Goal: Transaction & Acquisition: Book appointment/travel/reservation

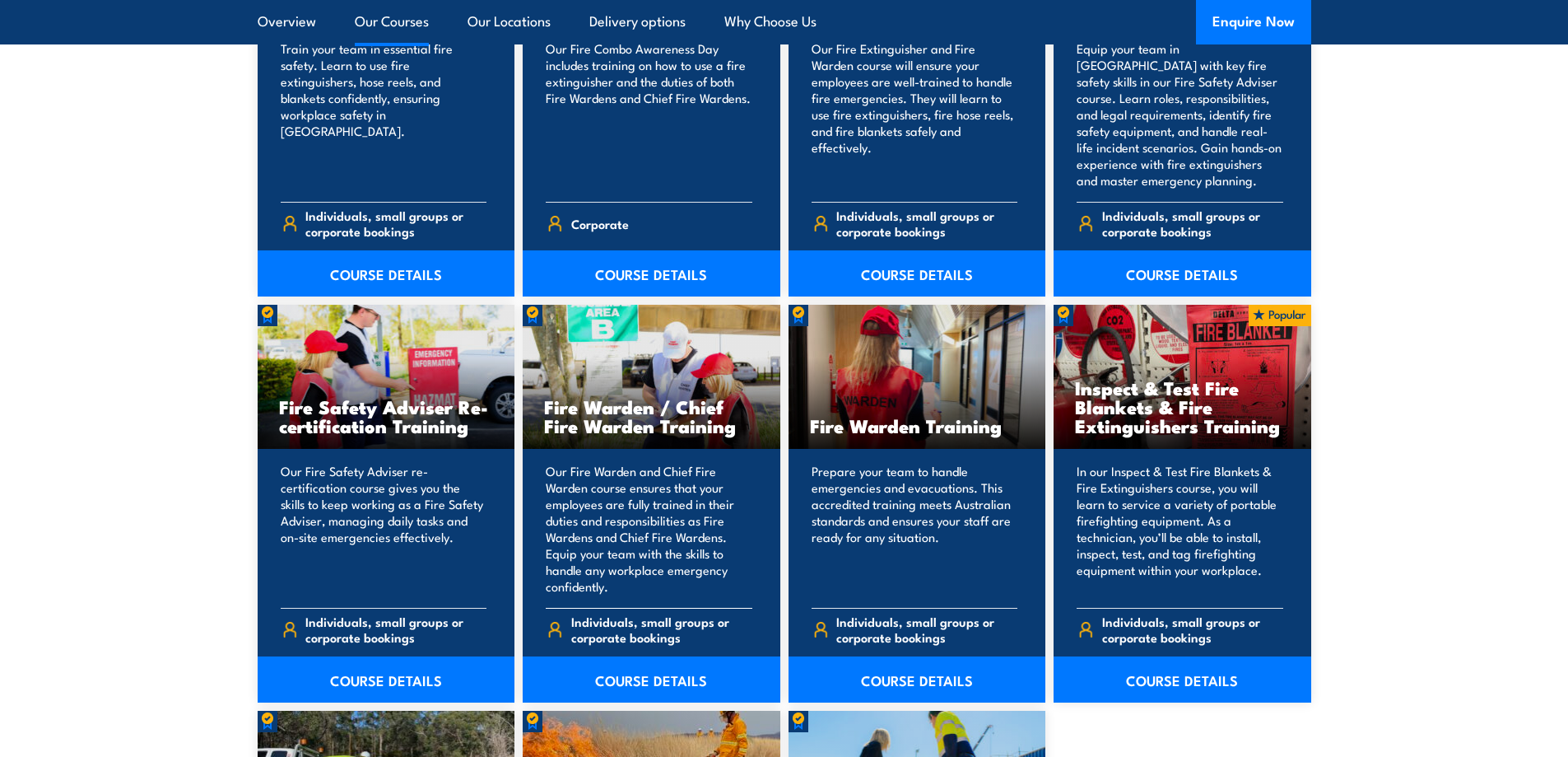
scroll to position [1977, 0]
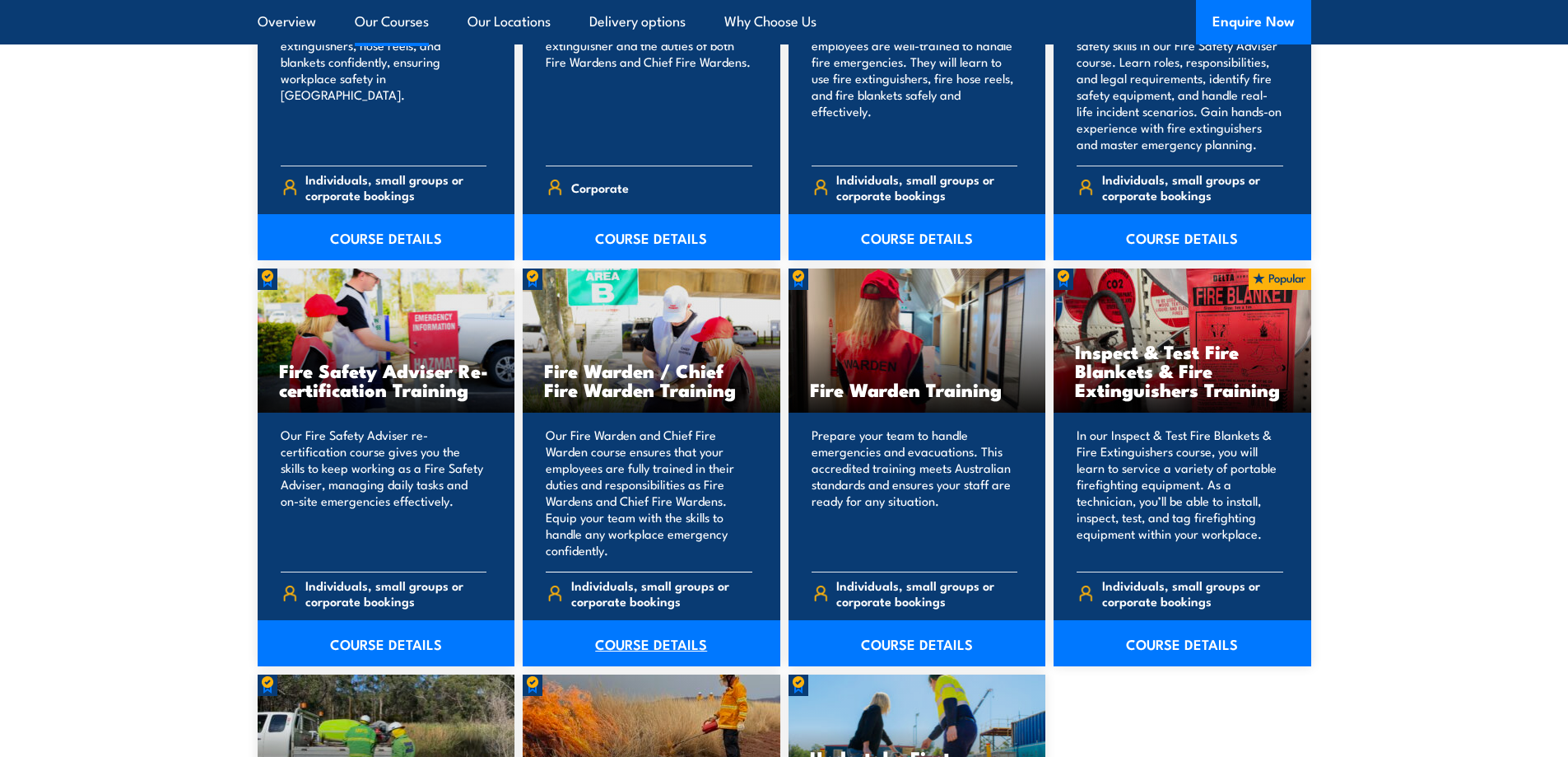
click at [647, 644] on link "COURSE DETAILS" at bounding box center [651, 643] width 258 height 46
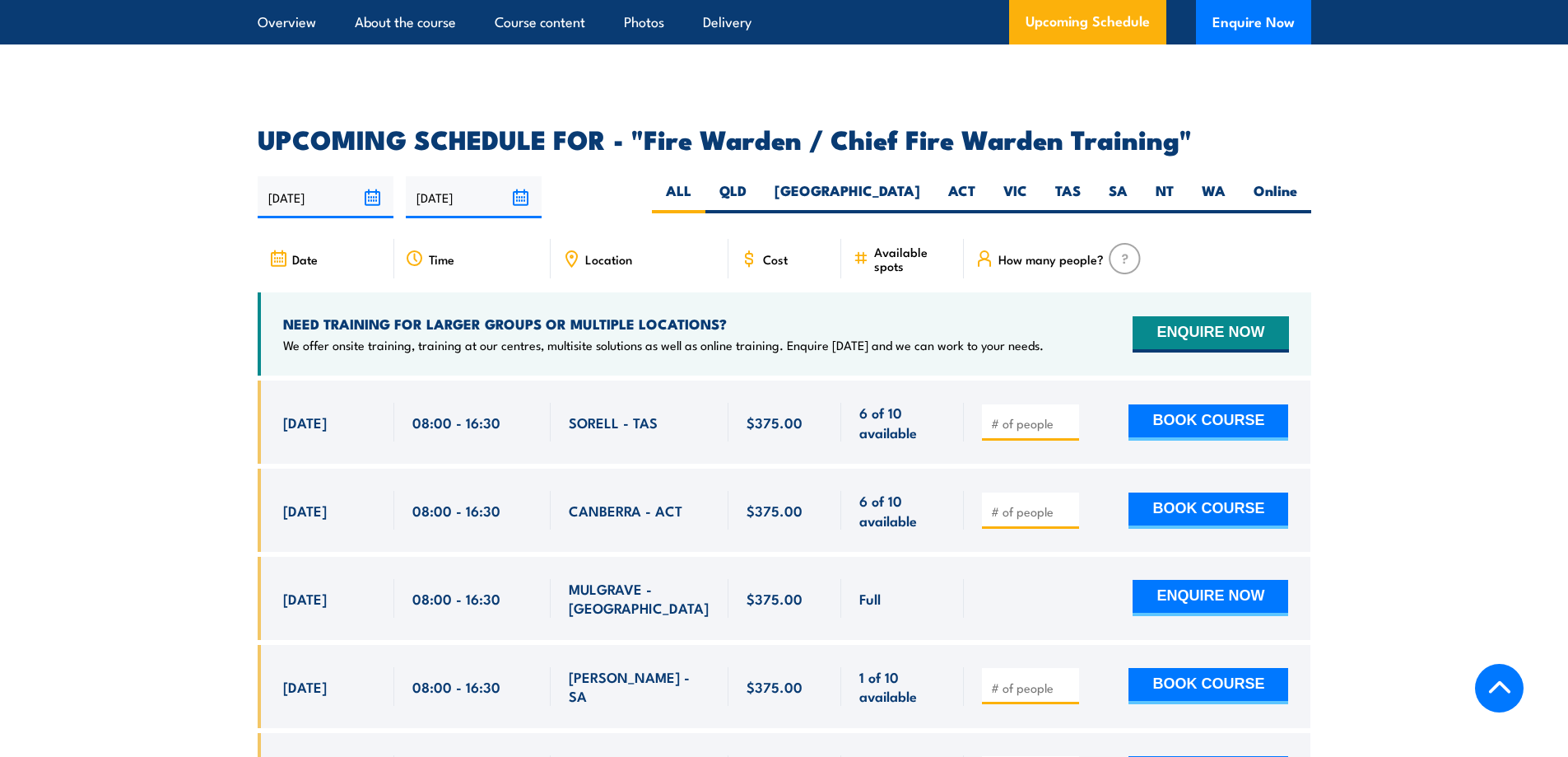
scroll to position [2553, 0]
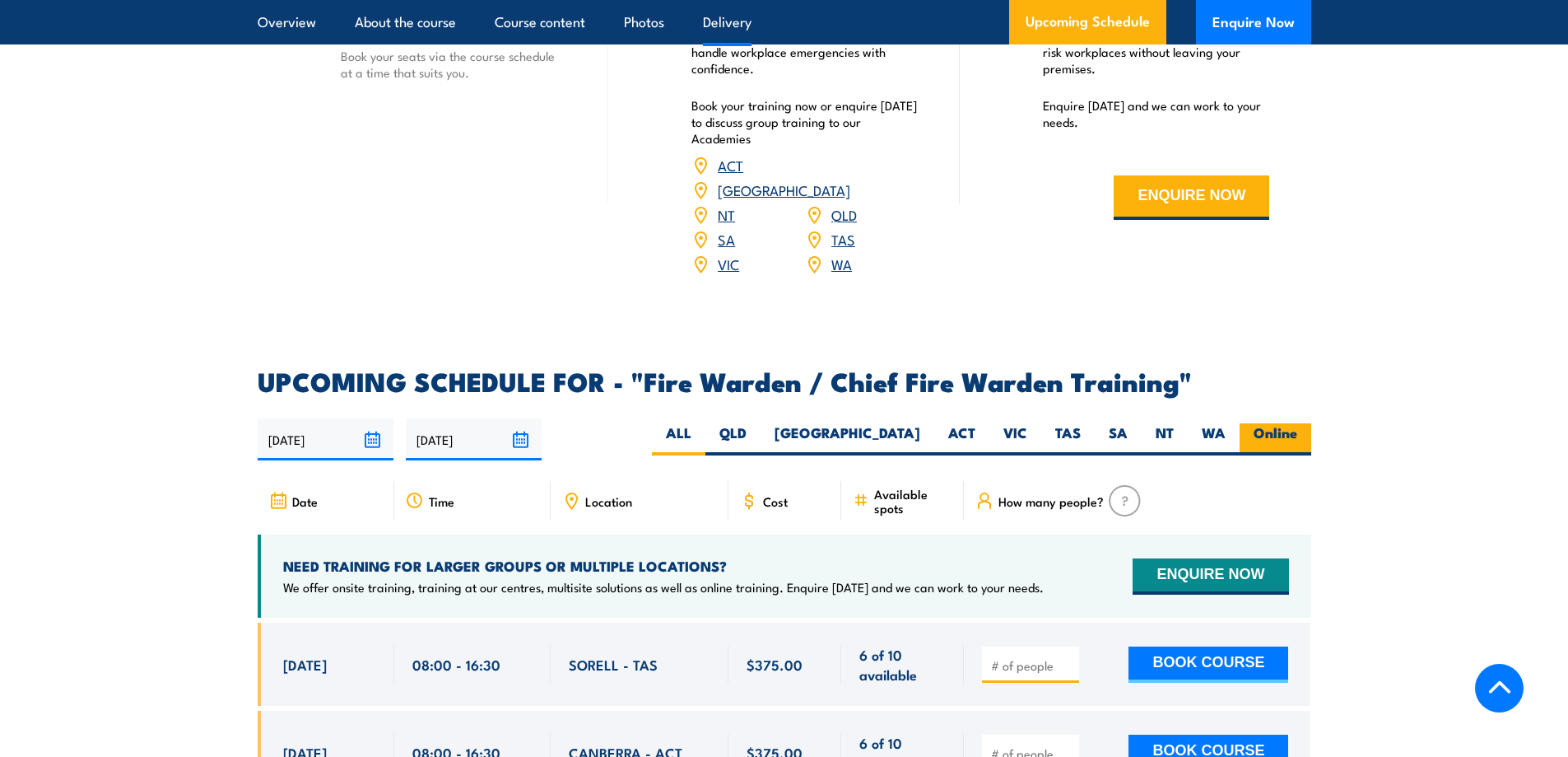
click at [1266, 427] on label "Online" at bounding box center [1275, 439] width 72 height 32
click at [1298, 427] on input "Online" at bounding box center [1303, 428] width 11 height 11
radio input "true"
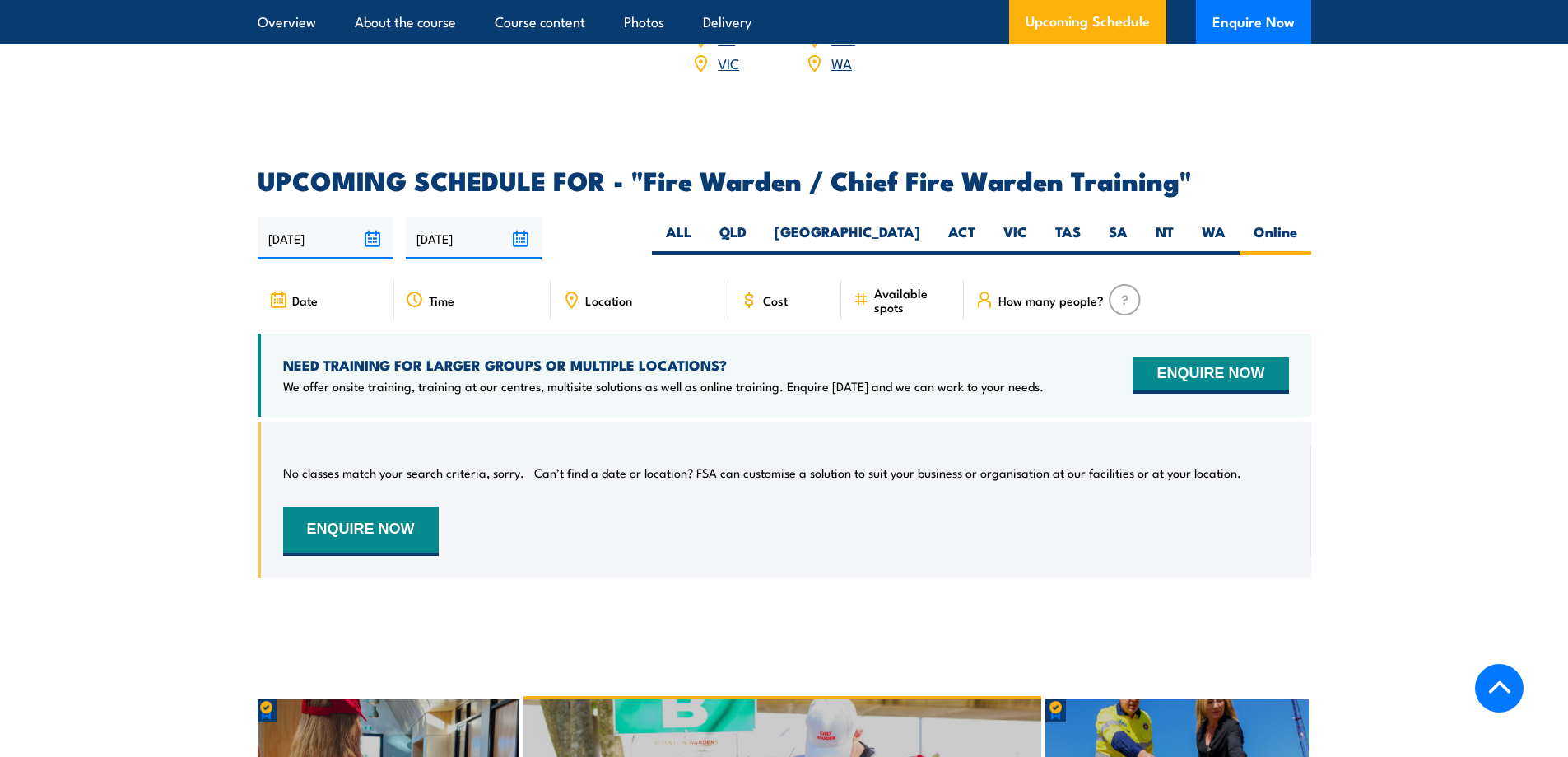
scroll to position [2752, 0]
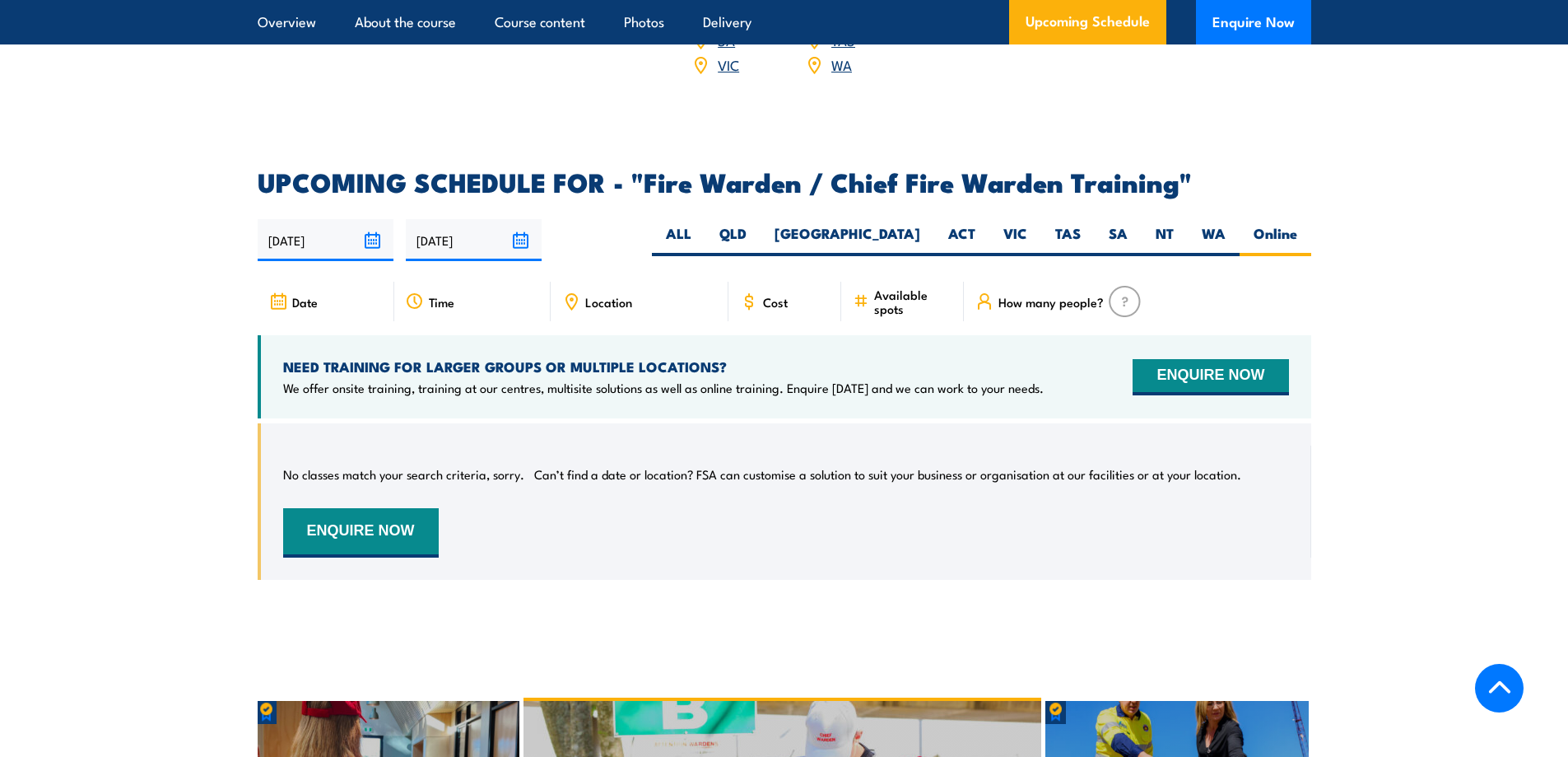
click at [334, 233] on input "19/09/2025" at bounding box center [325, 240] width 136 height 42
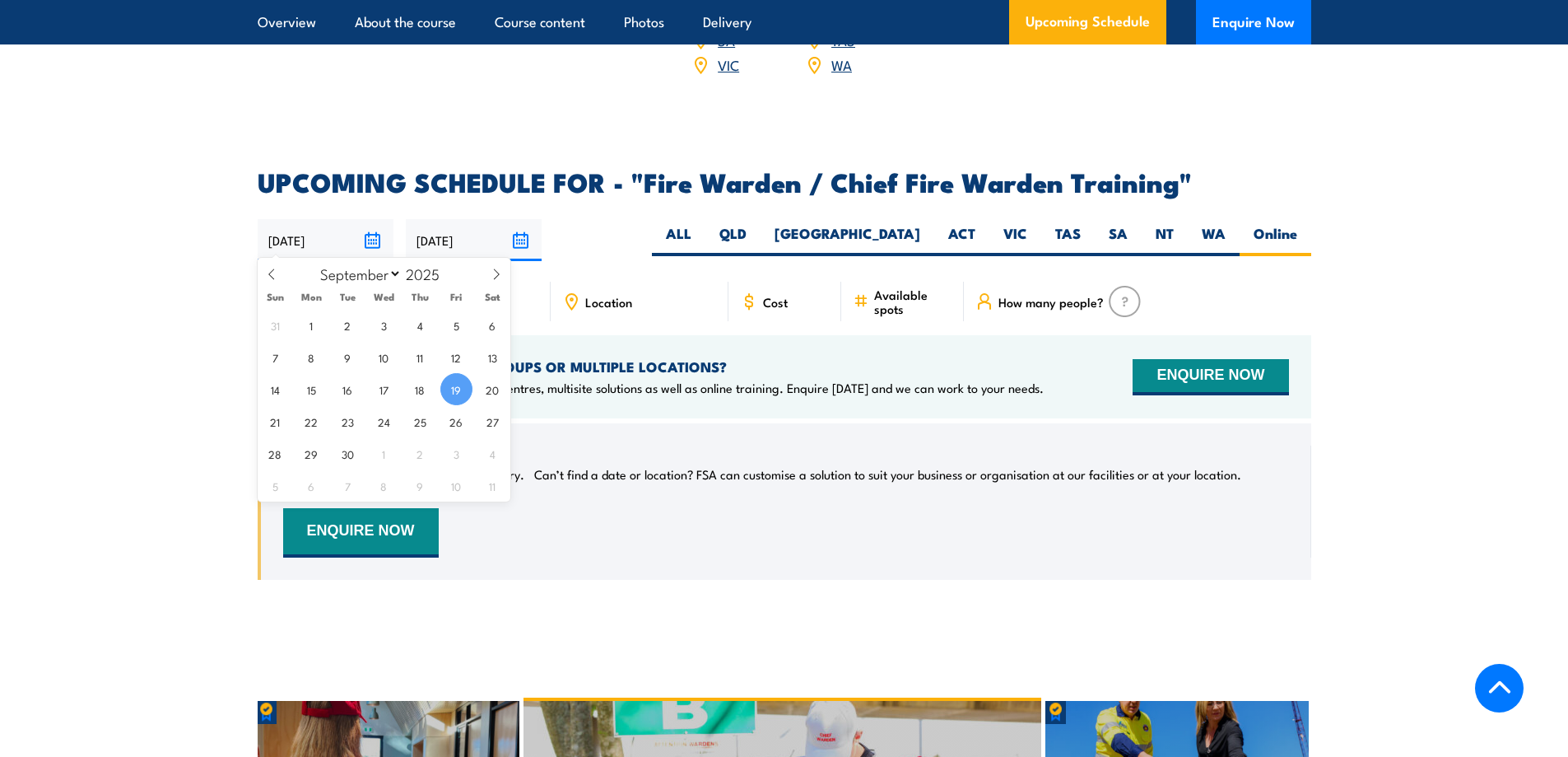
click at [334, 233] on input "19/09/2025" at bounding box center [325, 240] width 136 height 42
click at [342, 229] on input "19/09/2025" at bounding box center [325, 240] width 136 height 42
click at [313, 423] on span "22" at bounding box center [312, 421] width 32 height 32
type input "22/09/2025"
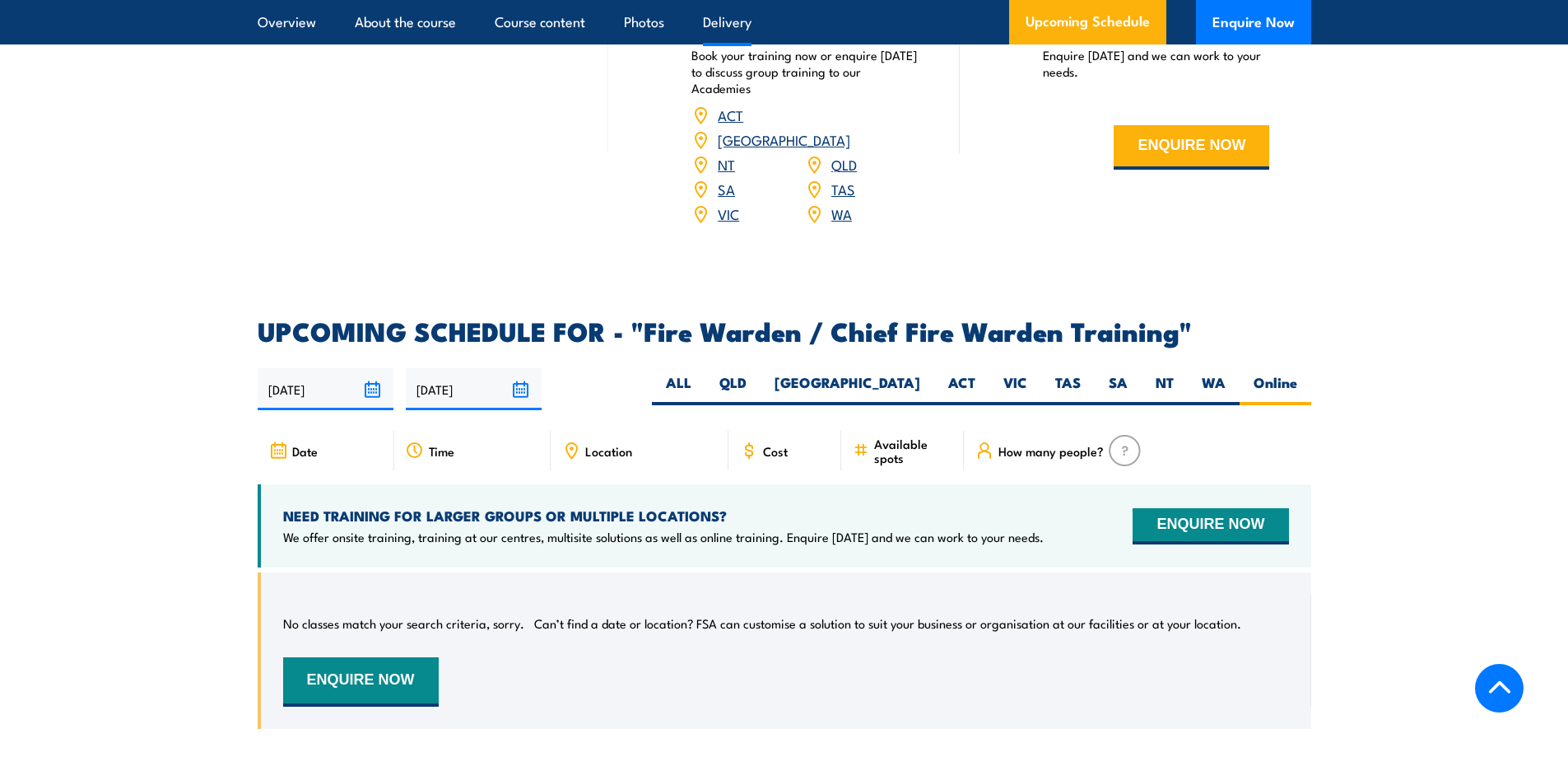
scroll to position [2636, 0]
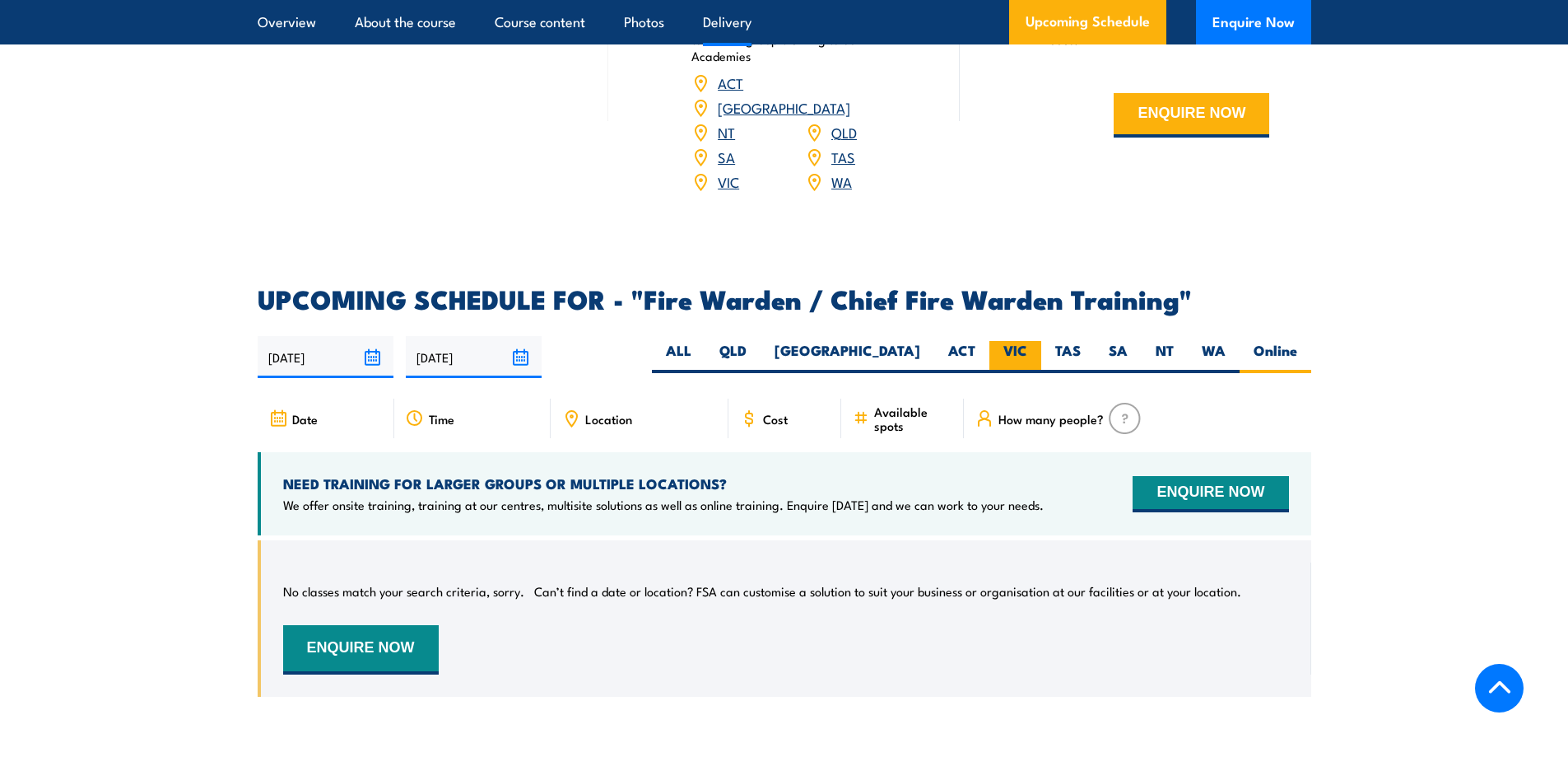
click at [1015, 351] on label "VIC" at bounding box center [1015, 357] width 52 height 32
click at [1027, 351] on input "VIC" at bounding box center [1032, 346] width 11 height 11
radio input "true"
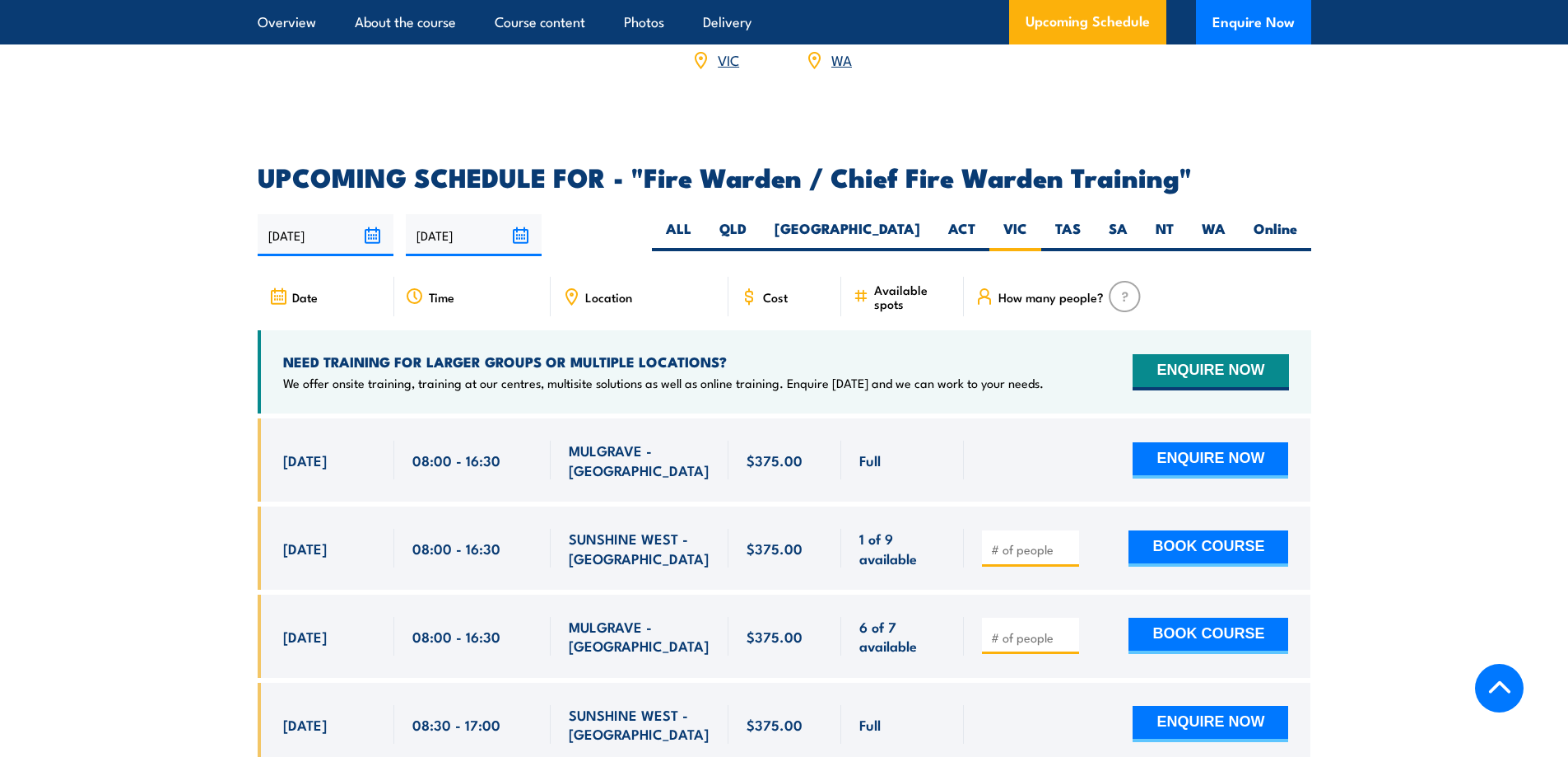
scroll to position [2752, 0]
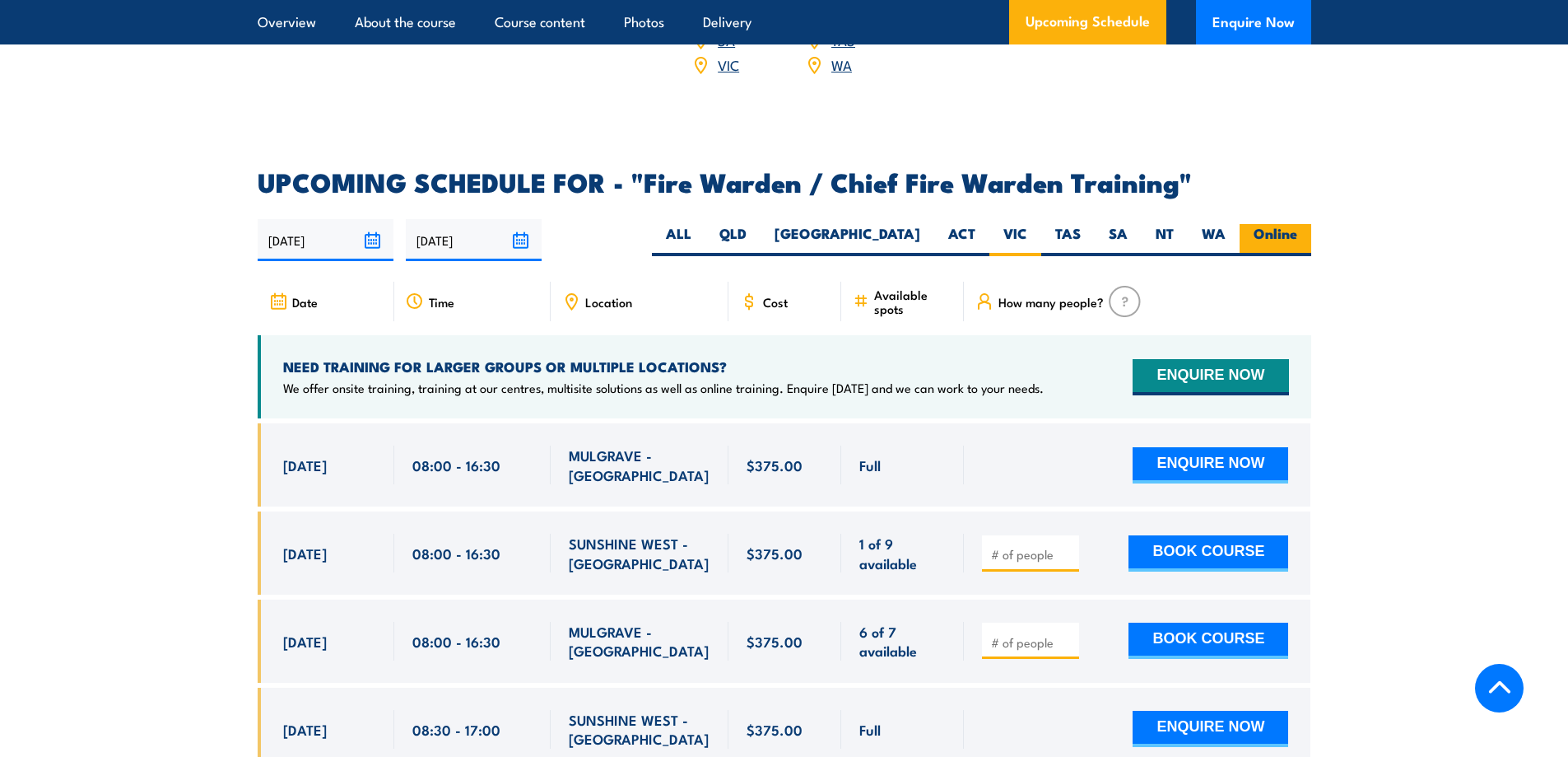
click at [1262, 234] on label "Online" at bounding box center [1275, 240] width 72 height 32
click at [1298, 234] on input "Online" at bounding box center [1303, 229] width 11 height 11
radio input "true"
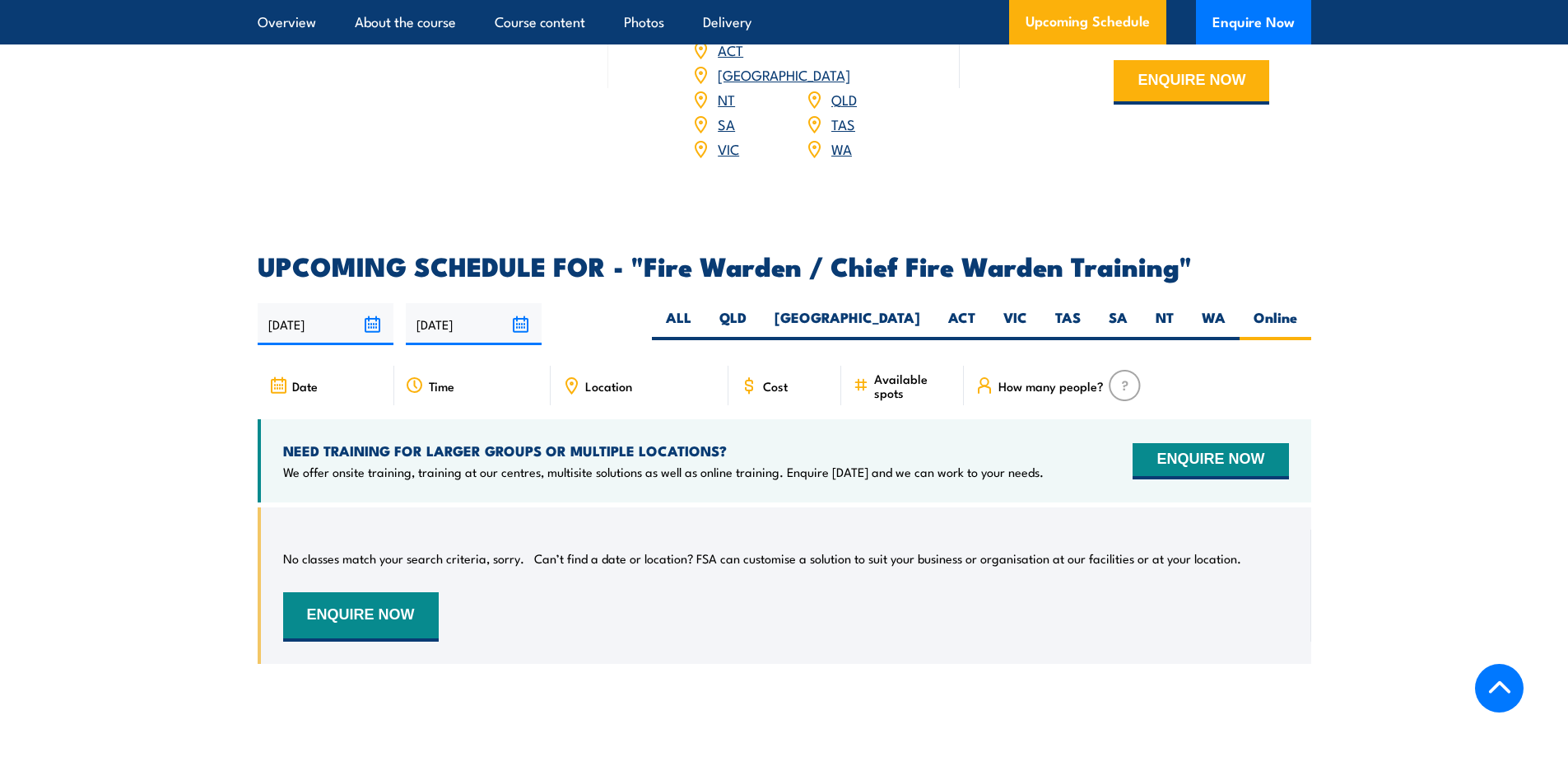
scroll to position [2671, 0]
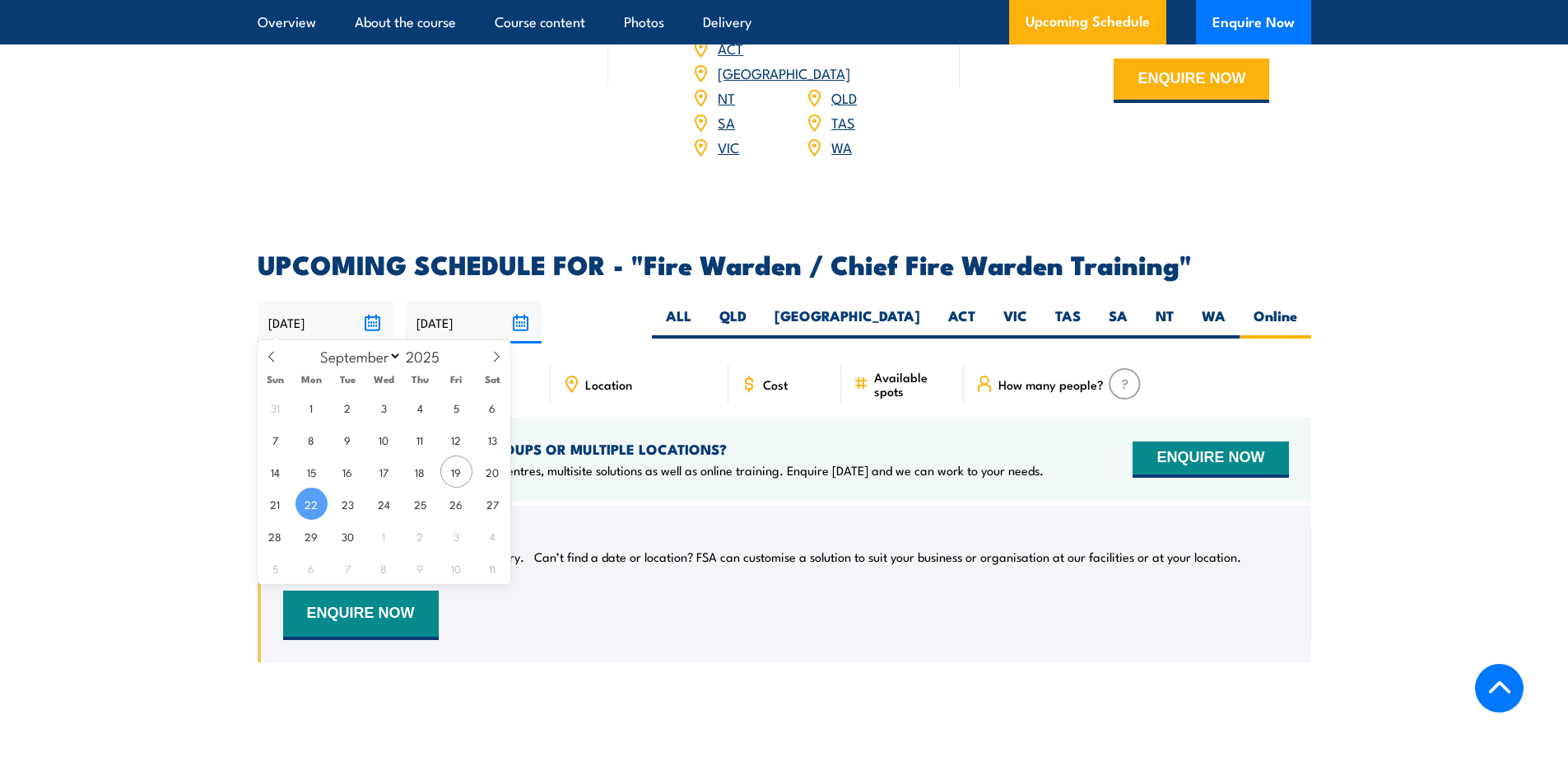
click at [350, 318] on input "22/09/2025" at bounding box center [325, 323] width 136 height 42
click at [310, 498] on span "22" at bounding box center [312, 503] width 32 height 32
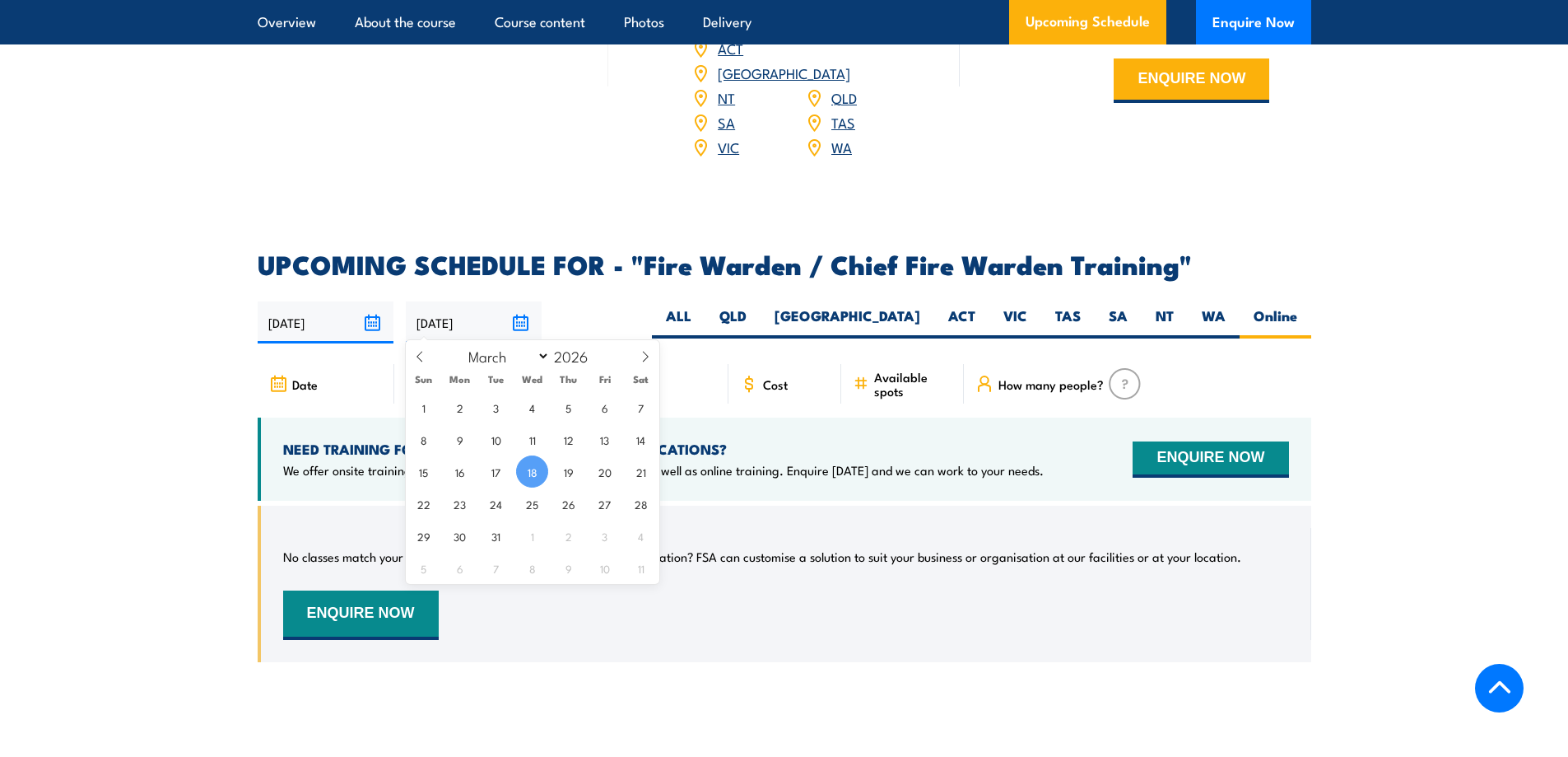
click at [479, 313] on input "[DATE]" at bounding box center [474, 323] width 136 height 42
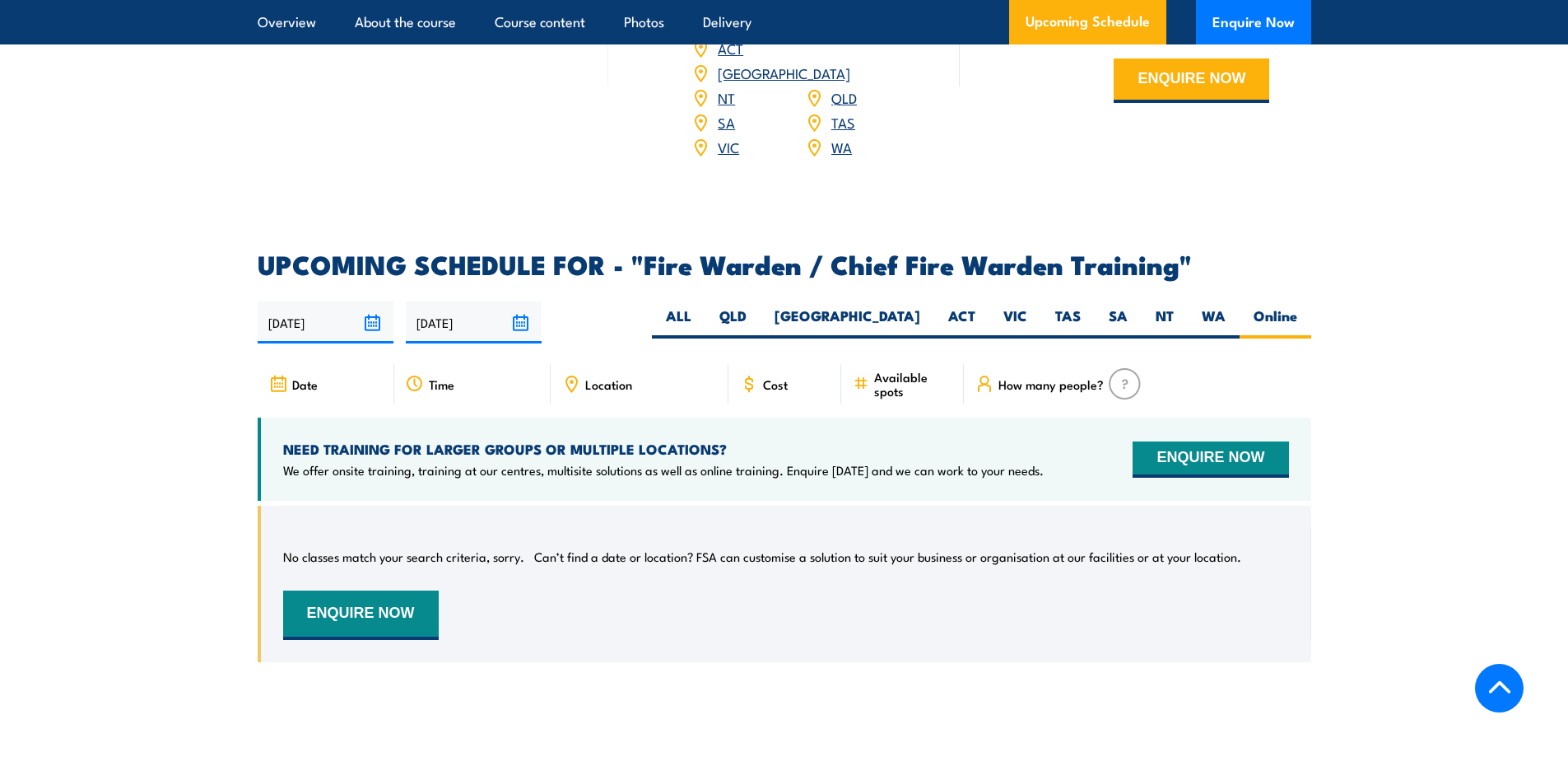
click at [575, 313] on div "22/09/2025 18/03/2026" at bounding box center [784, 323] width 1054 height 42
click at [442, 379] on span "Time" at bounding box center [442, 384] width 25 height 14
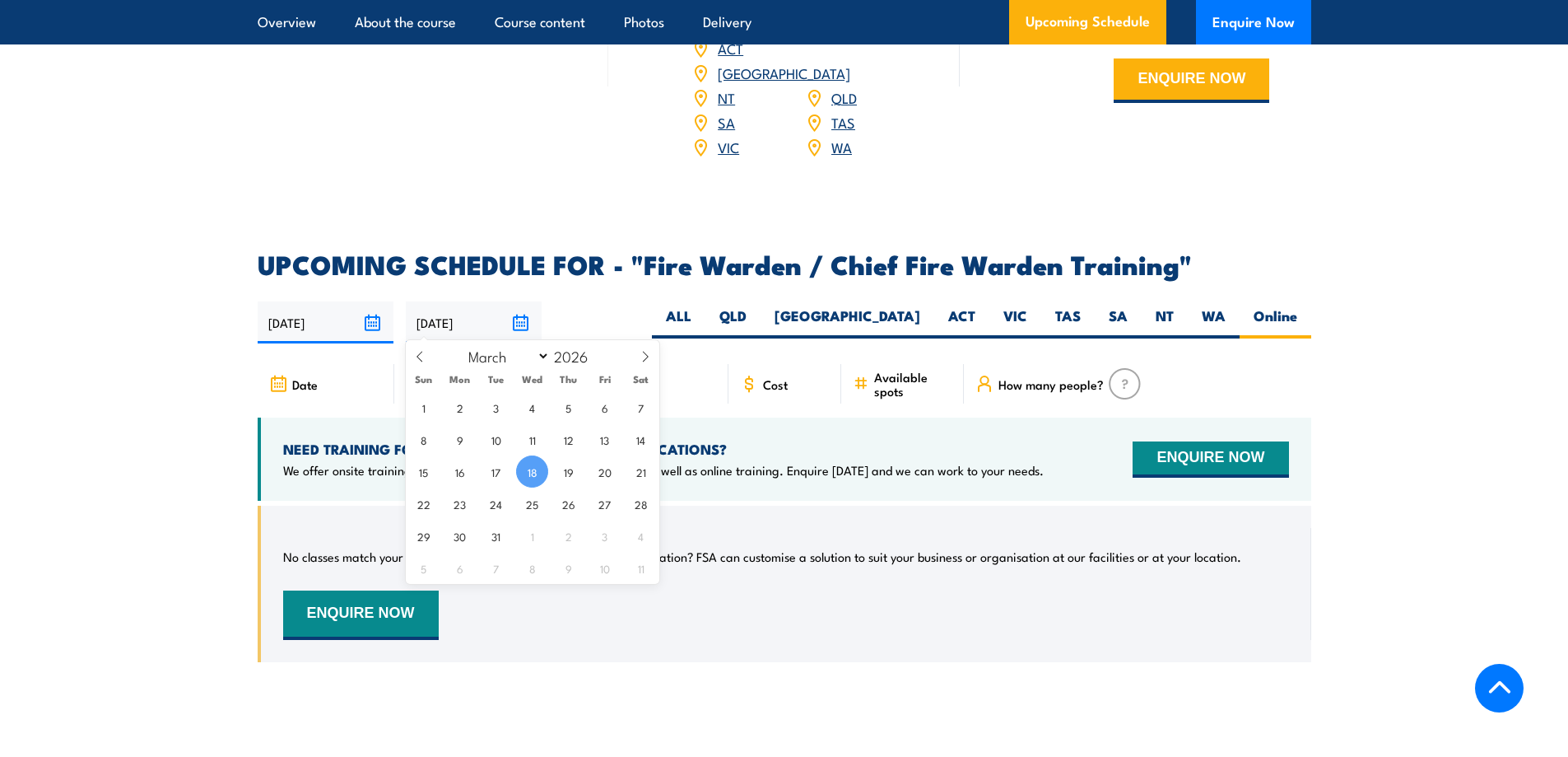
click at [518, 315] on input "[DATE]" at bounding box center [474, 323] width 136 height 42
click at [417, 351] on icon at bounding box center [420, 357] width 12 height 12
click at [416, 357] on icon at bounding box center [420, 357] width 12 height 12
select select "0"
click at [416, 357] on icon at bounding box center [420, 357] width 12 height 12
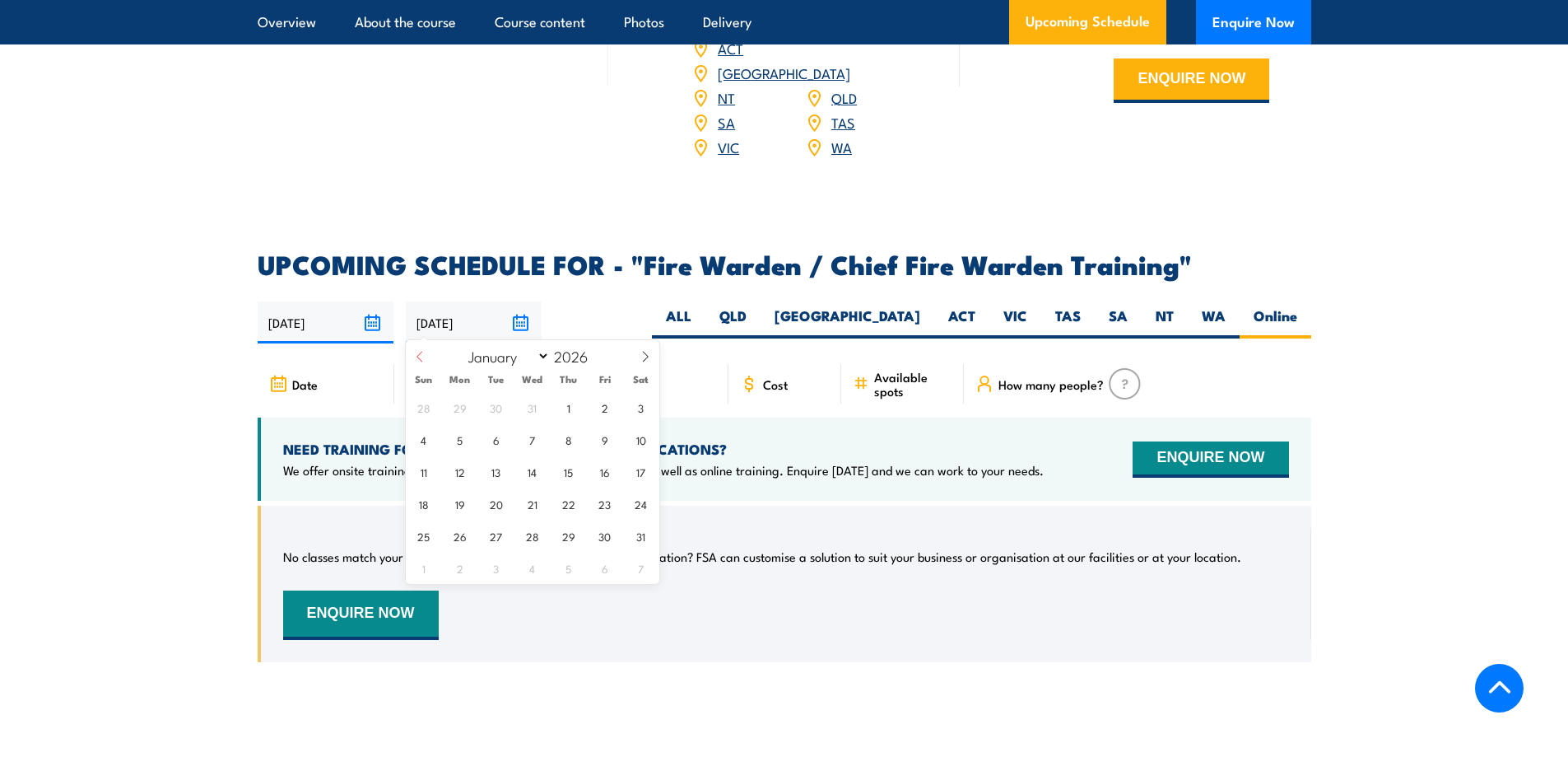
type input "2025"
click at [416, 357] on icon at bounding box center [420, 357] width 12 height 12
select select "9"
click at [425, 535] on span "26" at bounding box center [424, 536] width 32 height 32
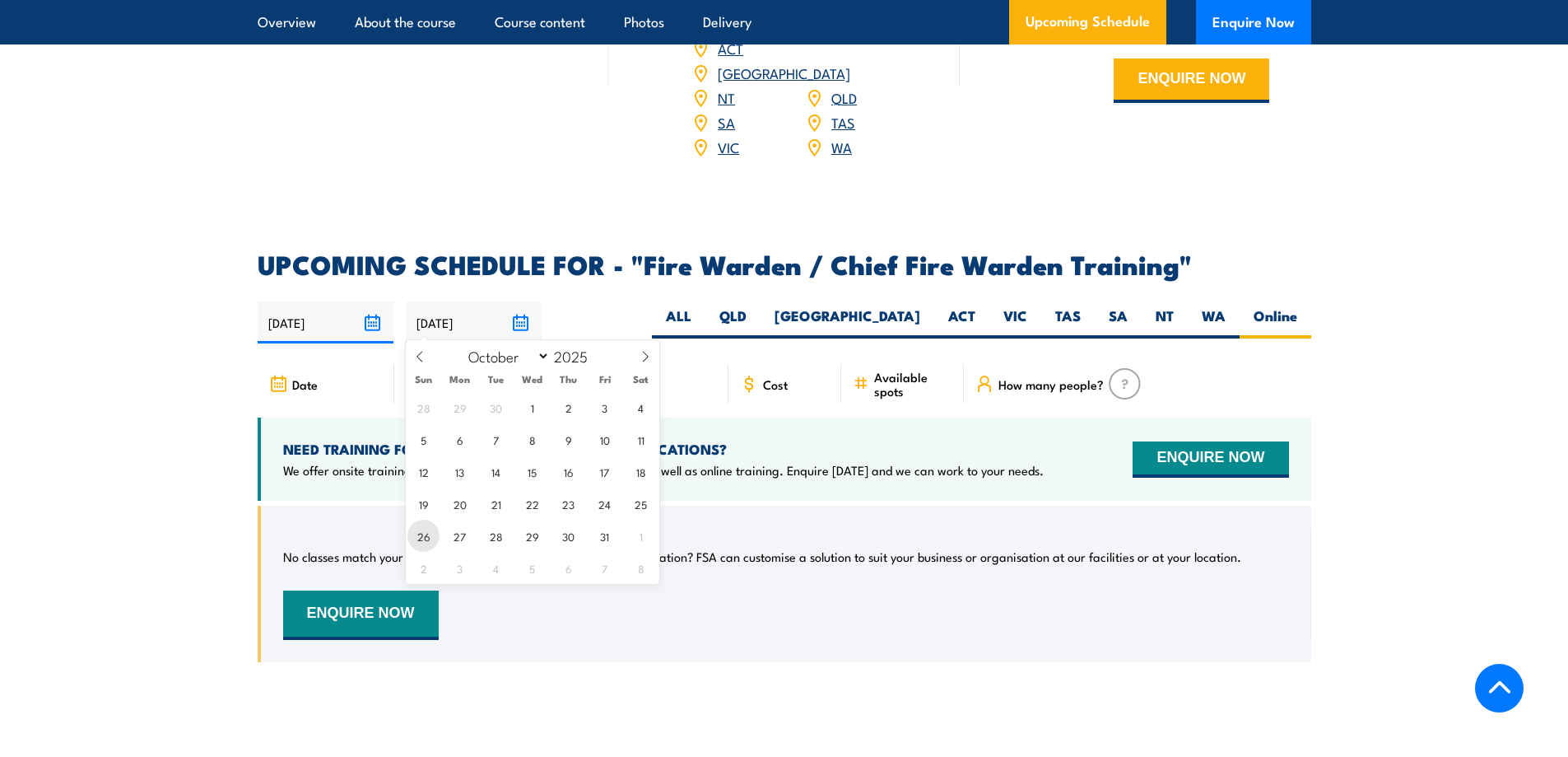
type input "26/10/2025"
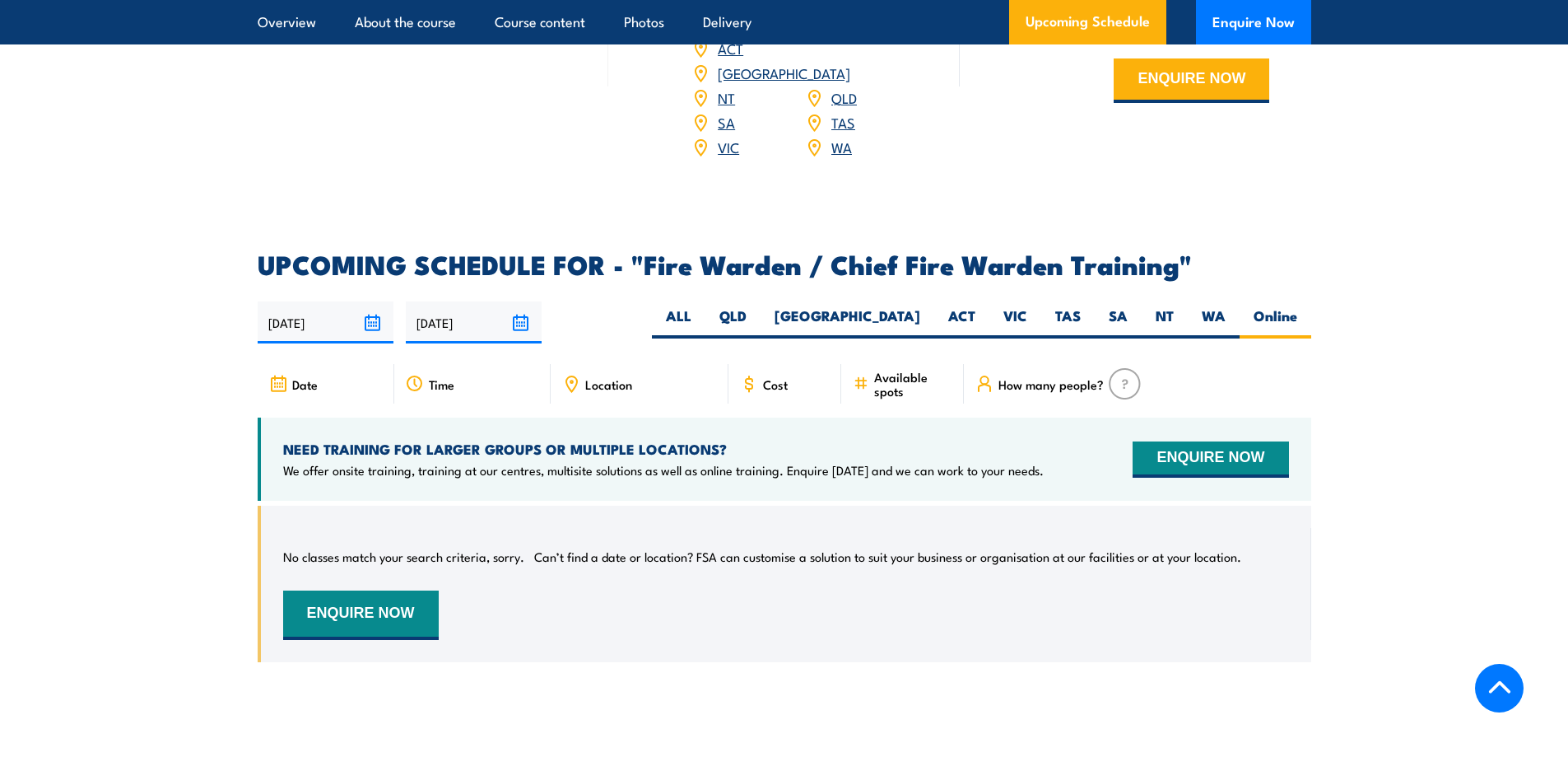
click at [516, 319] on input "26/10/2025" at bounding box center [474, 323] width 136 height 42
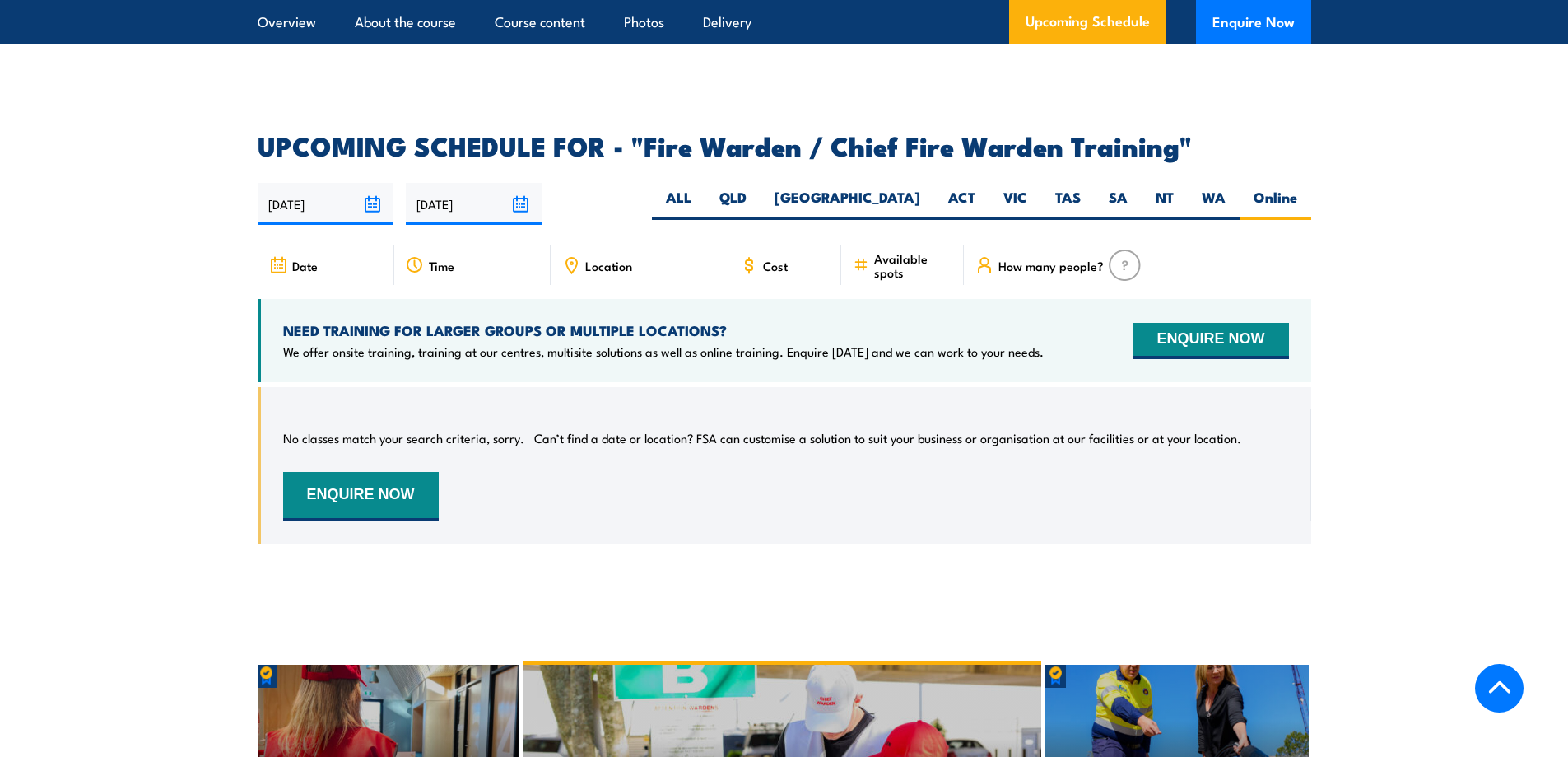
scroll to position [2752, 0]
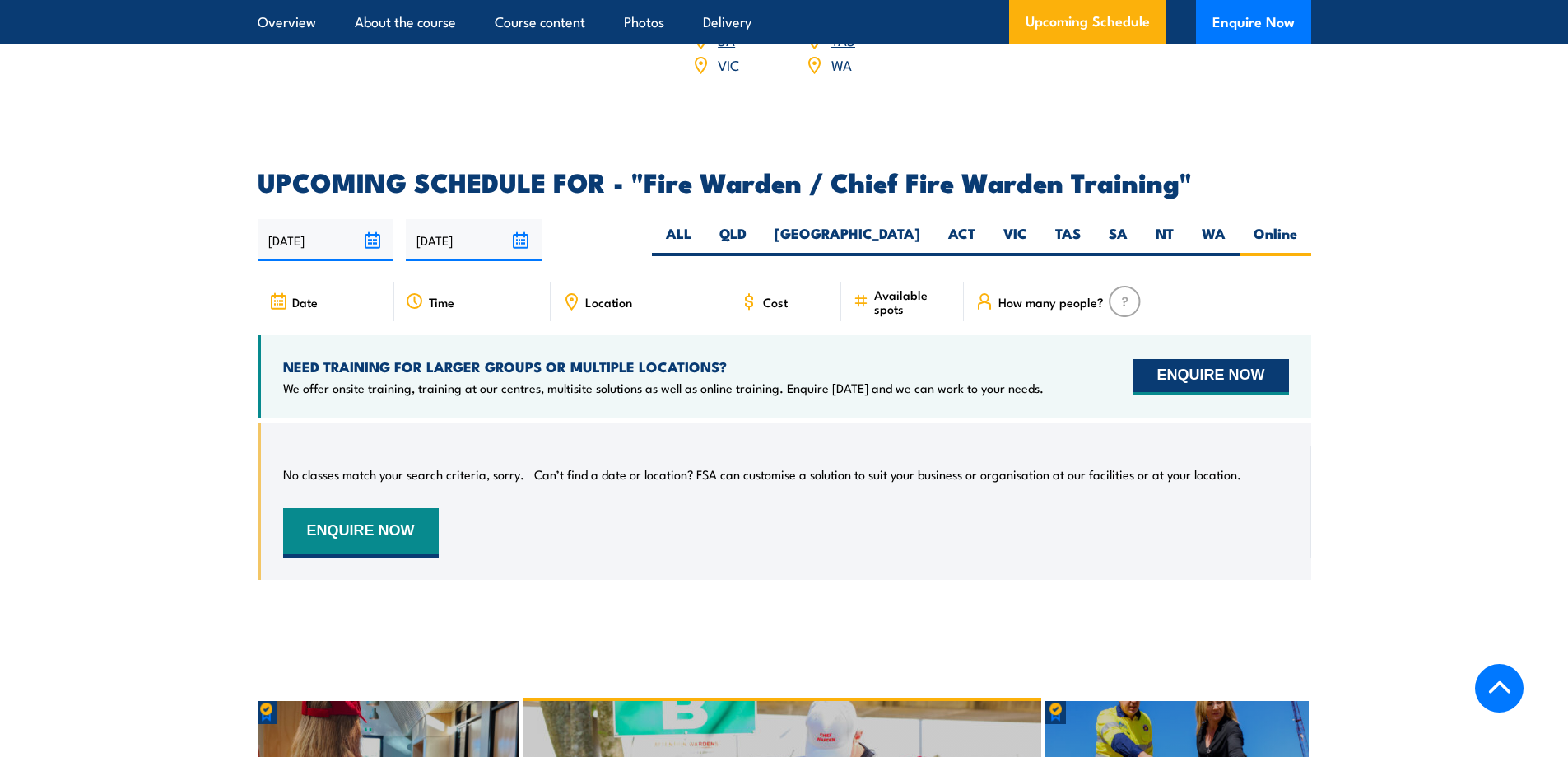
click at [1187, 371] on button "ENQUIRE NOW" at bounding box center [1210, 377] width 156 height 36
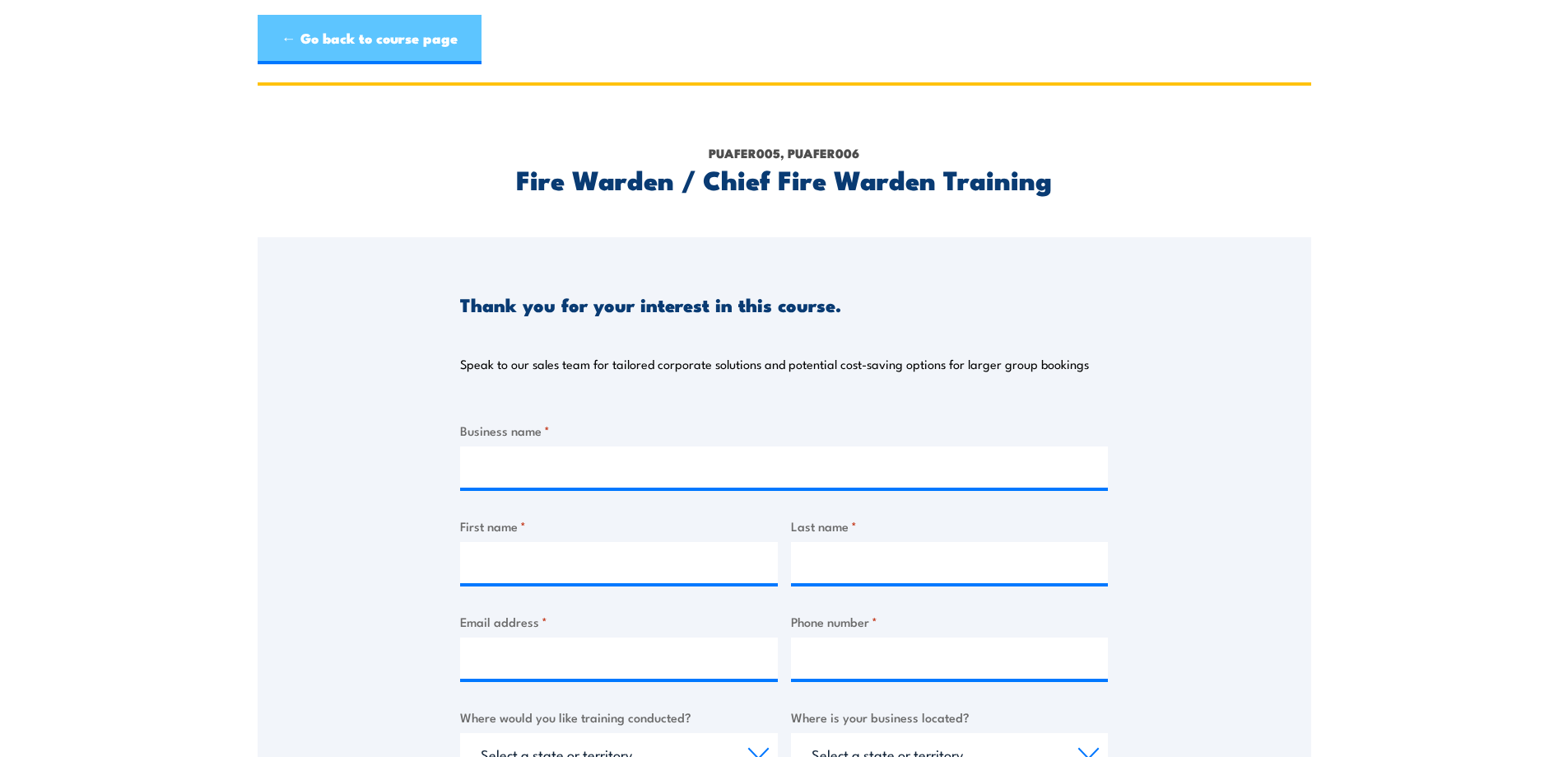
click at [335, 46] on link "← Go back to course page" at bounding box center [370, 40] width 224 height 50
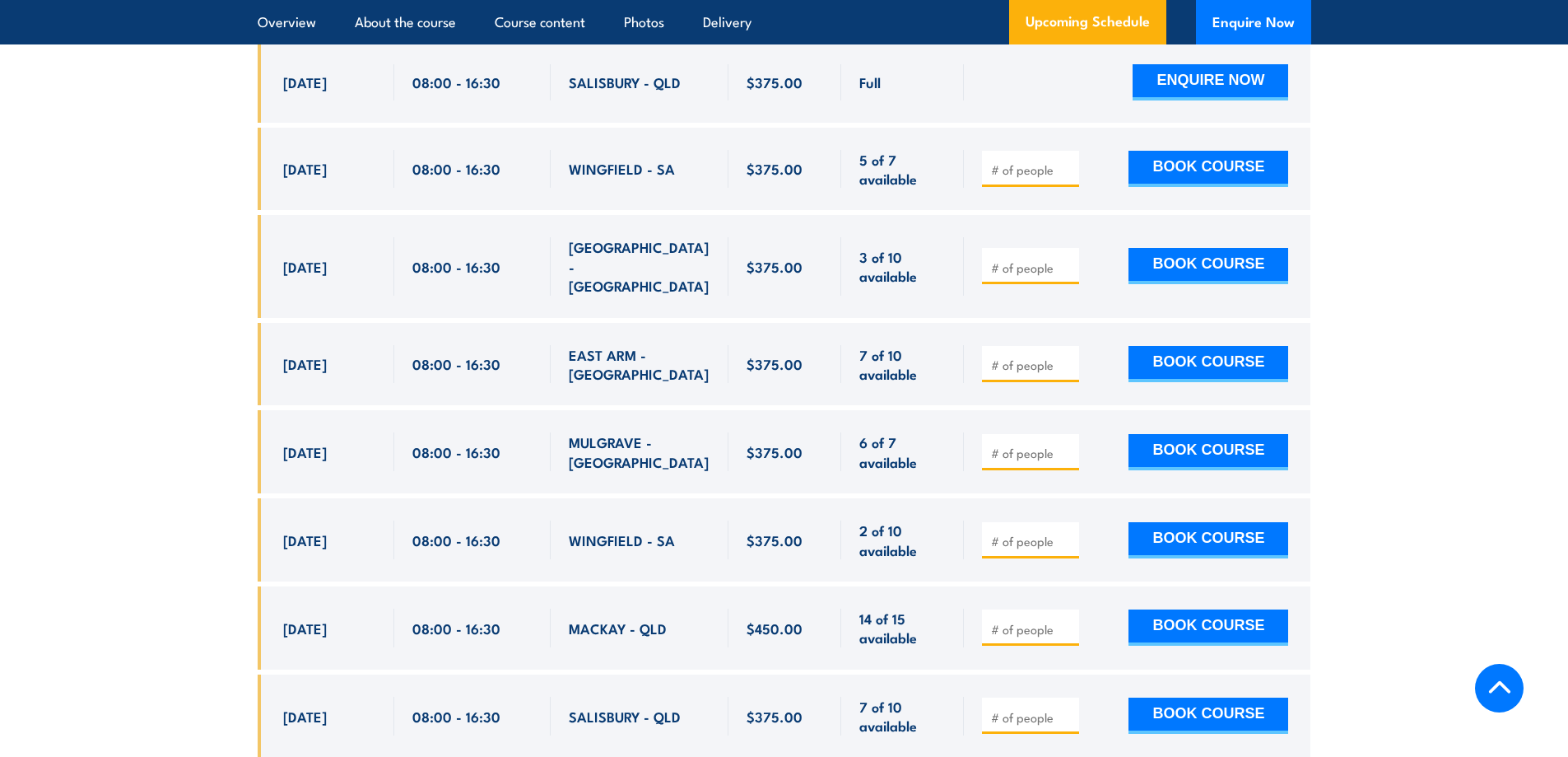
scroll to position [3576, 0]
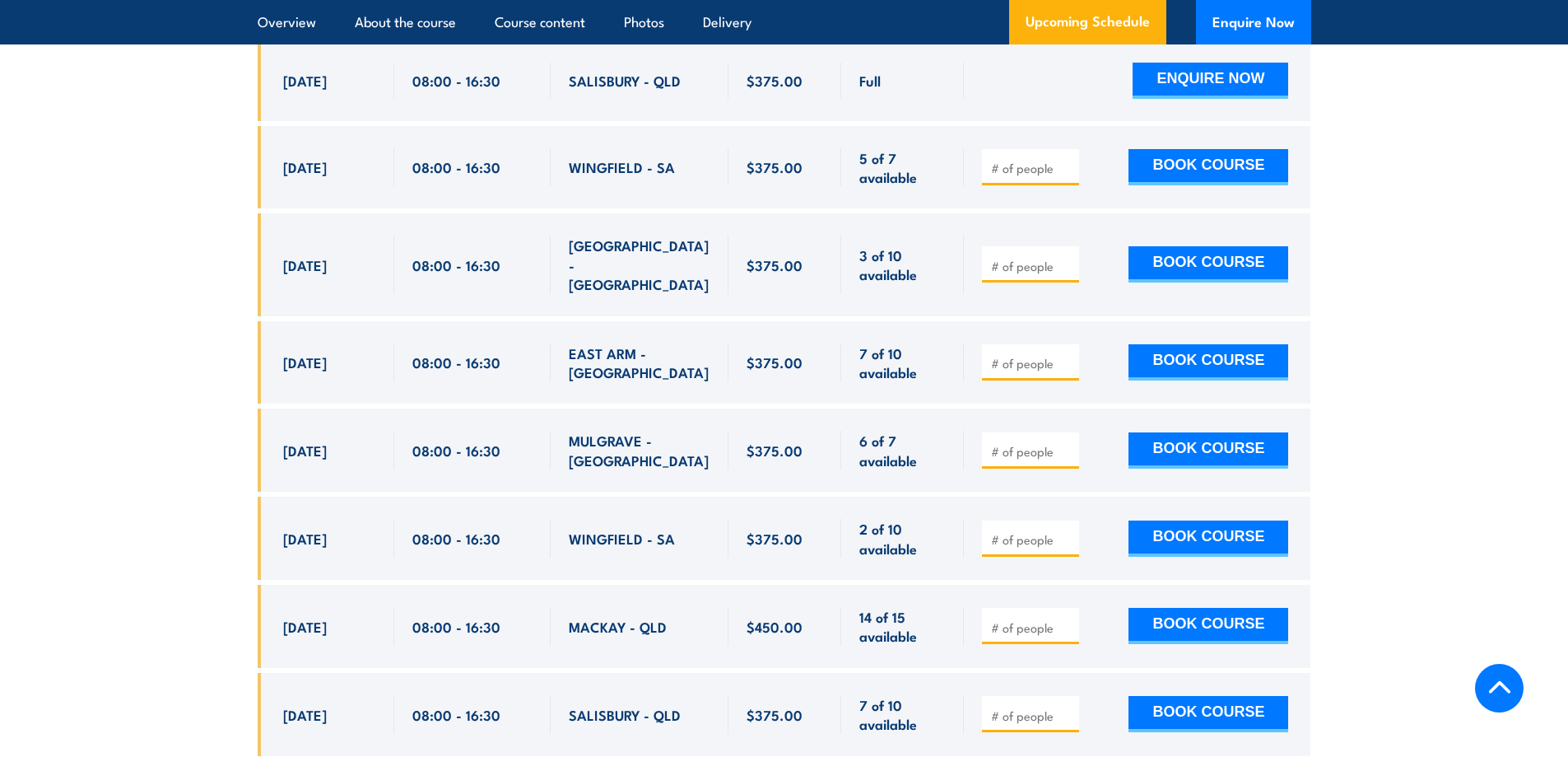
click at [1009, 443] on input "number" at bounding box center [1032, 452] width 83 height 17
type input "1"
click at [1189, 432] on button "BOOK COURSE" at bounding box center [1209, 450] width 160 height 36
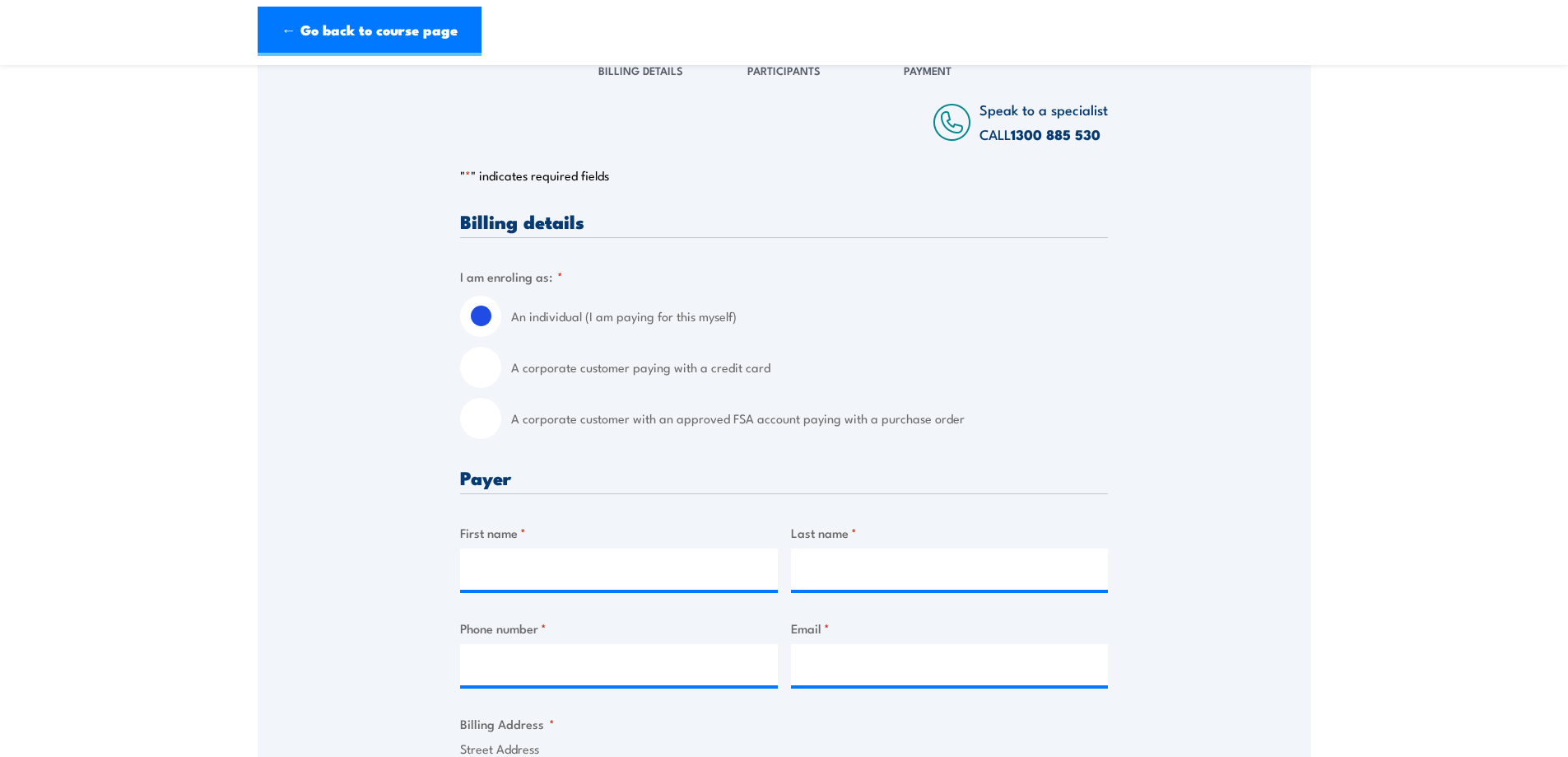
scroll to position [247, 0]
click at [490, 363] on input "A corporate customer paying with a credit card" at bounding box center [480, 366] width 41 height 41
radio input "true"
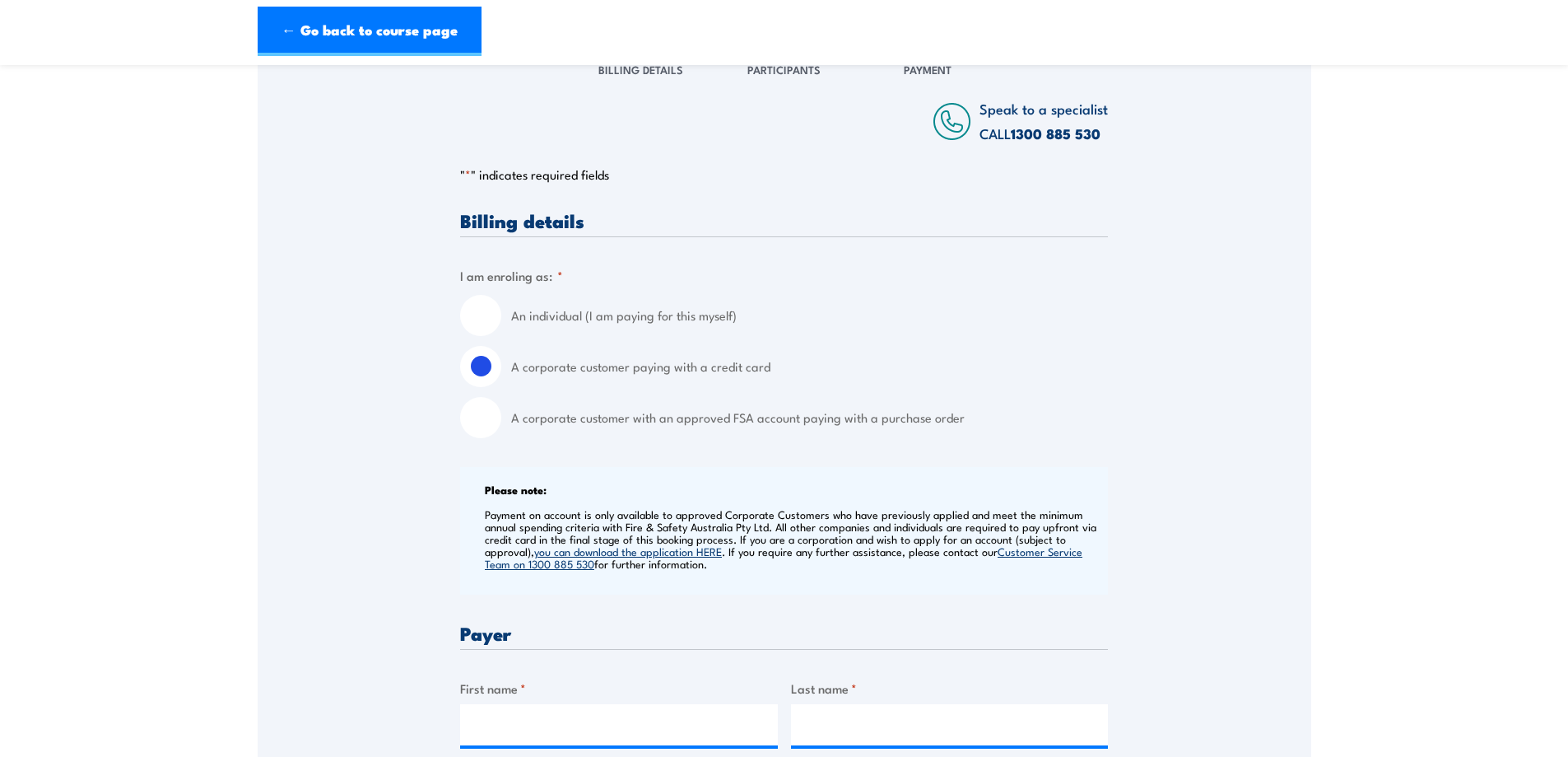
click at [486, 313] on input "An individual (I am paying for this myself)" at bounding box center [480, 315] width 41 height 41
radio input "true"
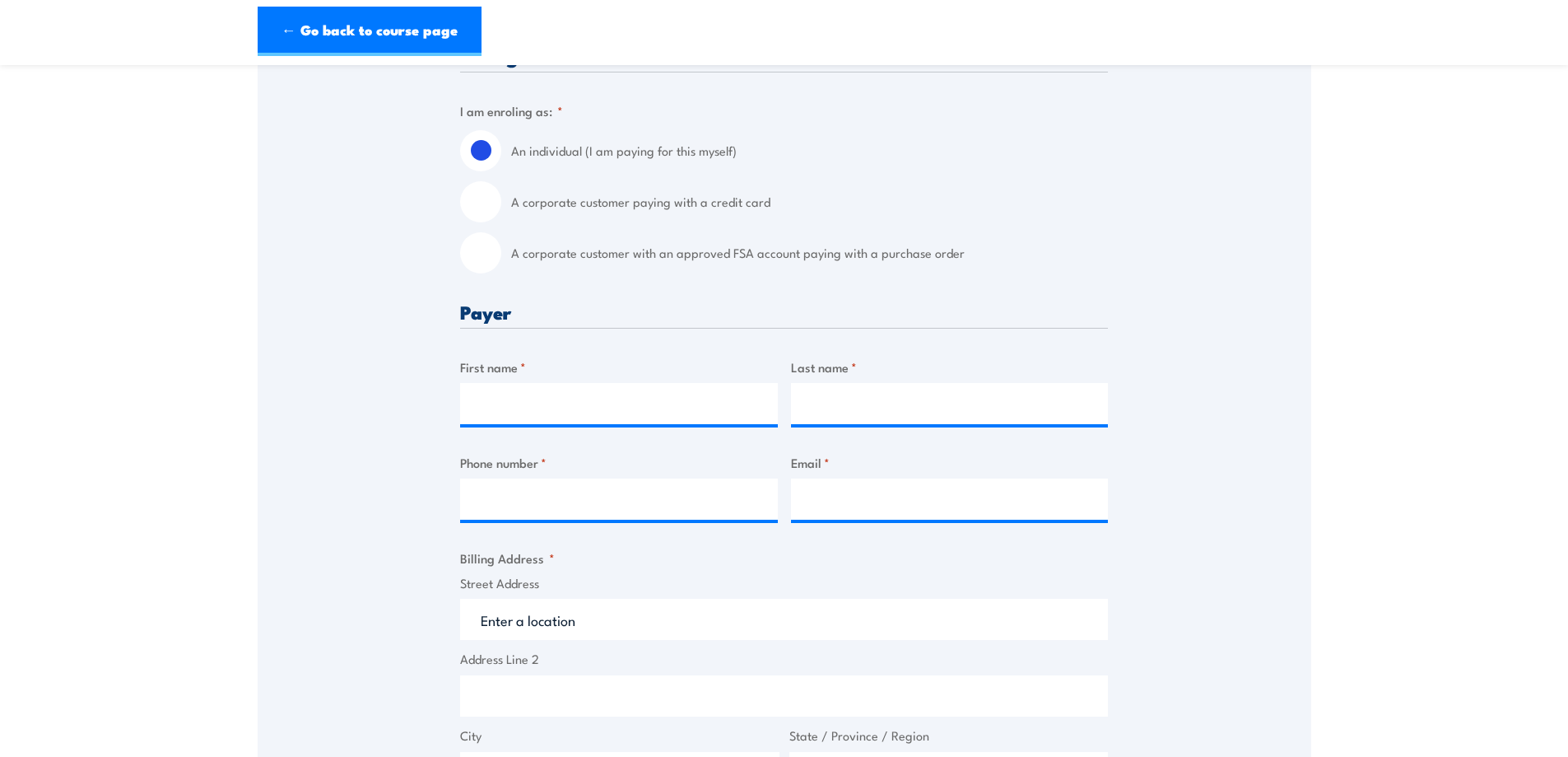
scroll to position [494, 0]
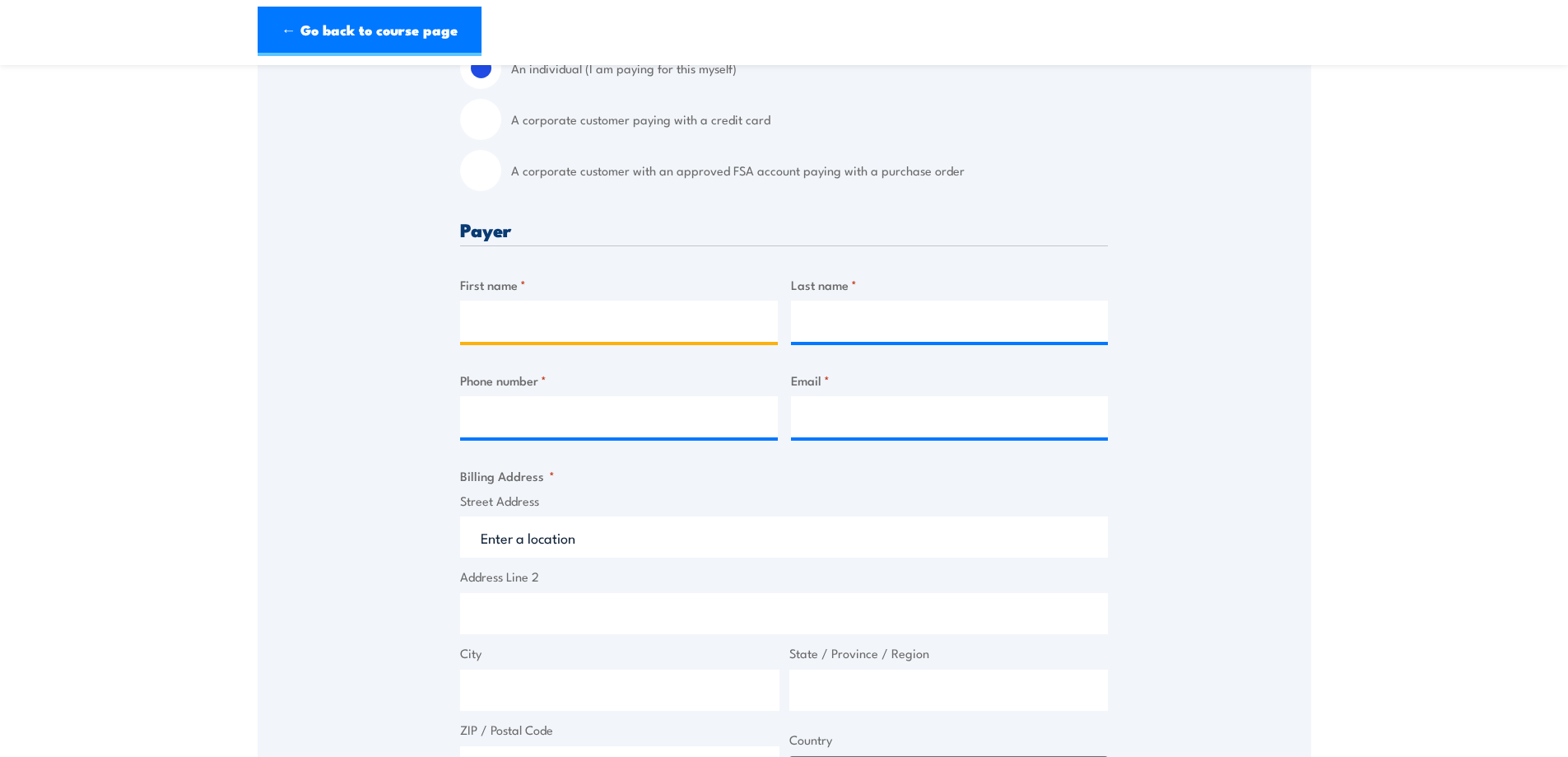
drag, startPoint x: 516, startPoint y: 312, endPoint x: 528, endPoint y: 320, distance: 14.4
click at [516, 312] on input "First name *" at bounding box center [618, 321] width 318 height 41
type input "c"
type input "Chady"
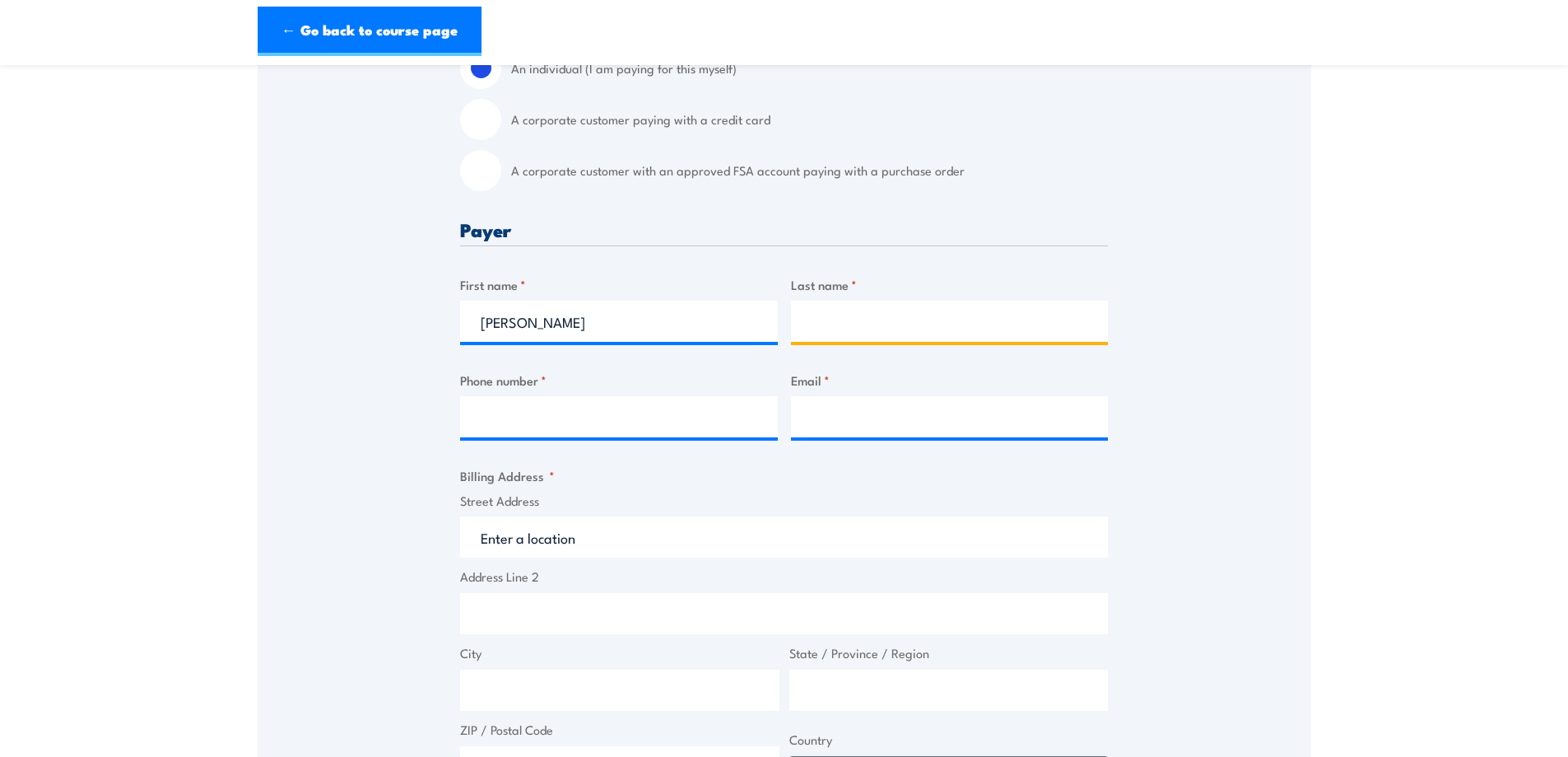
click at [837, 324] on input "Last name *" at bounding box center [950, 321] width 318 height 41
type input "Sawaya"
click at [758, 487] on fieldset "Billing Address * Street Address Address Line 2 City State / Province / Region …" at bounding box center [784, 626] width 648 height 321
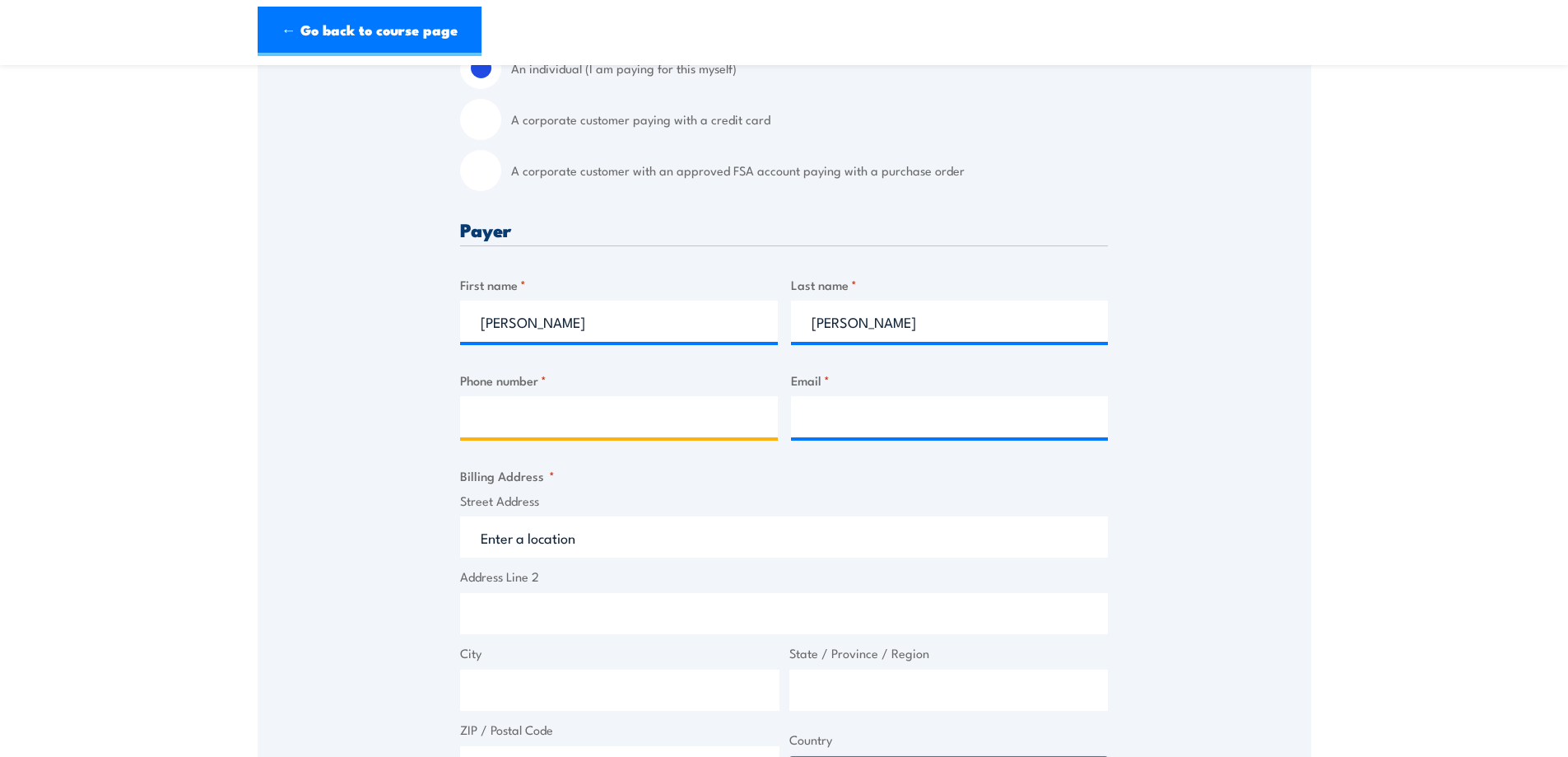
click at [540, 418] on input "Phone number *" at bounding box center [618, 416] width 318 height 41
type input "0400572188"
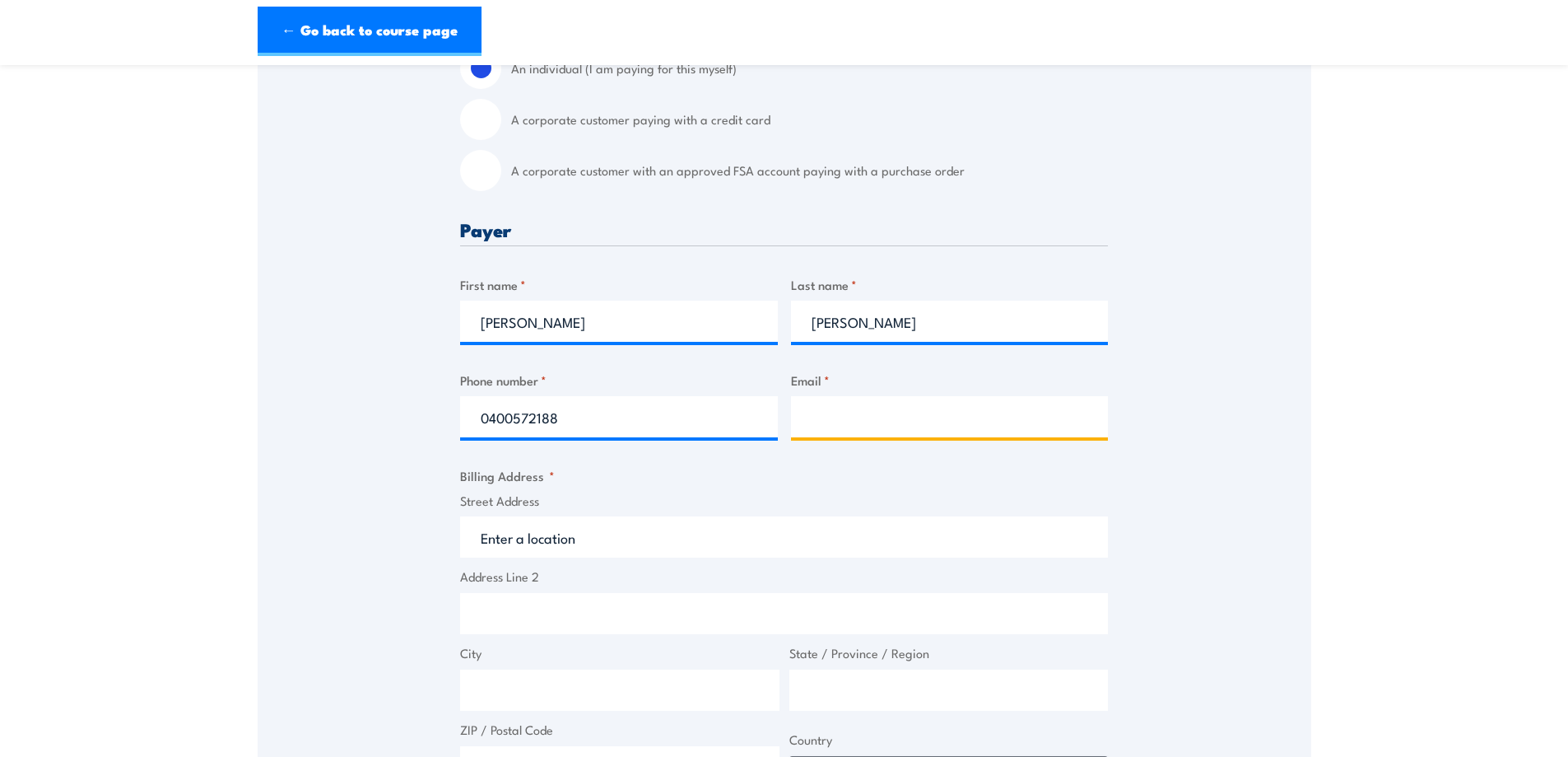
click at [820, 420] on input "Email *" at bounding box center [950, 416] width 318 height 41
click at [824, 421] on input "Email *" at bounding box center [950, 416] width 318 height 41
paste input "chady@tls.net.au"
type input "chady@tls.net.au"
click at [919, 484] on fieldset "Billing Address * Street Address Address Line 2 City State / Province / Region …" at bounding box center [784, 626] width 648 height 321
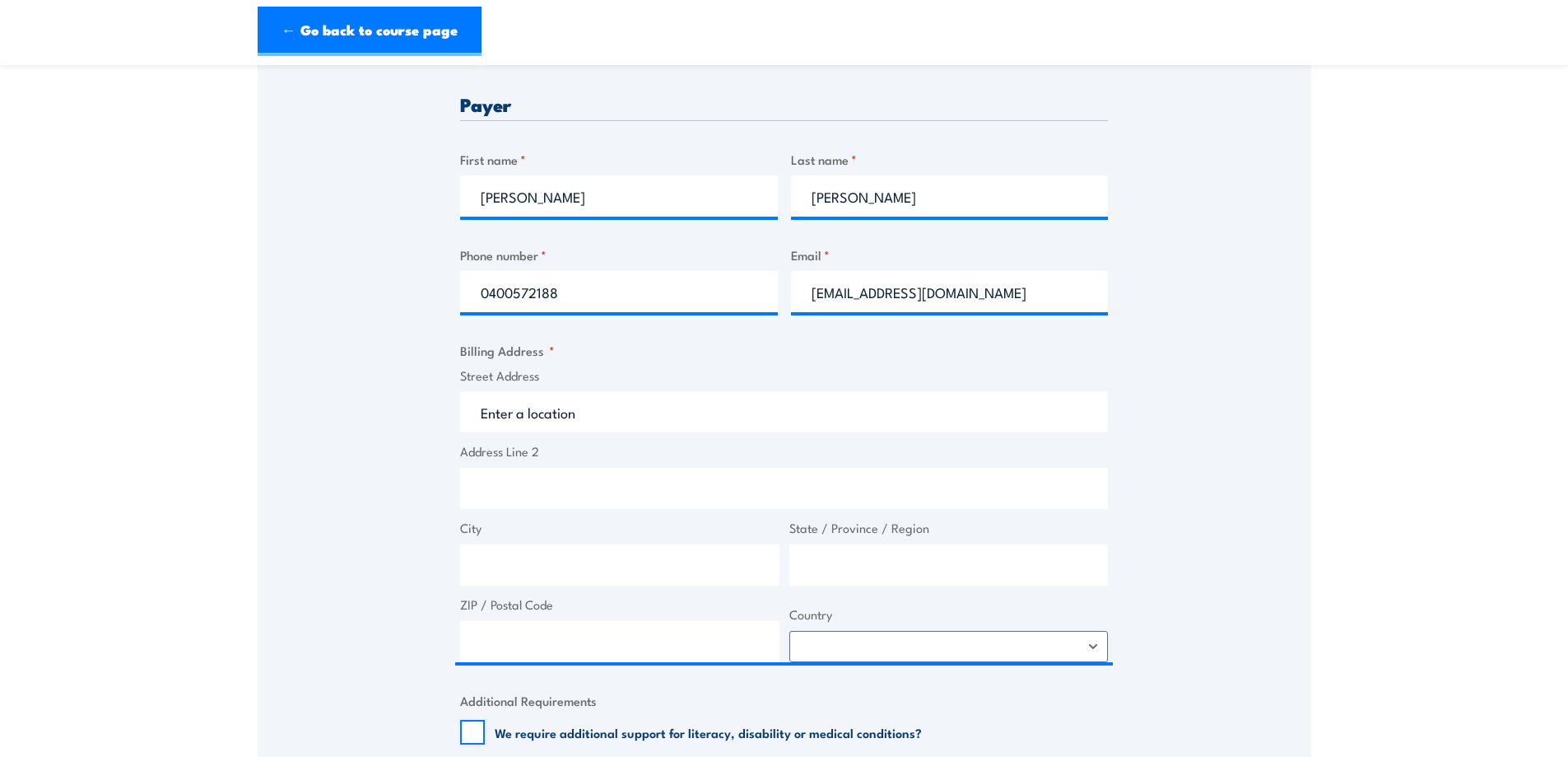
scroll to position [659, 0]
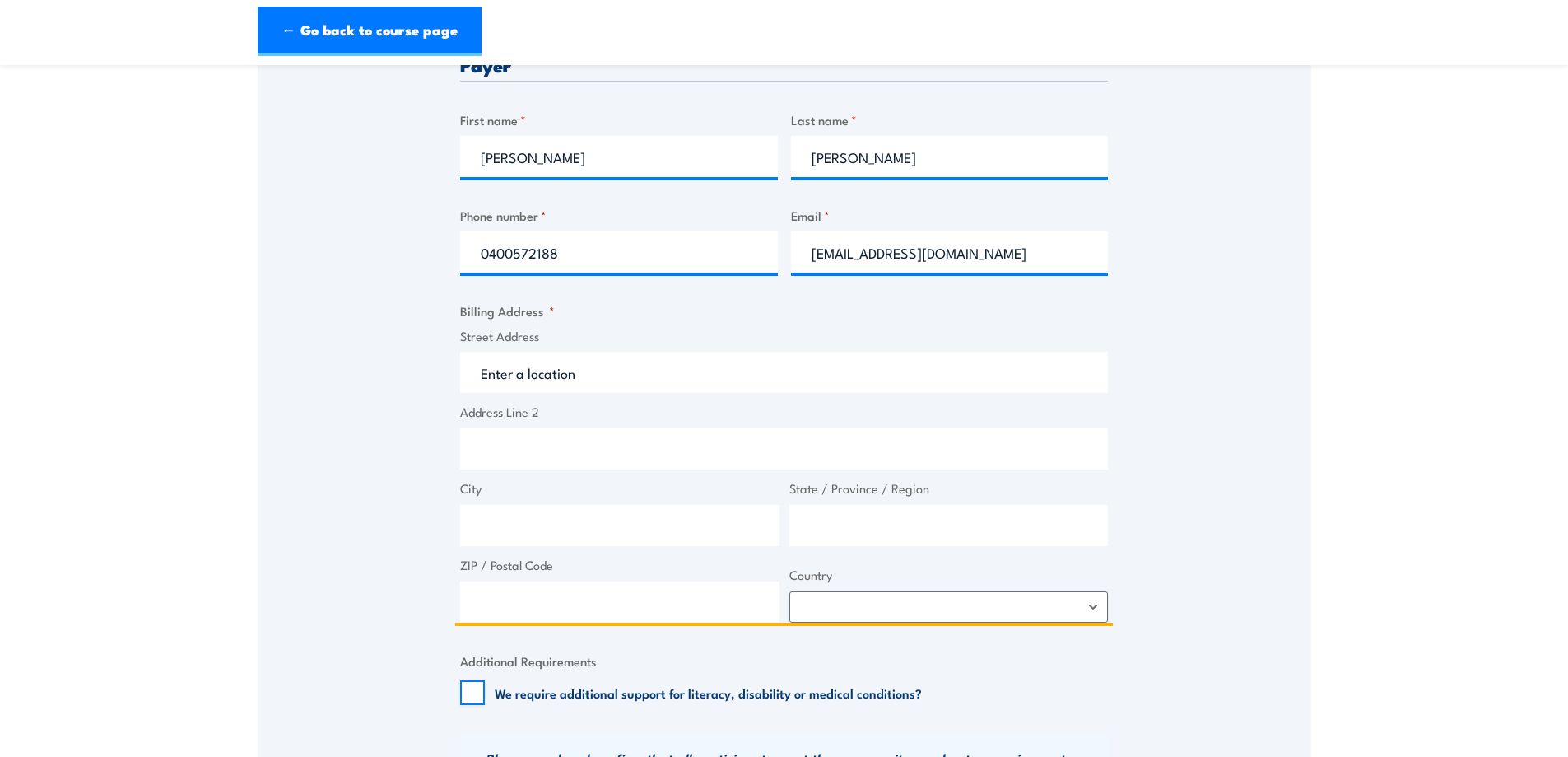
click at [475, 371] on input "Street Address" at bounding box center [784, 372] width 648 height 41
drag, startPoint x: 473, startPoint y: 368, endPoint x: 473, endPoint y: 391, distance: 23.0
click at [468, 366] on input "Street Address" at bounding box center [784, 372] width 648 height 41
click at [530, 364] on input "Street Address" at bounding box center [784, 372] width 648 height 41
paste input "37-47 Vision St"
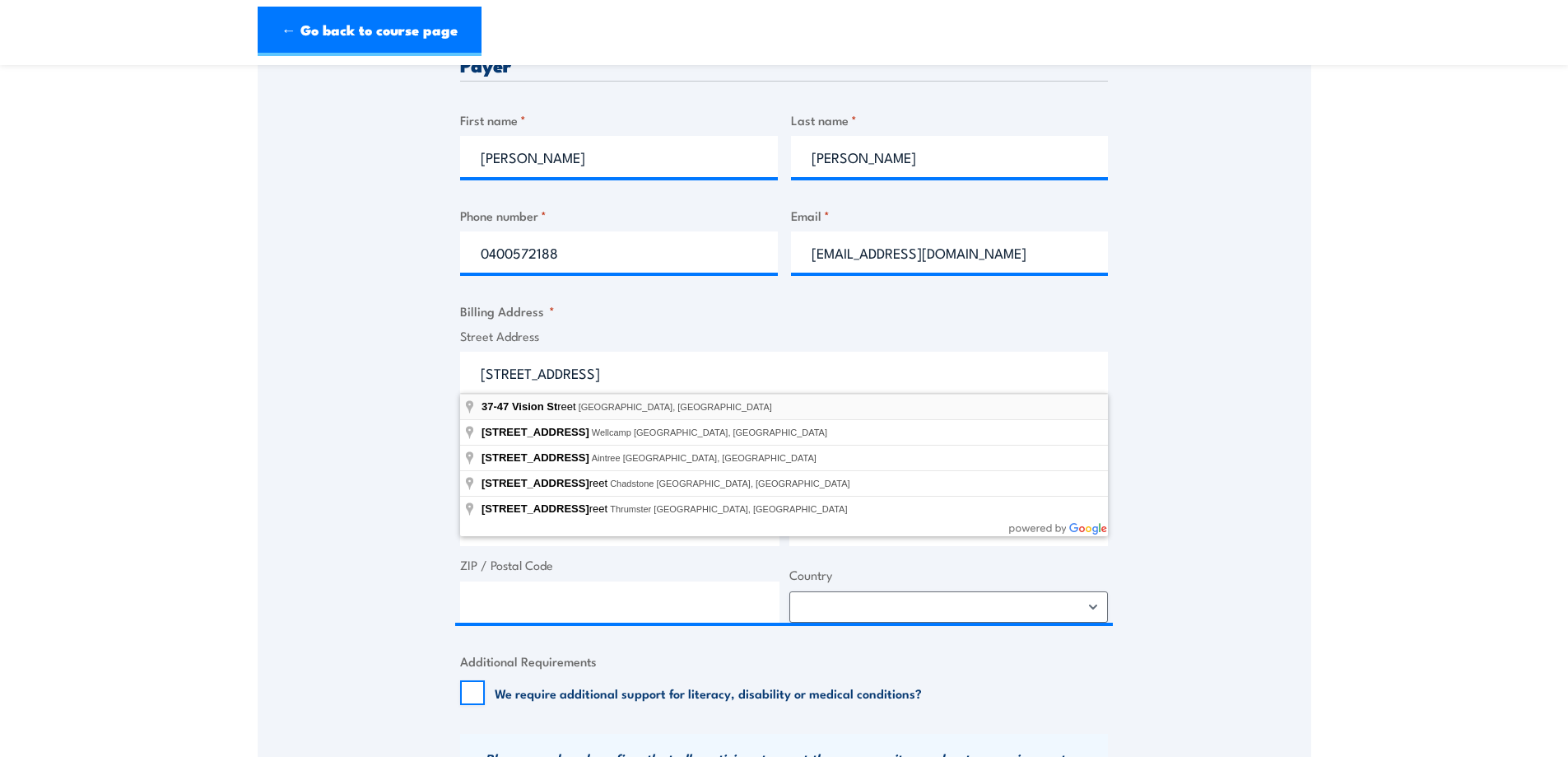
type input "37-47 Vision Street, Dandenong South VIC, Australia"
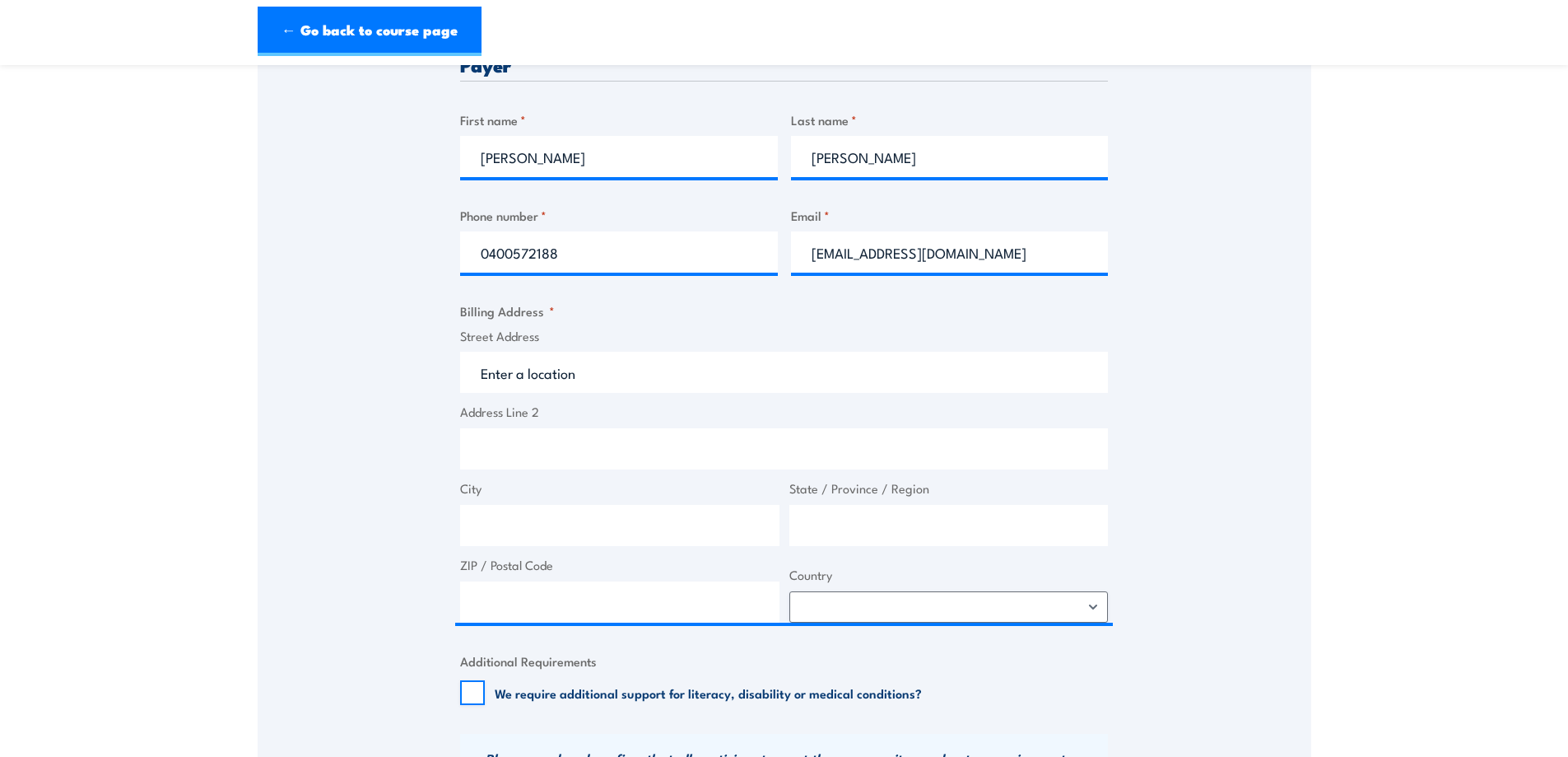
type input "37-47 Vision St"
type input "Dandenong South"
type input "Victoria"
type input "3175"
select select "Australia"
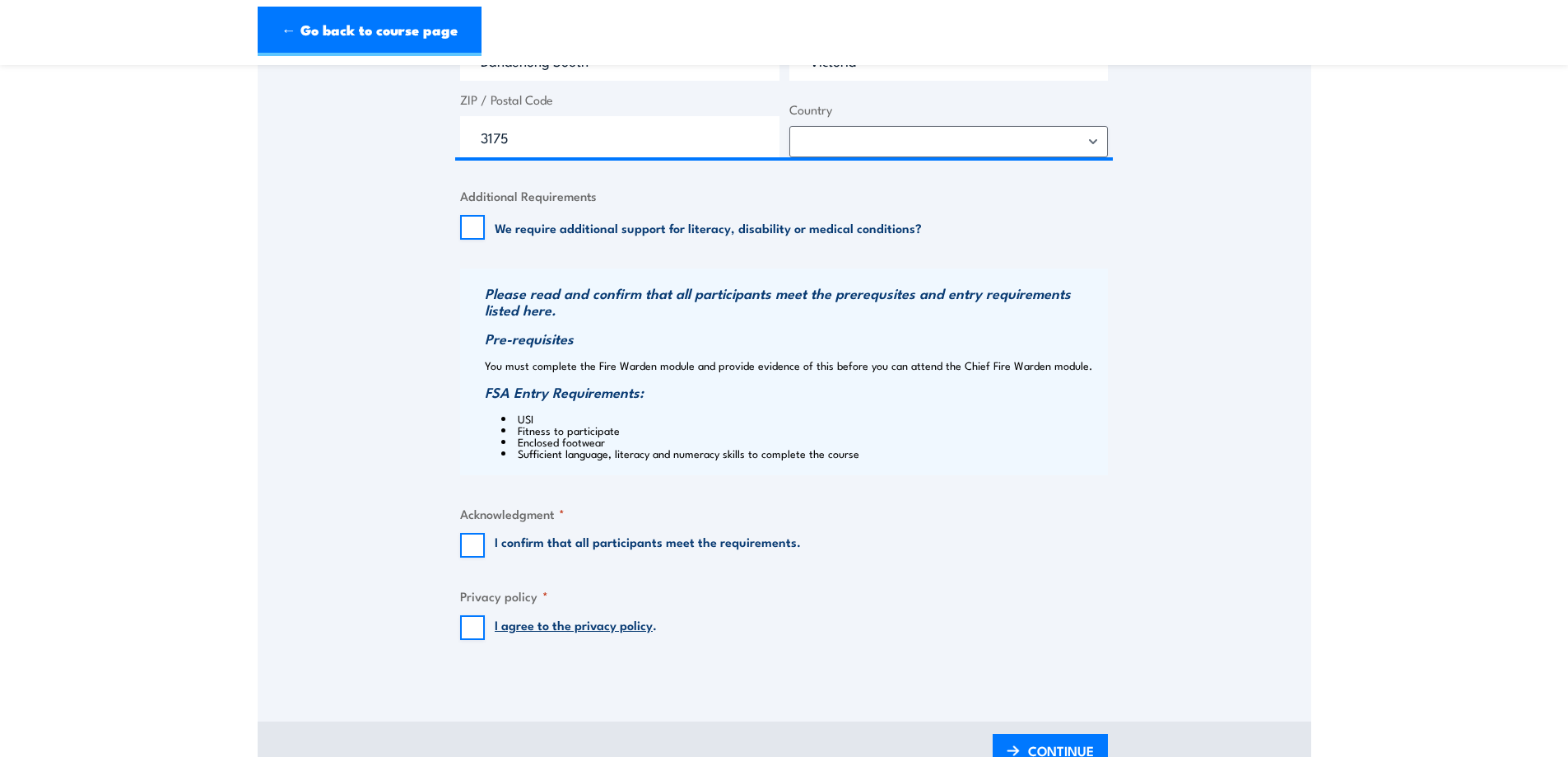
scroll to position [1153, 0]
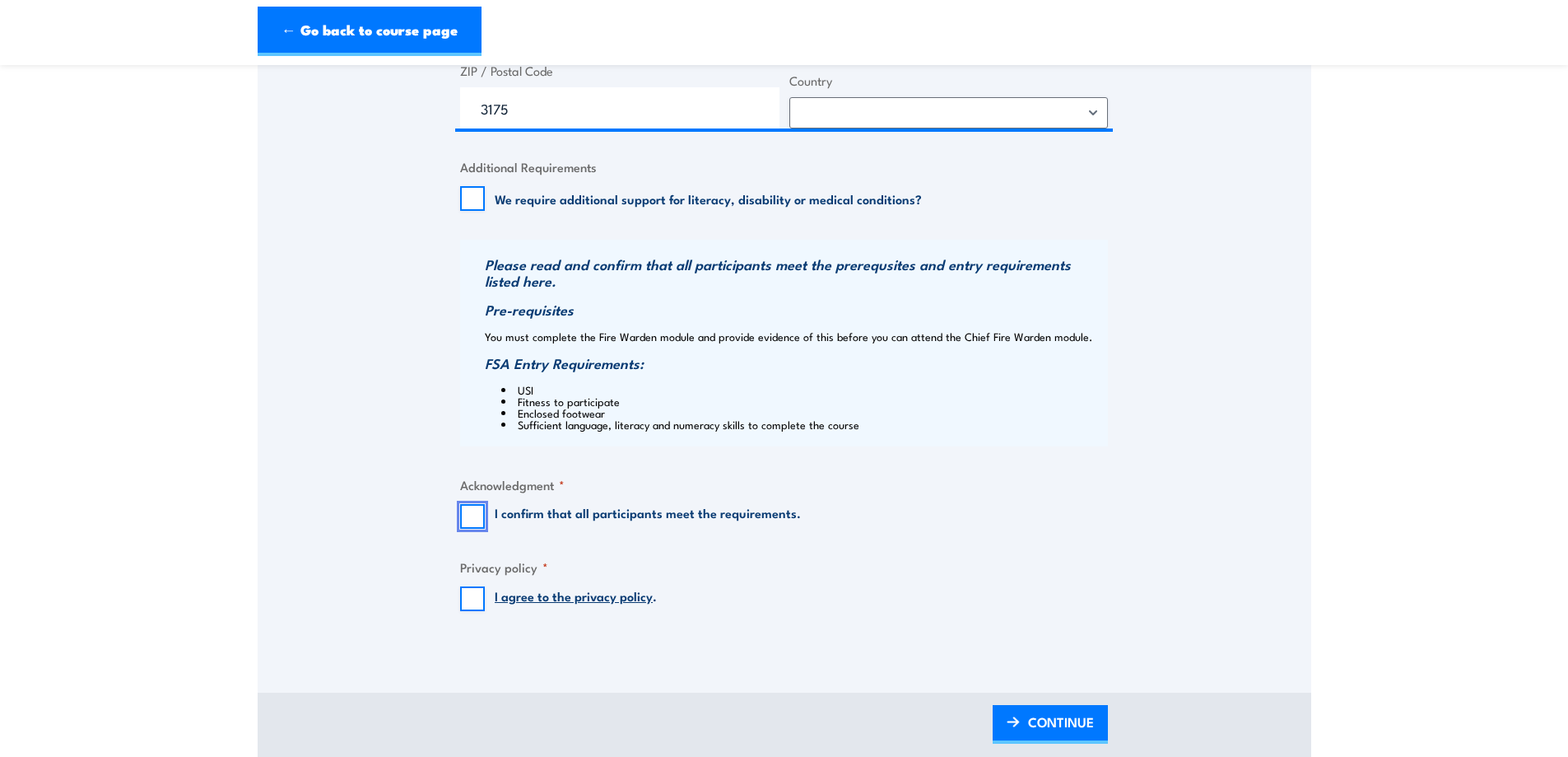
click at [478, 516] on input "I confirm that all participants meet the requirements." at bounding box center [472, 516] width 24 height 24
checkbox input "true"
click at [474, 588] on input "I agree to the privacy policy ." at bounding box center [472, 599] width 24 height 24
checkbox input "true"
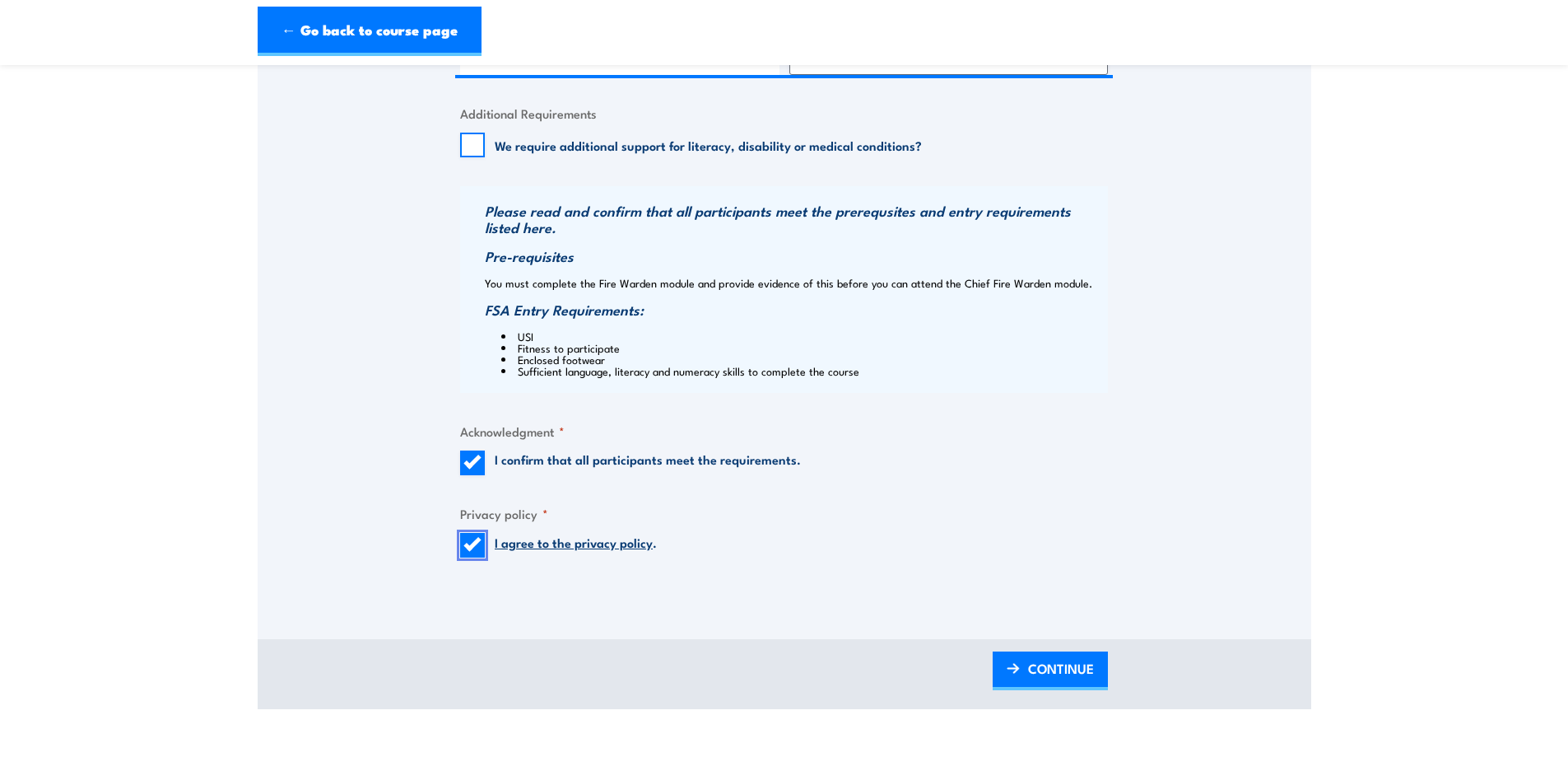
scroll to position [1236, 0]
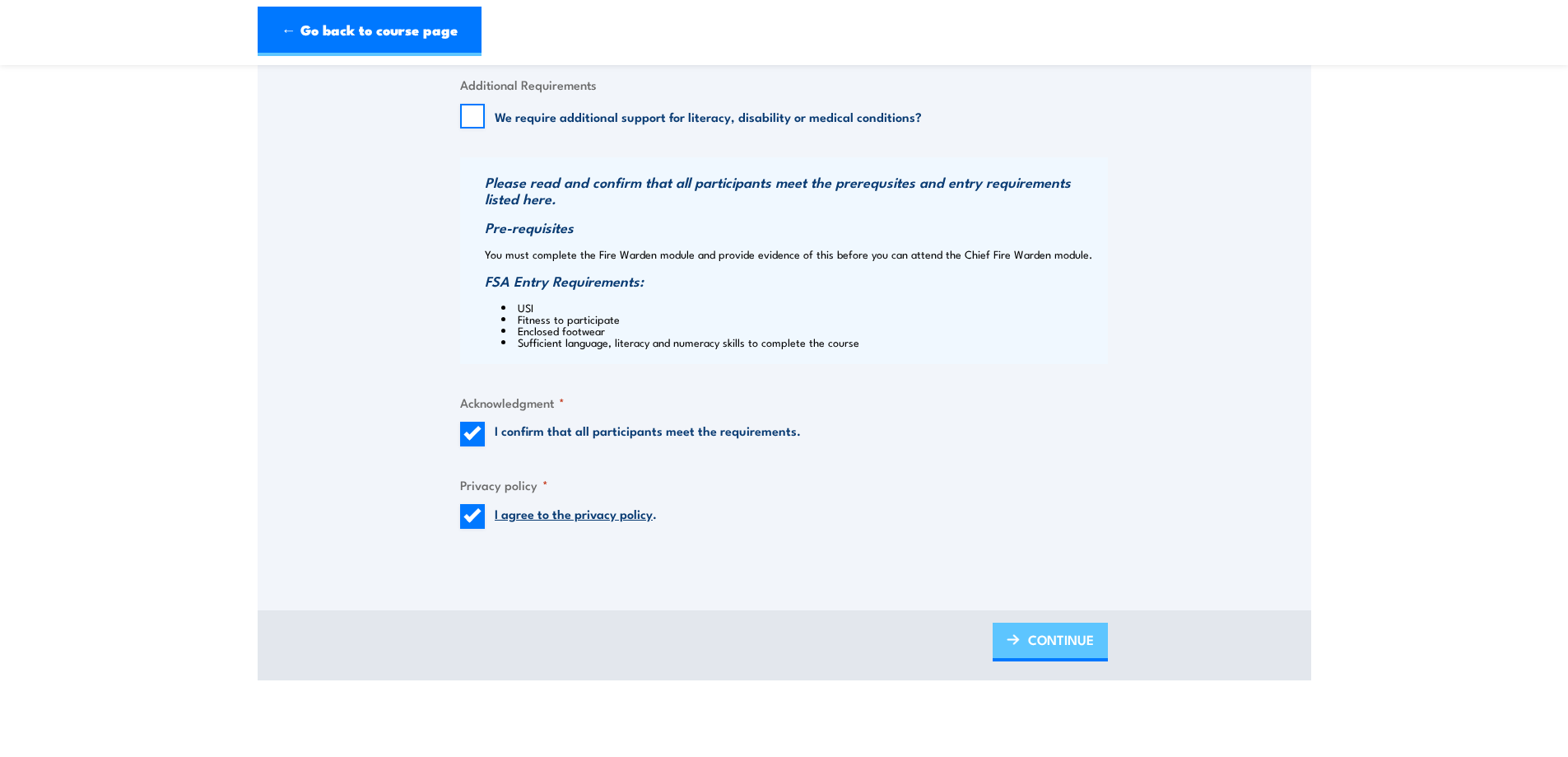
click at [1057, 621] on span "CONTINUE" at bounding box center [1061, 640] width 66 height 44
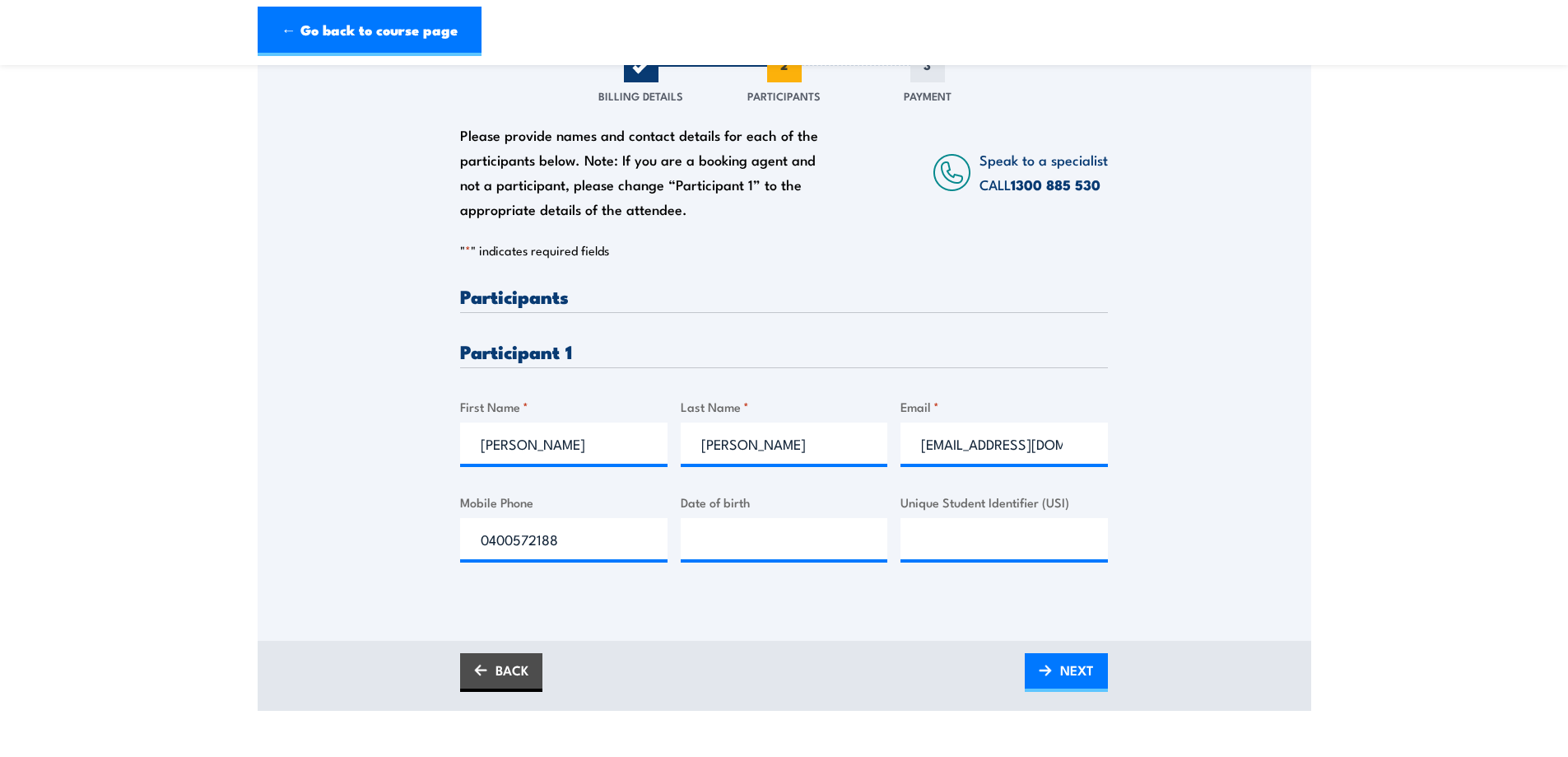
scroll to position [247, 0]
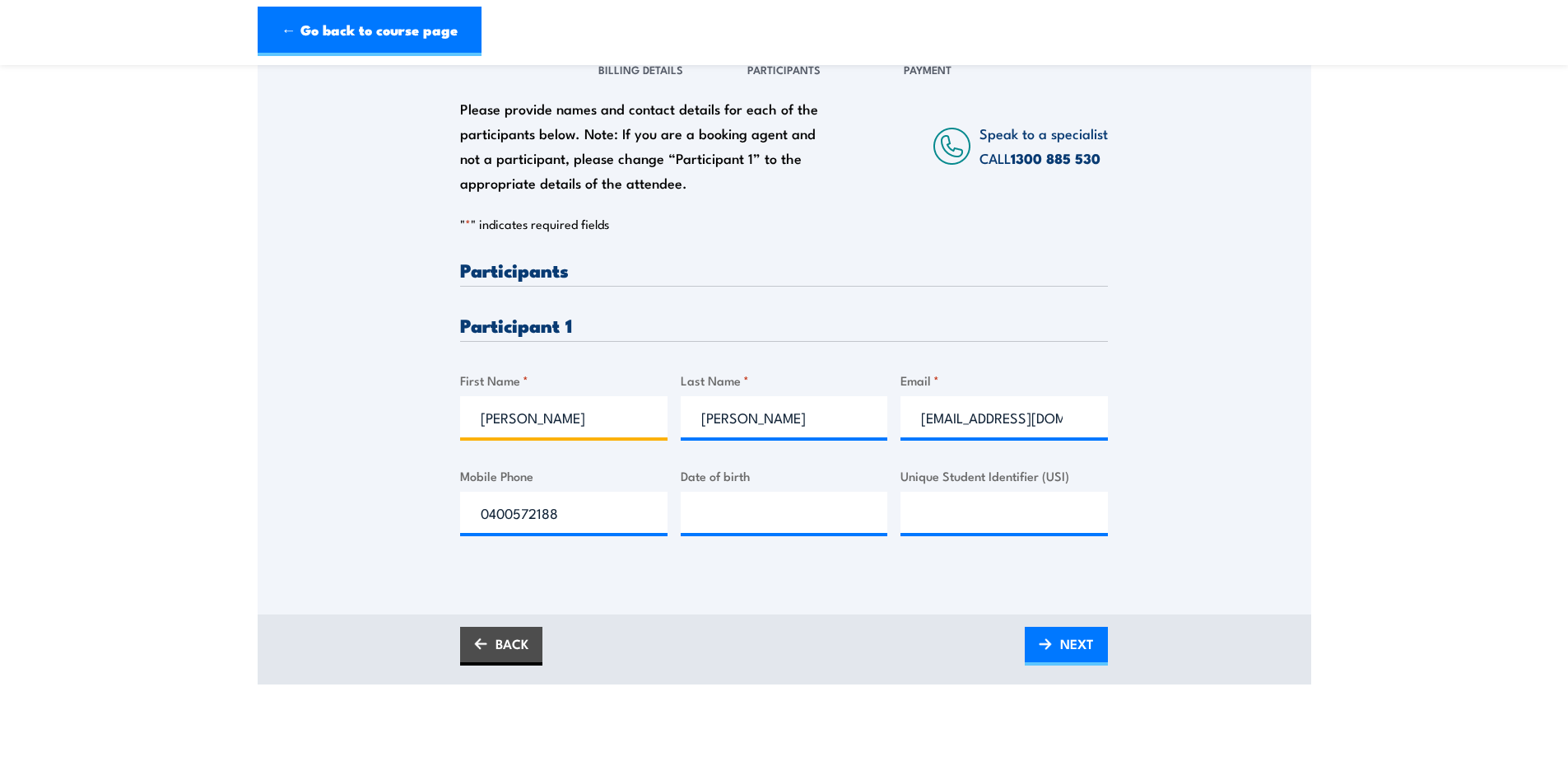
click at [514, 419] on input "Chady" at bounding box center [564, 416] width 207 height 41
click at [526, 424] on input "Chady" at bounding box center [564, 416] width 207 height 41
type input "C"
type input "Sam"
drag, startPoint x: 699, startPoint y: 417, endPoint x: 800, endPoint y: 415, distance: 101.0
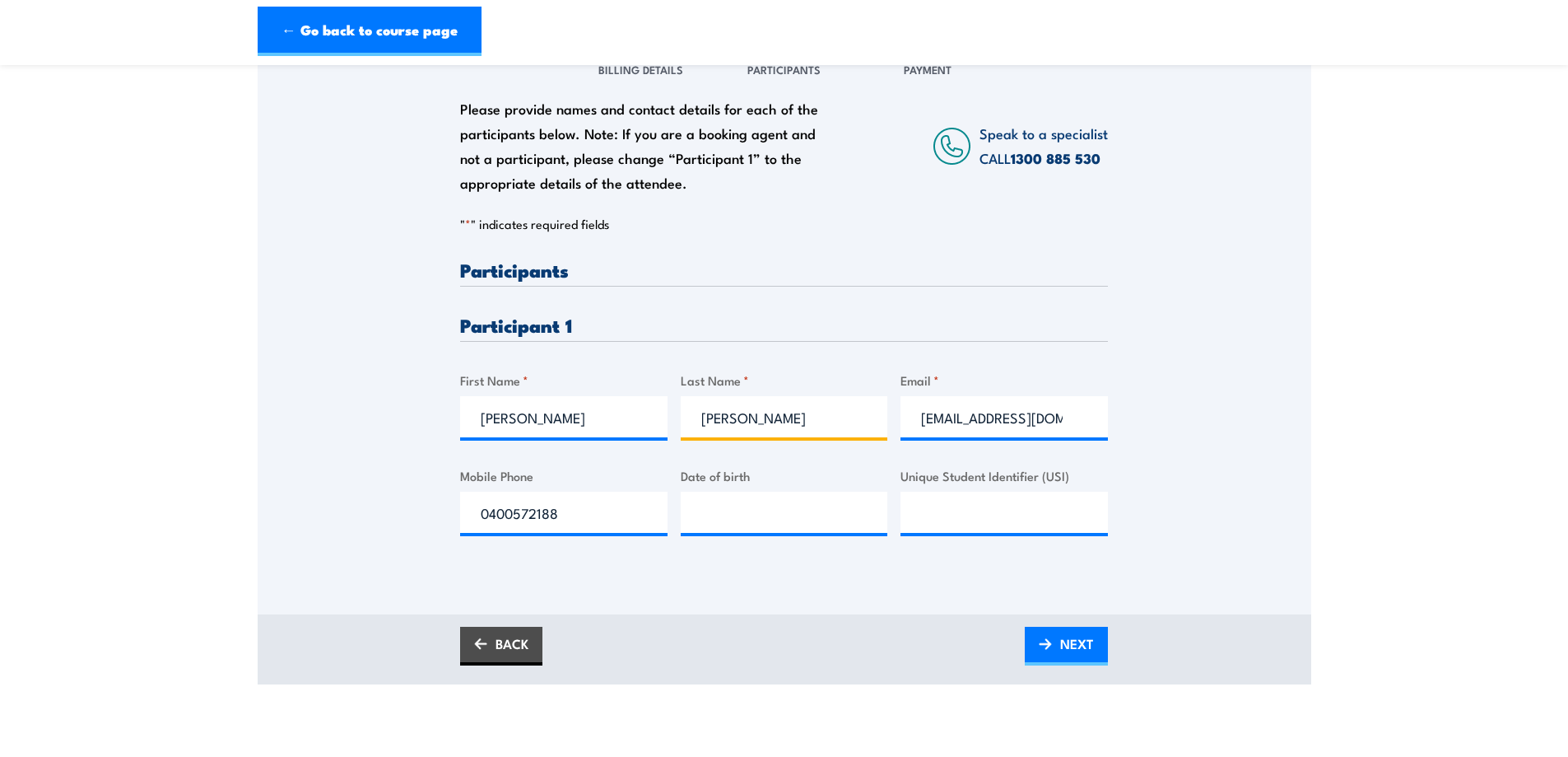
click at [791, 412] on input "Sawaya" at bounding box center [784, 416] width 207 height 41
type input "Stamopoulos"
click at [956, 418] on input "chady@tls.net.au" at bounding box center [1004, 416] width 207 height 41
drag, startPoint x: 921, startPoint y: 416, endPoint x: 1094, endPoint y: 417, distance: 173.0
click at [1094, 417] on input "chady@tls.net.au" at bounding box center [1004, 416] width 207 height 41
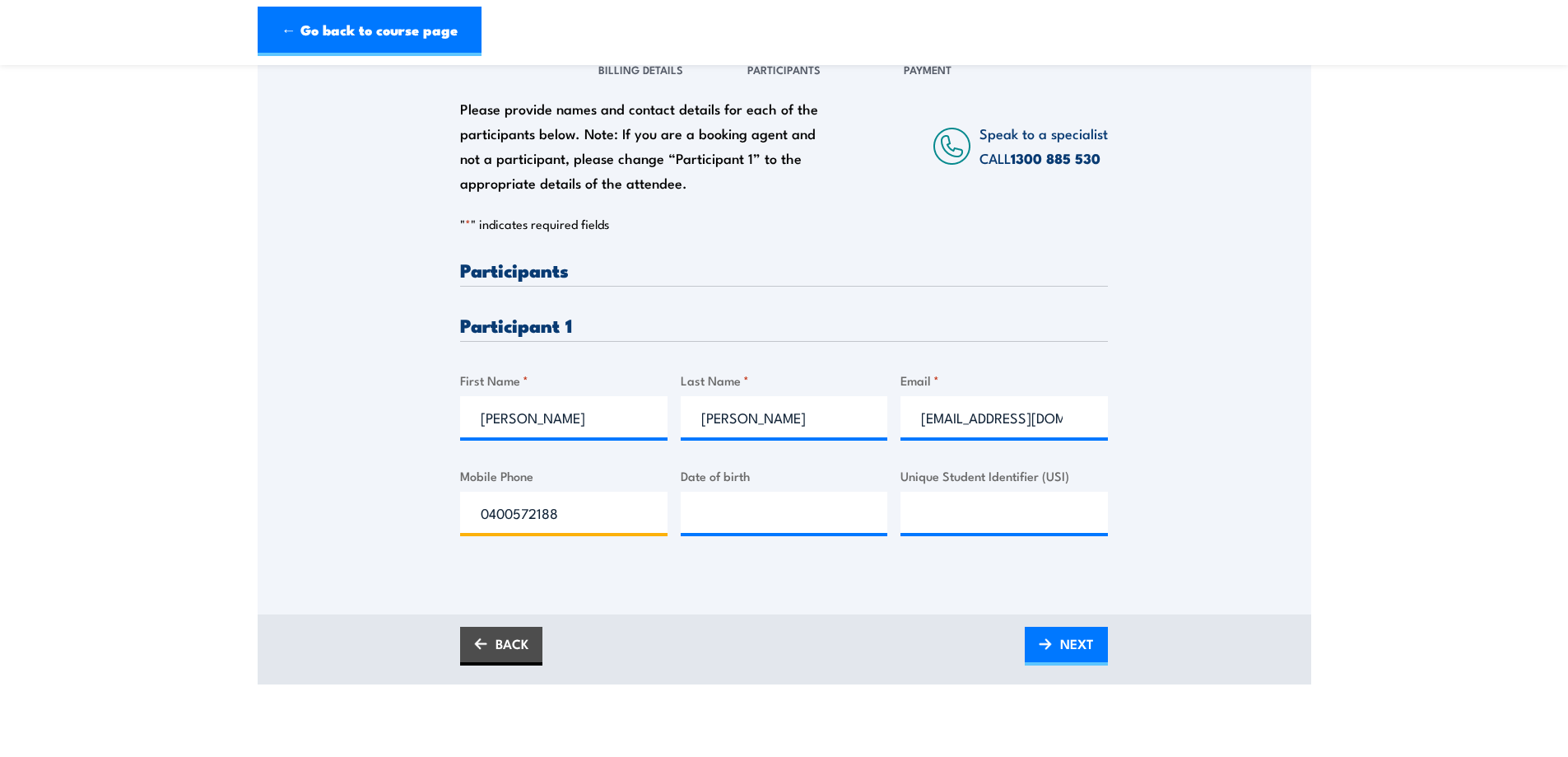
drag, startPoint x: 479, startPoint y: 509, endPoint x: 599, endPoint y: 515, distance: 120.1
click at [599, 515] on input "0400572188" at bounding box center [564, 512] width 207 height 41
type input "0401838988"
click at [744, 510] on input "__/__/____" at bounding box center [784, 512] width 207 height 41
type input "27/12/1961"
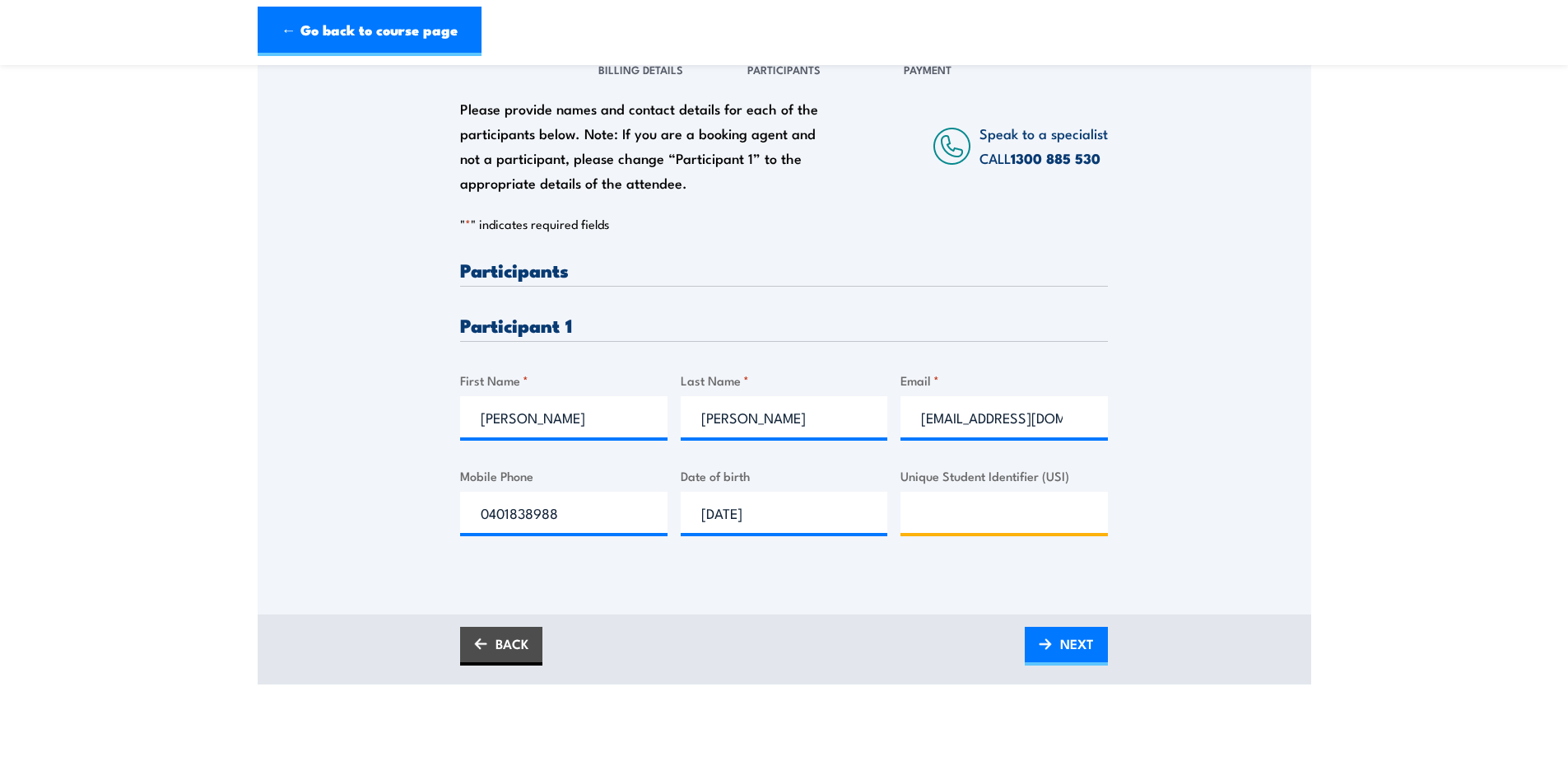
click at [943, 514] on input "Unique Student Identifier (USI)" at bounding box center [1004, 512] width 207 height 41
drag, startPoint x: 941, startPoint y: 523, endPoint x: 1182, endPoint y: 413, distance: 264.9
click at [1182, 413] on div "Please provide names and contact details for each of the participants below. No…" at bounding box center [784, 303] width 1054 height 529
drag, startPoint x: 923, startPoint y: 419, endPoint x: 1041, endPoint y: 469, distance: 128.2
click at [1046, 432] on input "chady@tls.net.au" at bounding box center [1004, 416] width 207 height 41
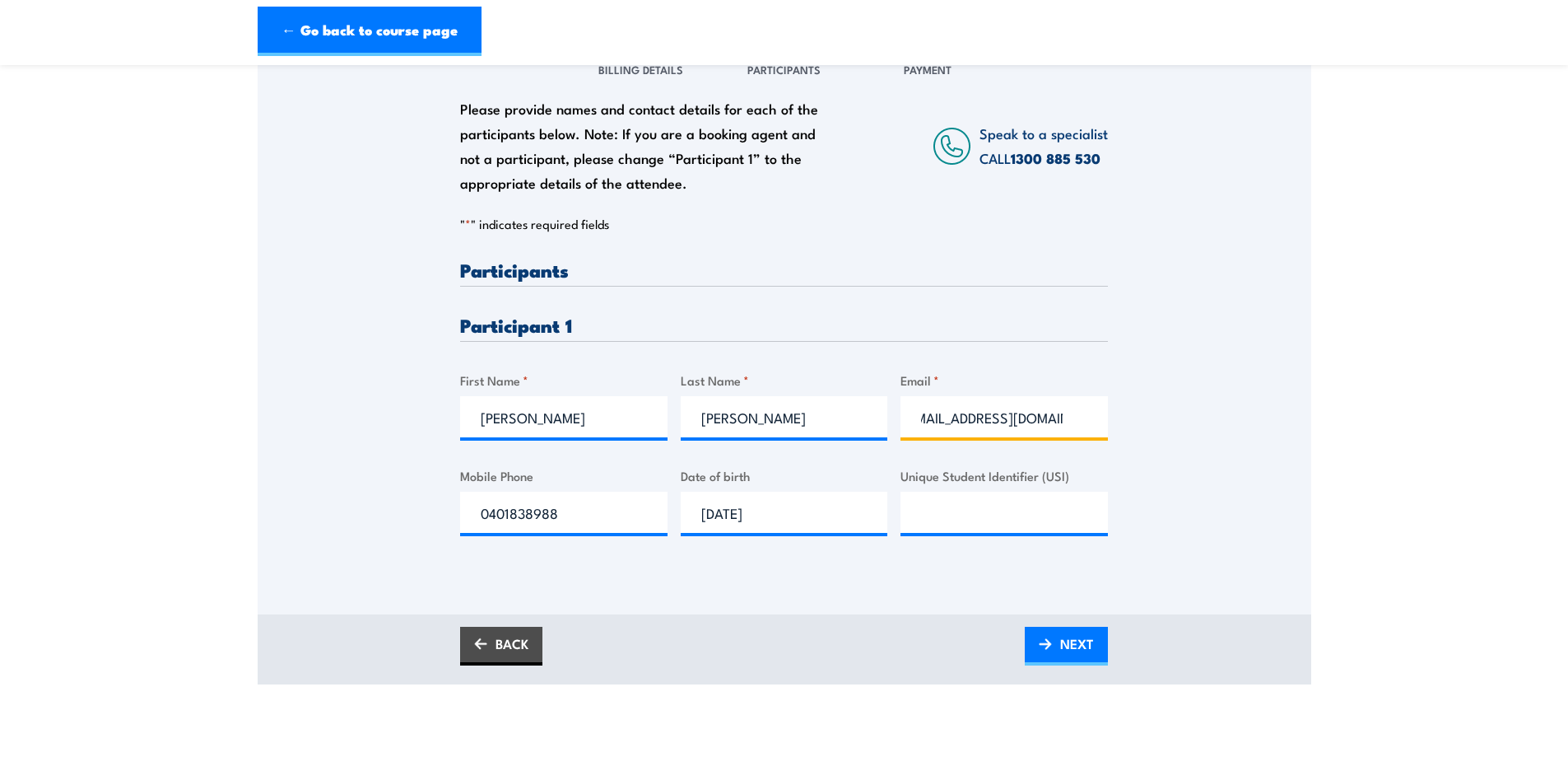
scroll to position [0, 29]
type input "thetwoofus171@hotmail.com"
drag, startPoint x: 1138, startPoint y: 423, endPoint x: 1195, endPoint y: 454, distance: 64.9
click at [1144, 419] on div "Please provide names and contact details for each of the participants below. No…" at bounding box center [784, 303] width 1054 height 529
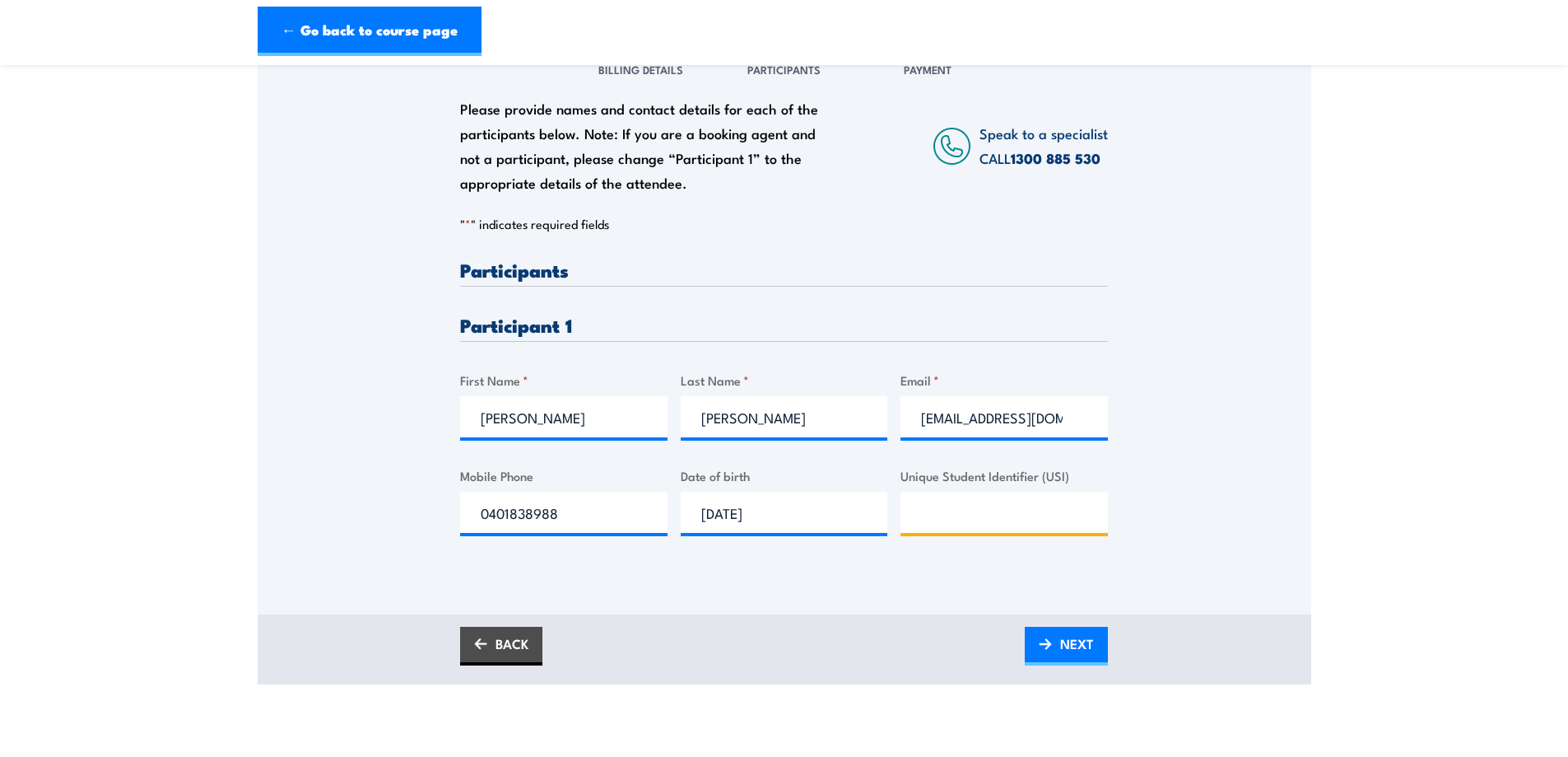
click at [964, 510] on input "Unique Student Identifier (USI)" at bounding box center [1004, 512] width 207 height 41
type input "kzunlg2gpb"
click at [1065, 651] on span "NEXT" at bounding box center [1077, 644] width 34 height 44
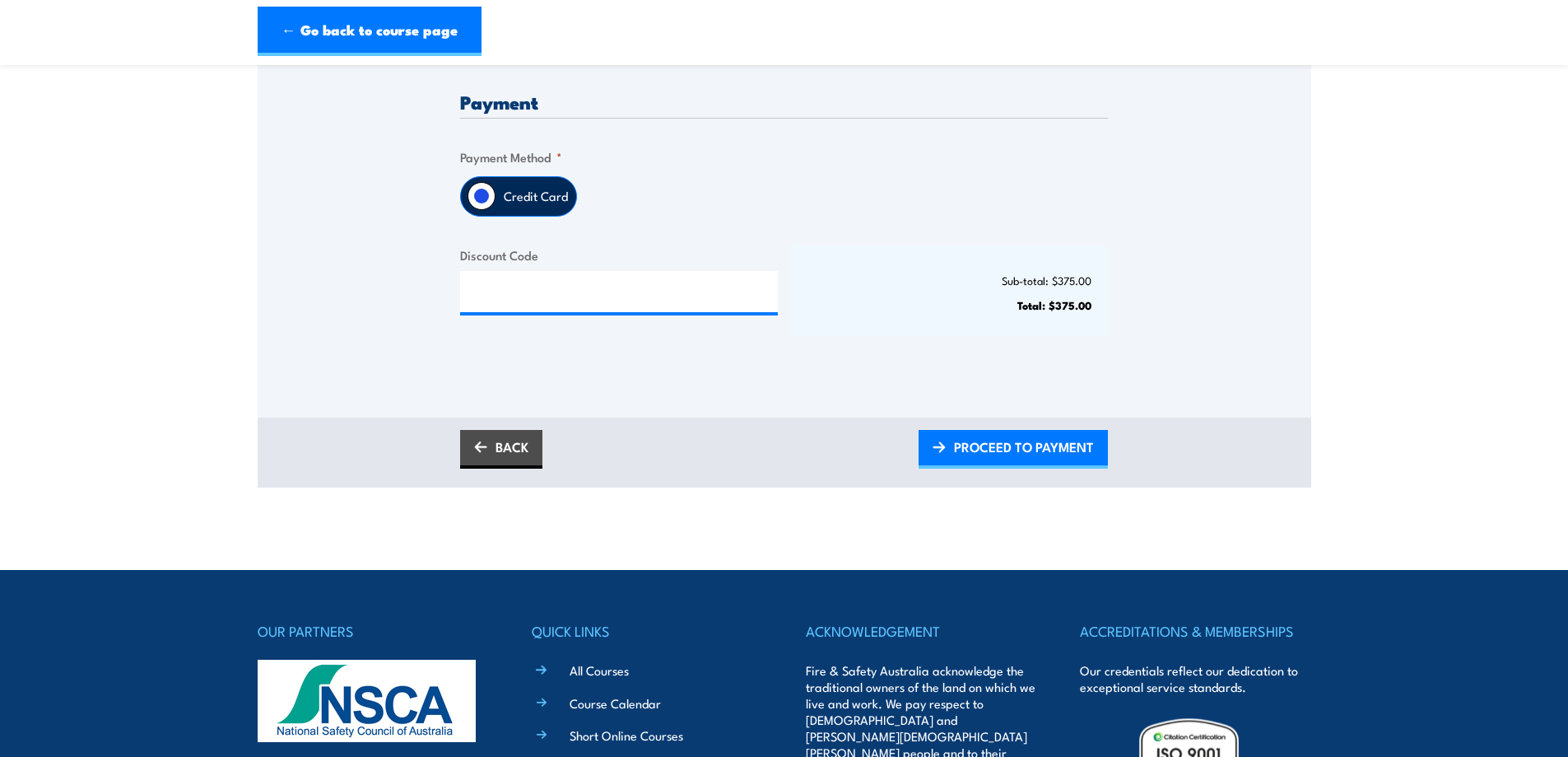
scroll to position [494, 0]
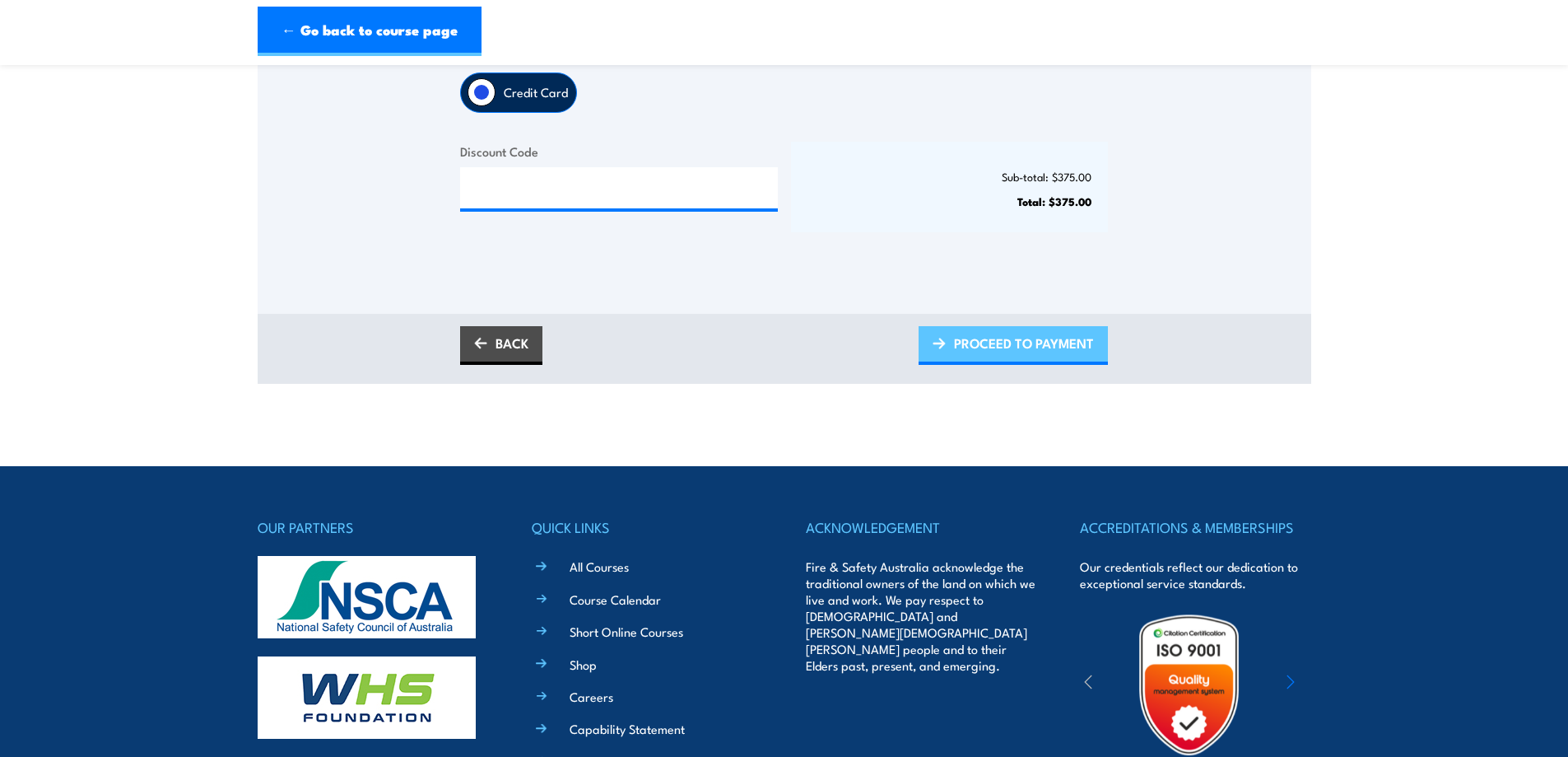
click at [1010, 341] on span "PROCEED TO PAYMENT" at bounding box center [1024, 343] width 140 height 44
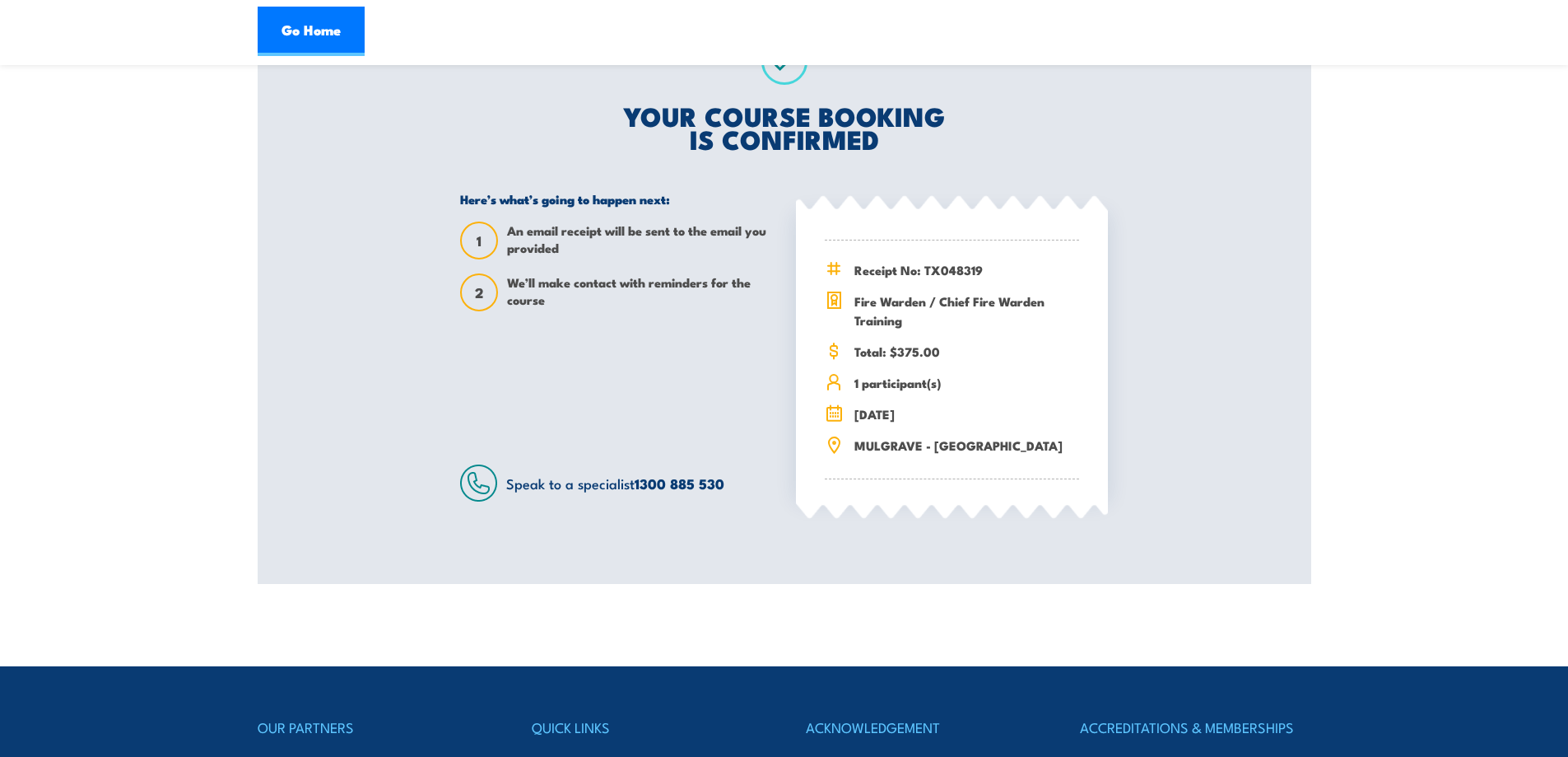
scroll to position [412, 0]
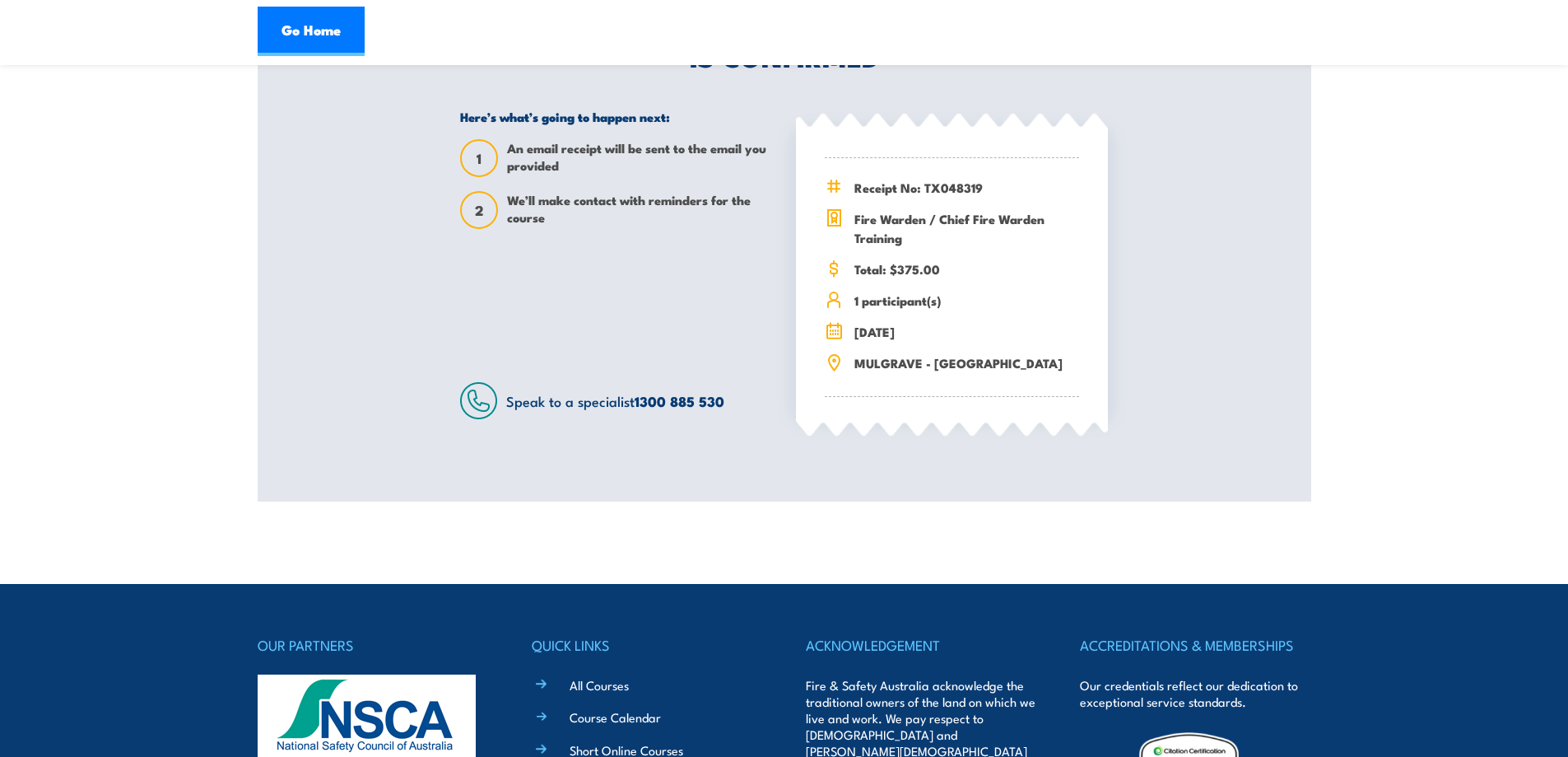
drag, startPoint x: 147, startPoint y: 193, endPoint x: 187, endPoint y: 185, distance: 40.8
click at [155, 191] on section "Fire Warden / Chief Fire Warden Training 08:00 1 1" at bounding box center [784, 86] width 1568 height 831
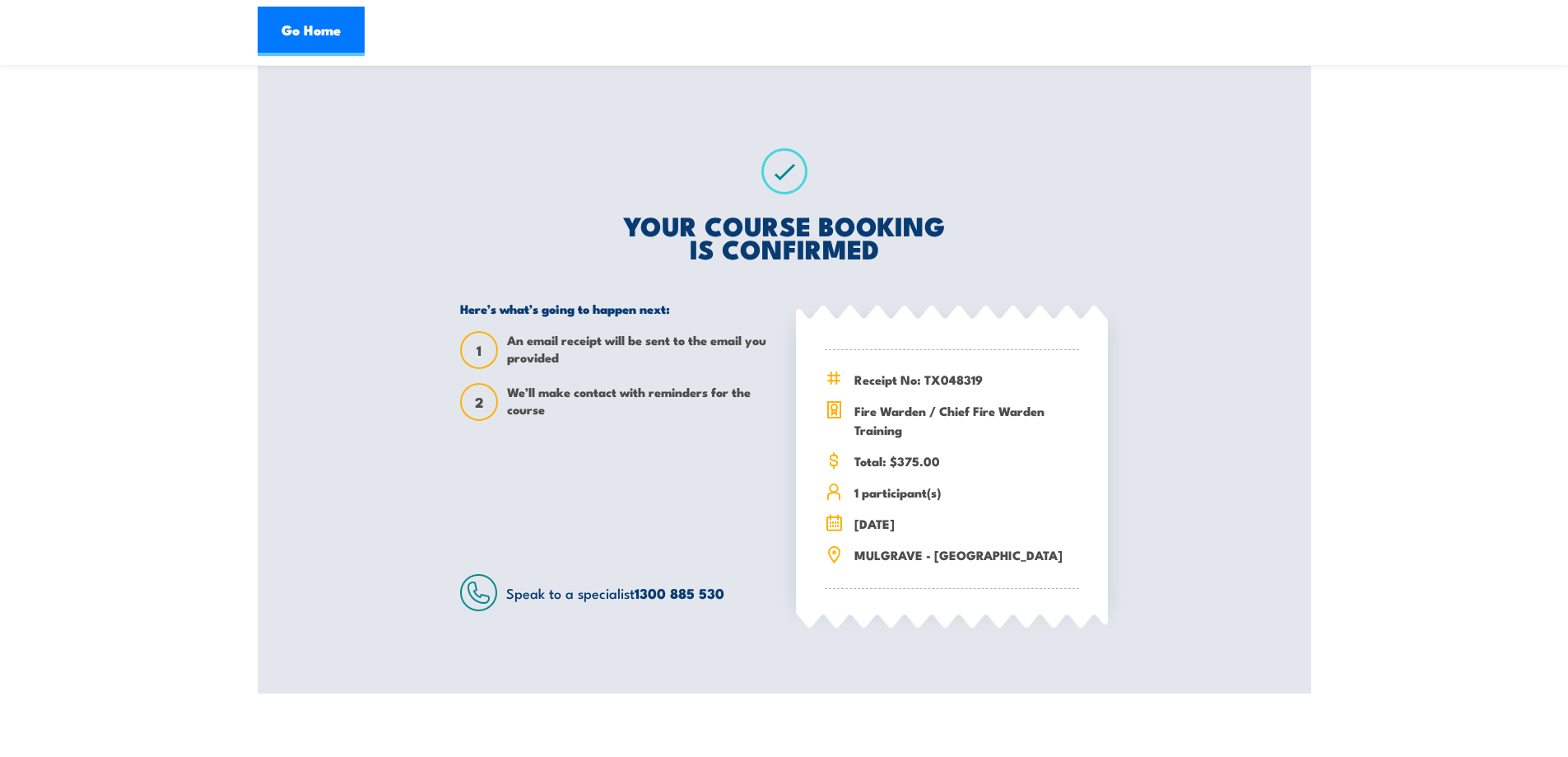
scroll to position [0, 0]
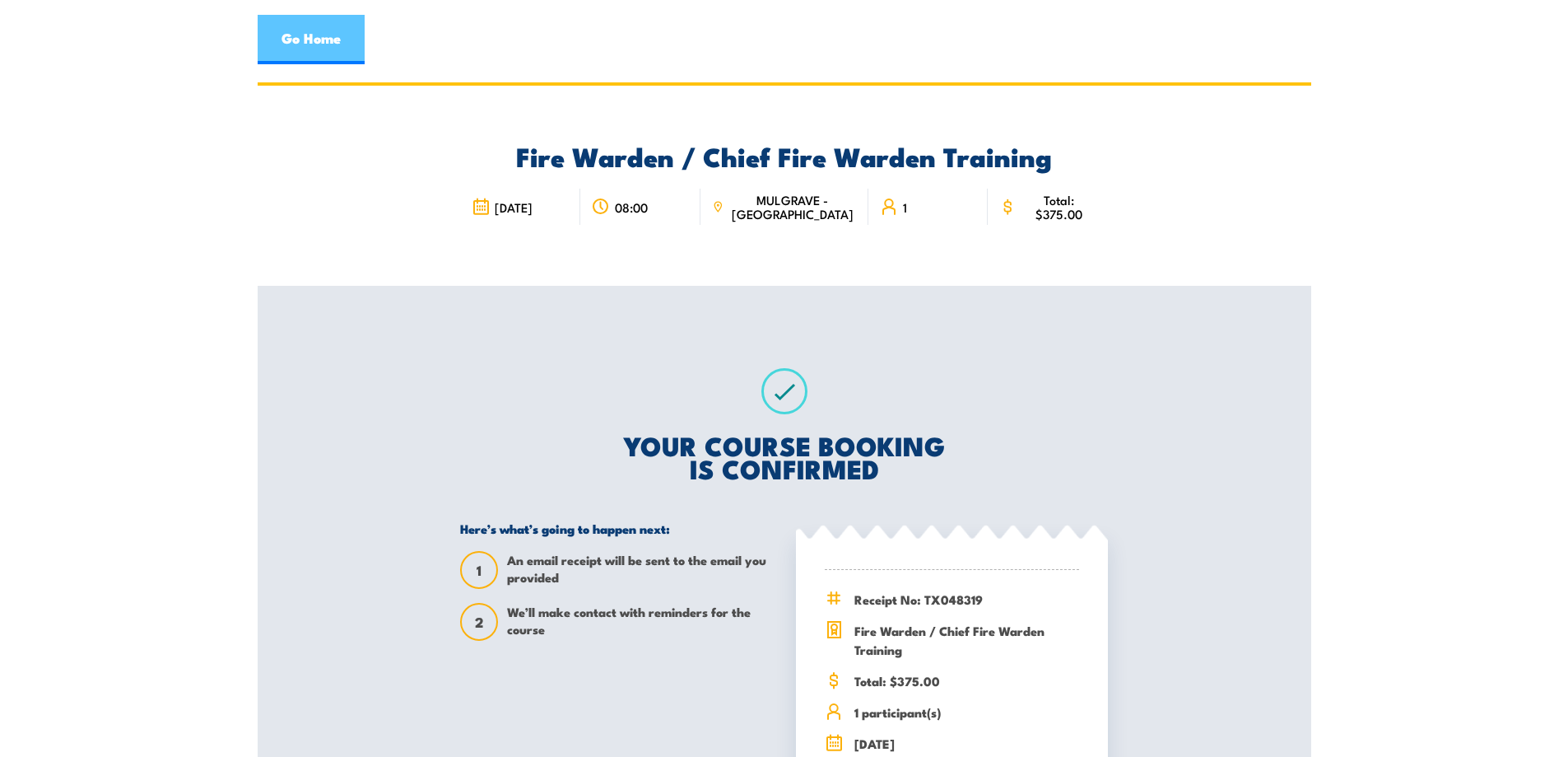
click at [317, 24] on link "Go Home" at bounding box center [311, 40] width 107 height 50
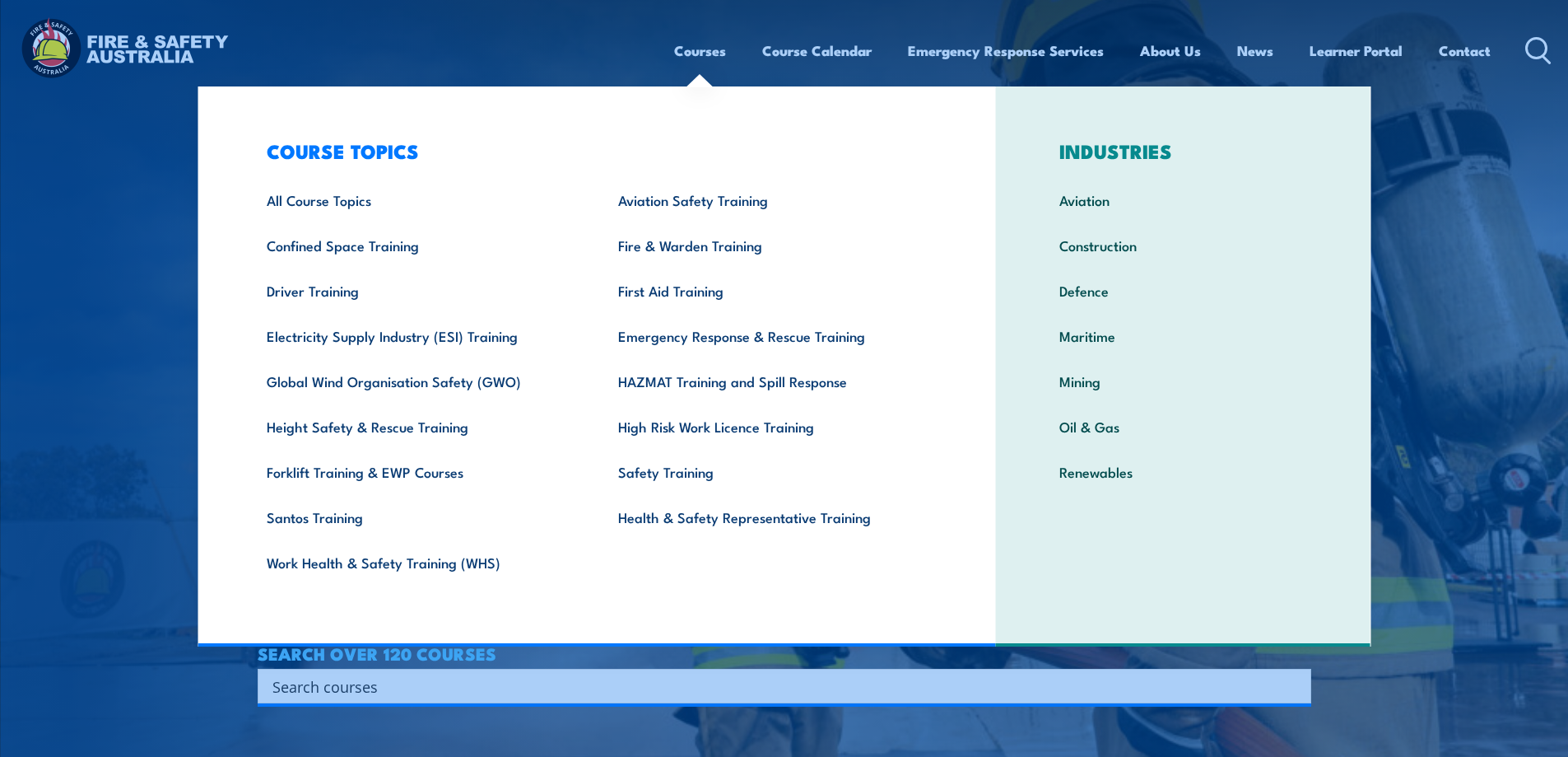
click at [686, 53] on link "Courses" at bounding box center [700, 51] width 52 height 44
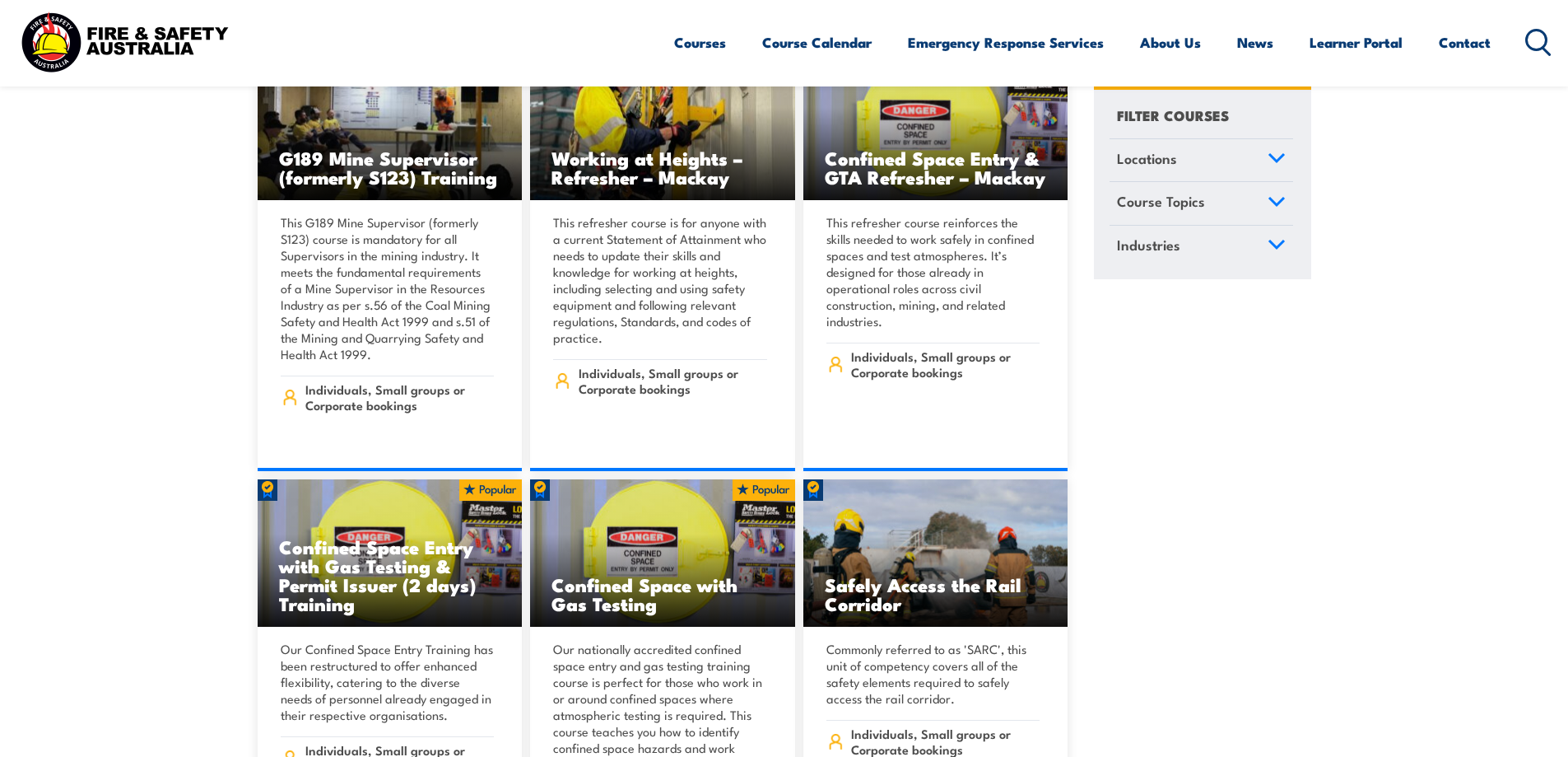
scroll to position [1977, 0]
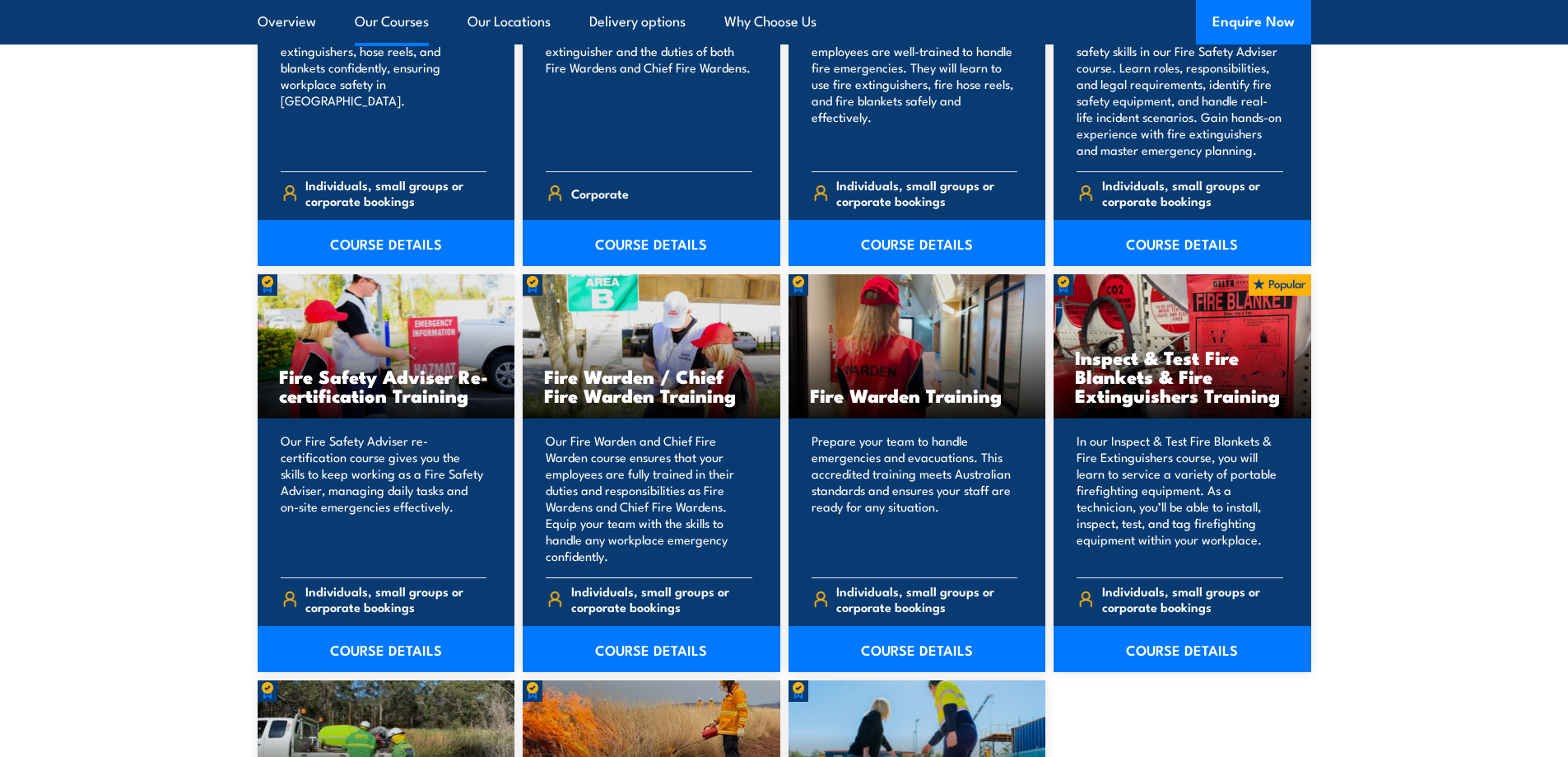
scroll to position [1977, 0]
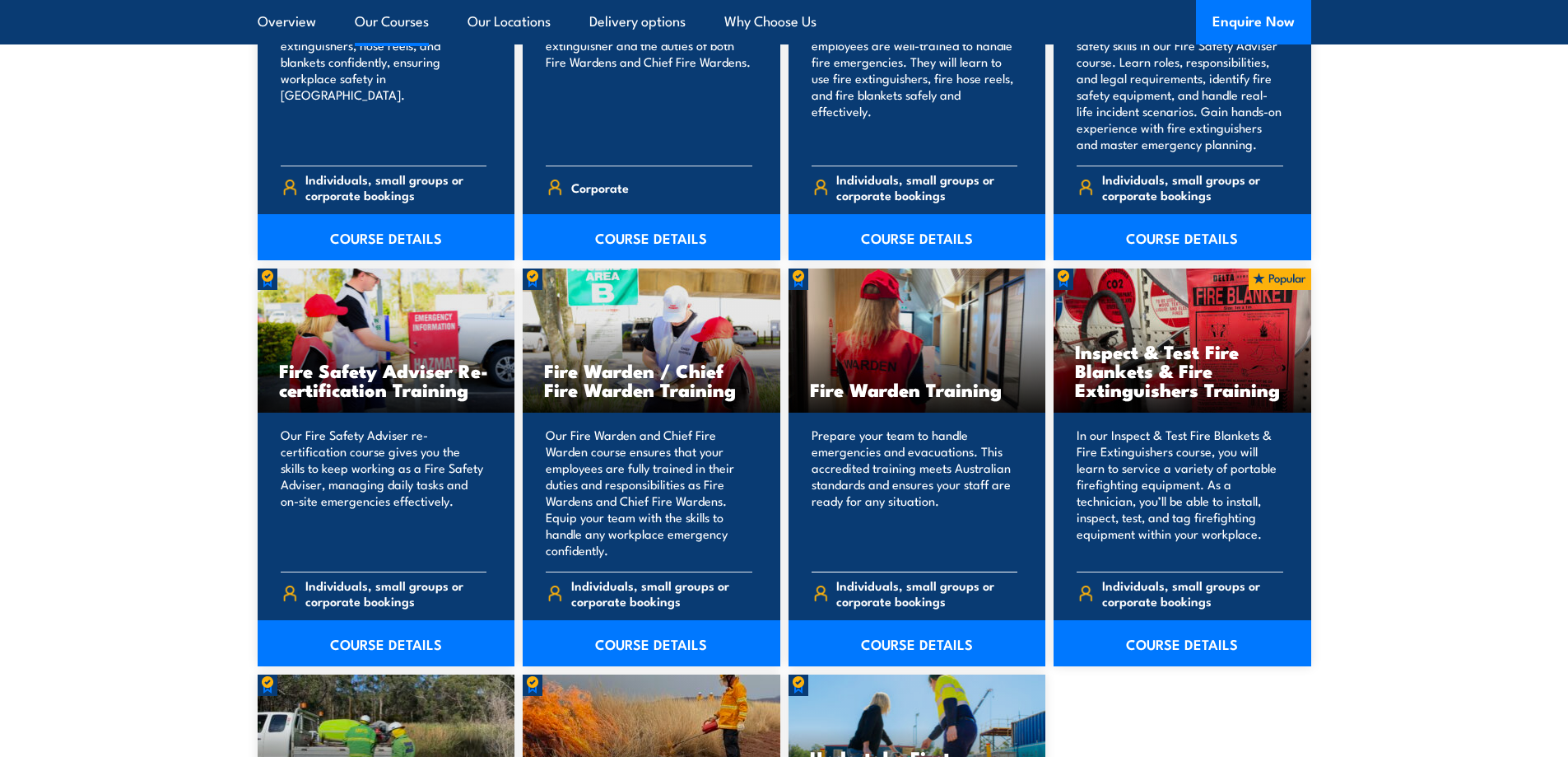
click at [921, 443] on p "Prepare your team to handle emergencies and evacuations. This accredited traini…" at bounding box center [914, 492] width 206 height 132
click at [927, 642] on link "COURSE DETAILS" at bounding box center [918, 643] width 258 height 46
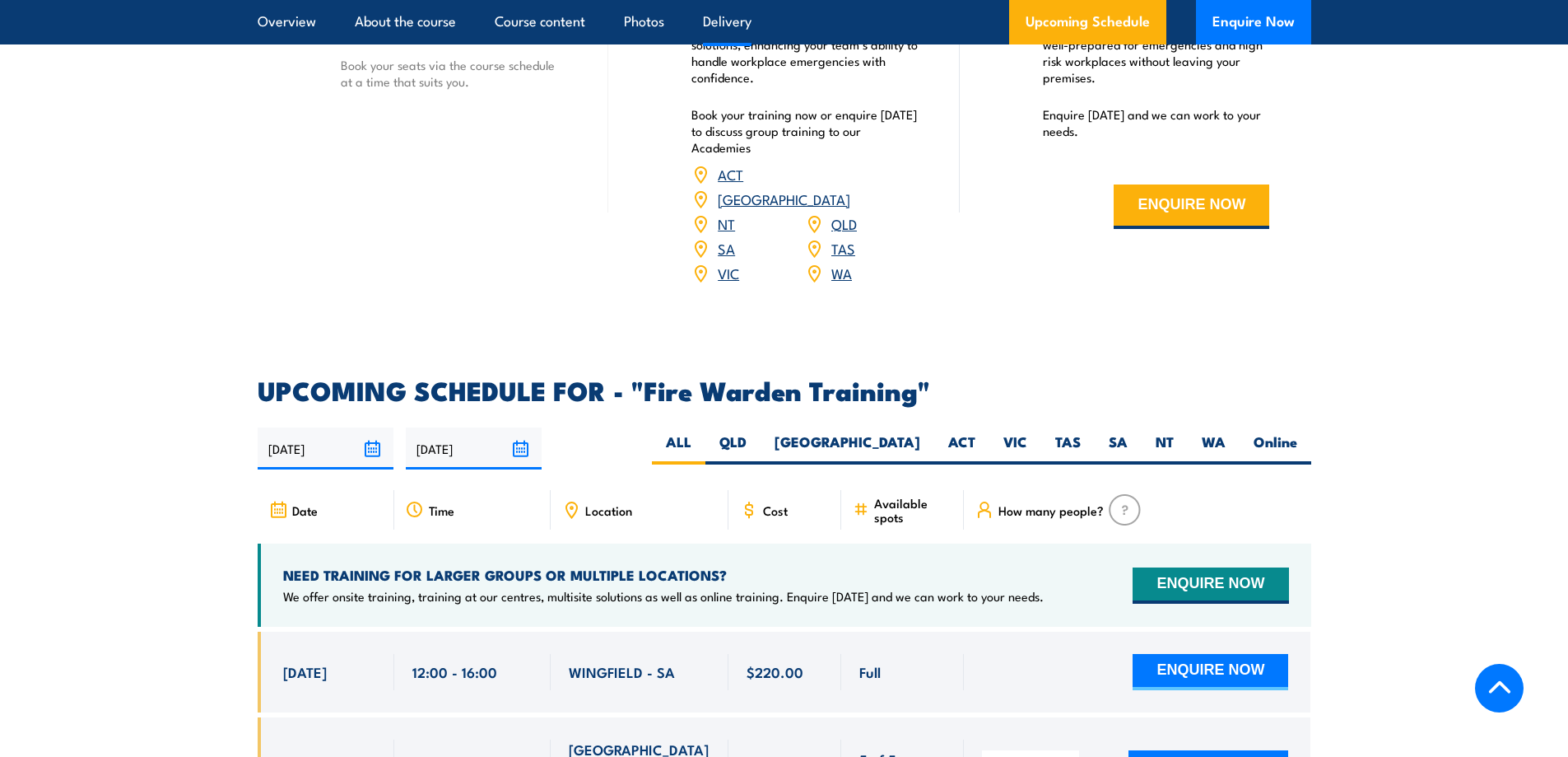
scroll to position [2800, 0]
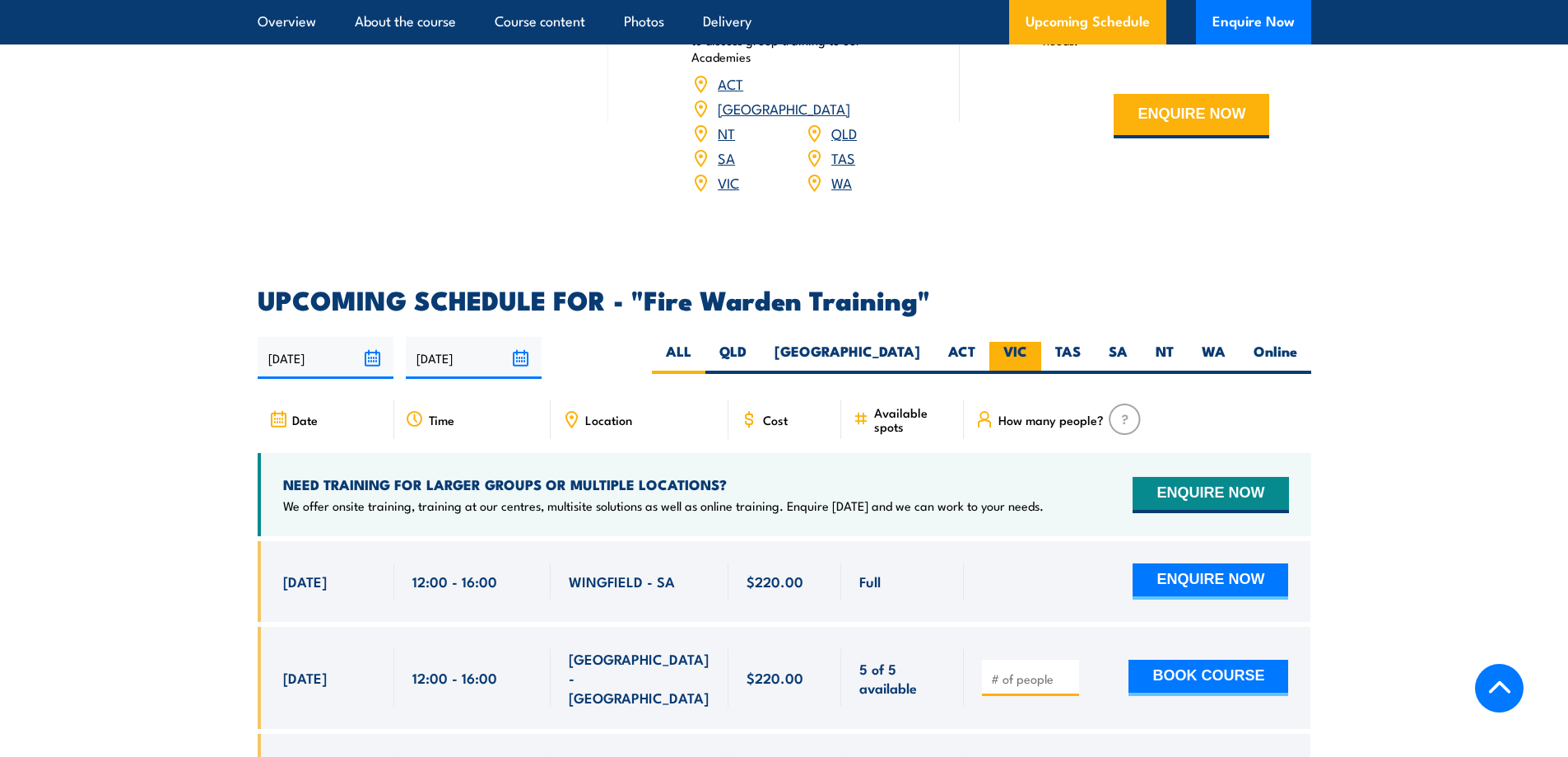
click at [1016, 341] on label "VIC" at bounding box center [1015, 357] width 52 height 32
click at [1027, 341] on input "VIC" at bounding box center [1032, 346] width 11 height 11
radio input "true"
click at [1016, 341] on label "VIC" at bounding box center [1015, 357] width 52 height 32
click at [1027, 341] on input "VIC" at bounding box center [1032, 346] width 11 height 11
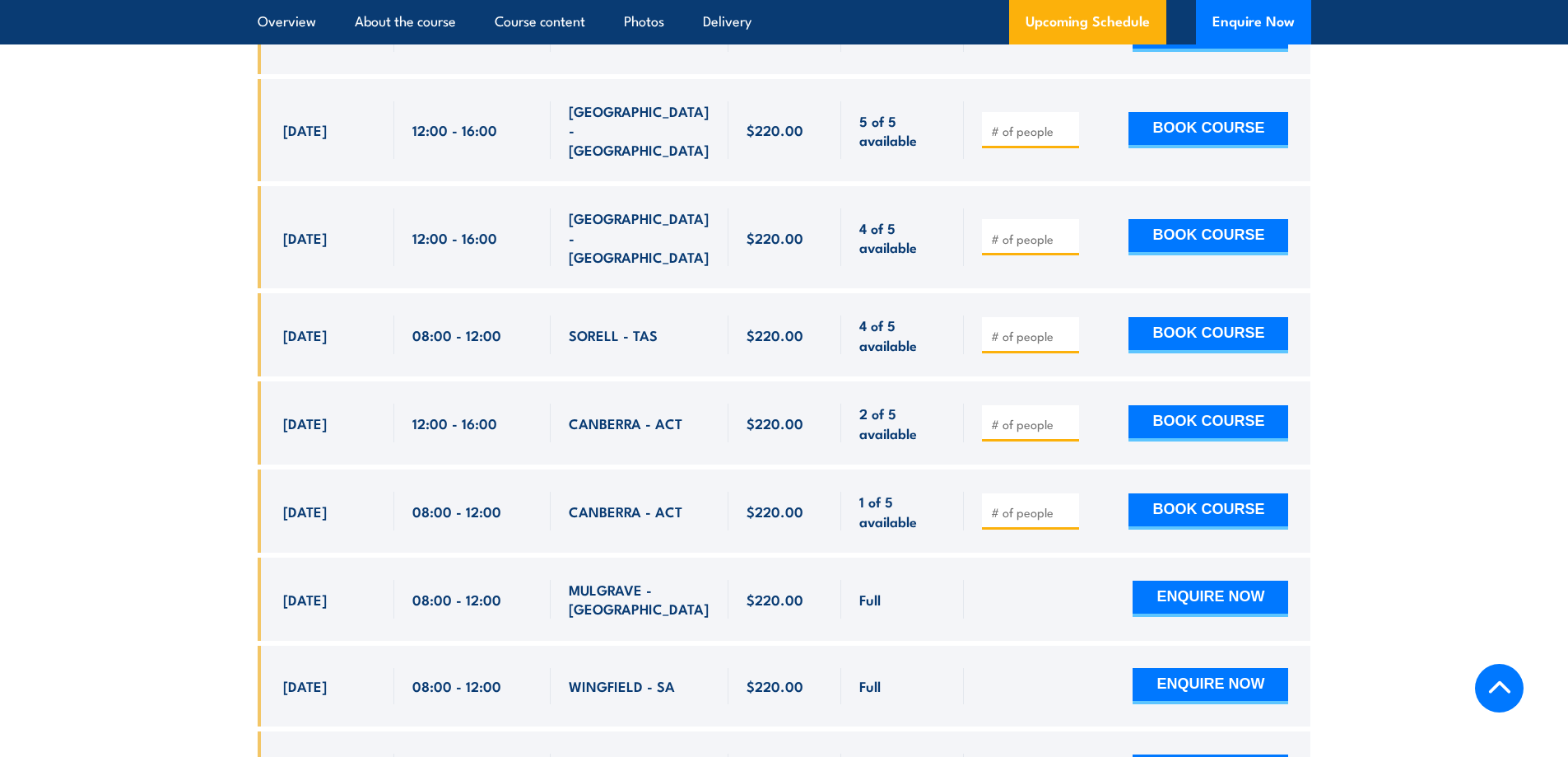
scroll to position [3377, 0]
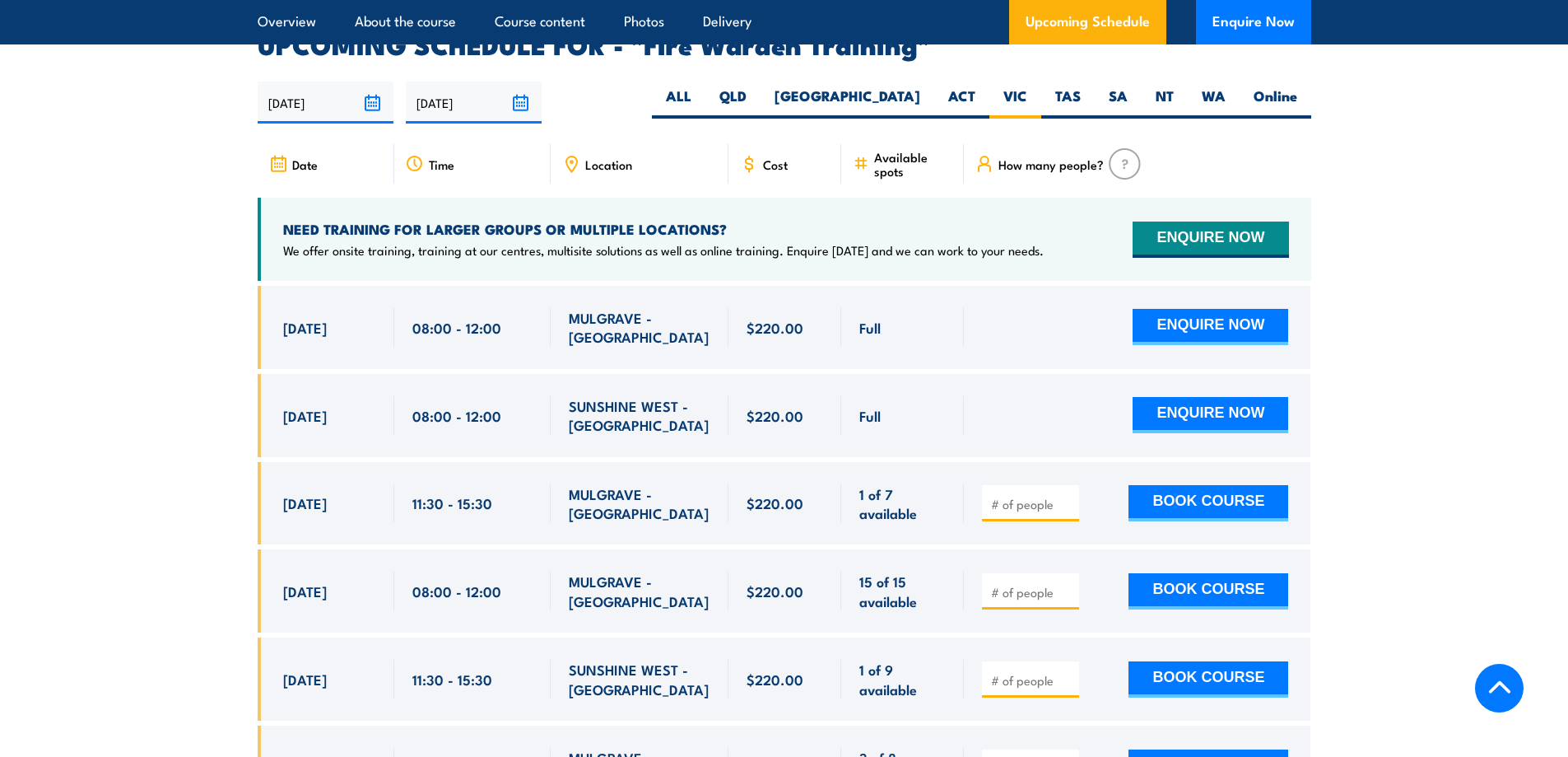
scroll to position [3063, 0]
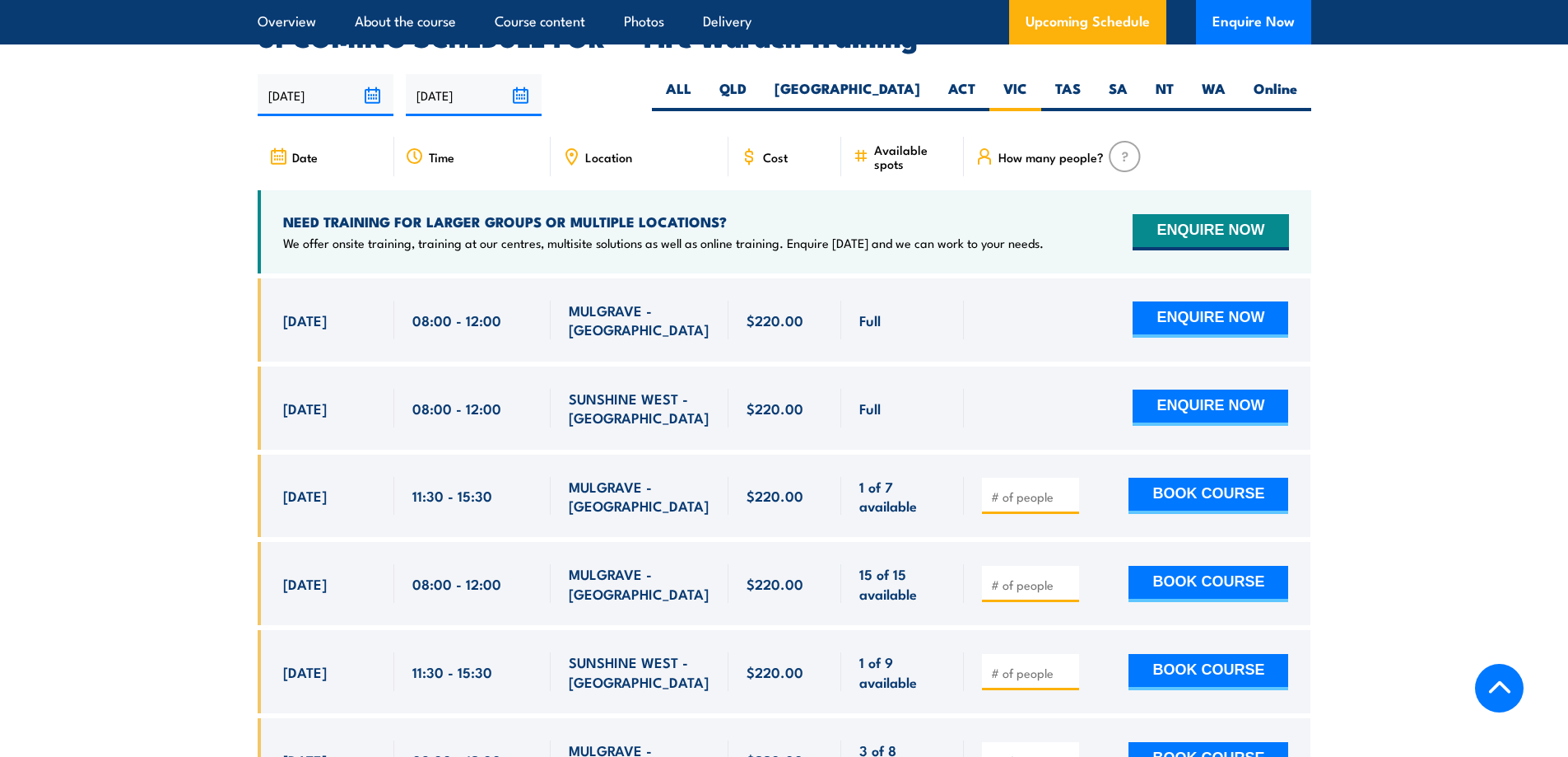
click at [1009, 488] on input "number" at bounding box center [1032, 497] width 83 height 17
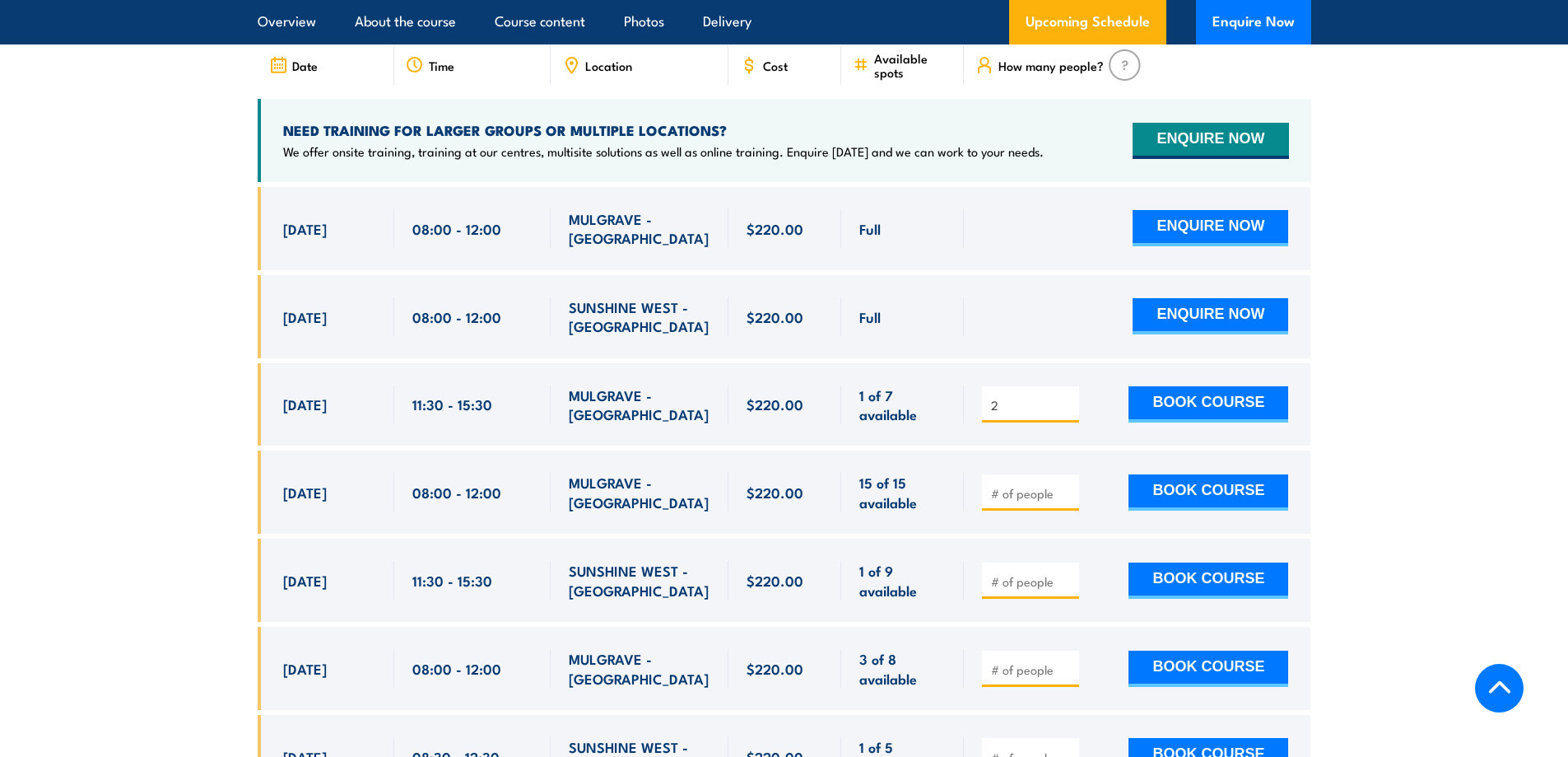
scroll to position [3145, 0]
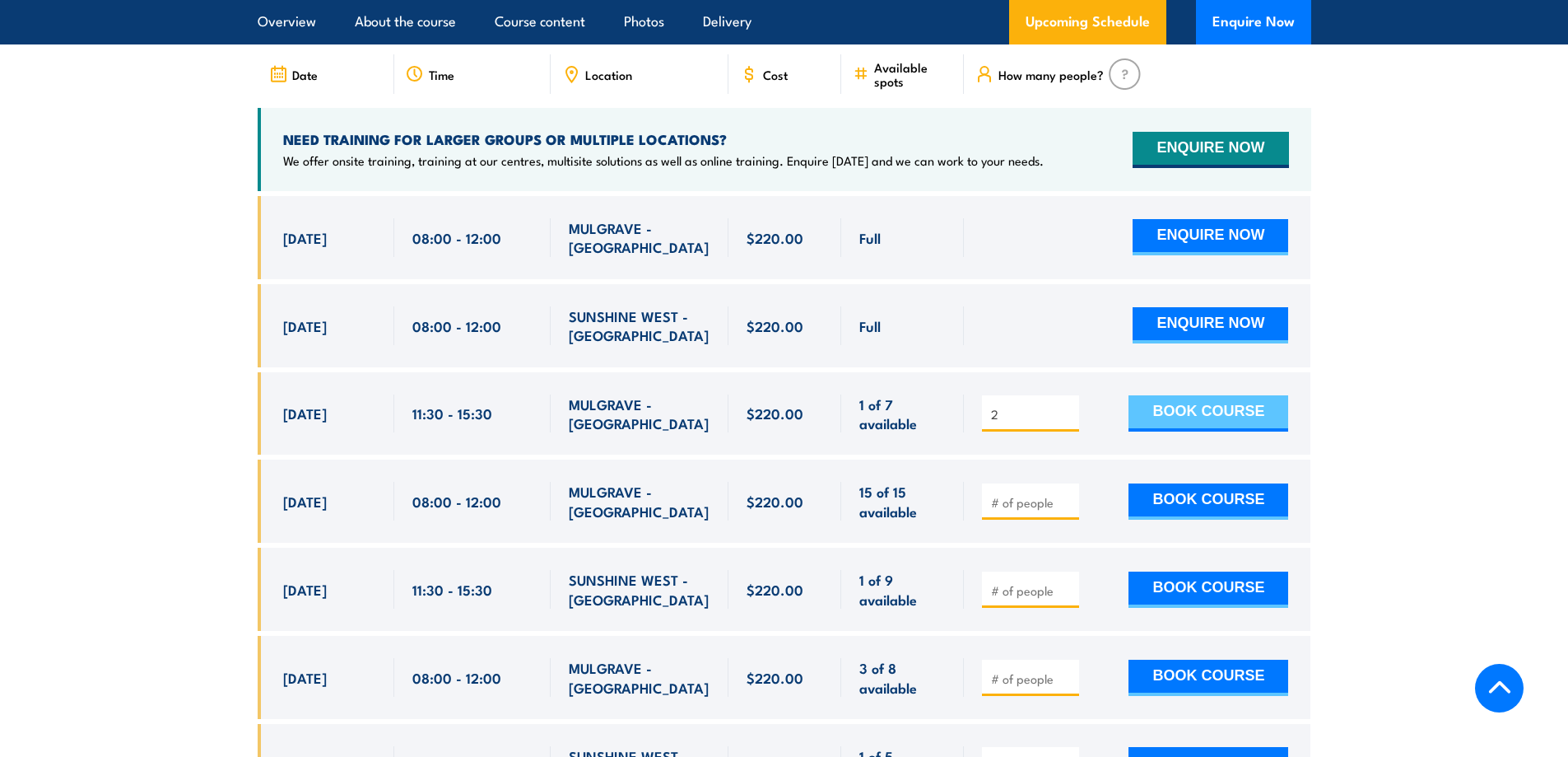
click at [1190, 395] on button "BOOK COURSE" at bounding box center [1209, 413] width 160 height 36
type input "1"
click at [1066, 406] on input "1" at bounding box center [1032, 415] width 83 height 17
click at [1066, 404] on span "1" at bounding box center [1030, 413] width 86 height 19
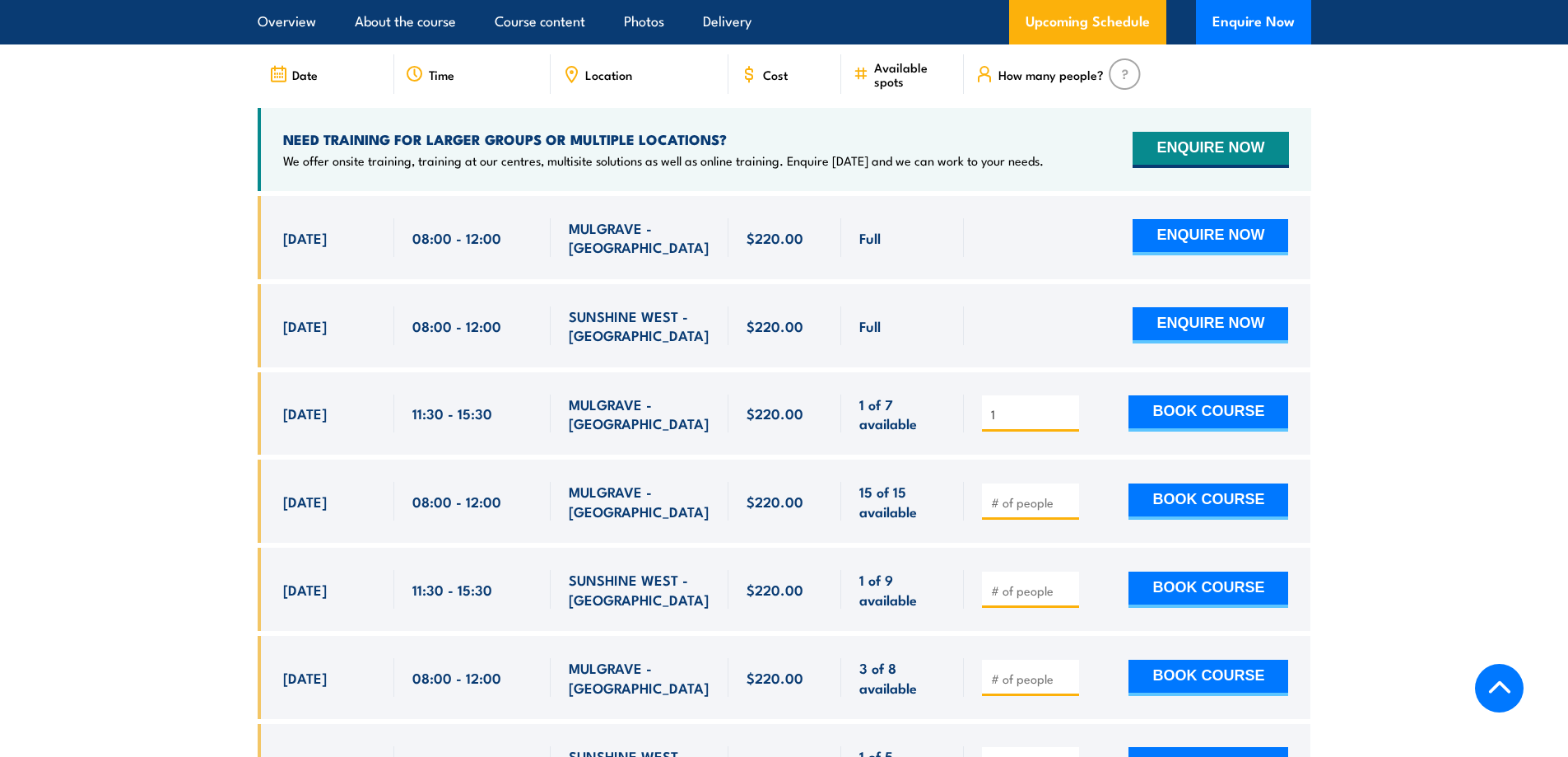
drag, startPoint x: 990, startPoint y: 385, endPoint x: 1011, endPoint y: 388, distance: 21.2
click at [992, 404] on span "1" at bounding box center [1030, 413] width 86 height 19
click at [1067, 406] on input "1" at bounding box center [1032, 415] width 83 height 17
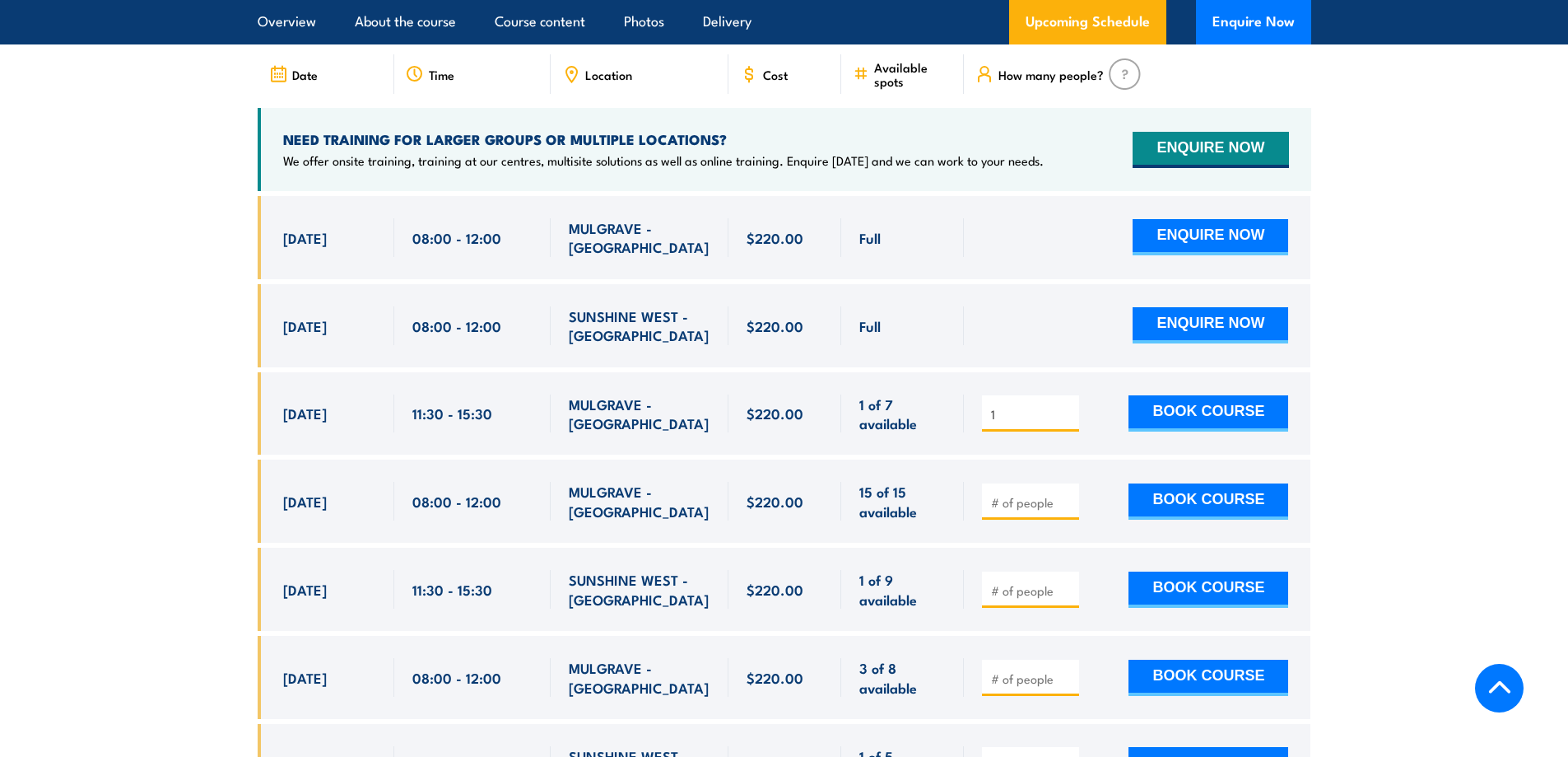
click at [1067, 406] on input "1" at bounding box center [1032, 415] width 83 height 17
click at [1062, 406] on input "1" at bounding box center [1032, 415] width 83 height 17
click at [1068, 494] on input "1" at bounding box center [1032, 502] width 83 height 17
type input "2"
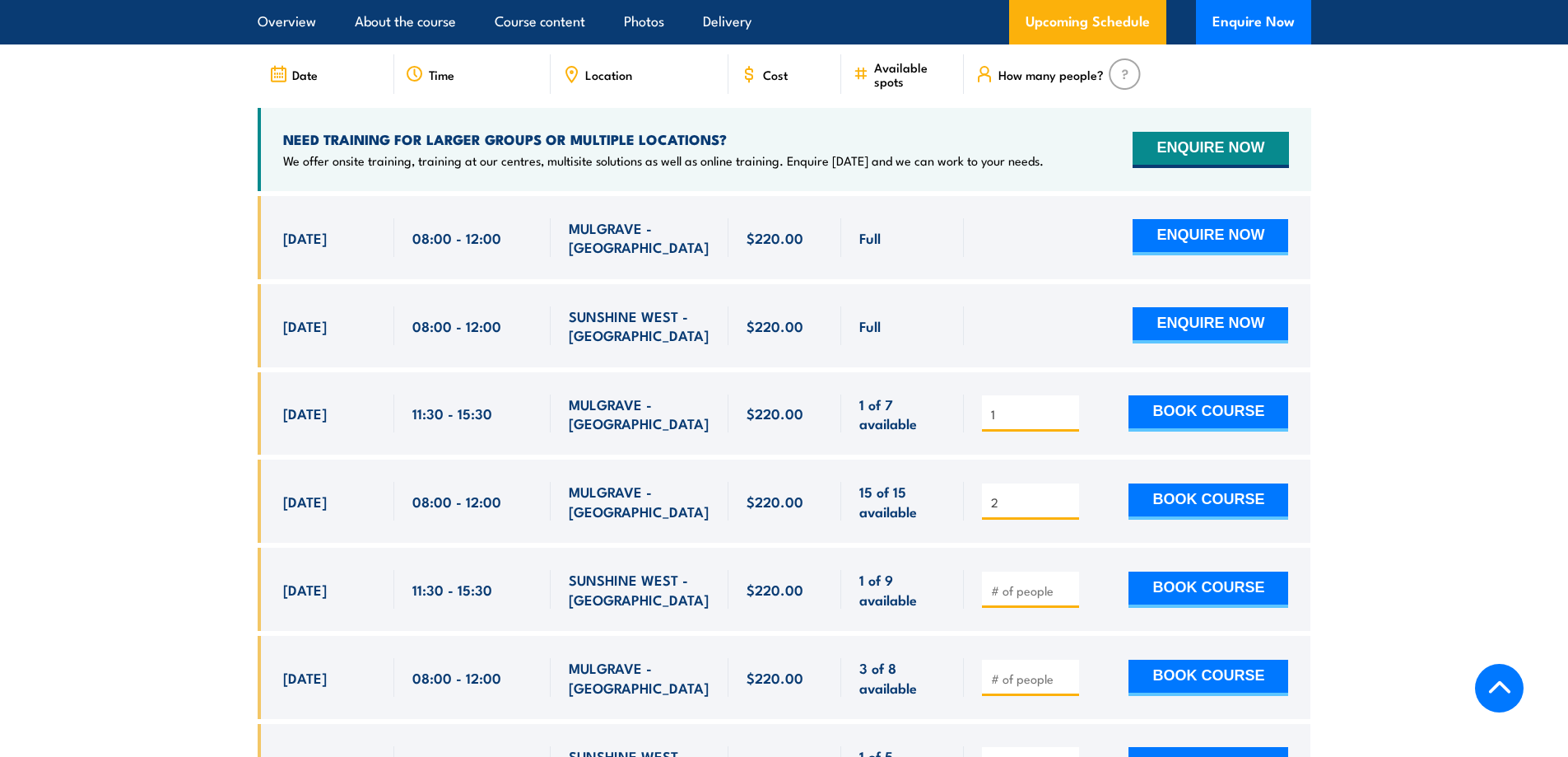
click at [1068, 494] on input "2" at bounding box center [1032, 502] width 83 height 17
click at [1019, 406] on input "1" at bounding box center [1032, 415] width 83 height 17
drag, startPoint x: 991, startPoint y: 389, endPoint x: 1013, endPoint y: 390, distance: 22.0
click at [1013, 406] on input "1" at bounding box center [1032, 415] width 83 height 17
click at [1000, 406] on input "number" at bounding box center [1032, 415] width 83 height 17
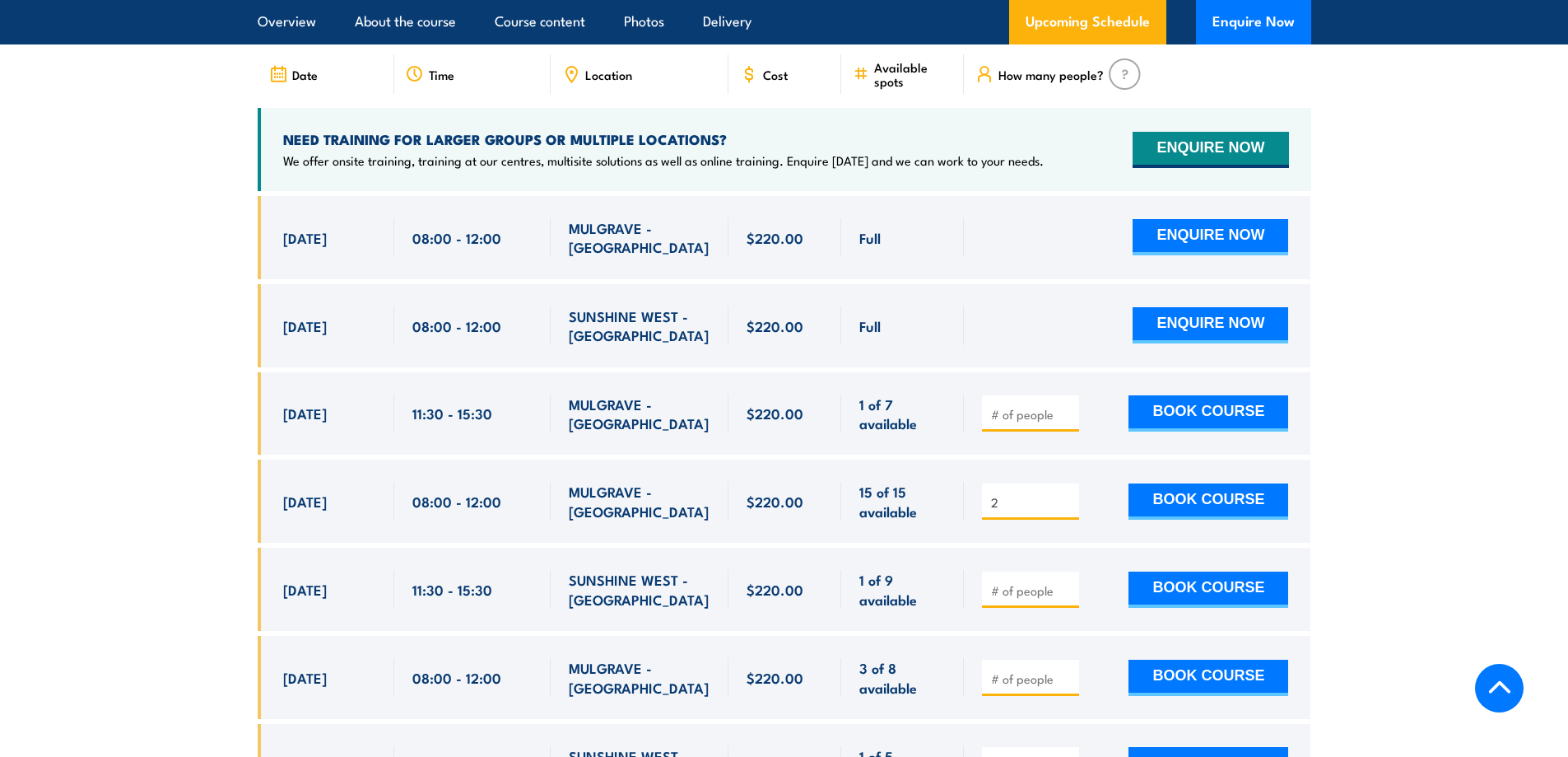
type input "1"
click at [1172, 395] on button "BOOK COURSE" at bounding box center [1209, 413] width 160 height 36
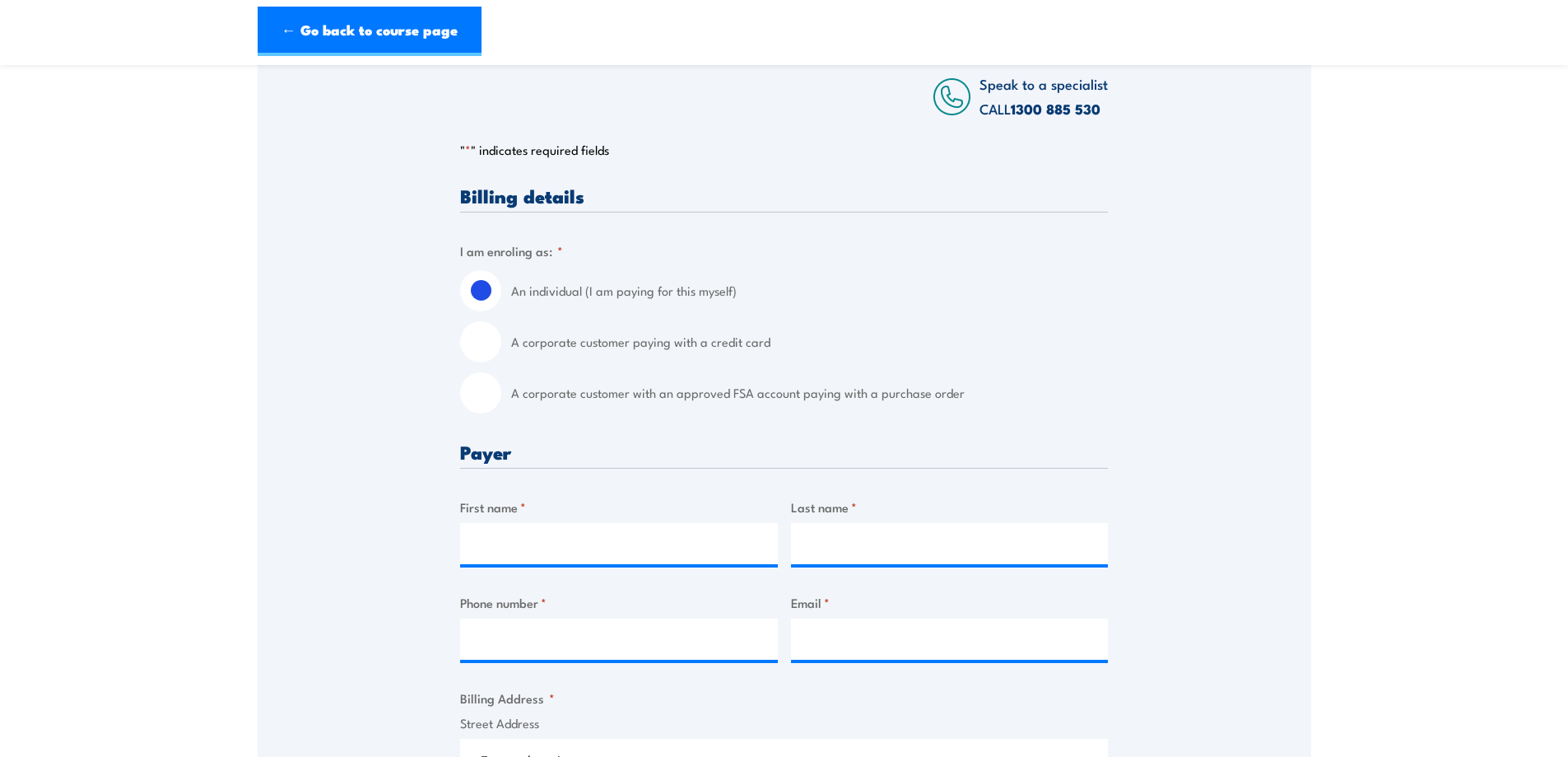
scroll to position [412, 0]
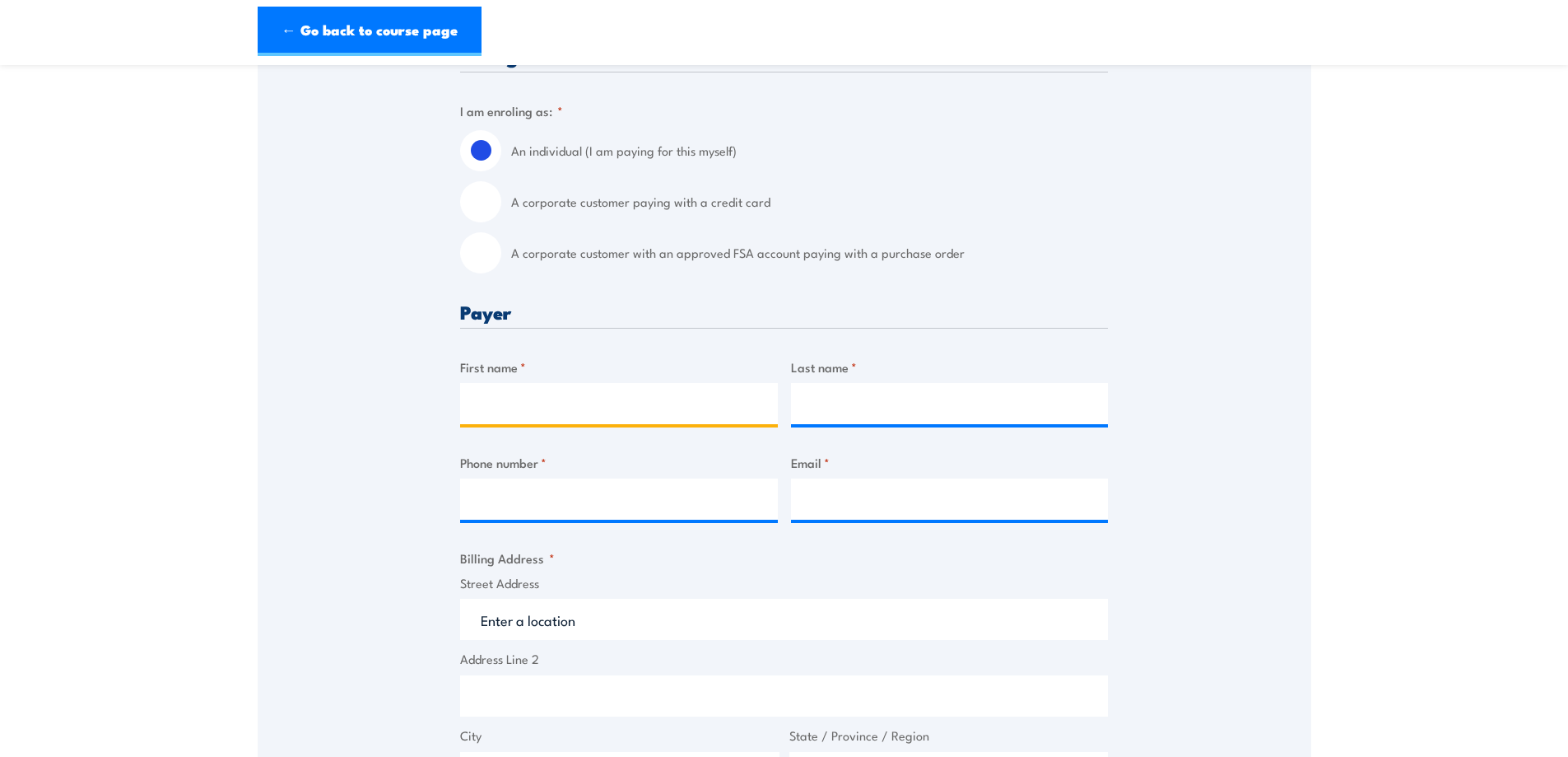
click at [523, 405] on input "First name *" at bounding box center [618, 403] width 318 height 41
type input "c"
type input "[PERSON_NAME]"
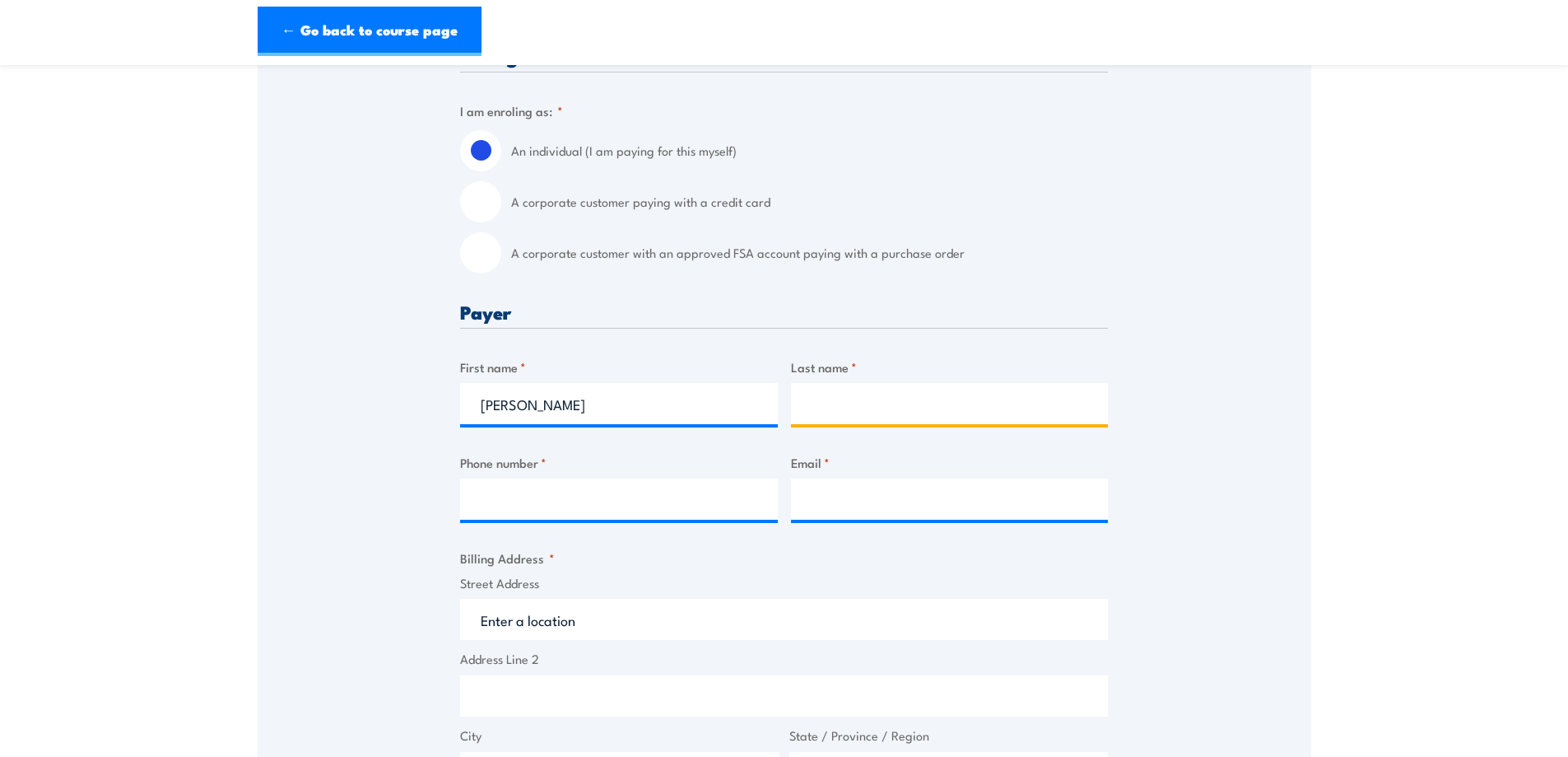
click at [827, 404] on input "Last name *" at bounding box center [950, 403] width 318 height 41
type input "[PERSON_NAME]"
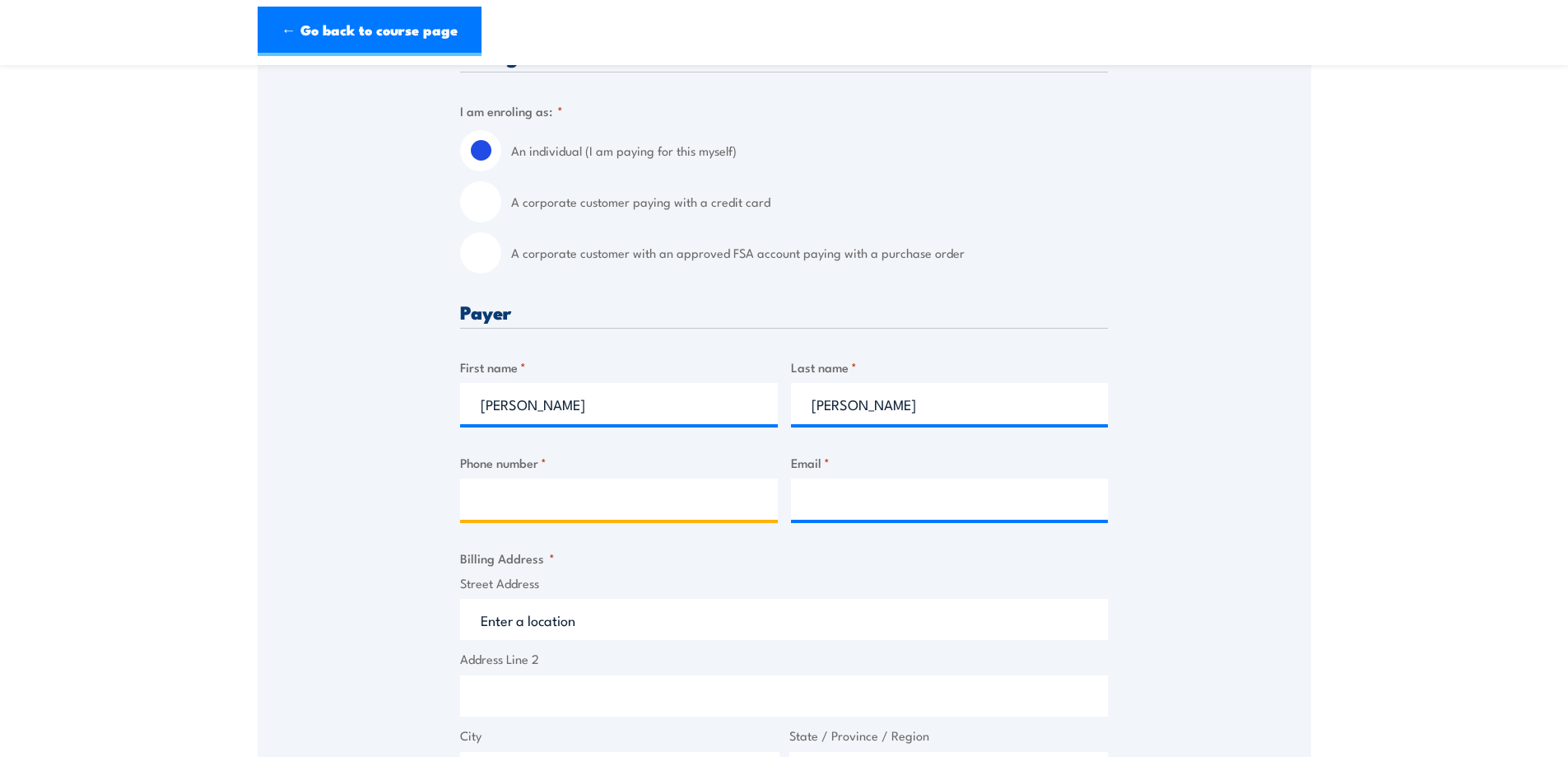
click at [539, 499] on input "Phone number *" at bounding box center [618, 499] width 318 height 41
type input "0400572188"
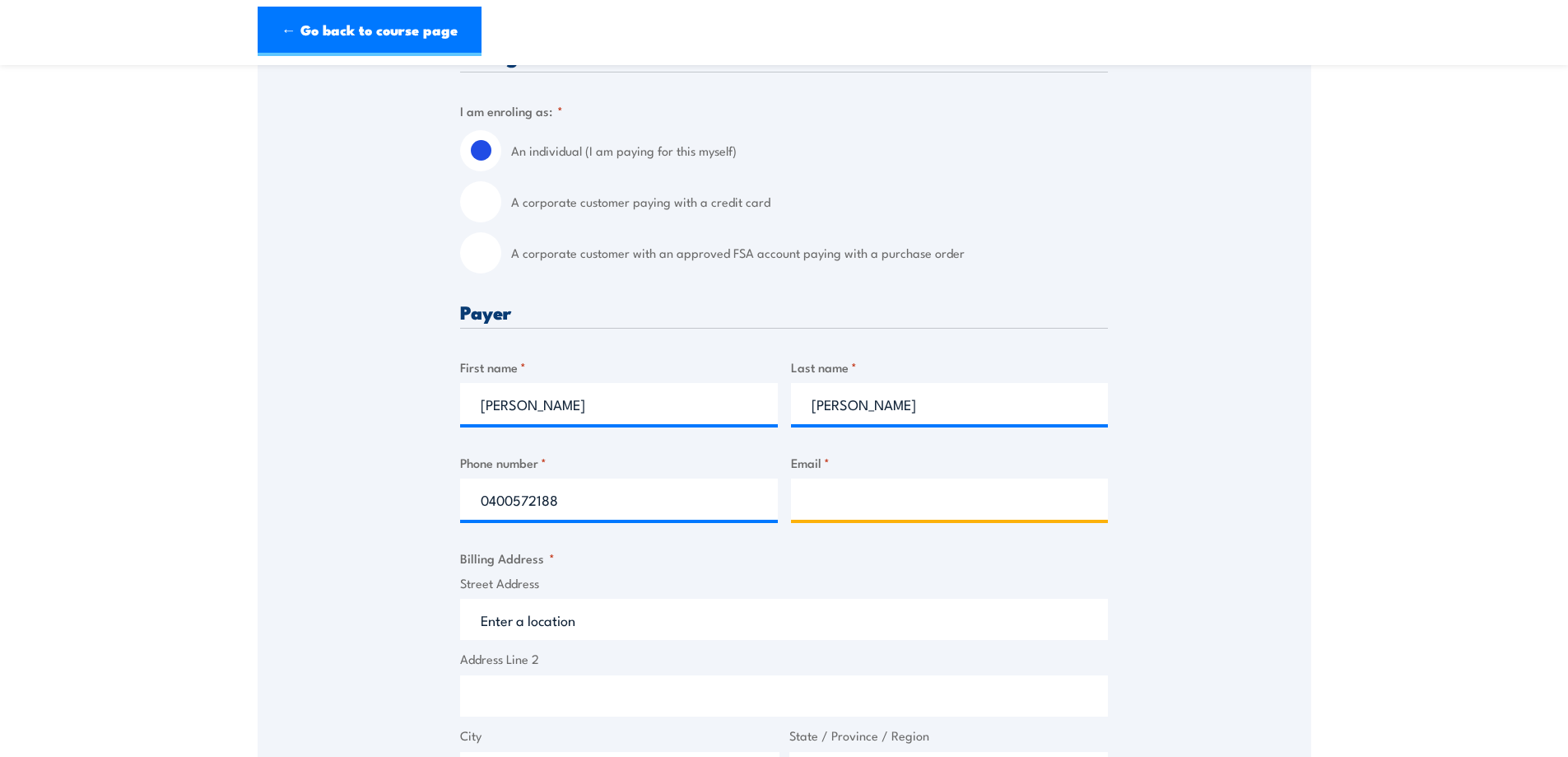
click at [848, 491] on input "Email *" at bounding box center [950, 499] width 318 height 41
click at [854, 500] on input "[PERSON_NAME]" at bounding box center [950, 499] width 318 height 41
click at [849, 500] on input "chady sawaya" at bounding box center [950, 499] width 318 height 41
click at [939, 486] on input "chadysawaya" at bounding box center [950, 499] width 318 height 41
click at [834, 502] on input "chadysawaya" at bounding box center [950, 499] width 318 height 41
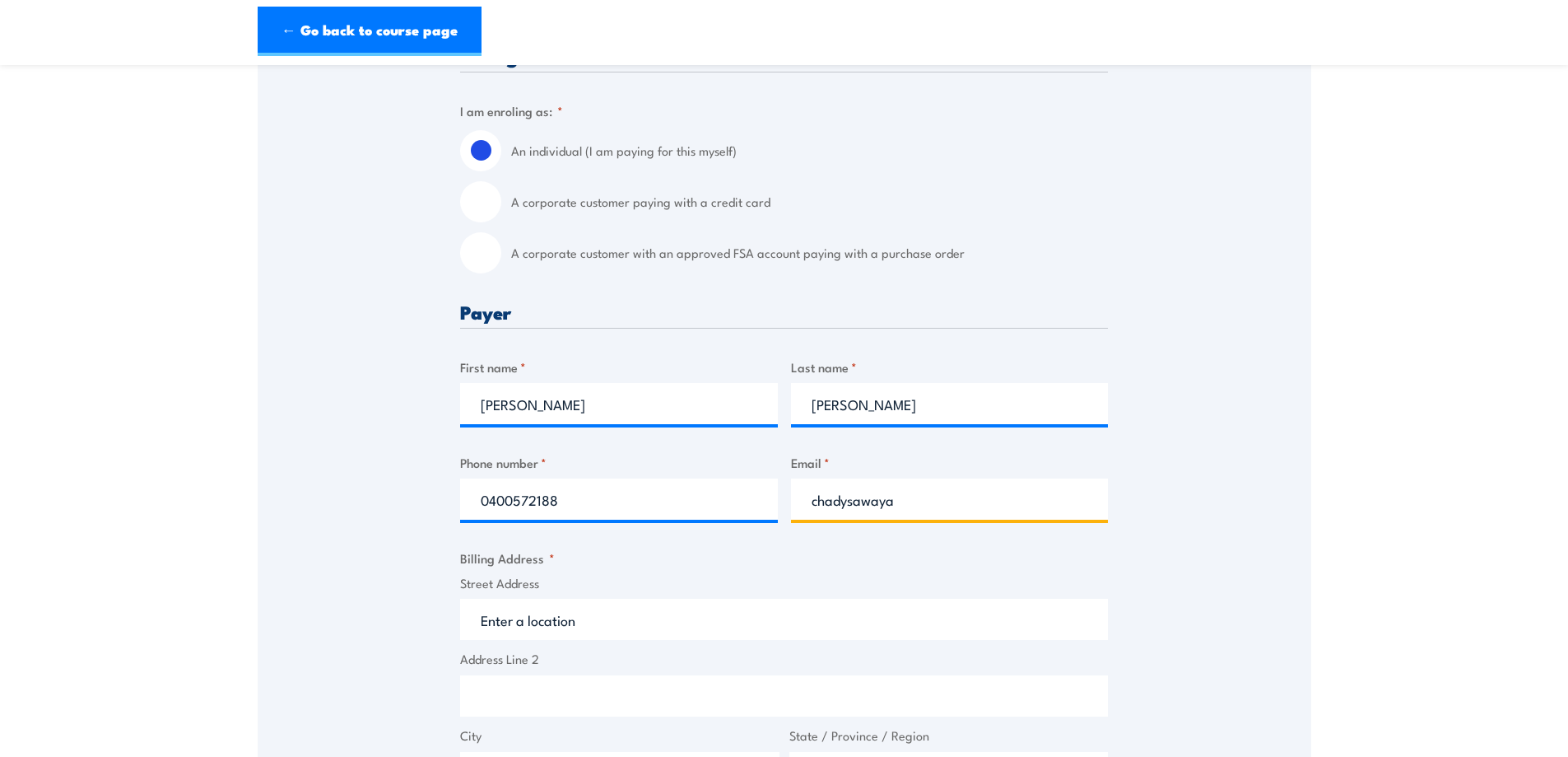
click at [834, 502] on input "chadysawaya" at bounding box center [950, 499] width 318 height 41
paste input "@tls.net.au"
type input "chady@tls.net.au"
click at [1172, 528] on div "Speak to a specialist CALL 1300 885 530 CALL 1300 885 530 " * " indicates requi…" at bounding box center [784, 593] width 1054 height 1439
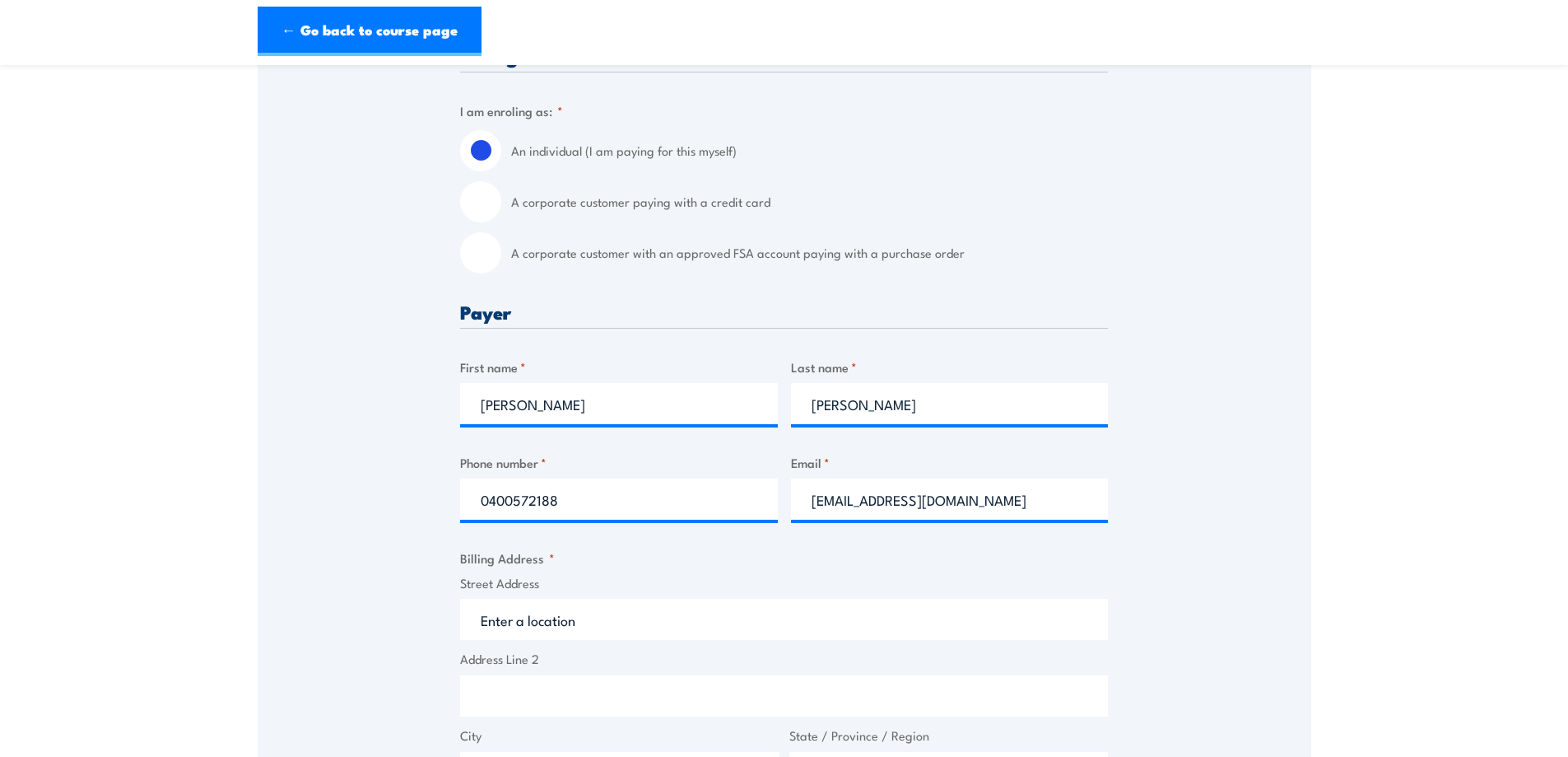
scroll to position [577, 0]
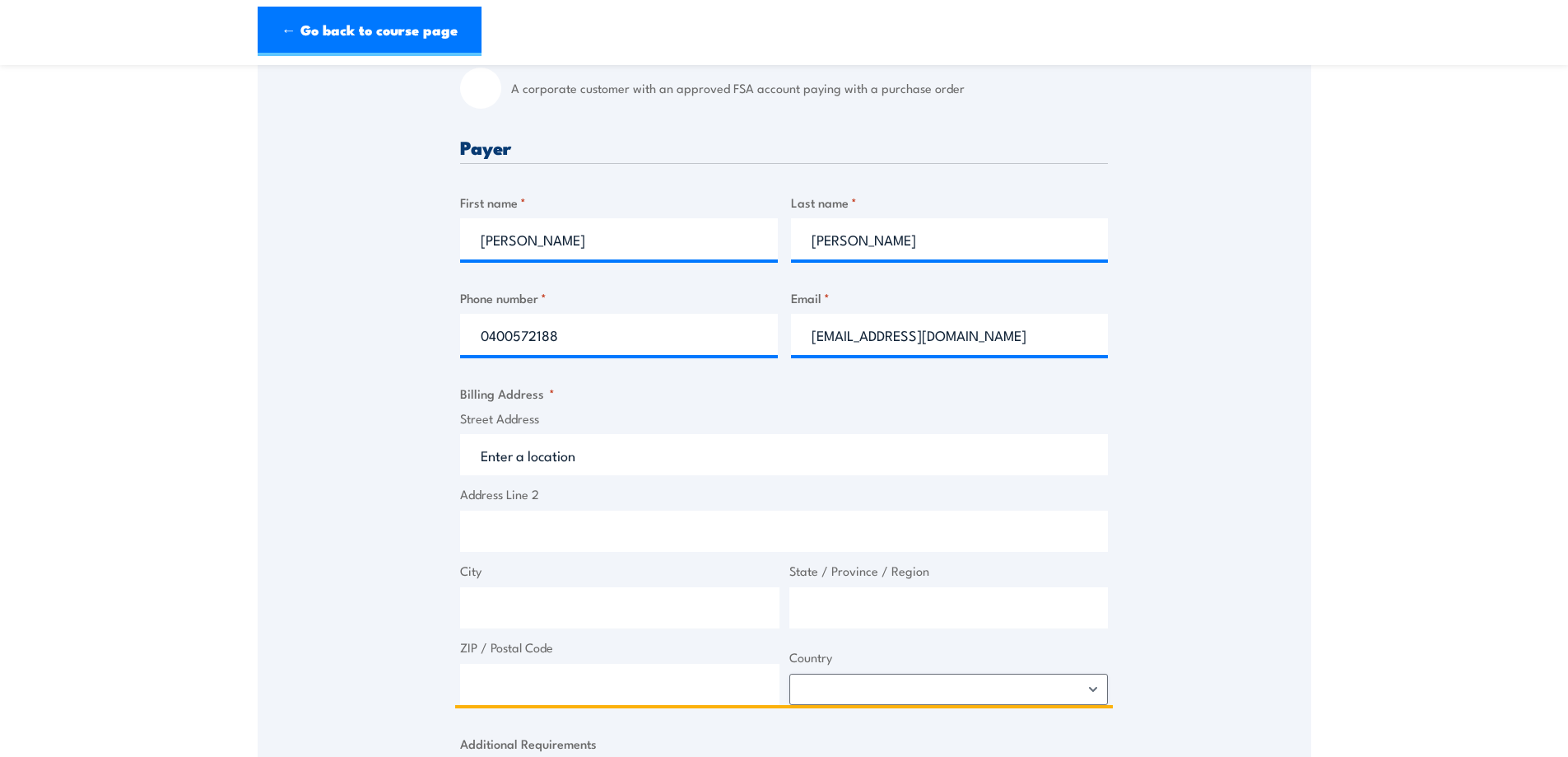
click at [522, 461] on input "Street Address" at bounding box center [784, 454] width 648 height 41
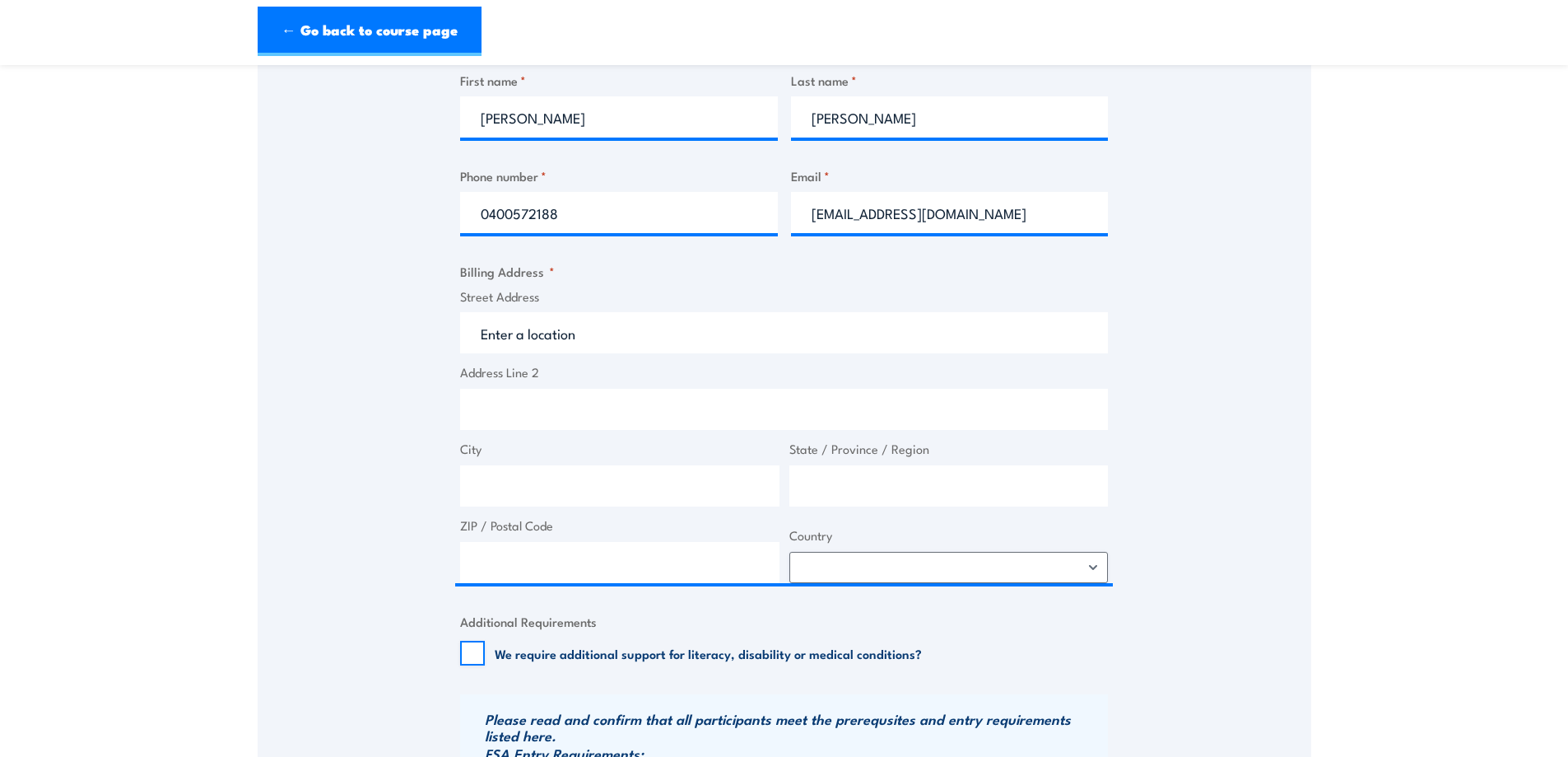
scroll to position [659, 0]
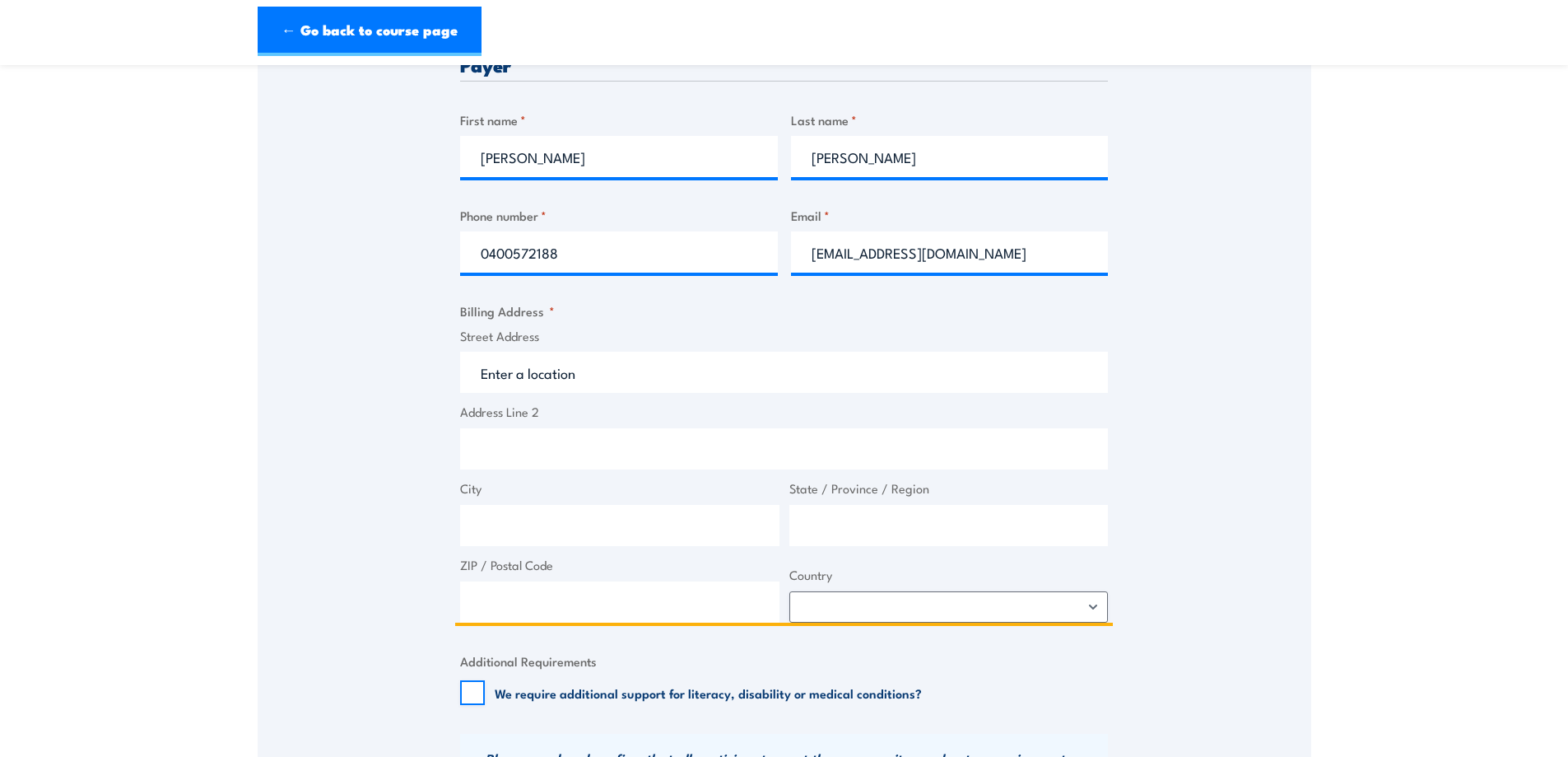
click at [512, 448] on input "Address Line 2" at bounding box center [784, 448] width 648 height 41
drag, startPoint x: 516, startPoint y: 445, endPoint x: 820, endPoint y: 368, distance: 313.6
click at [820, 368] on input "Street Address" at bounding box center [784, 372] width 648 height 41
paste input "37-47 Vision St"
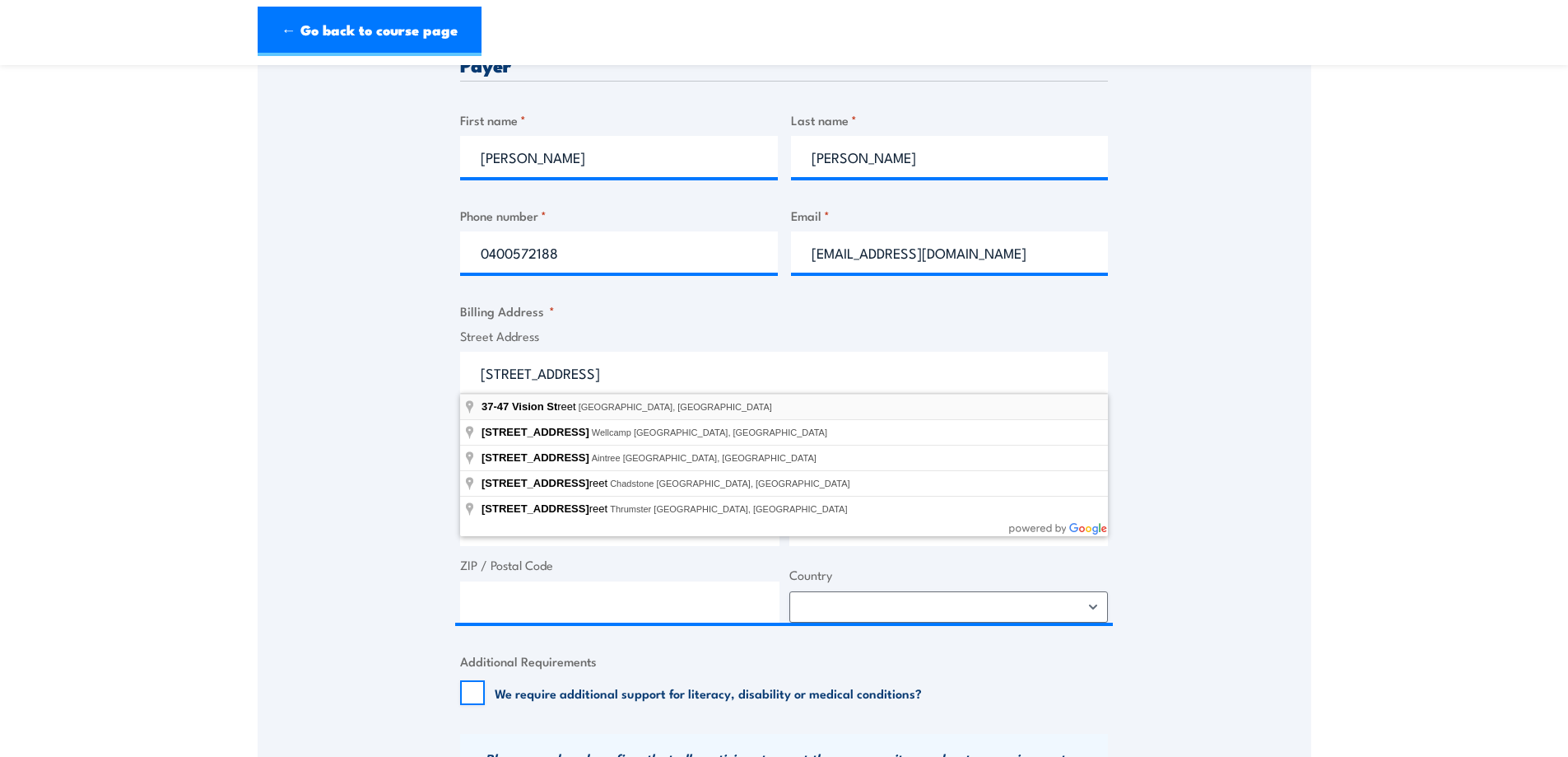
type input "37-47 Vision Street, Dandenong South VIC, Australia"
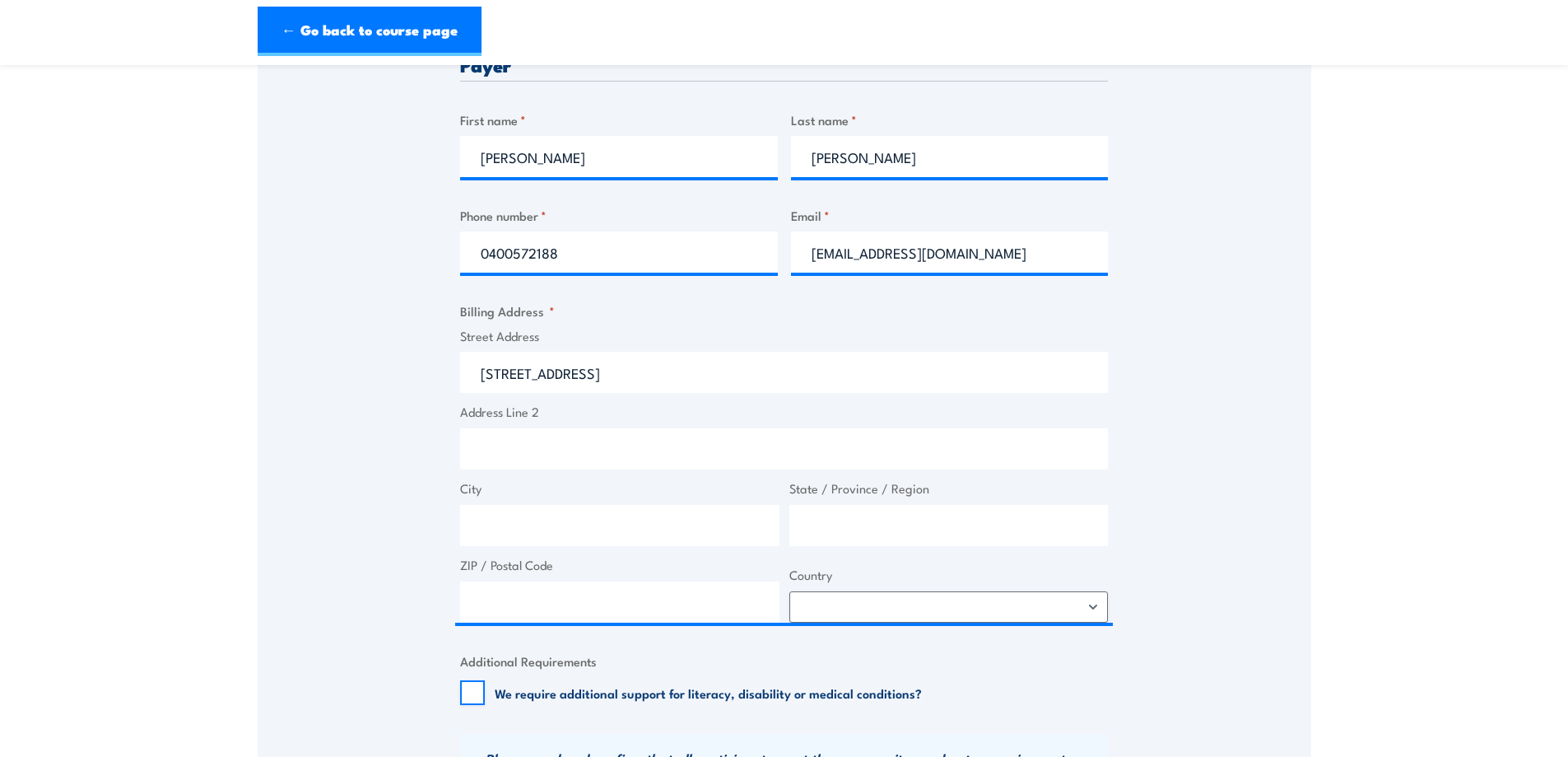
type input "37-47 Vision St"
type input "Dandenong South"
type input "Victoria"
type input "3175"
select select "Australia"
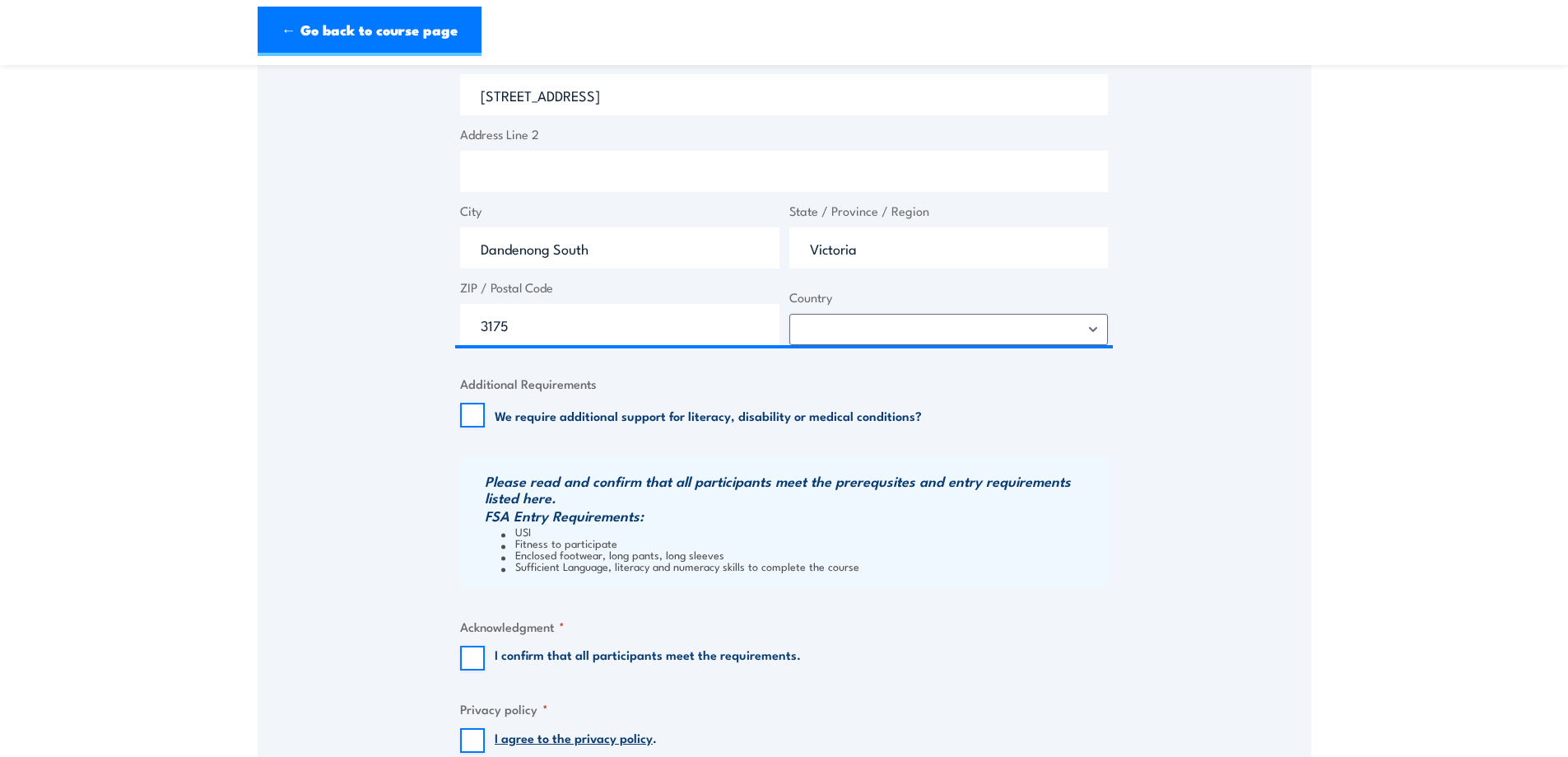
scroll to position [988, 0]
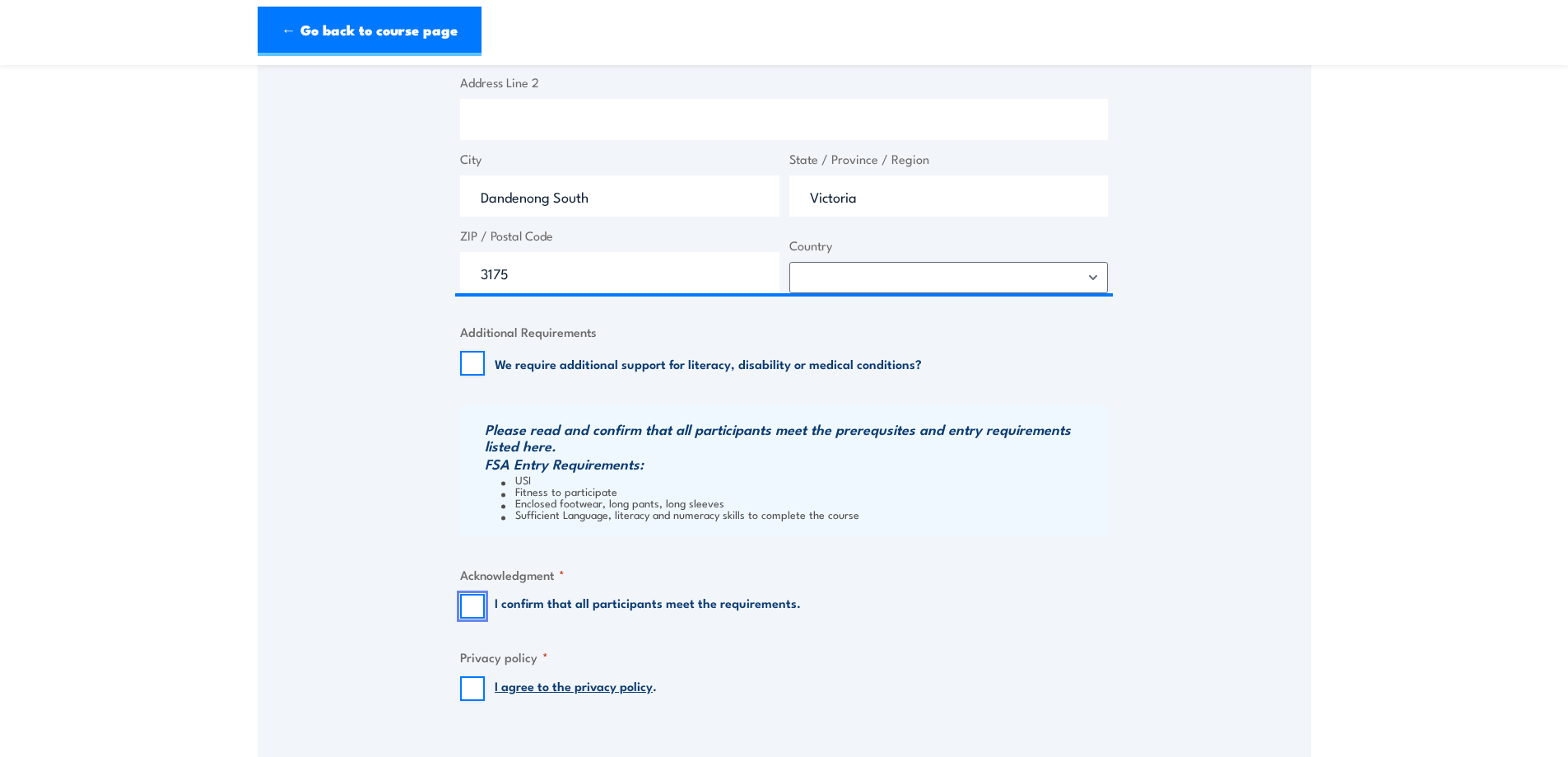
drag, startPoint x: 476, startPoint y: 605, endPoint x: 484, endPoint y: 596, distance: 12.0
click at [474, 603] on input "I confirm that all participants meet the requirements." at bounding box center [472, 605] width 24 height 24
checkbox input "true"
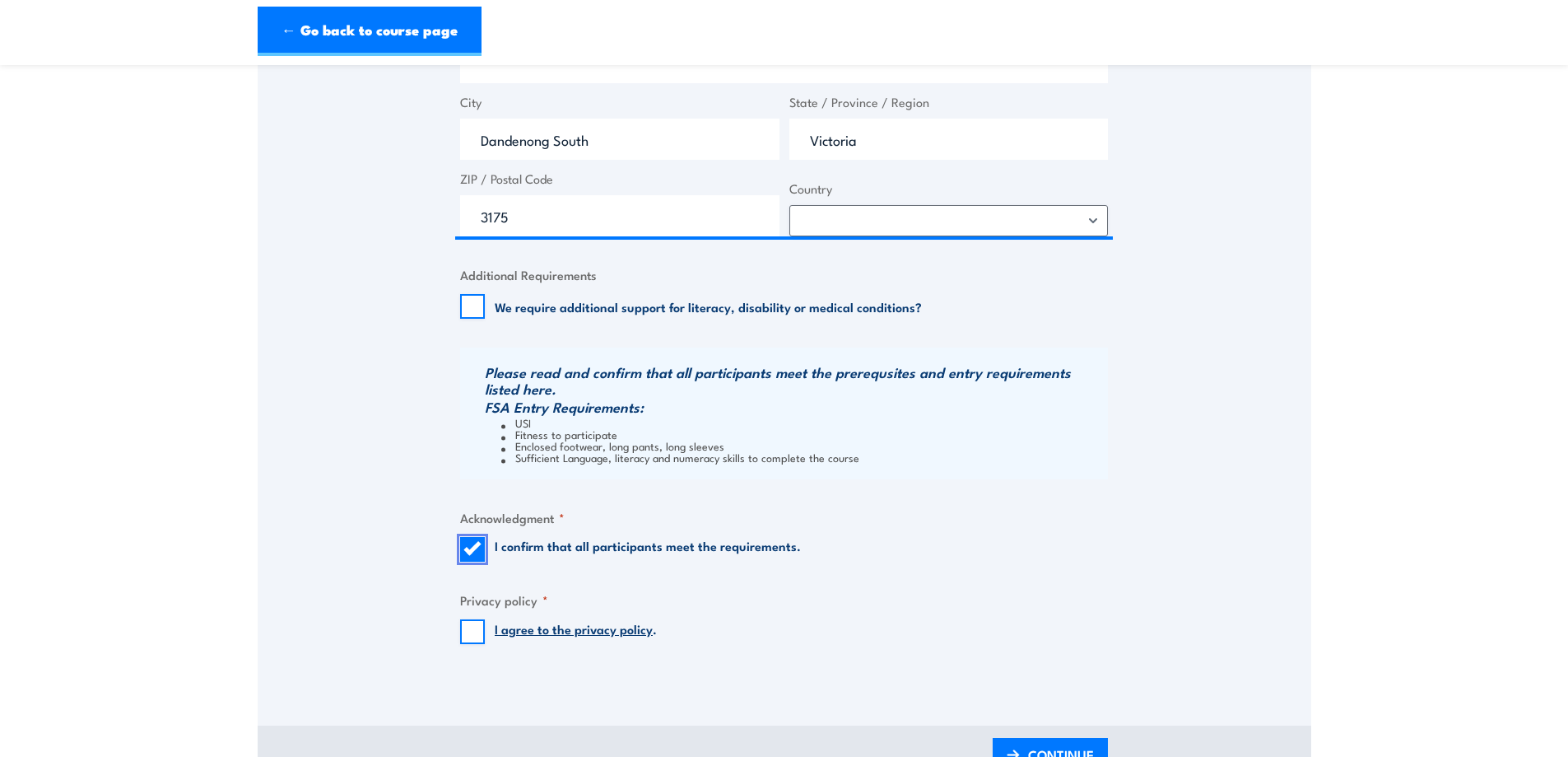
scroll to position [1153, 0]
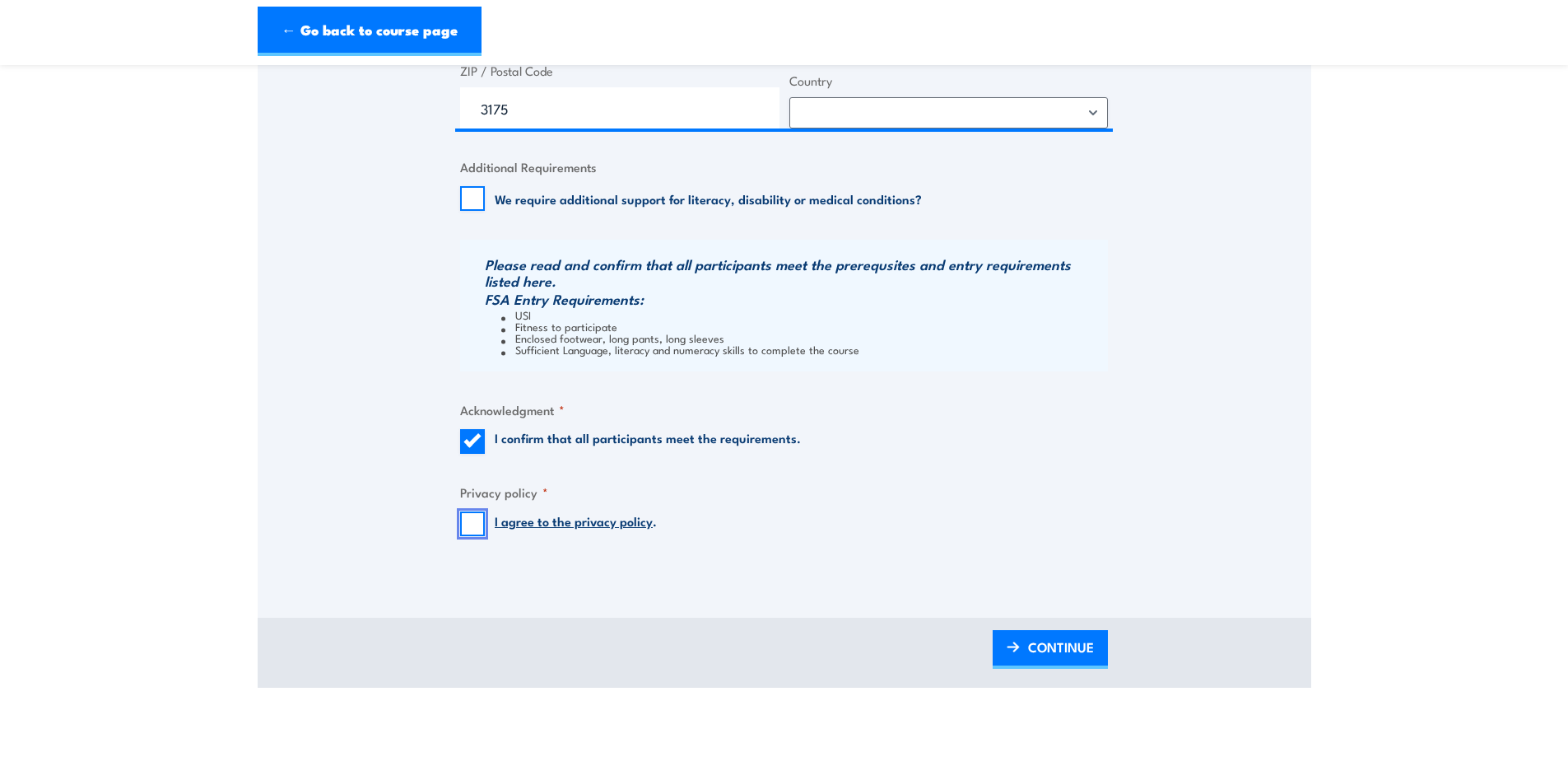
click at [467, 518] on input "I agree to the privacy policy ." at bounding box center [472, 523] width 24 height 24
checkbox input "true"
click at [1052, 648] on span "CONTINUE" at bounding box center [1061, 647] width 66 height 44
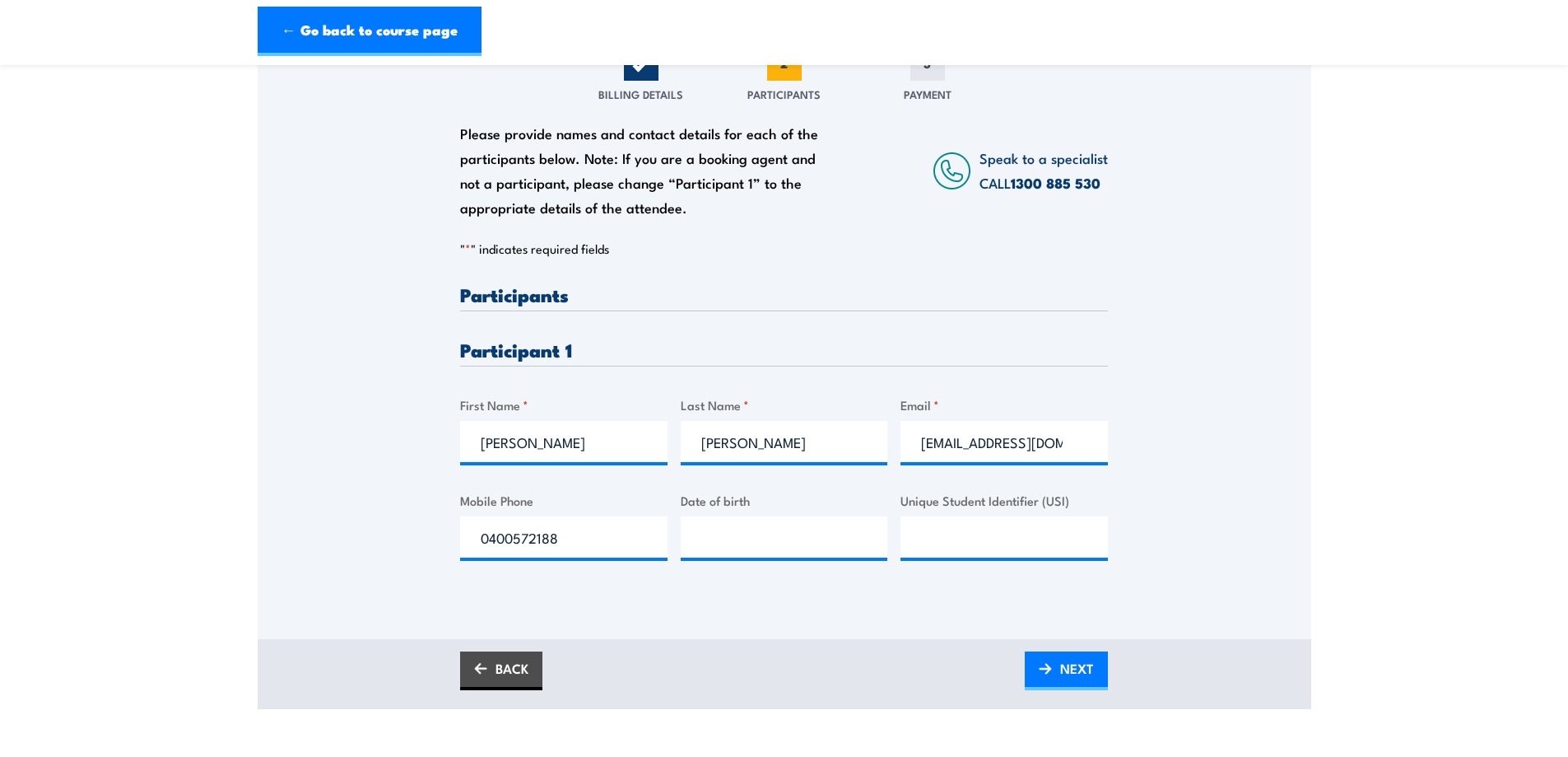
scroll to position [247, 0]
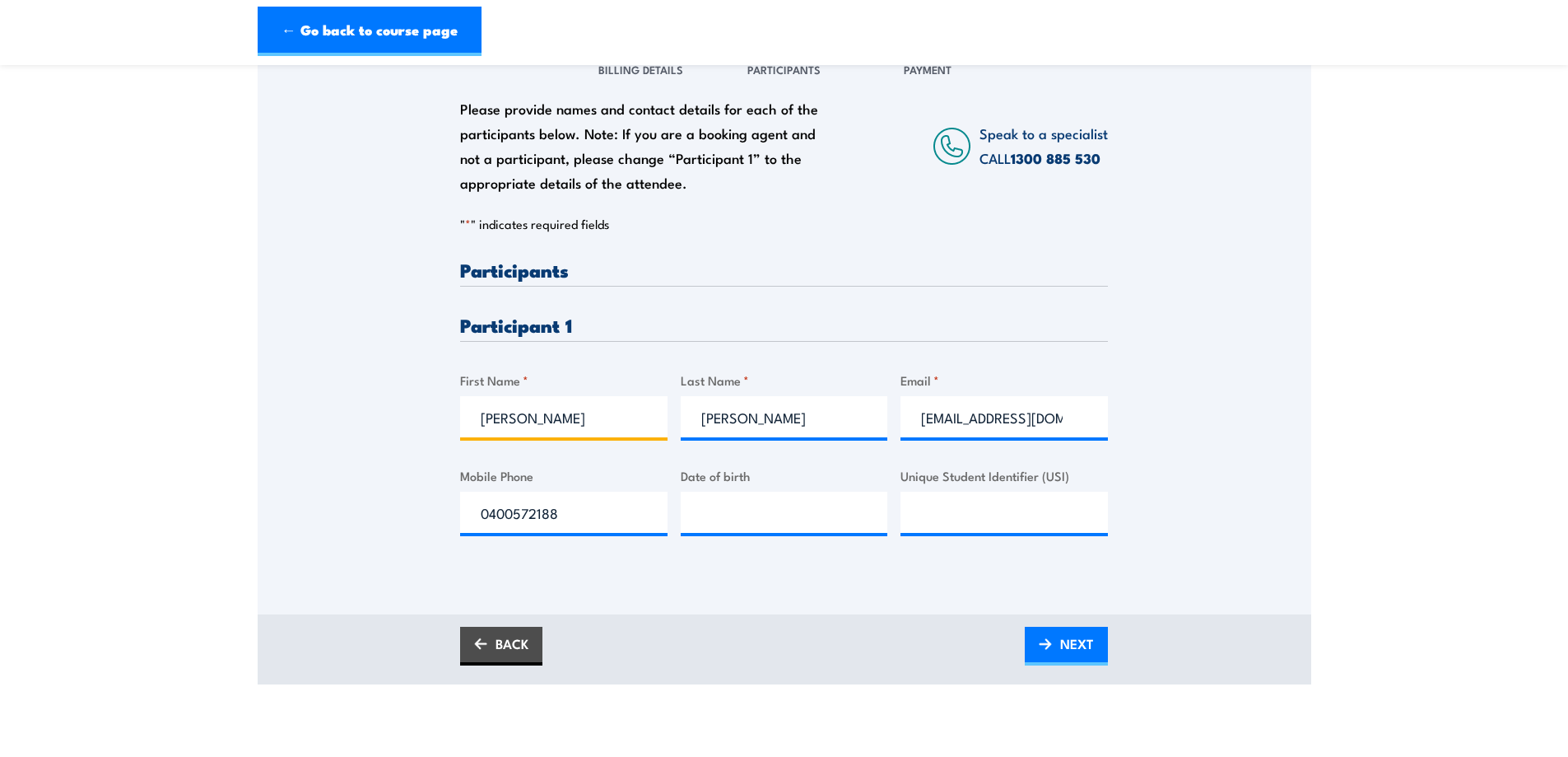
drag, startPoint x: 480, startPoint y: 416, endPoint x: 640, endPoint y: 438, distance: 161.5
click at [640, 437] on div "Chady" at bounding box center [564, 416] width 207 height 41
type input "__/__/____"
click at [713, 514] on input "__/__/____" at bounding box center [784, 512] width 207 height 41
click at [506, 421] on input "Chady" at bounding box center [564, 416] width 207 height 41
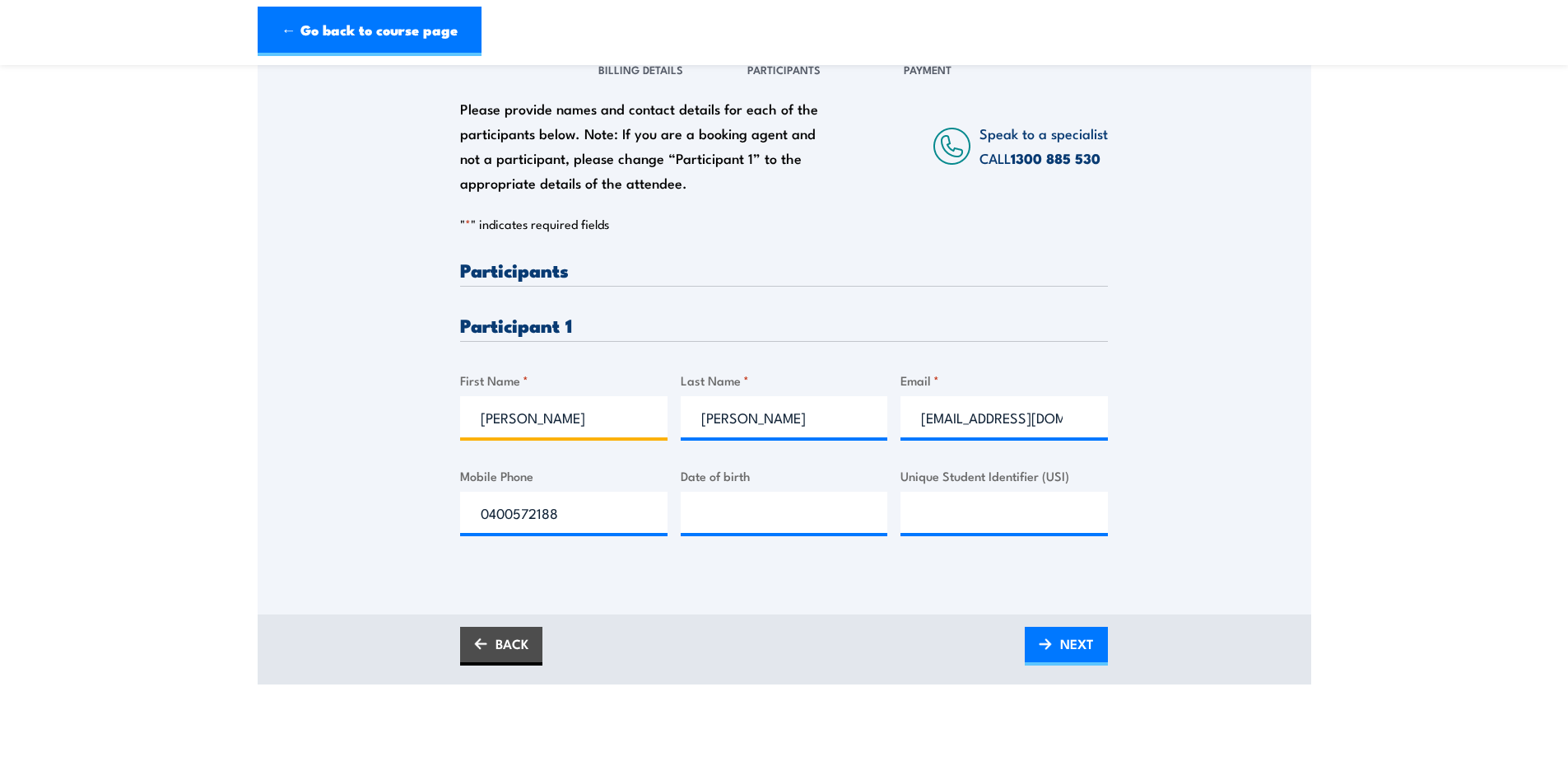
click at [506, 421] on input "Chady" at bounding box center [564, 416] width 207 height 41
type input "T"
type input "Ranveer"
click at [727, 419] on input "Sawaya" at bounding box center [784, 416] width 207 height 41
click at [728, 419] on input "Sawaya" at bounding box center [784, 416] width 207 height 41
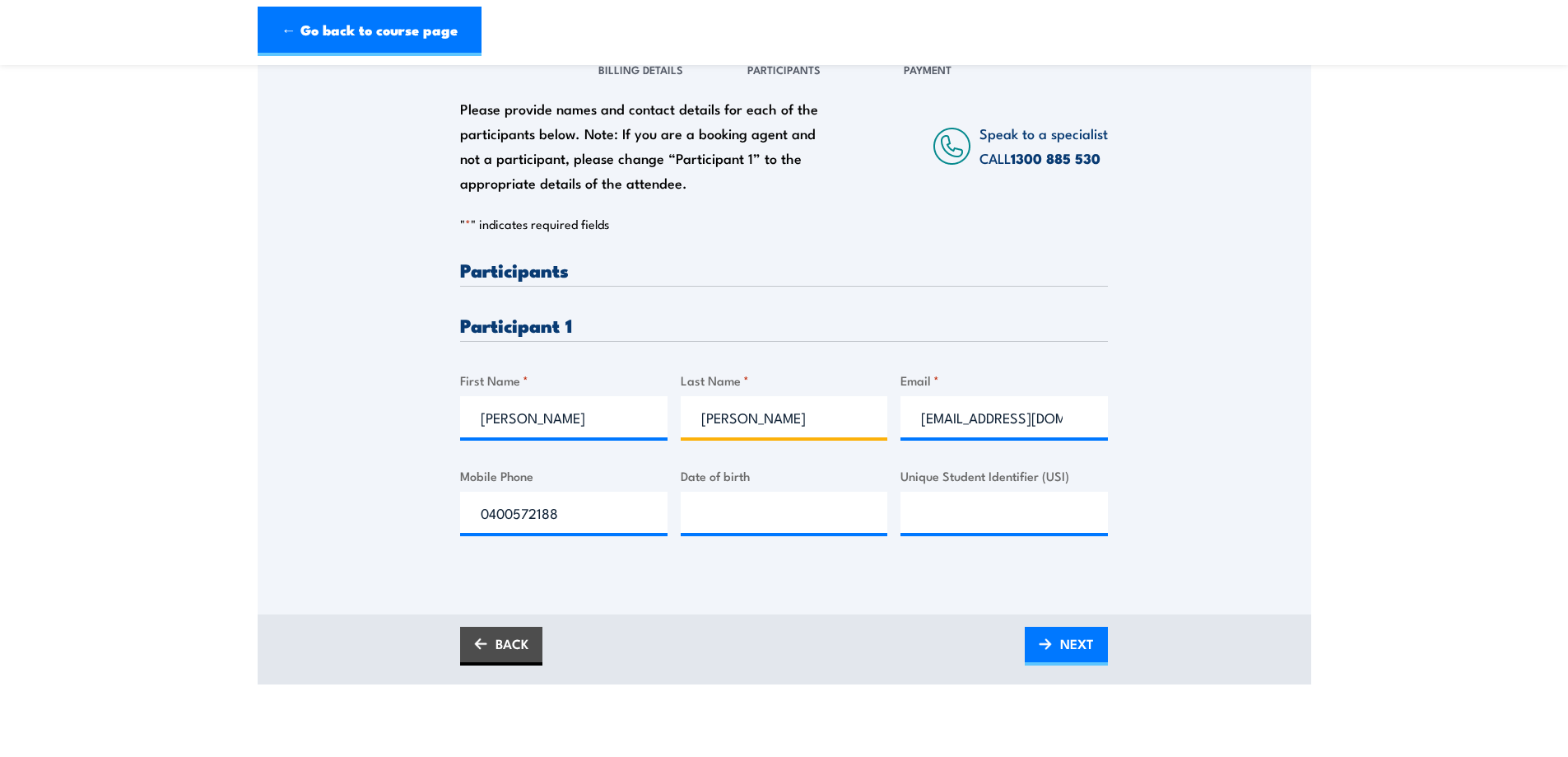
type input "Singh"
drag, startPoint x: 923, startPoint y: 417, endPoint x: 1107, endPoint y: 427, distance: 184.3
click at [1107, 427] on input "chady@tls.net.au" at bounding box center [1004, 416] width 207 height 41
drag, startPoint x: 478, startPoint y: 507, endPoint x: 686, endPoint y: 540, distance: 210.6
click at [682, 538] on div "Please provide names and contact details for each of the participants below. No…" at bounding box center [784, 411] width 648 height 302
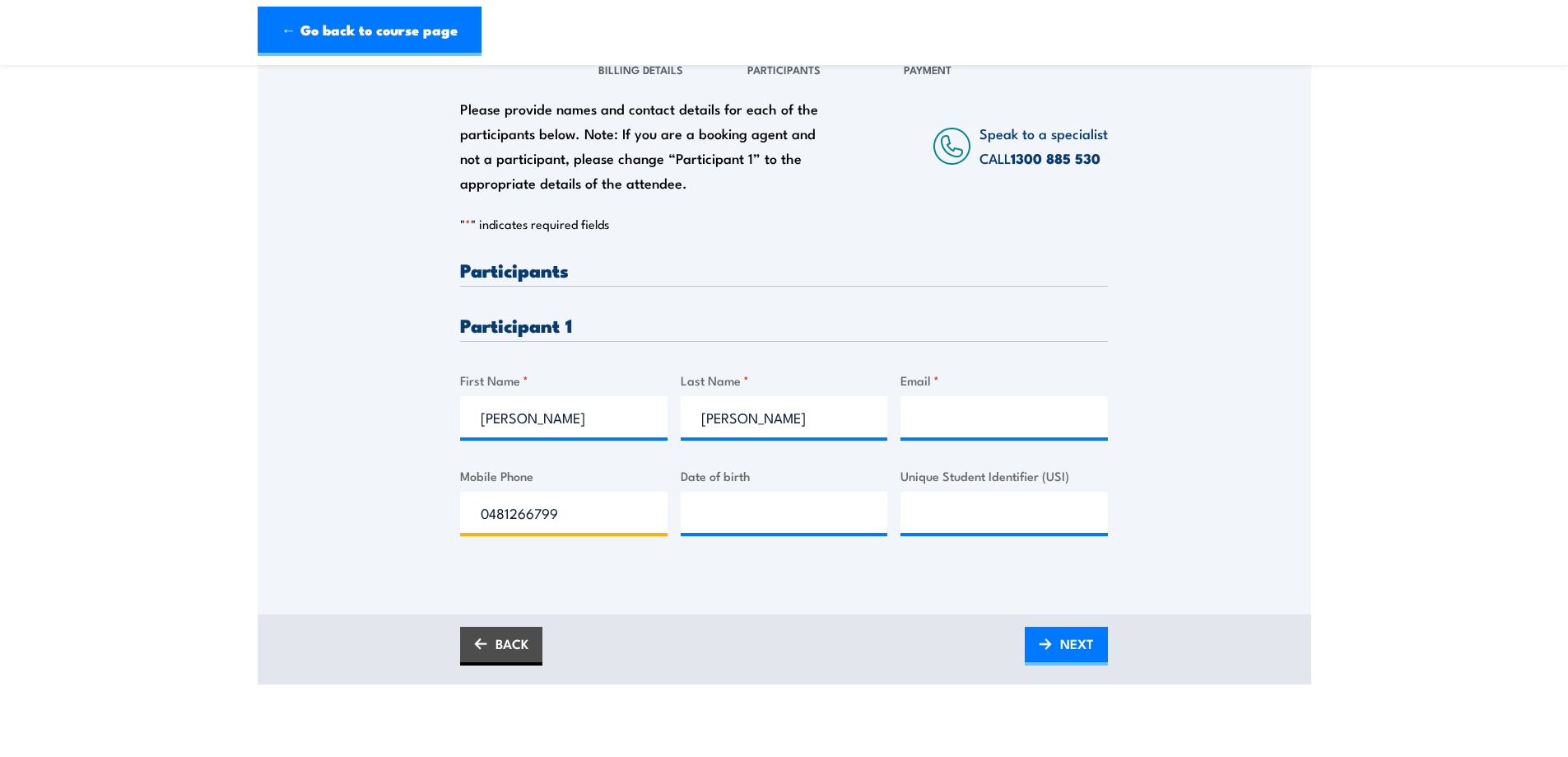
type input "0481266799"
click at [737, 509] on input "__/__/____" at bounding box center [784, 512] width 207 height 41
type input "19/04/84__"
click at [943, 507] on input "Unique Student Identifier (USI)" at bounding box center [1004, 512] width 207 height 41
click at [736, 517] on input "__/__/____" at bounding box center [784, 512] width 207 height 41
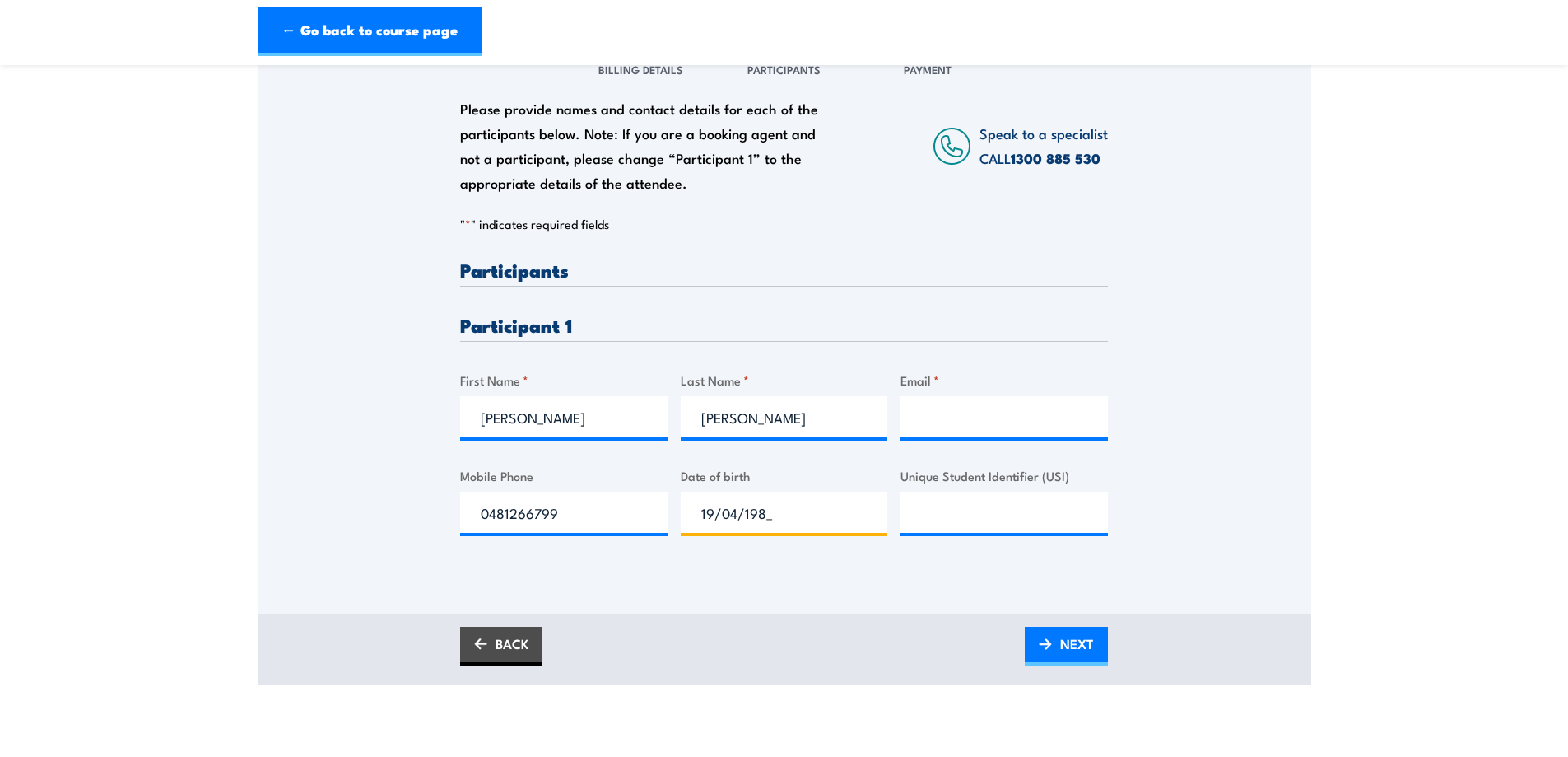
type input "19/04/1984"
click at [949, 503] on input "Unique Student Identifier (USI)" at bounding box center [1004, 512] width 207 height 41
type input "8h9gqkcplx"
click at [954, 413] on input "Email *" at bounding box center [1004, 416] width 207 height 41
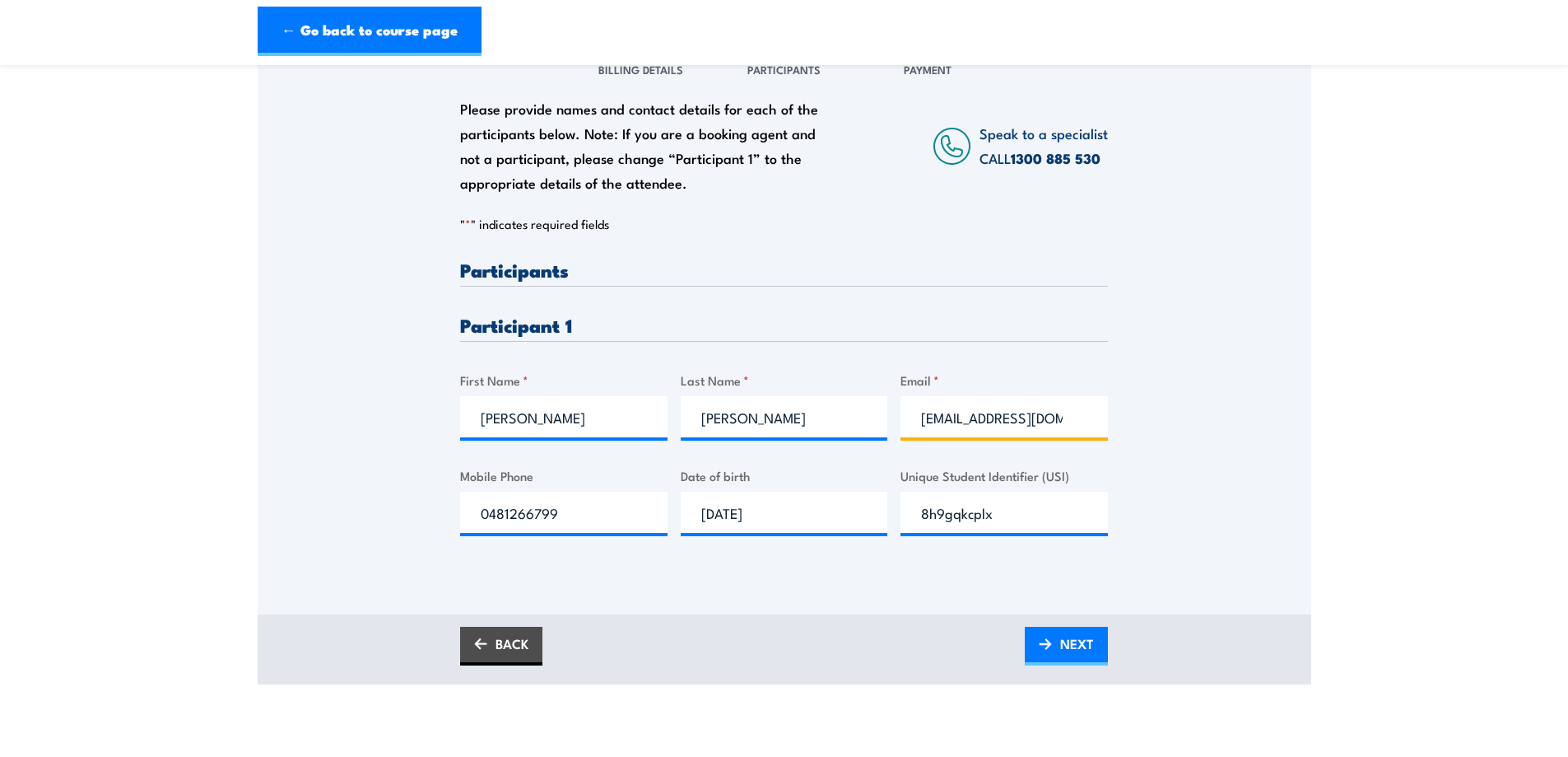
drag, startPoint x: 1064, startPoint y: 417, endPoint x: 882, endPoint y: 444, distance: 184.0
click at [882, 444] on div "Please provide names and contact details for each of the participants below. No…" at bounding box center [784, 411] width 648 height 302
click at [1094, 427] on input "ranveersingh801@yahoo.com.au" at bounding box center [1004, 416] width 207 height 41
click at [1068, 419] on input "ranveersingh801@yahoo.com.au" at bounding box center [1004, 416] width 207 height 41
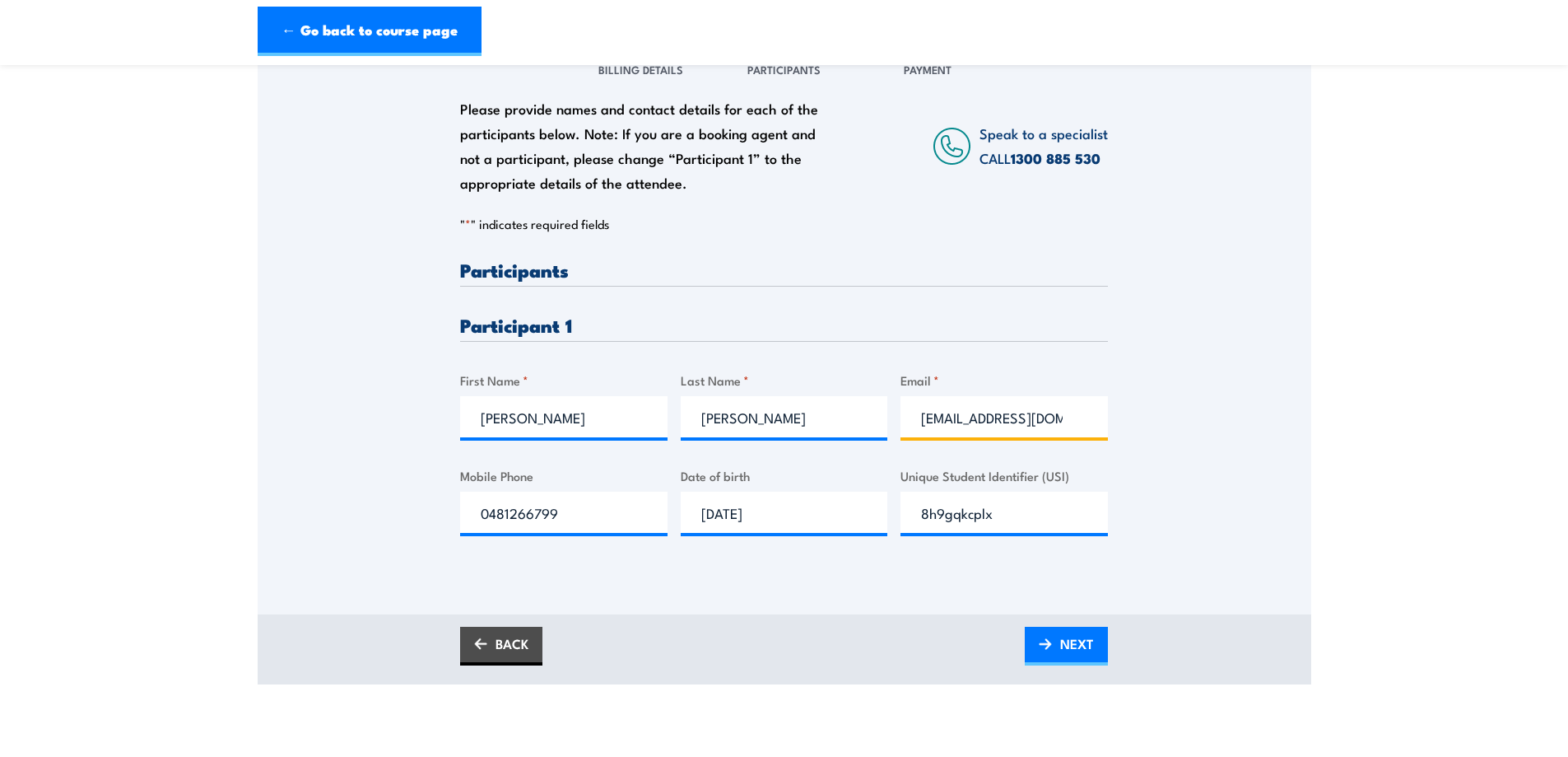
click at [1071, 419] on input "ranveersingh801@yahoo.com.au" at bounding box center [1004, 416] width 207 height 41
click at [1062, 417] on input "ranveersingh801@yahoo.com.au" at bounding box center [1004, 416] width 207 height 41
click at [1063, 421] on input "ranveersingh801@yahoo.com.au" at bounding box center [1004, 416] width 207 height 41
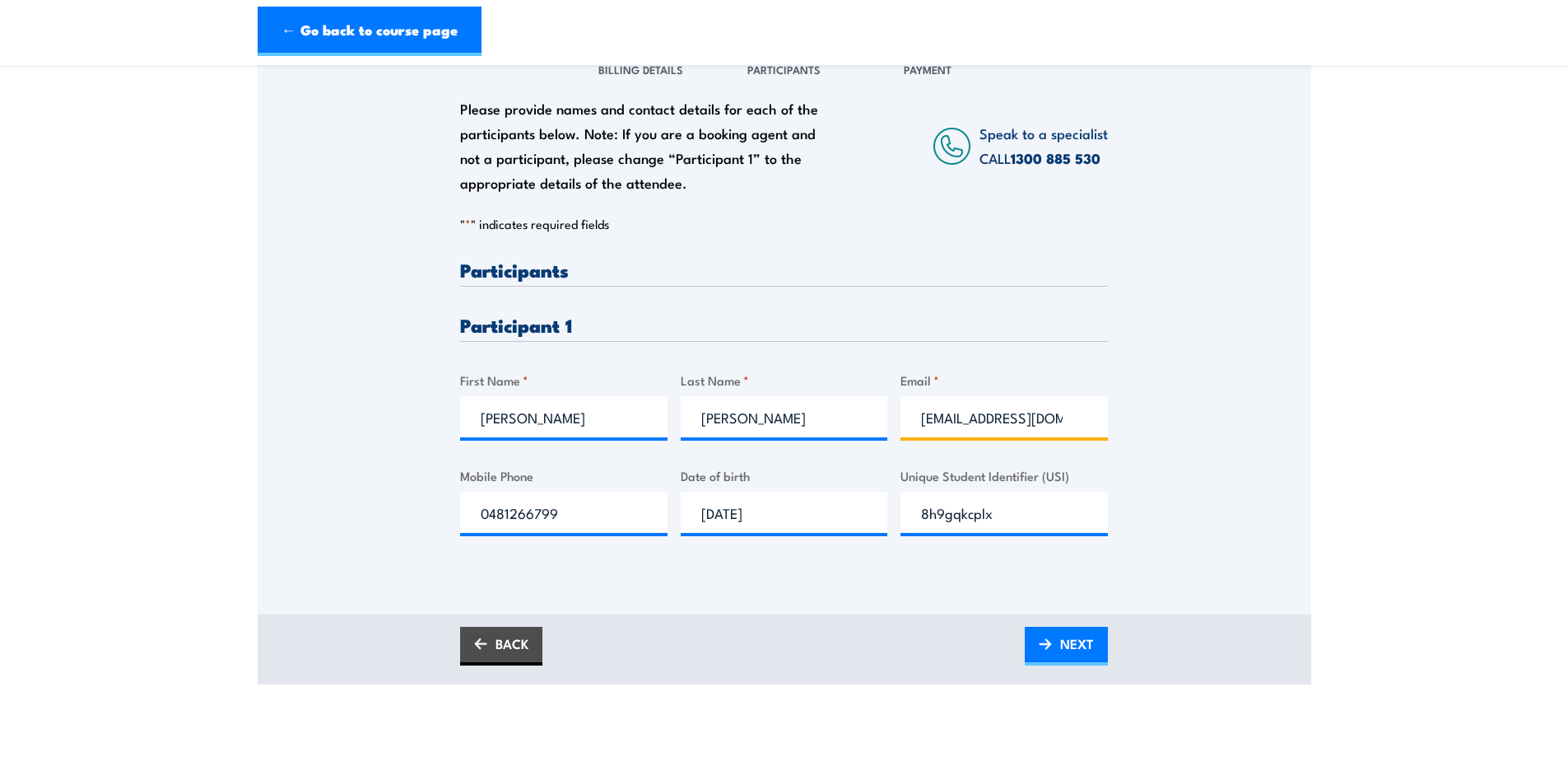
click at [1062, 419] on input "ranveersingh801@yahoo.com.au" at bounding box center [1004, 416] width 207 height 41
click at [1038, 421] on input "ranveersingh801@yahoo.com.au" at bounding box center [1004, 416] width 207 height 41
type input "ranveersingh801@yahoo.com.au"
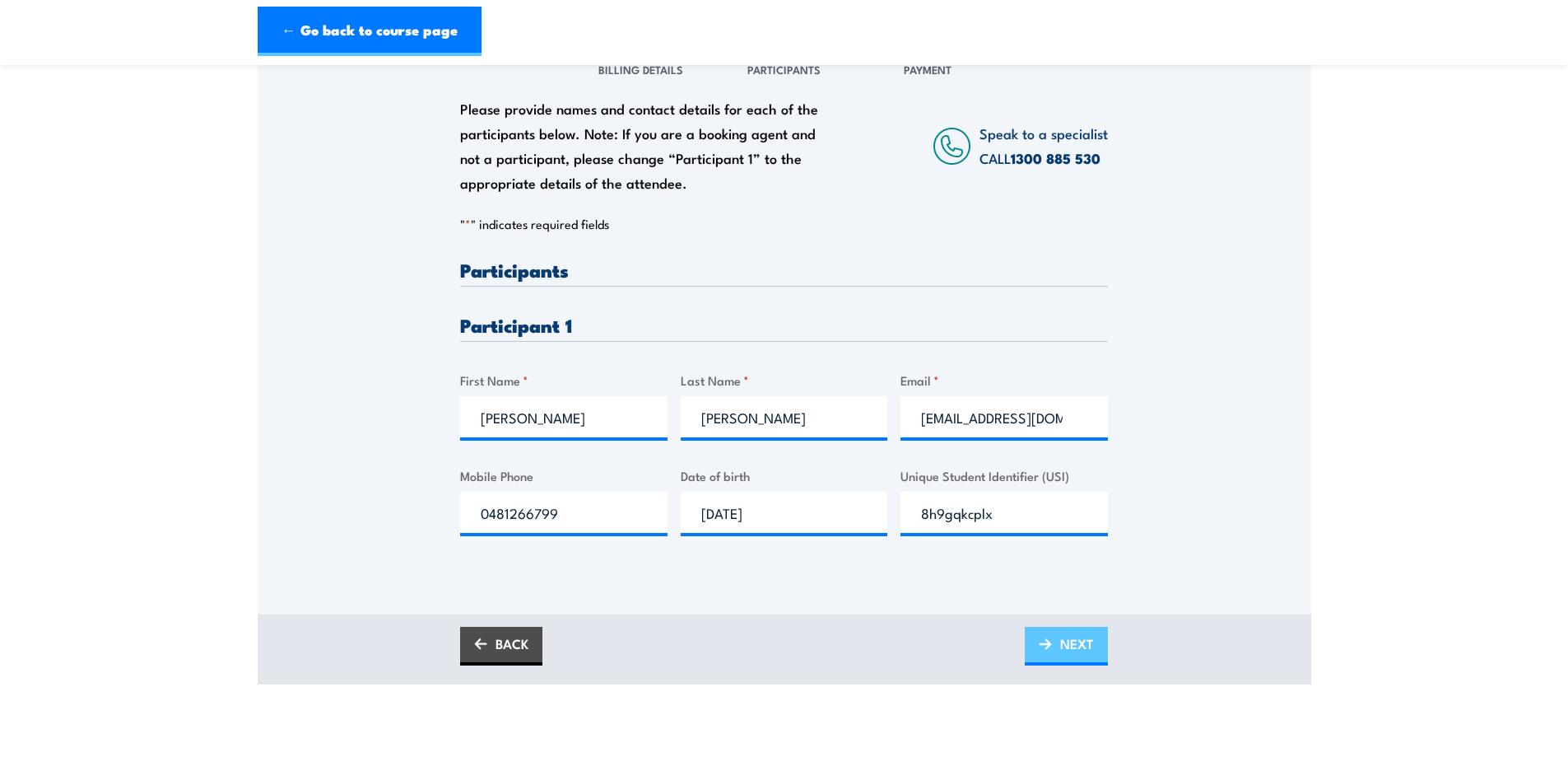
click at [1059, 647] on link "NEXT" at bounding box center [1066, 647] width 83 height 39
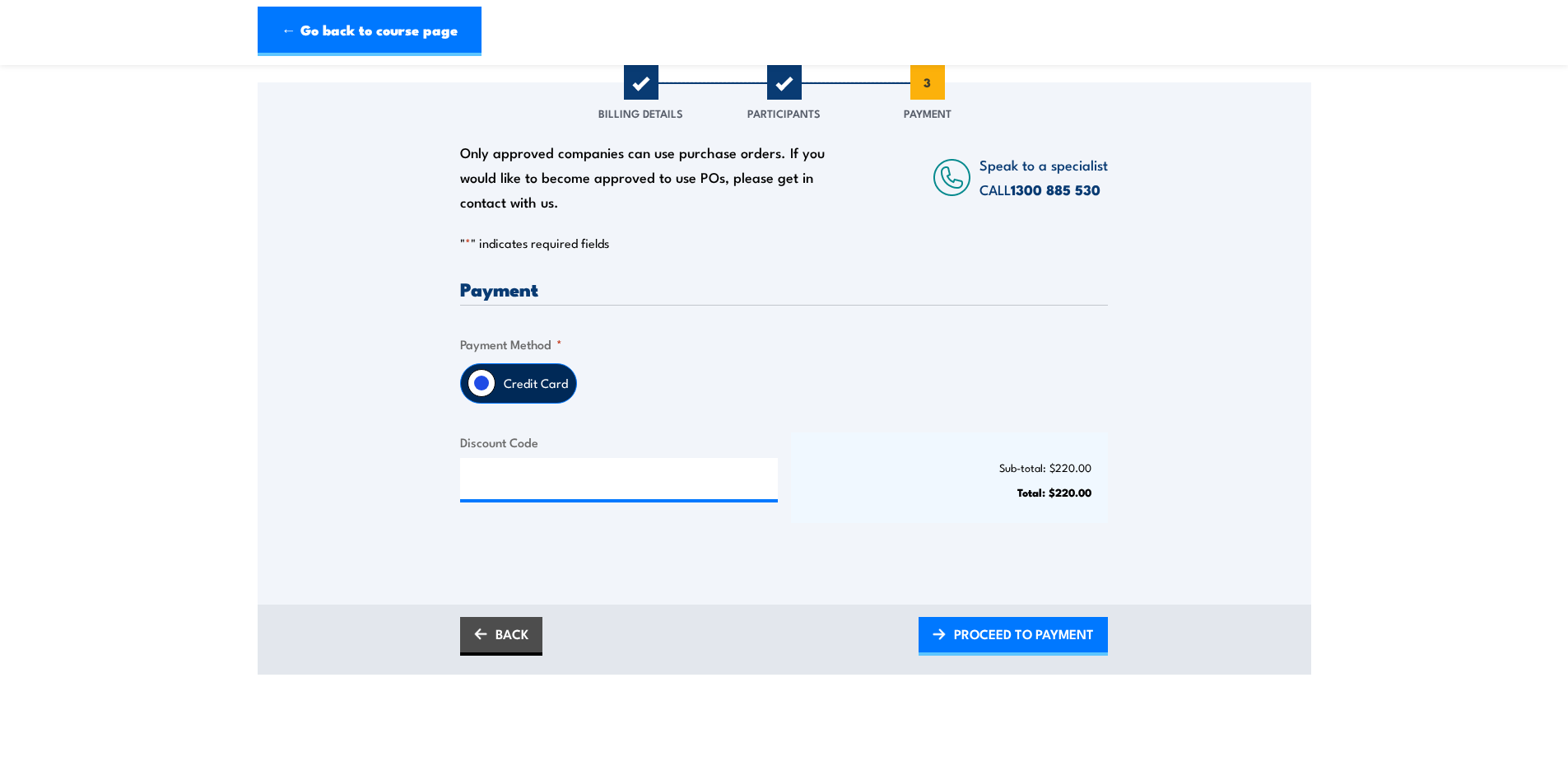
scroll to position [164, 0]
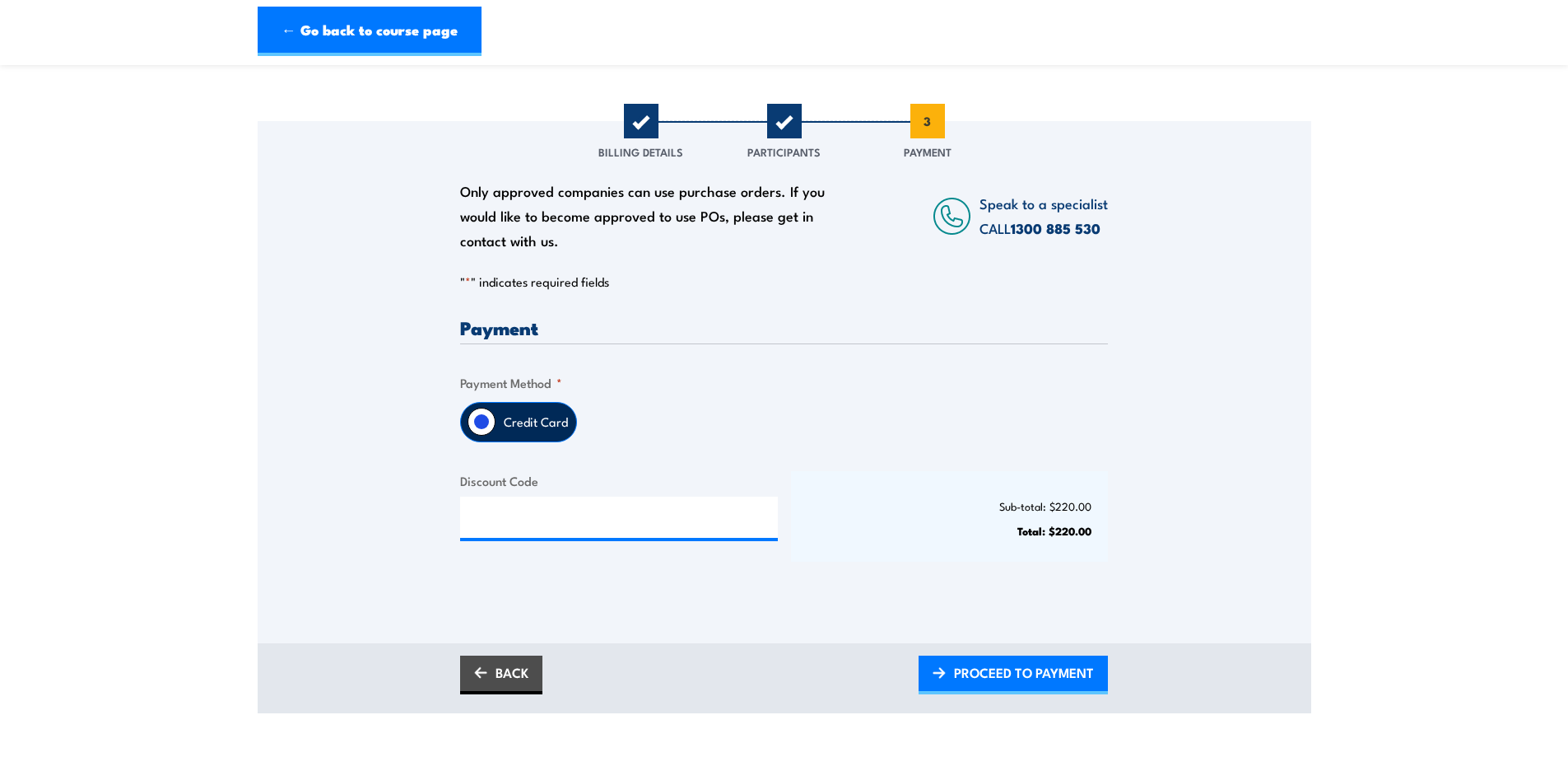
click at [529, 421] on label "Credit Card" at bounding box center [536, 422] width 81 height 39
click at [495, 421] on input "Credit Card" at bounding box center [481, 421] width 28 height 28
click at [484, 427] on input "Credit Card" at bounding box center [481, 421] width 28 height 28
click at [484, 417] on input "Credit Card" at bounding box center [481, 421] width 28 height 28
click at [995, 676] on span "PROCEED TO PAYMENT" at bounding box center [1024, 673] width 140 height 44
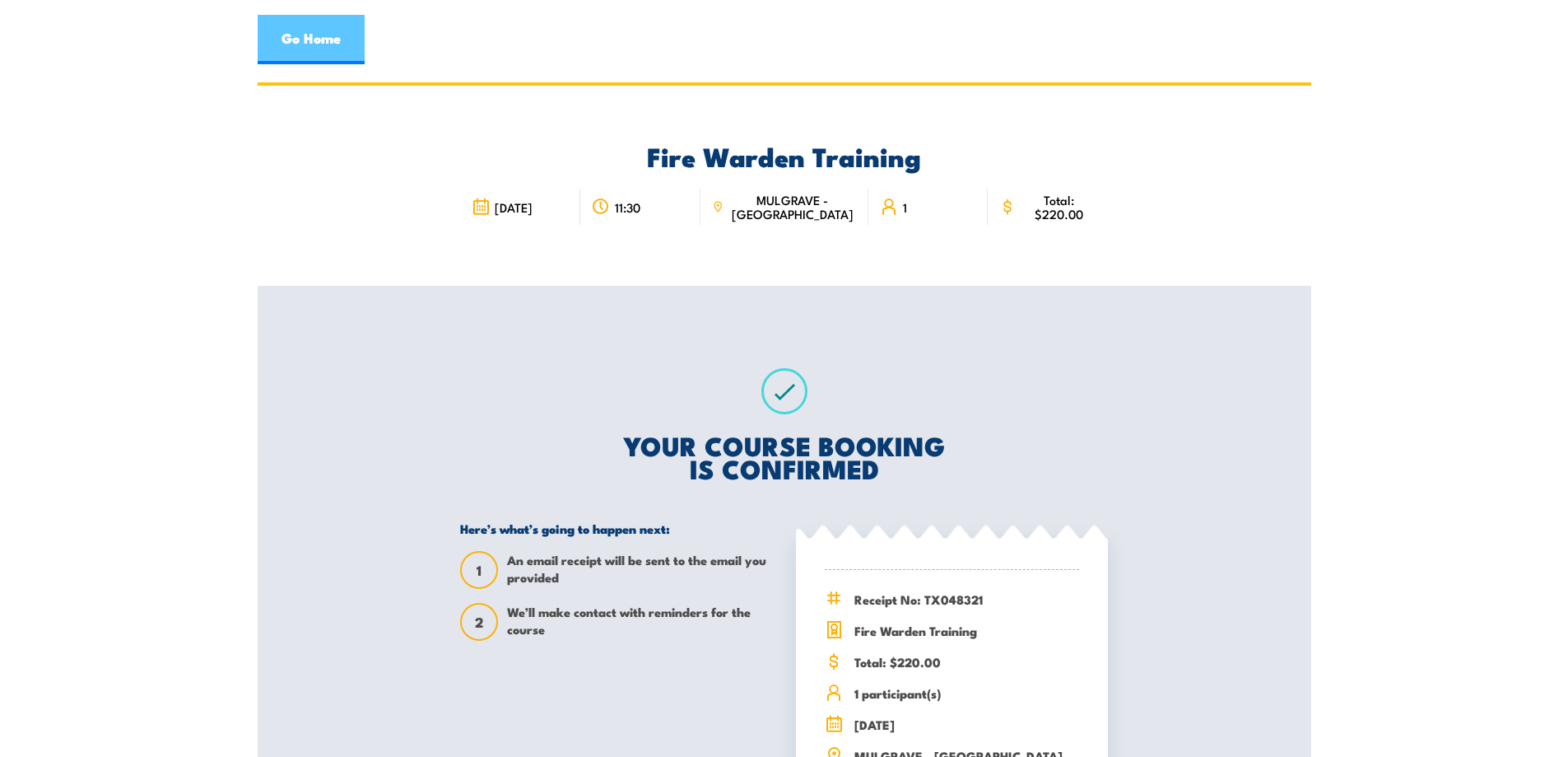
click at [331, 45] on link "Go Home" at bounding box center [311, 40] width 107 height 50
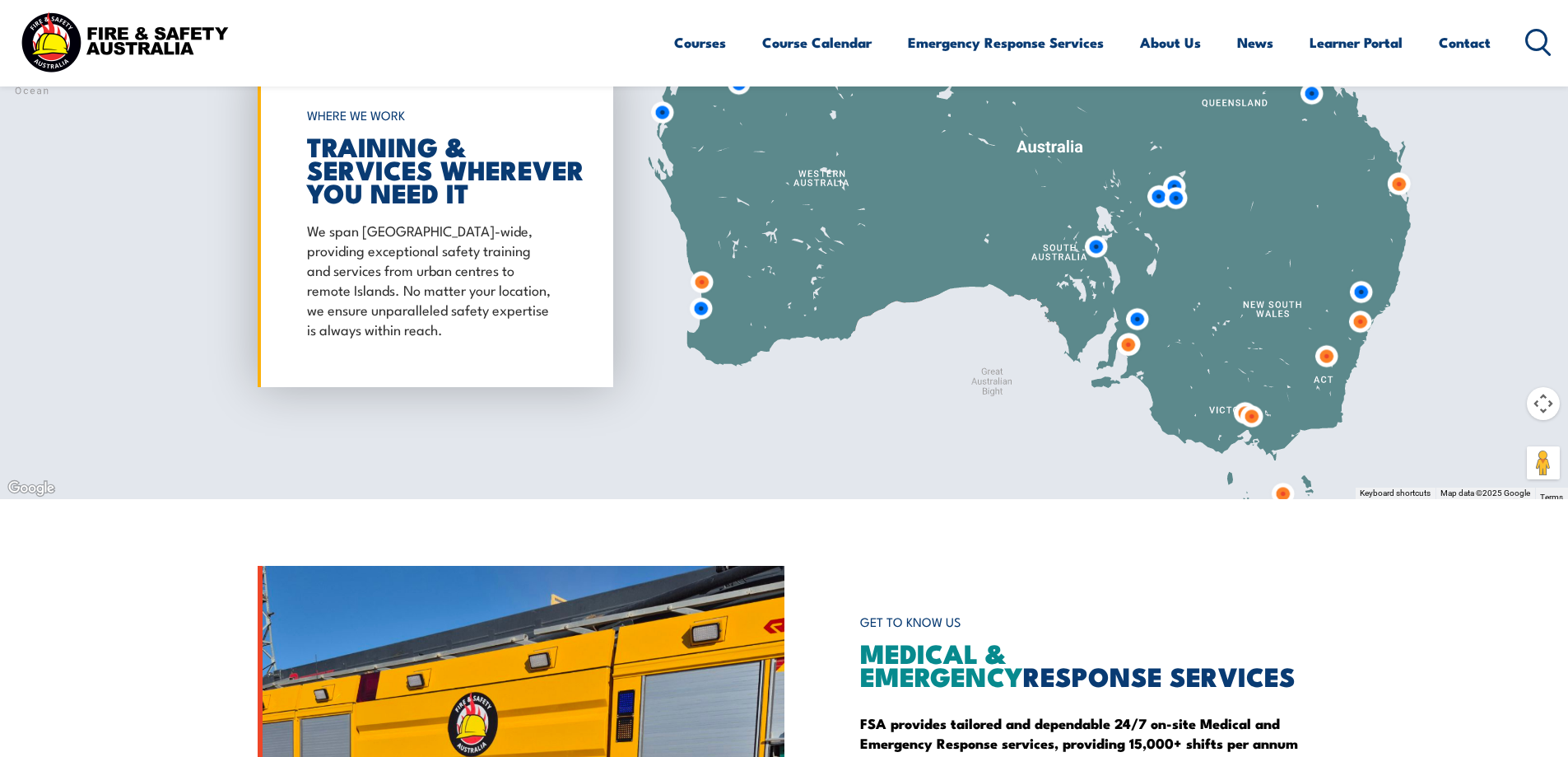
scroll to position [1483, 0]
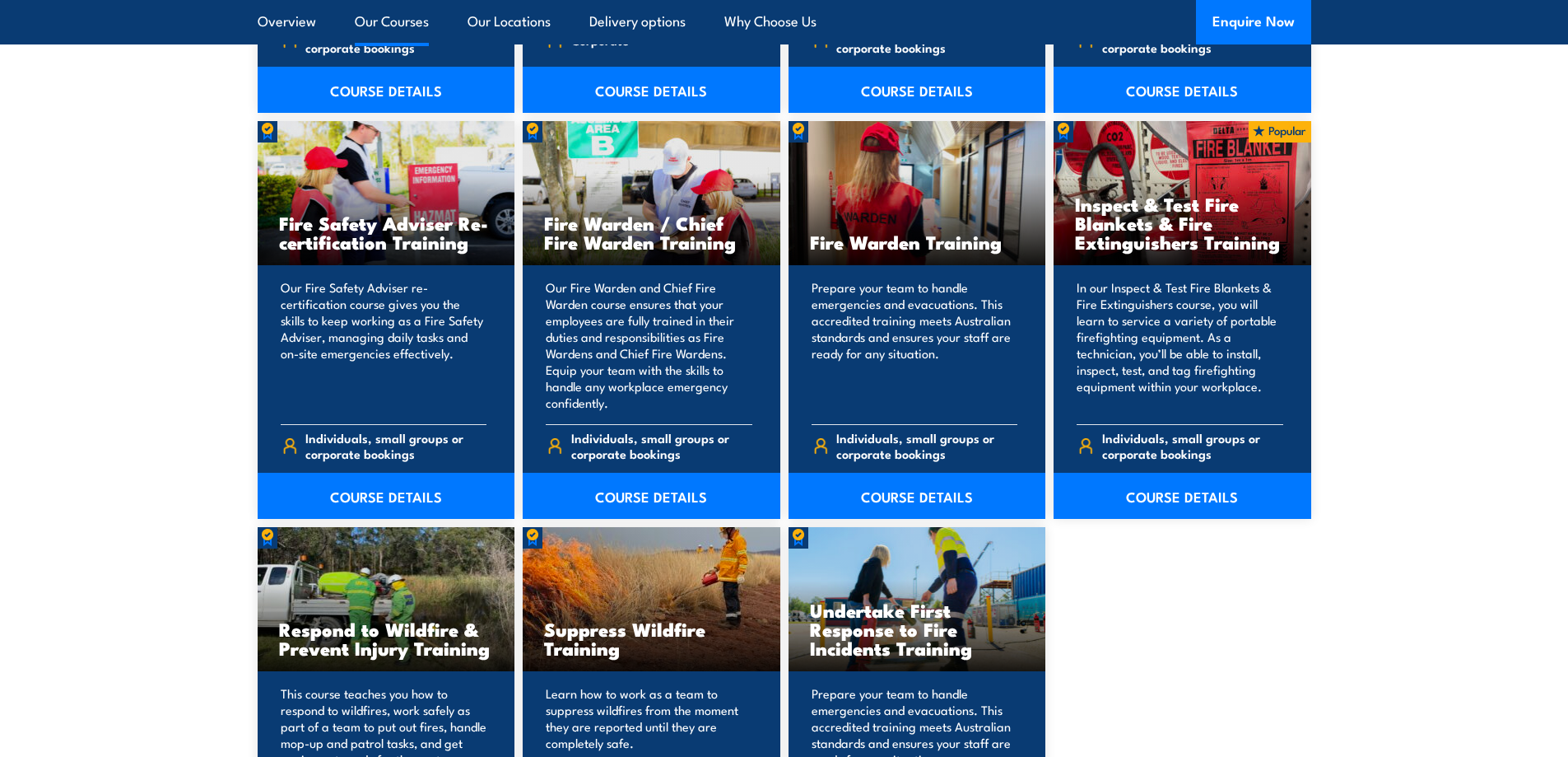
scroll to position [2141, 0]
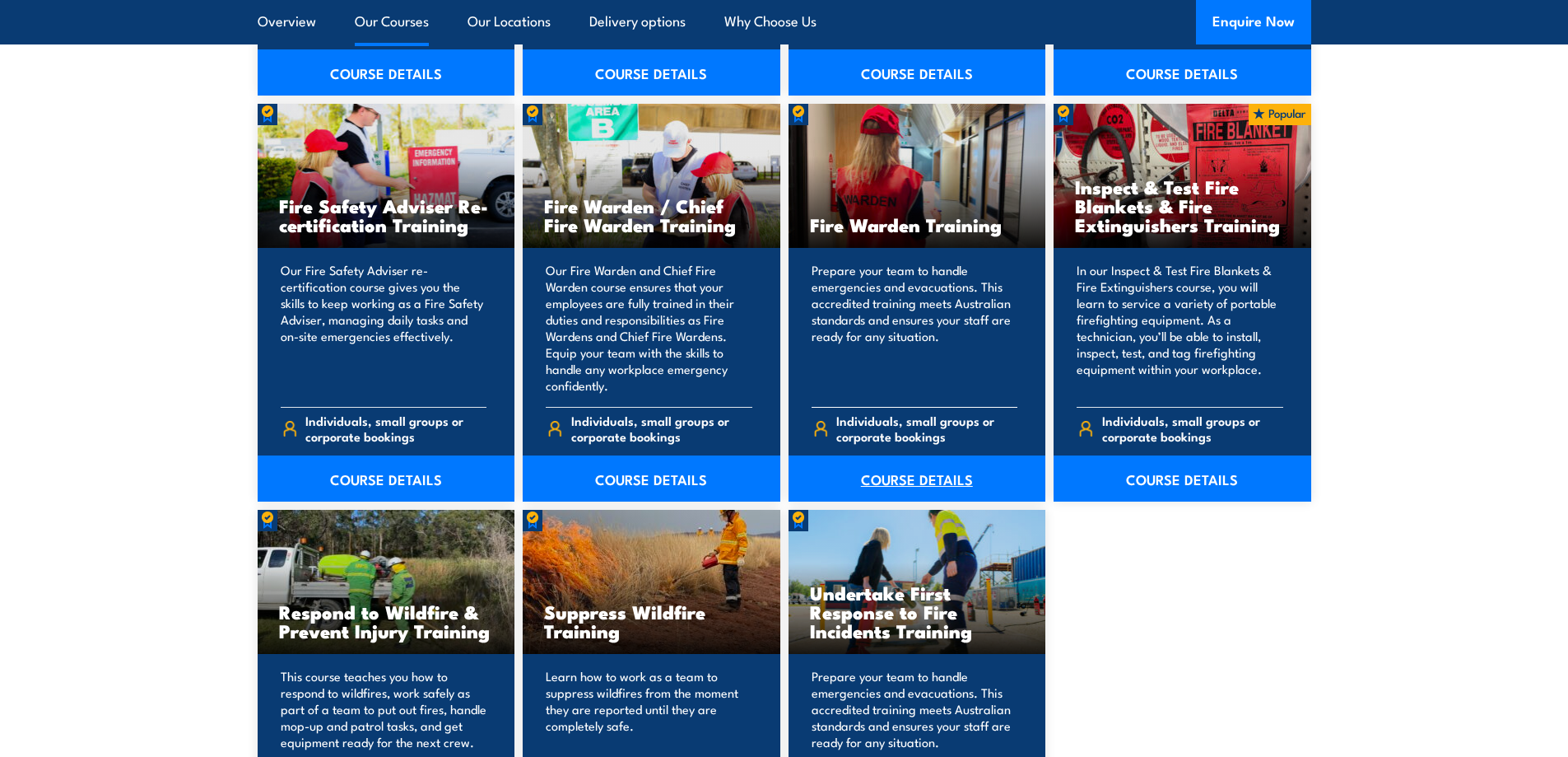
click at [906, 476] on link "COURSE DETAILS" at bounding box center [918, 478] width 258 height 46
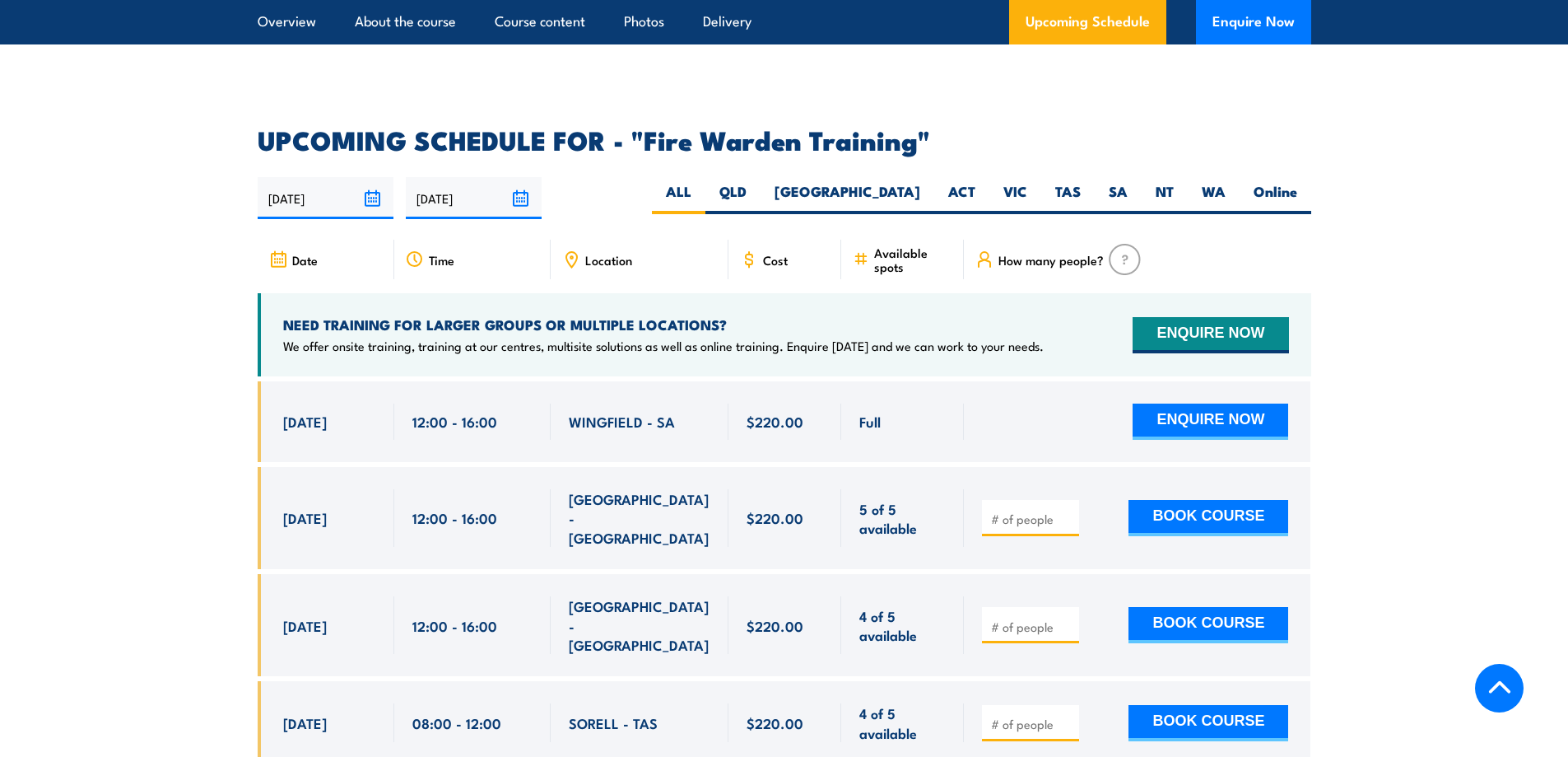
scroll to position [2883, 0]
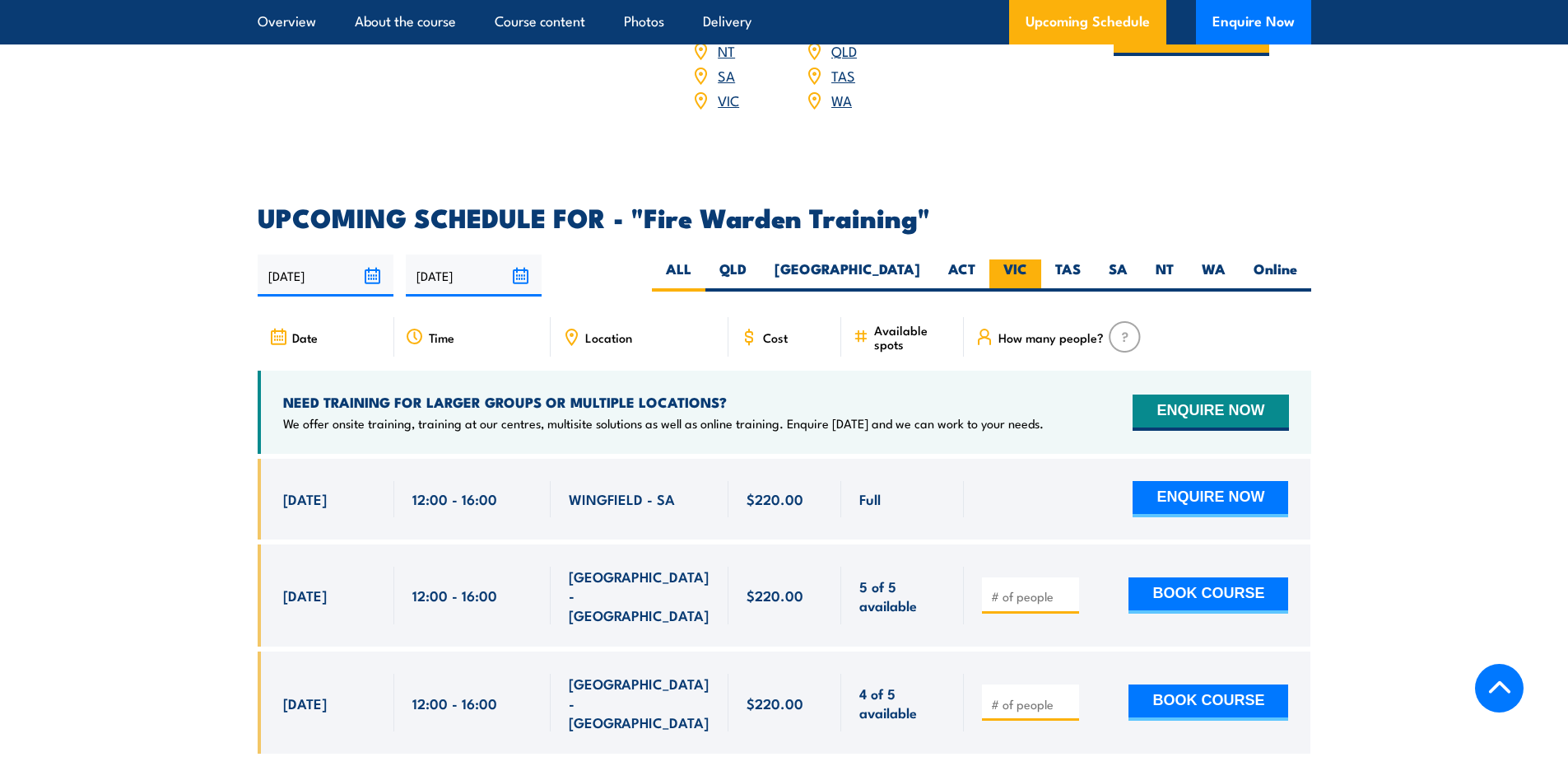
click at [1022, 260] on label "VIC" at bounding box center [1015, 276] width 52 height 32
click at [1027, 260] on input "VIC" at bounding box center [1032, 265] width 11 height 11
radio input "true"
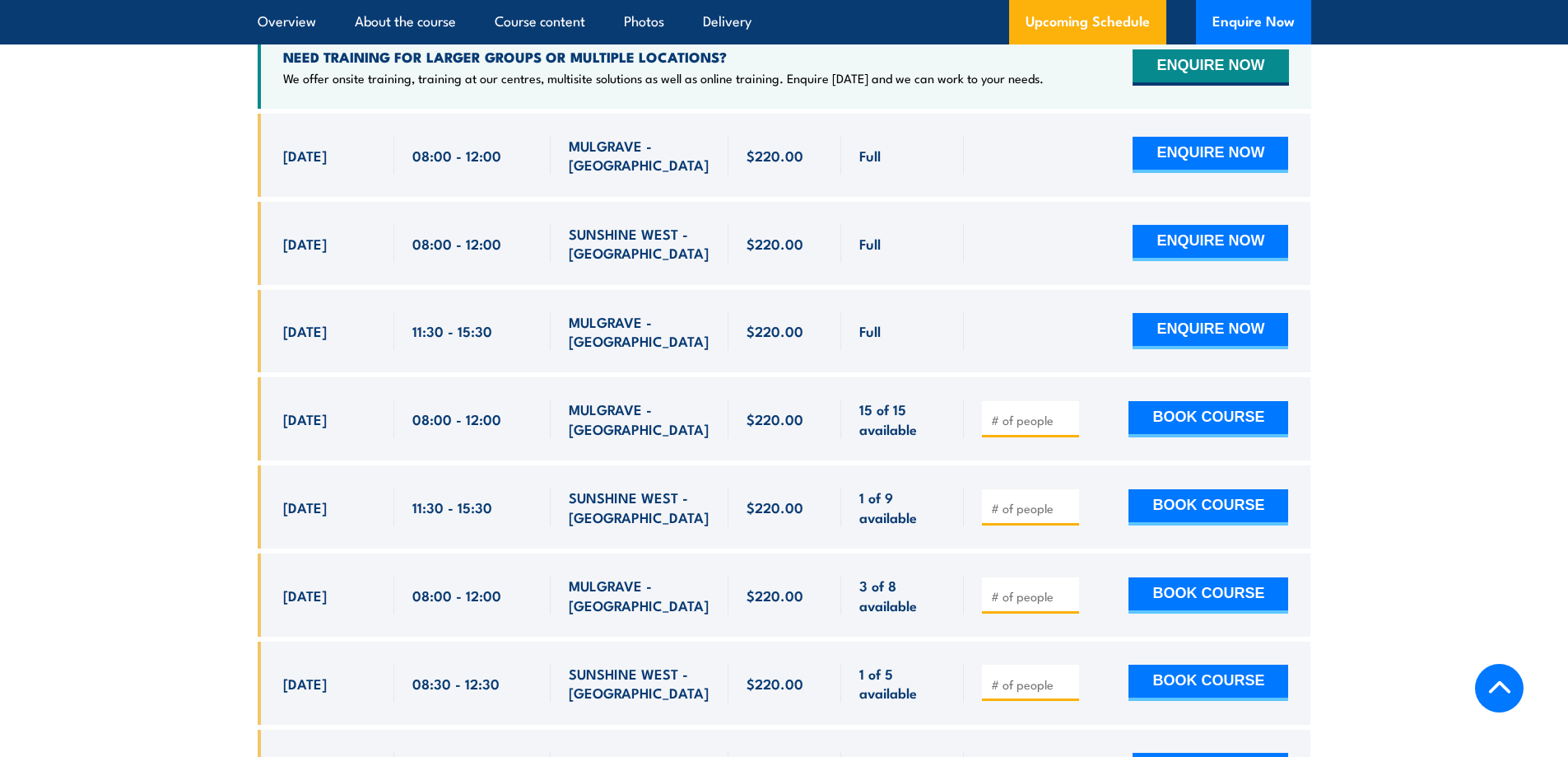
scroll to position [3310, 0]
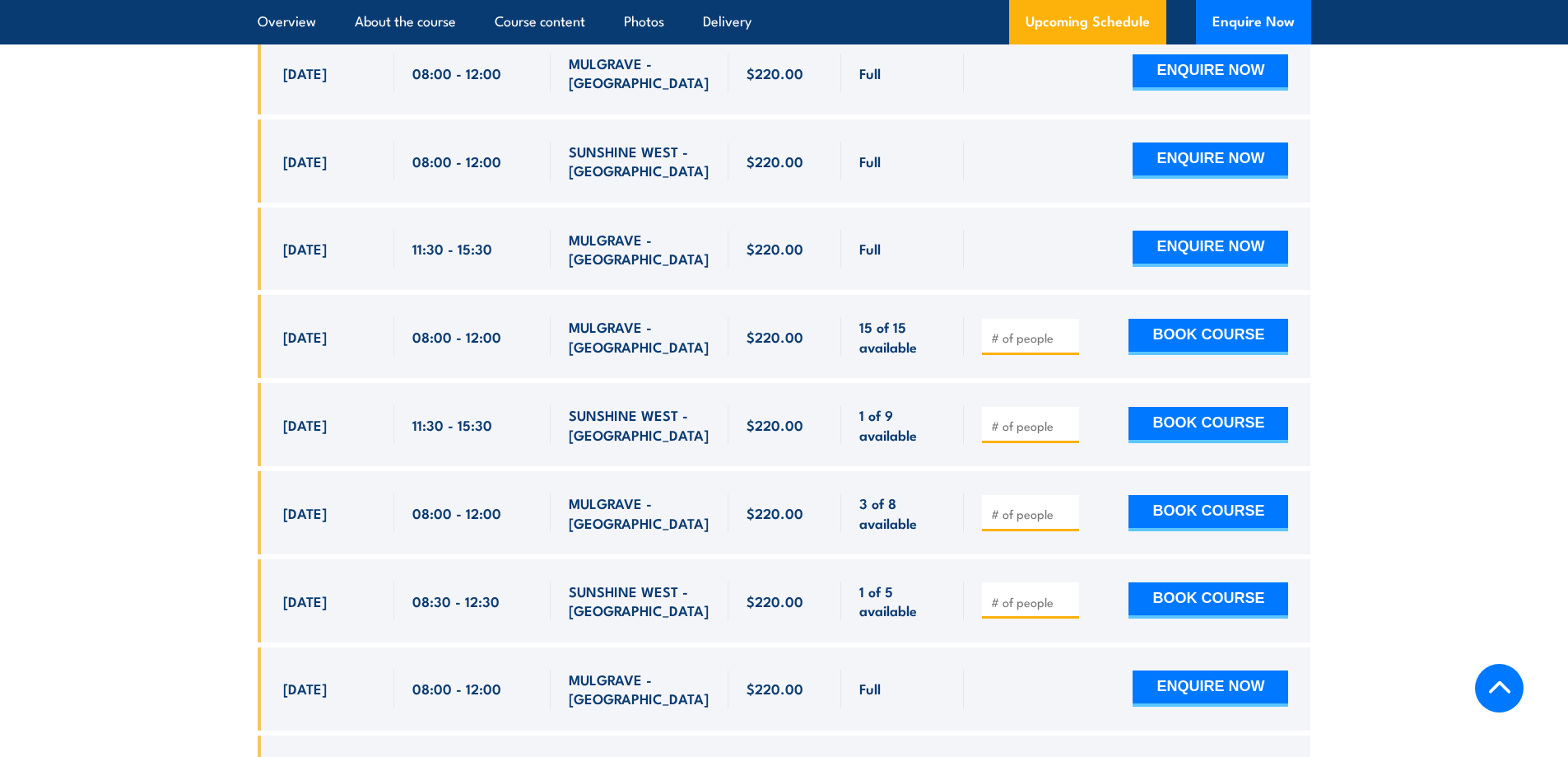
click at [994, 330] on input "number" at bounding box center [1032, 338] width 83 height 17
click at [1066, 330] on input "3" at bounding box center [1032, 338] width 83 height 17
drag, startPoint x: 991, startPoint y: 307, endPoint x: 1003, endPoint y: 311, distance: 12.6
click at [1003, 330] on input "3" at bounding box center [1032, 338] width 83 height 17
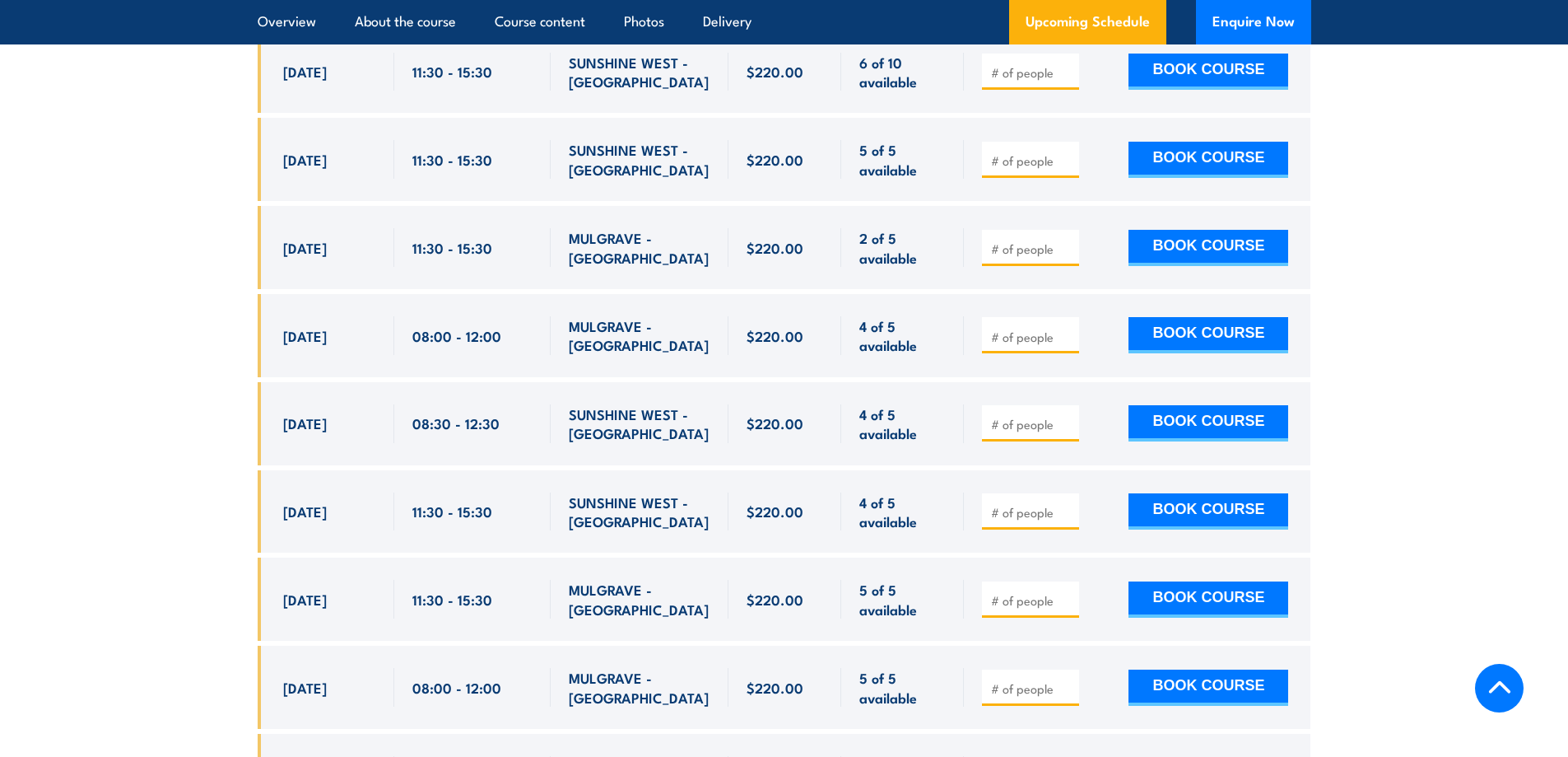
scroll to position [4051, 0]
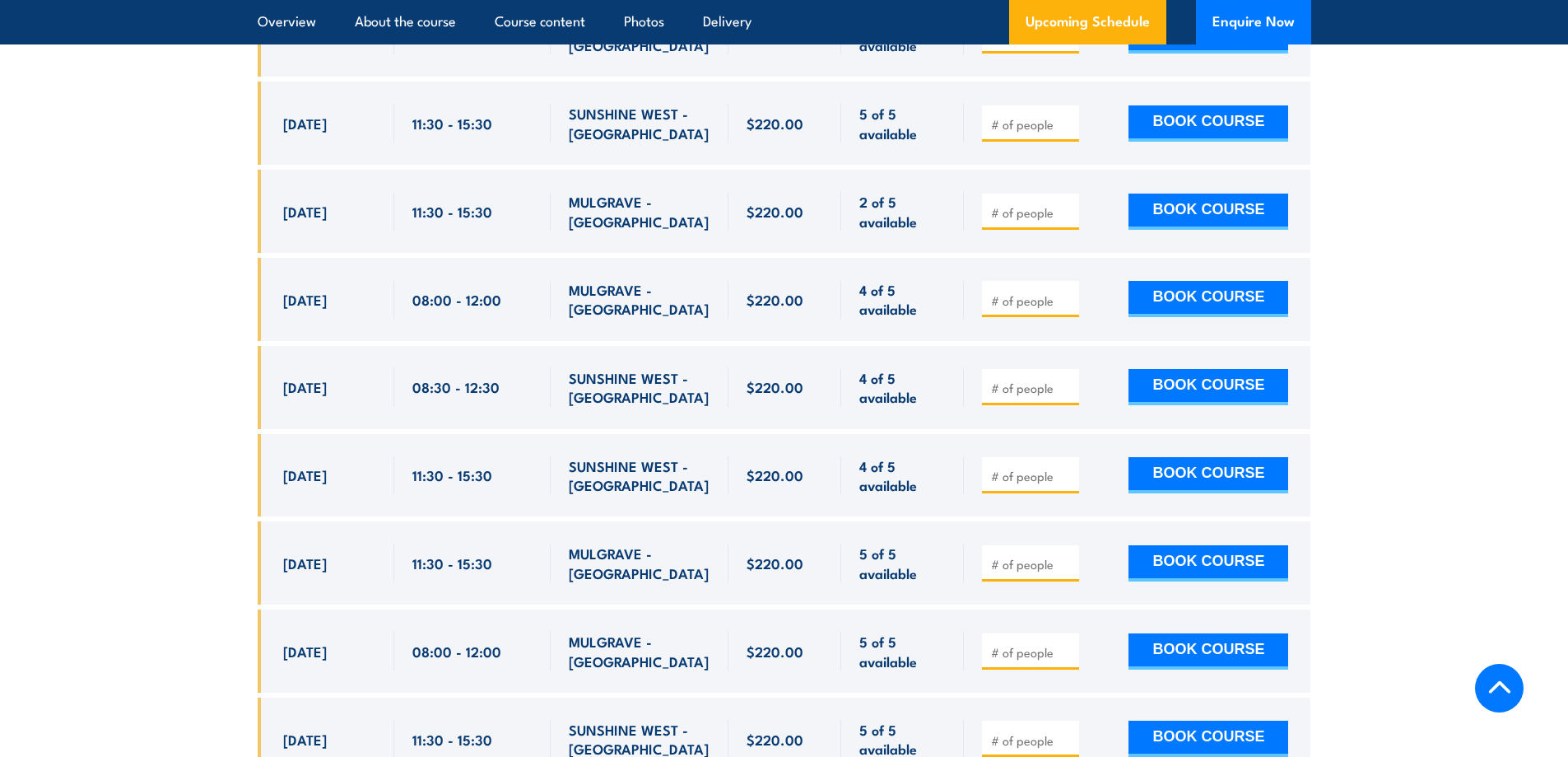
click at [1461, 54] on section "UPCOMING SCHEDULE FOR - "Fire Warden Training" 19/09/2025 18/03/2026 2" at bounding box center [784, 97] width 1568 height 2121
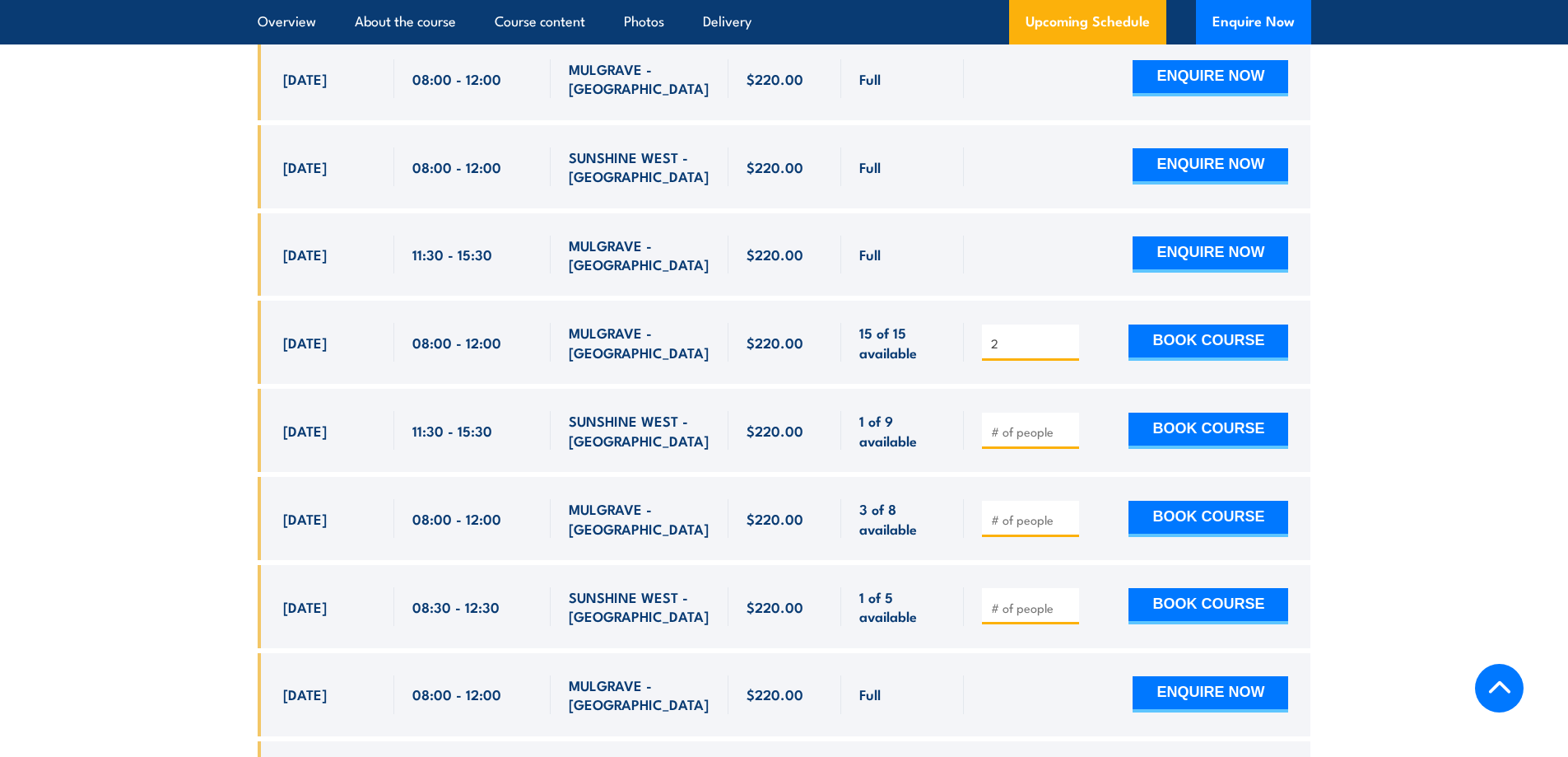
scroll to position [3310, 0]
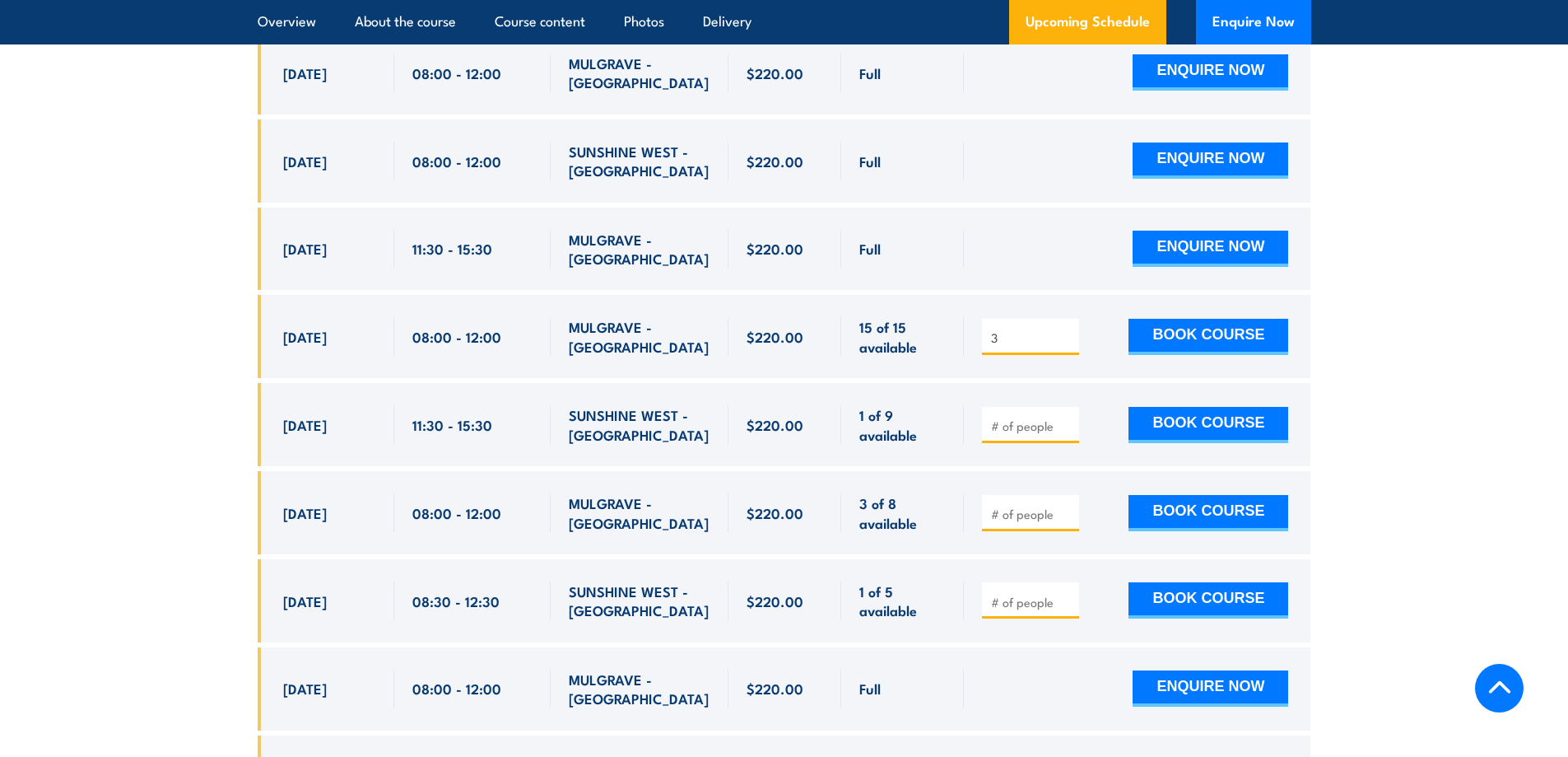
type input "3"
click at [1066, 330] on input "3" at bounding box center [1032, 338] width 83 height 17
click at [1219, 319] on button "BOOK COURSE" at bounding box center [1209, 336] width 160 height 36
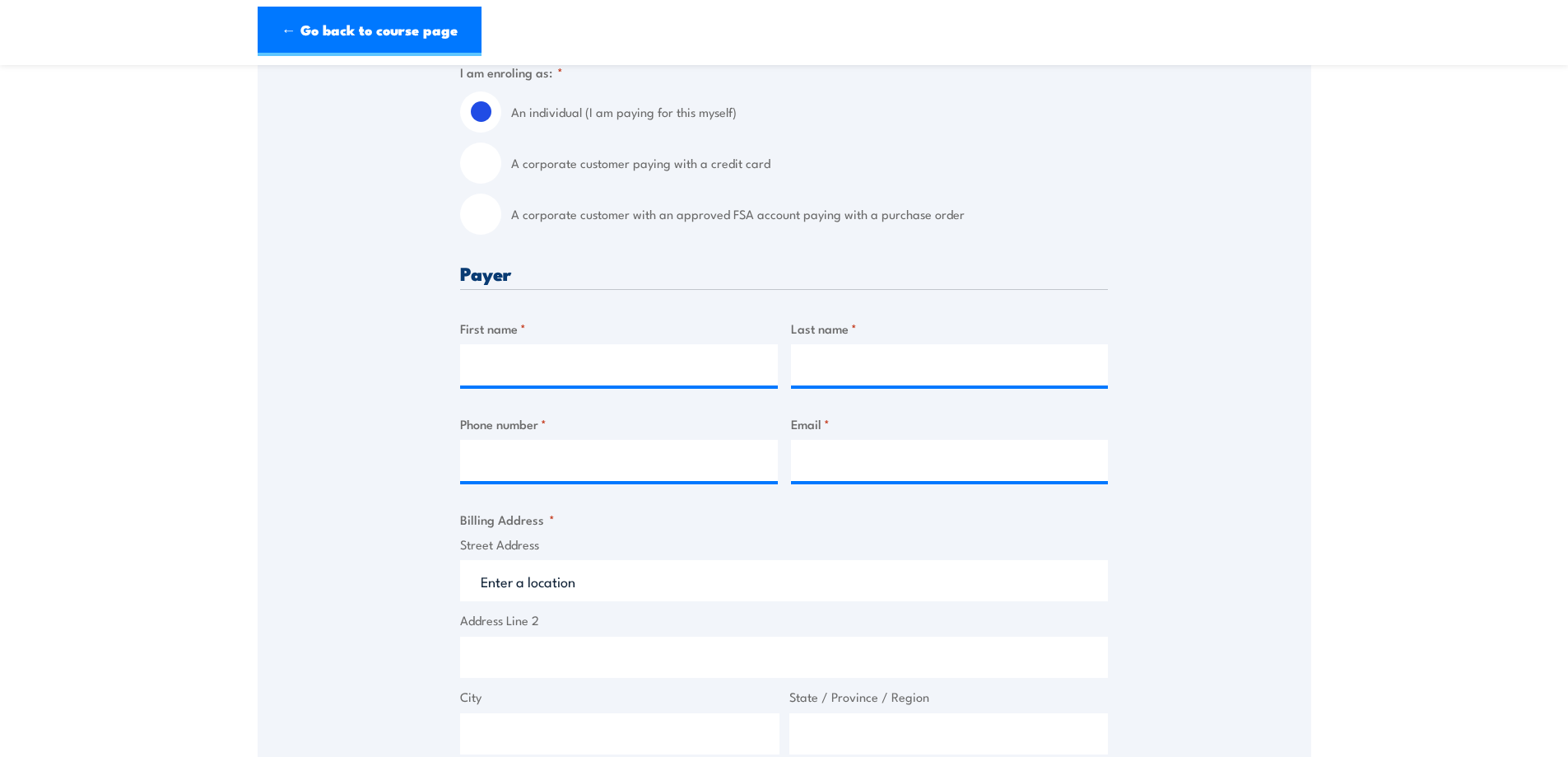
scroll to position [494, 0]
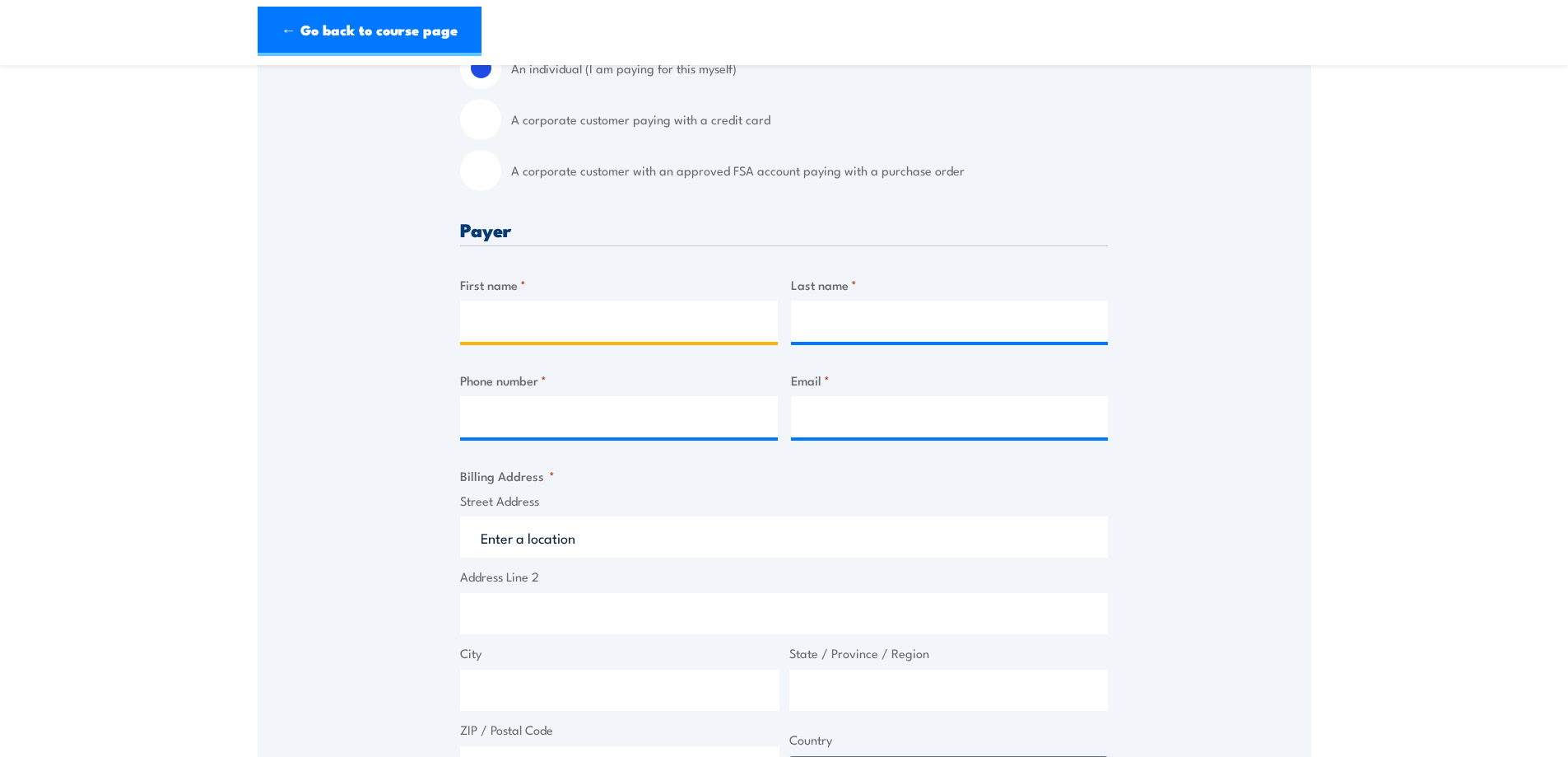
click at [522, 324] on input "First name *" at bounding box center [618, 321] width 318 height 41
type input "Chady"
type input "Sawaya"
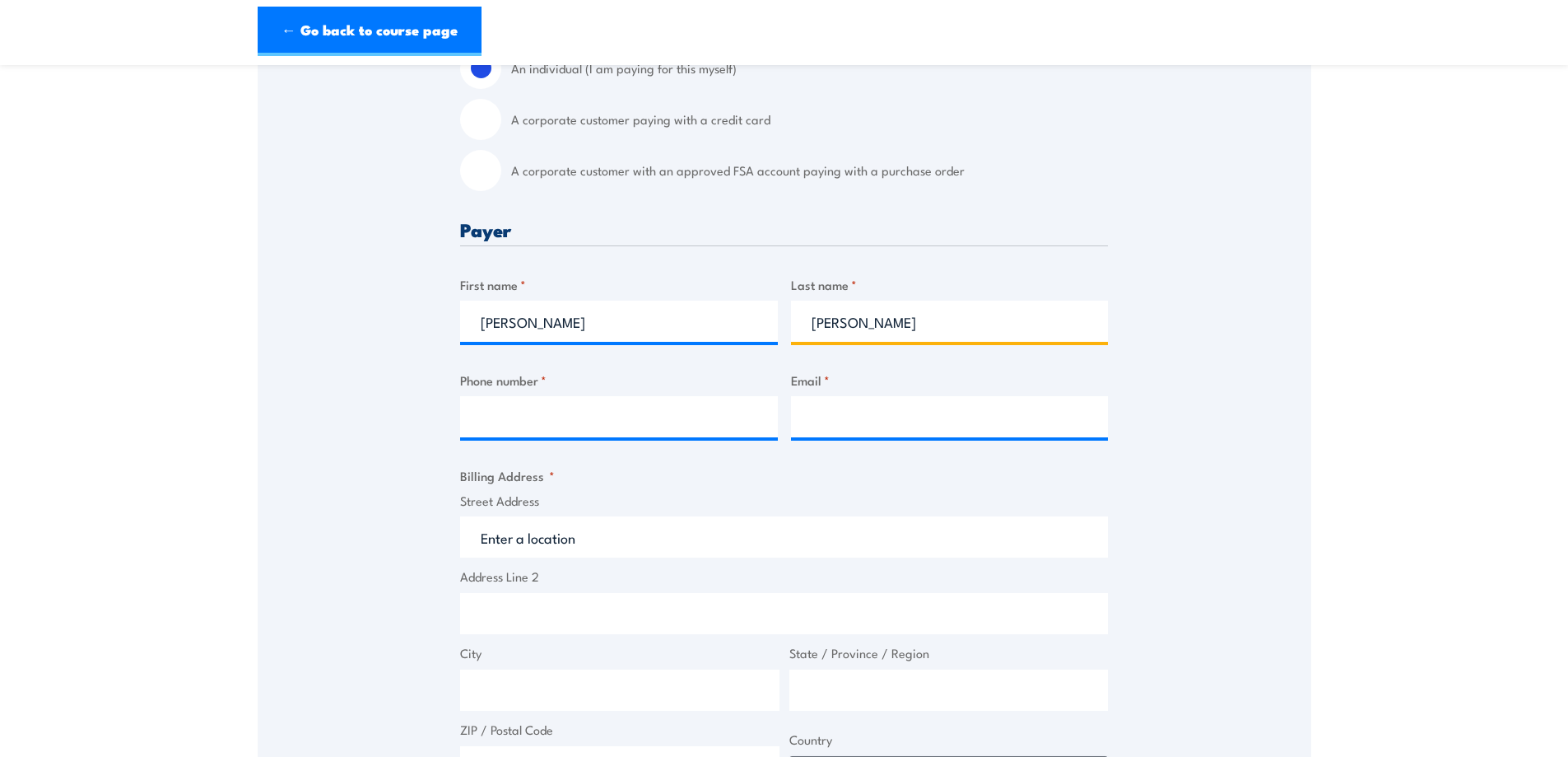
type input "0400572188"
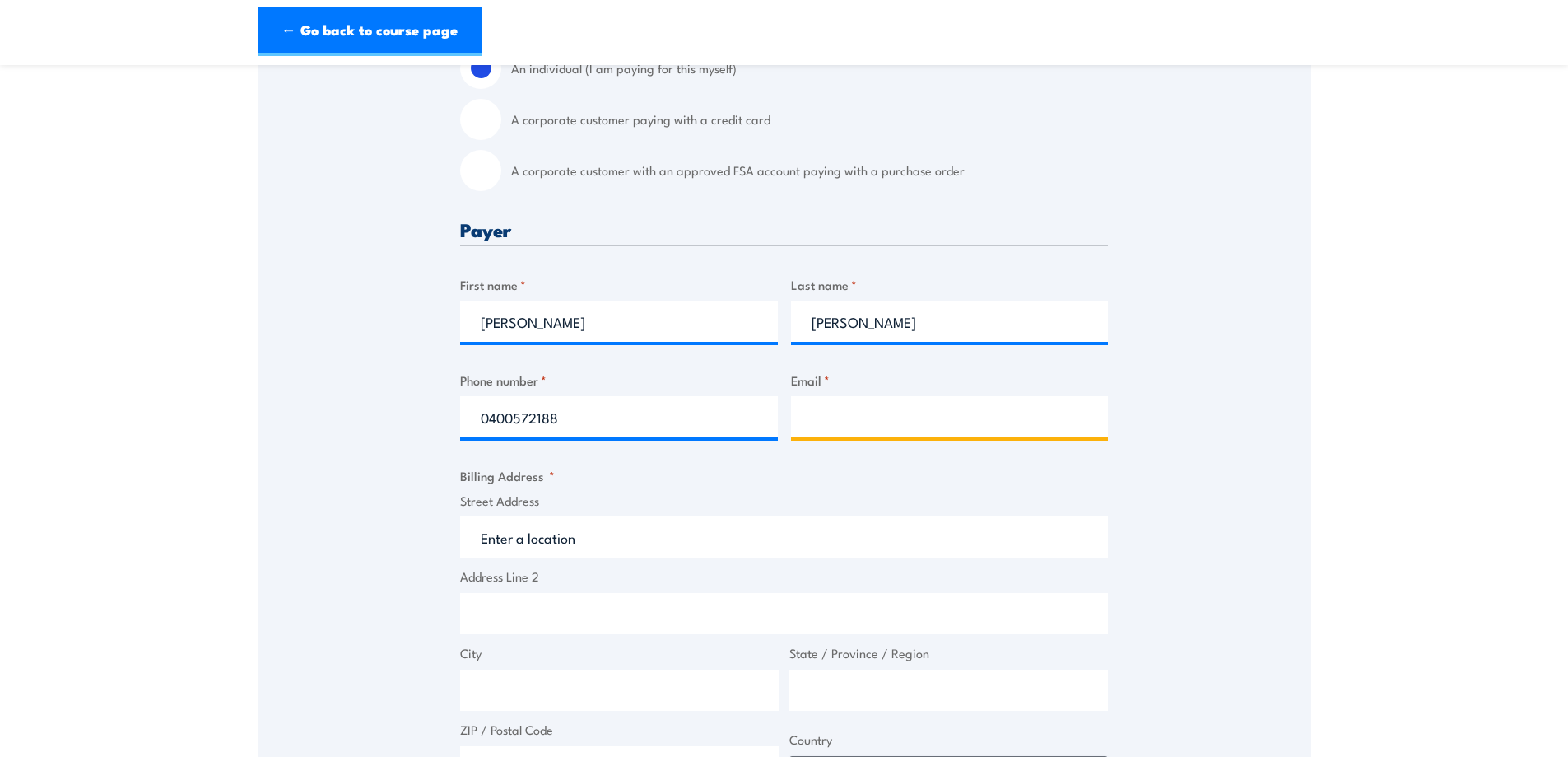
type input "chady@tls.net.au"
click at [1168, 392] on div "Speak to a specialist CALL 1300 885 530 CALL 1300 885 530 " * " indicates requi…" at bounding box center [784, 511] width 1054 height 1439
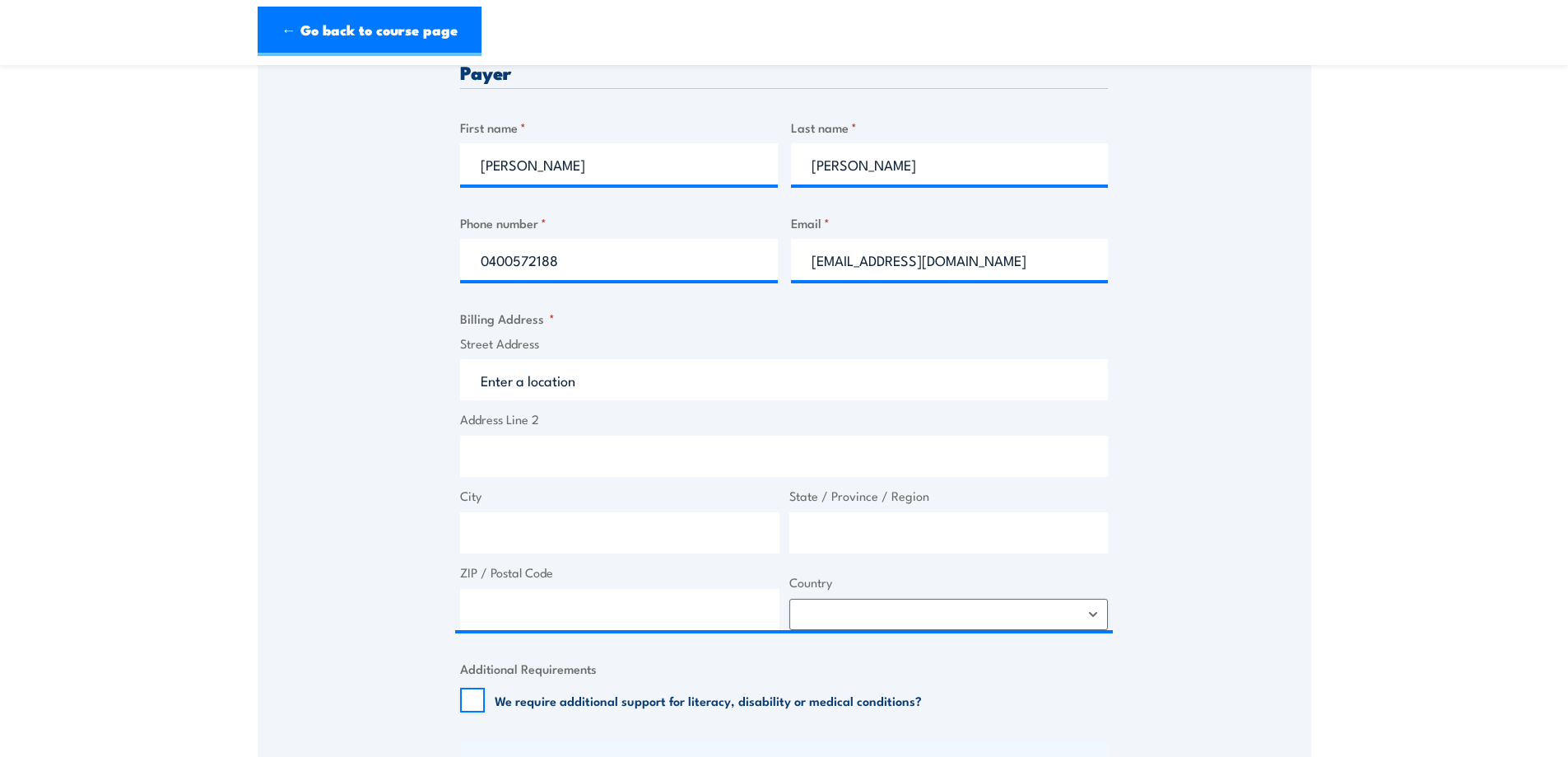
scroll to position [659, 0]
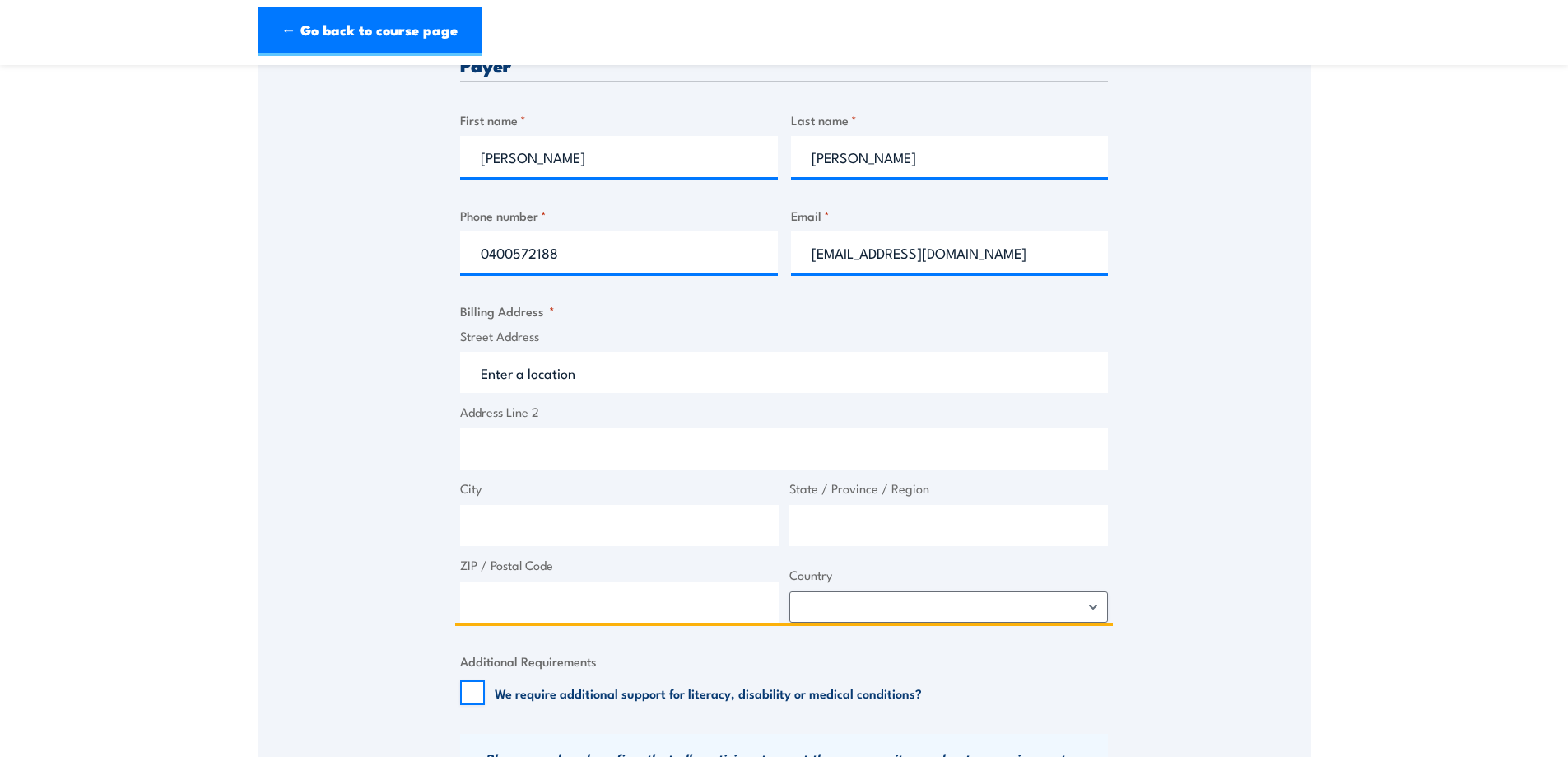
click at [520, 377] on input "Street Address" at bounding box center [784, 372] width 648 height 41
click at [524, 377] on input "Street Address" at bounding box center [784, 372] width 648 height 41
paste input "37-47 Vision St, Dandenong Sth"
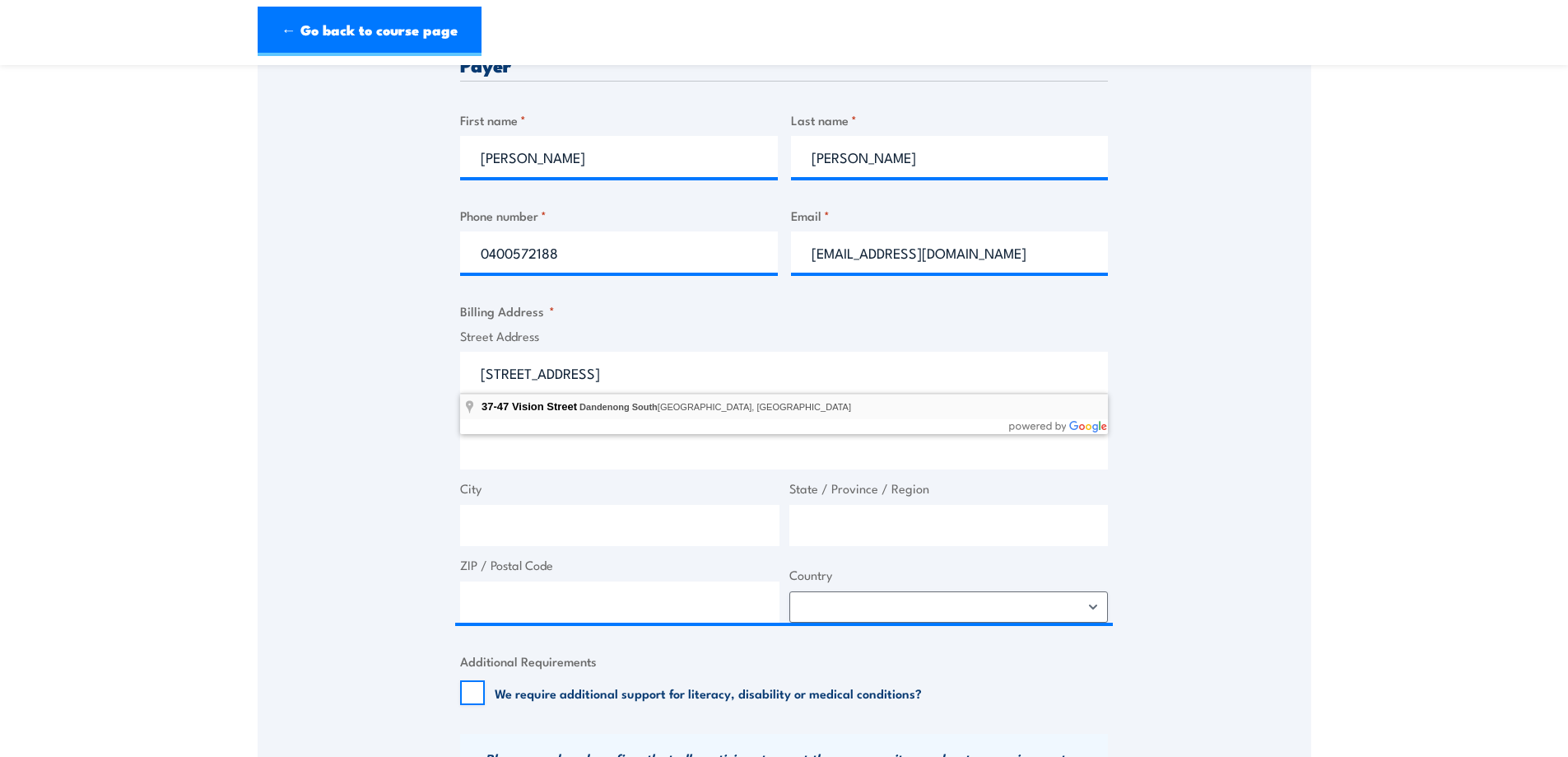
type input "37-47 Vision Street, Dandenong South VIC, Australia"
type input "37-47 Vision St"
type input "Dandenong South"
type input "Victoria"
type input "3175"
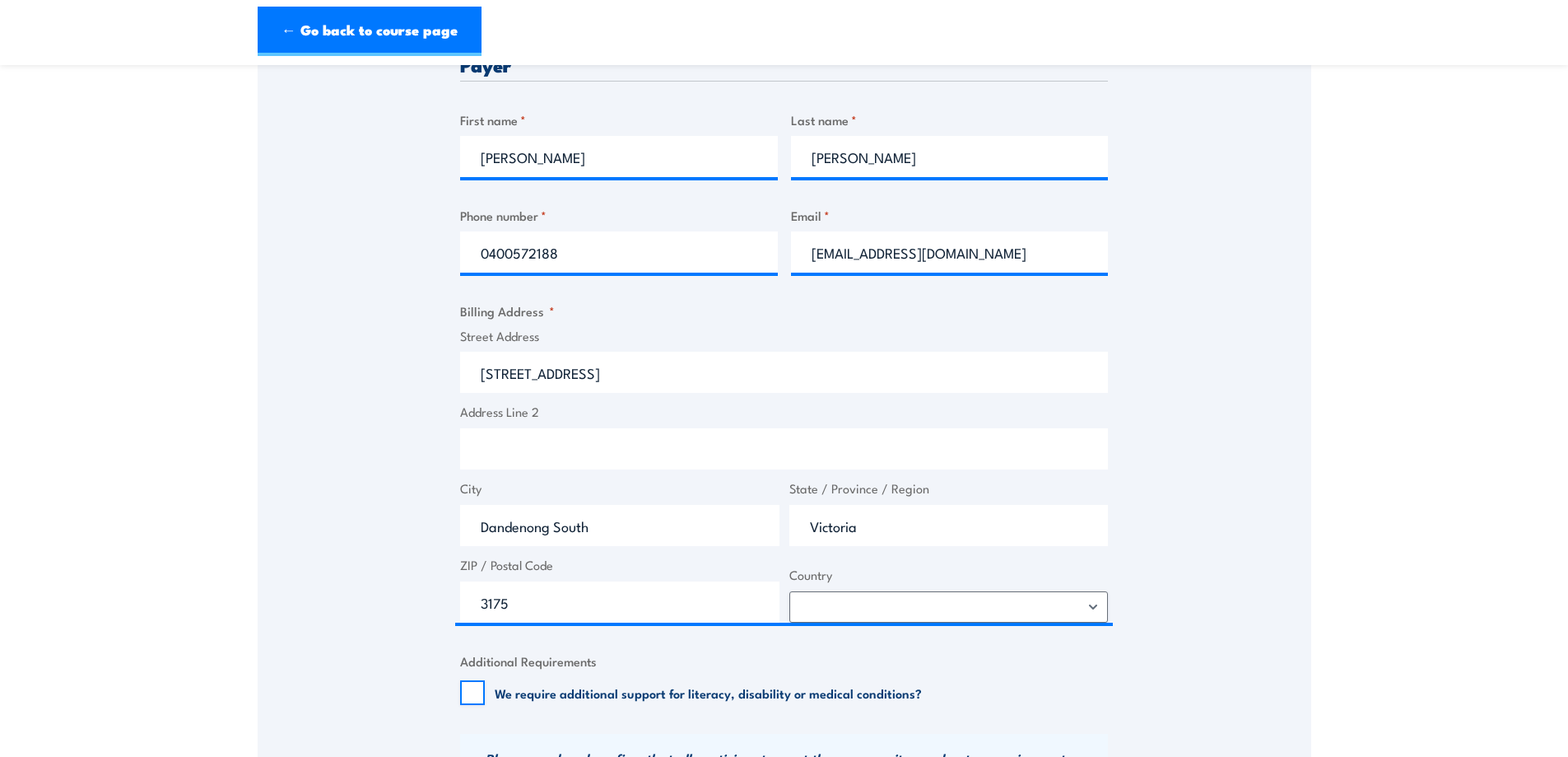
select select "Australia"
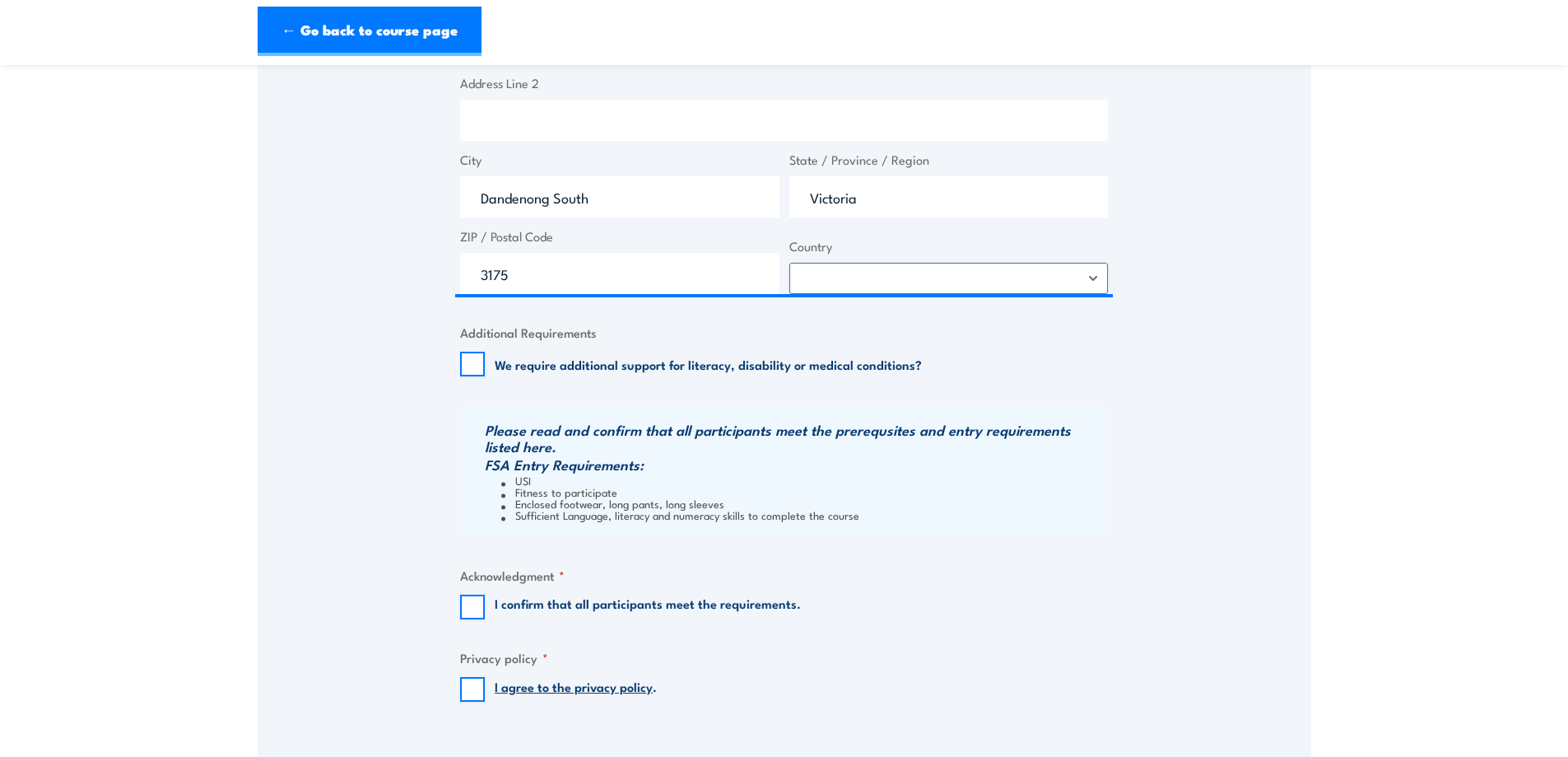
scroll to position [988, 0]
click at [472, 609] on input "I confirm that all participants meet the requirements." at bounding box center [472, 605] width 24 height 24
checkbox input "true"
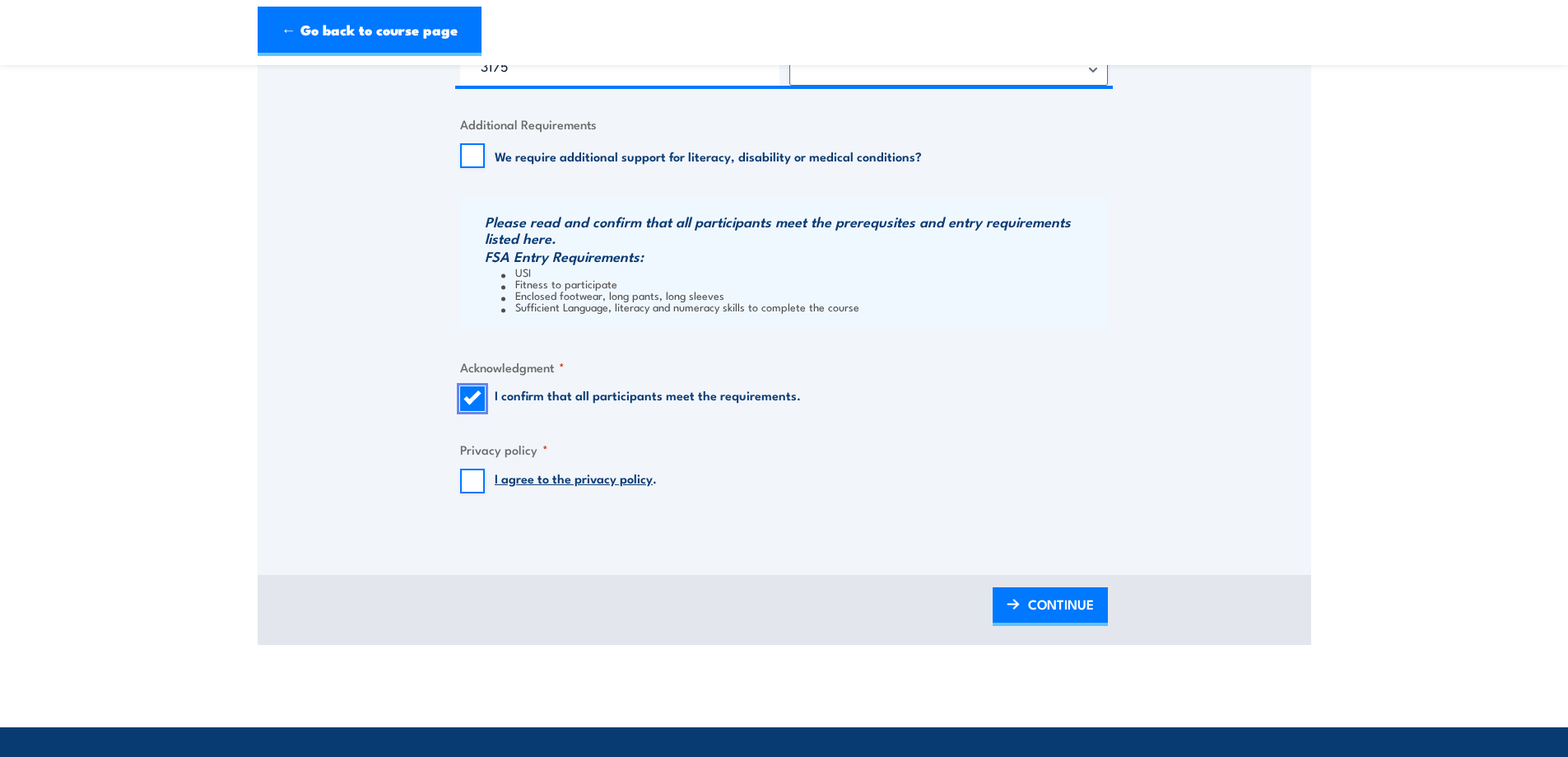
scroll to position [1236, 0]
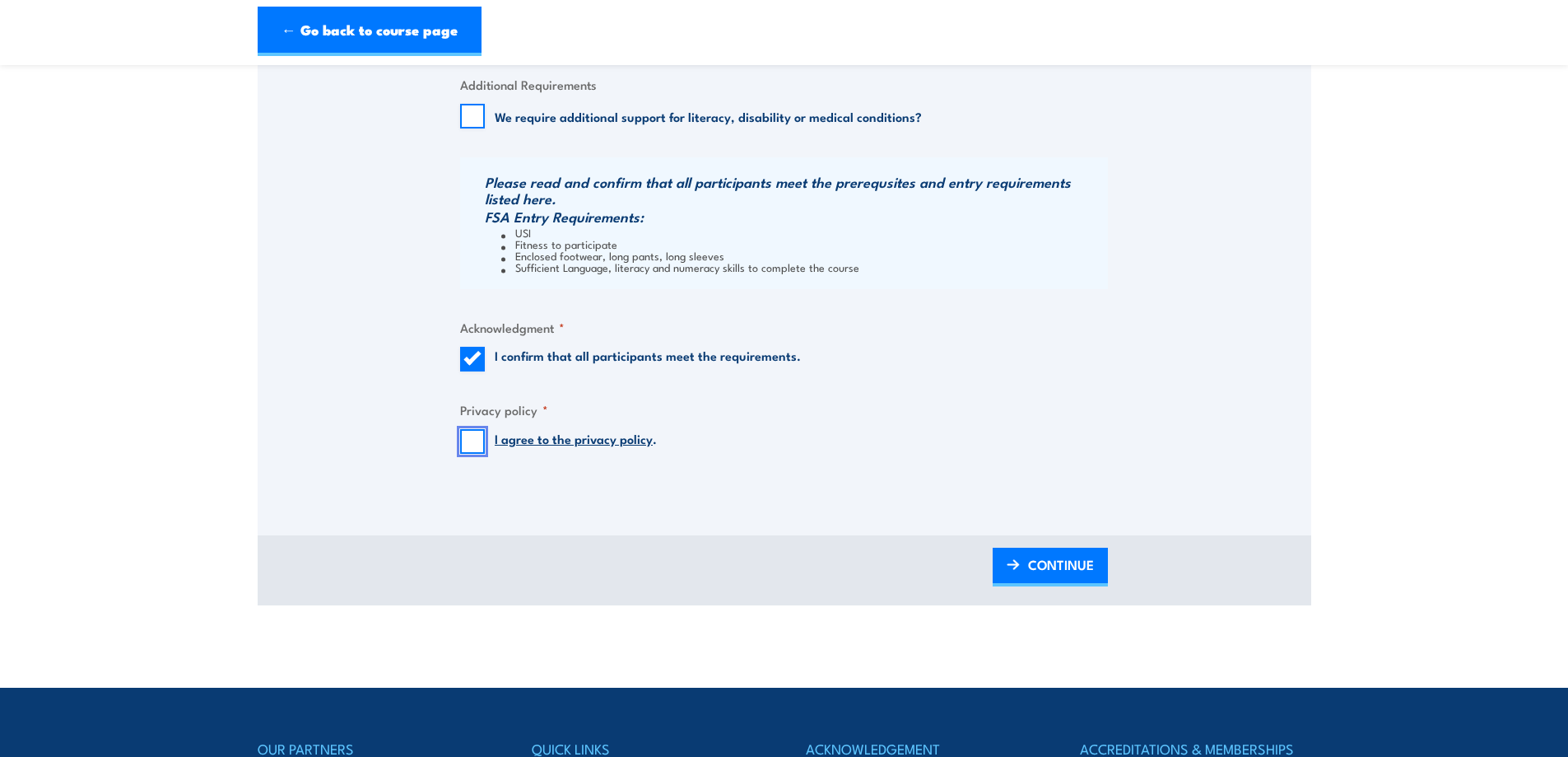
click at [474, 443] on input "I agree to the privacy policy ." at bounding box center [472, 441] width 24 height 24
checkbox input "true"
click at [1030, 571] on span "CONTINUE" at bounding box center [1061, 565] width 66 height 44
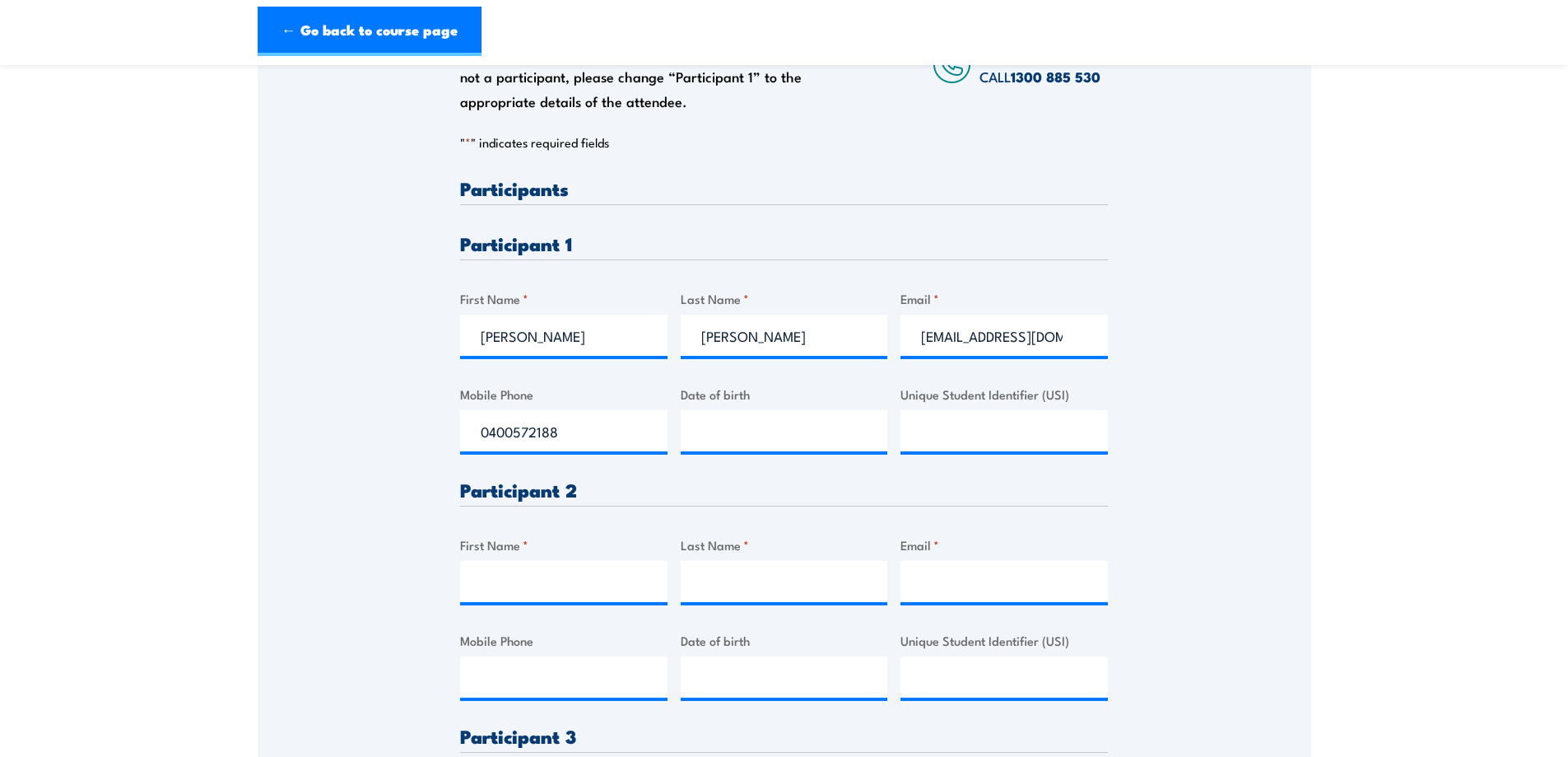
scroll to position [330, 0]
click at [753, 419] on input "__/__/____" at bounding box center [784, 430] width 207 height 41
click at [763, 429] on input "29/03/____" at bounding box center [784, 430] width 207 height 41
click at [749, 430] on input "29/03/____" at bounding box center [784, 430] width 207 height 41
type input "29/03/1976"
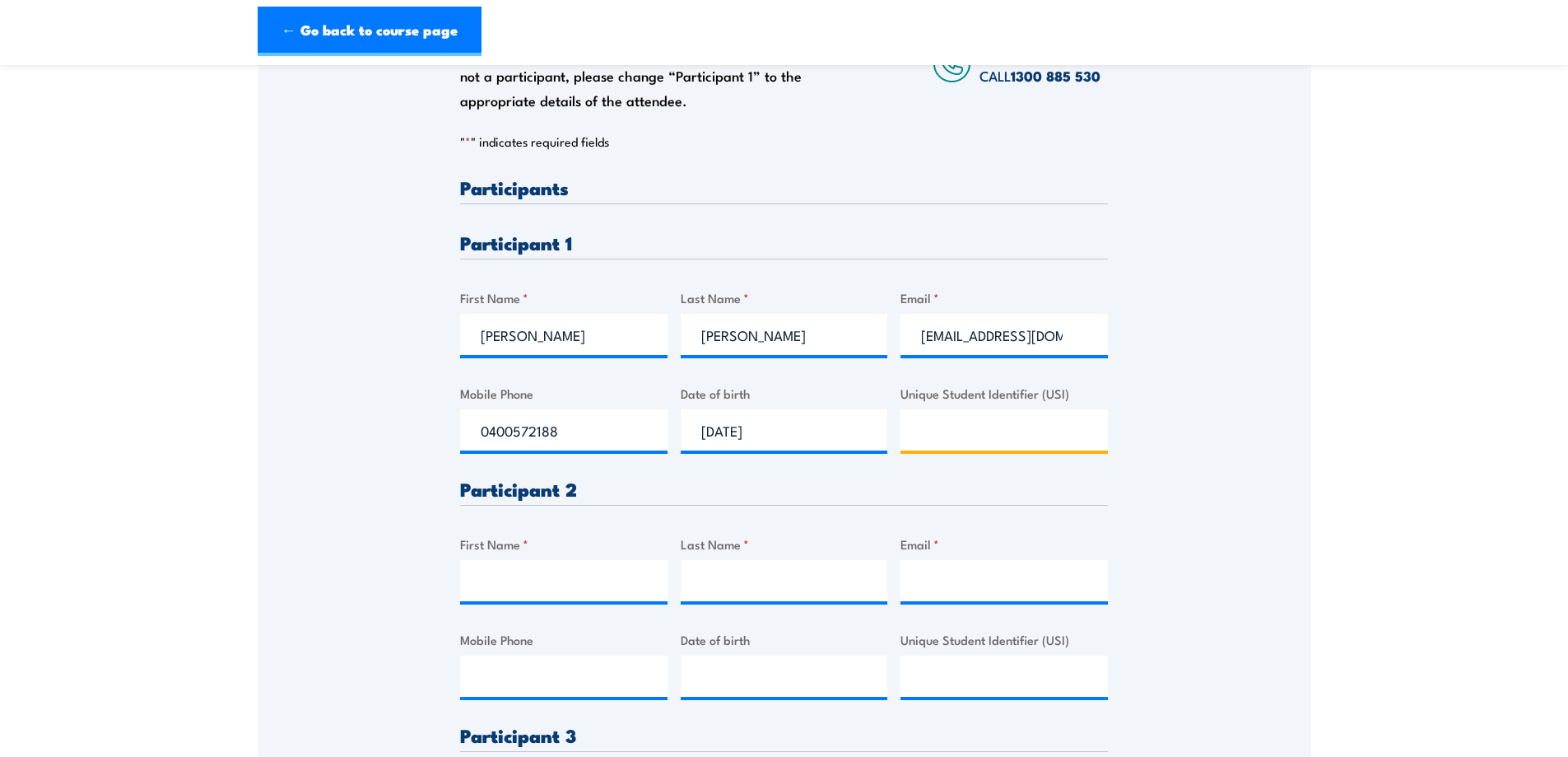
click at [947, 429] on input "Unique Student Identifier (USI)" at bounding box center [1004, 430] width 207 height 41
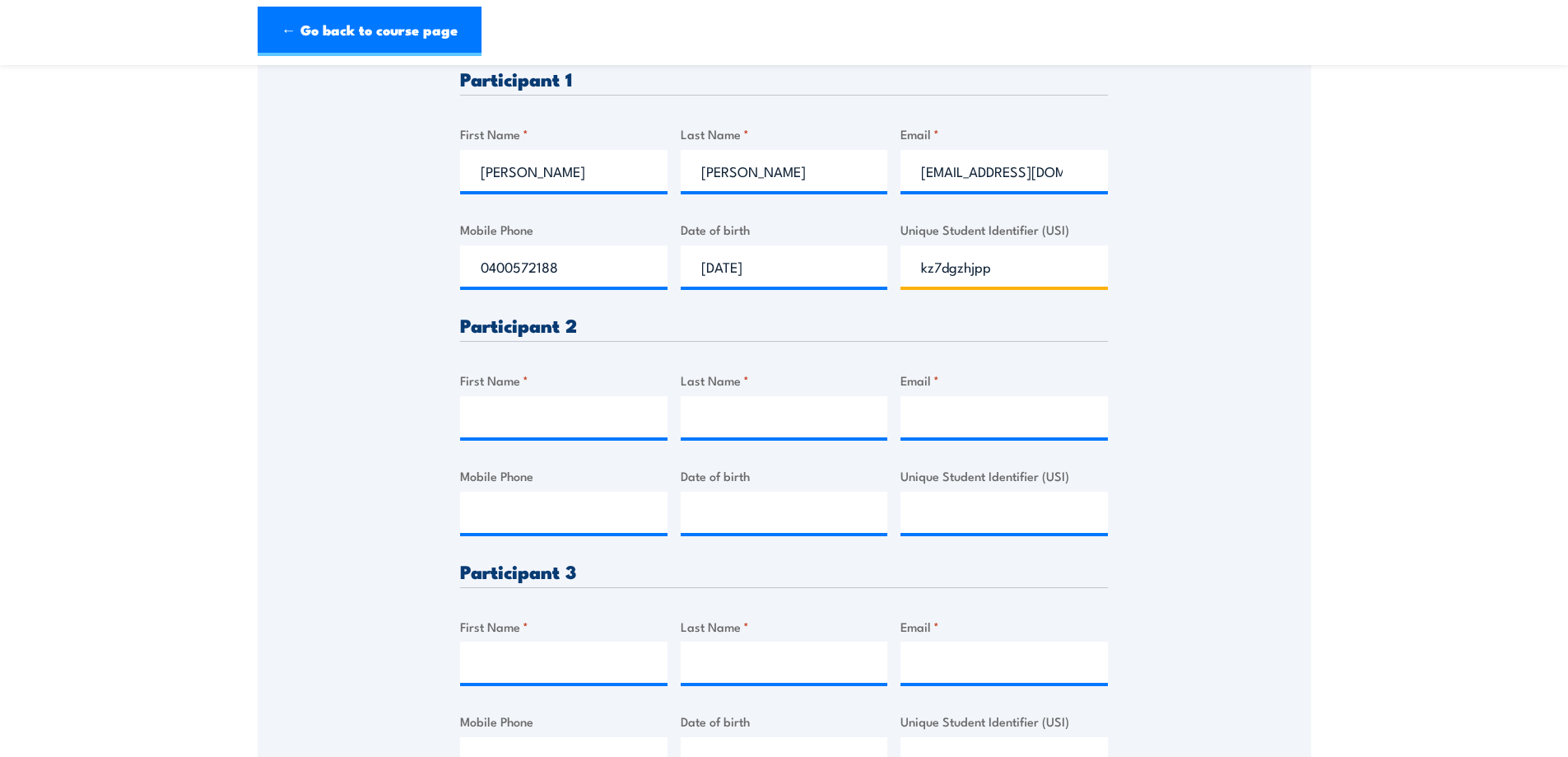
scroll to position [494, 0]
type input "kz7dgzhjpp"
click at [513, 402] on input "First Name *" at bounding box center [564, 416] width 207 height 41
type input "a"
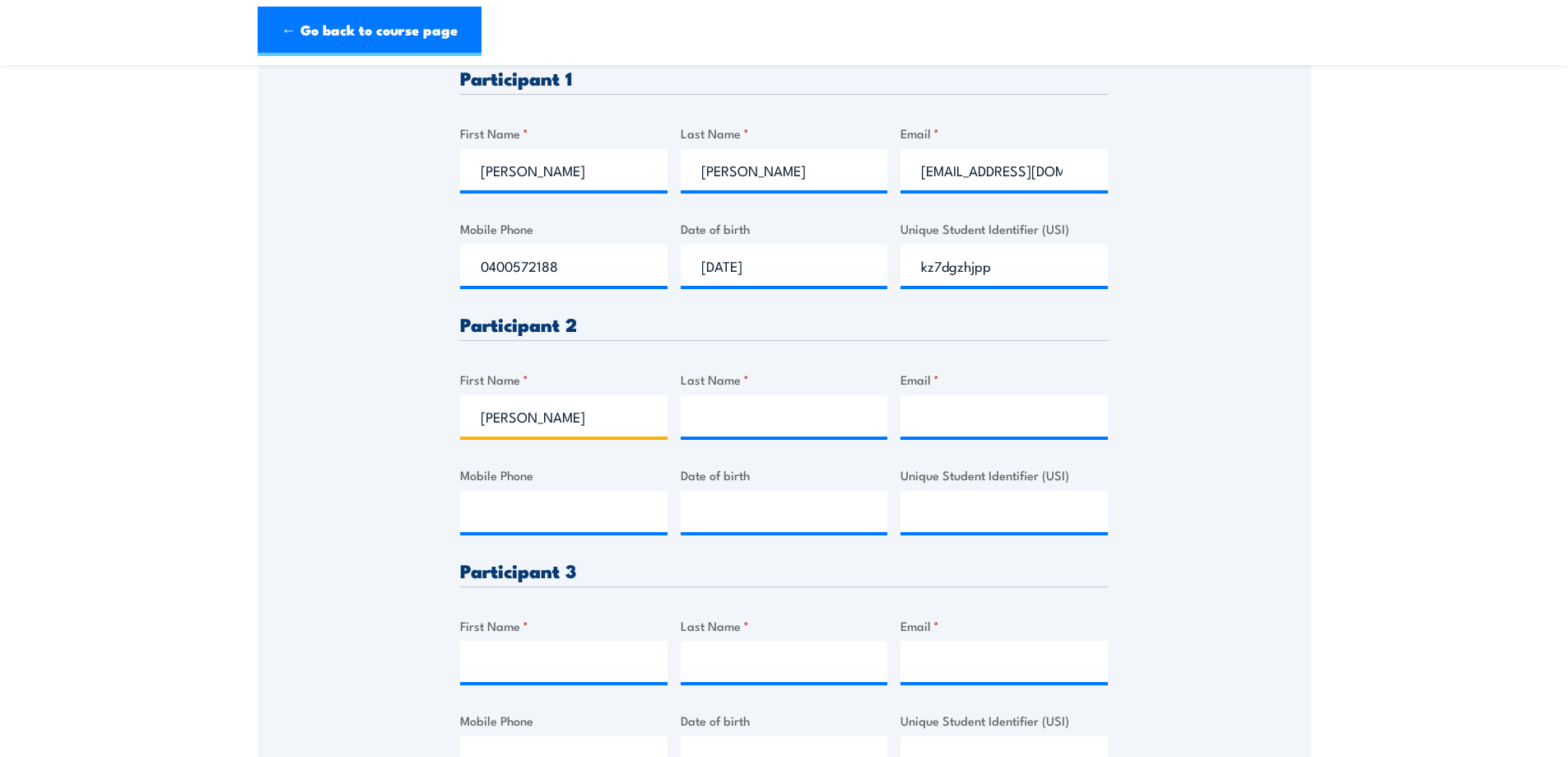
type input "Adam"
click at [738, 419] on input "Last Name *" at bounding box center [784, 416] width 207 height 41
type input "Malloy"
click at [928, 419] on input "Email *" at bounding box center [1004, 416] width 207 height 41
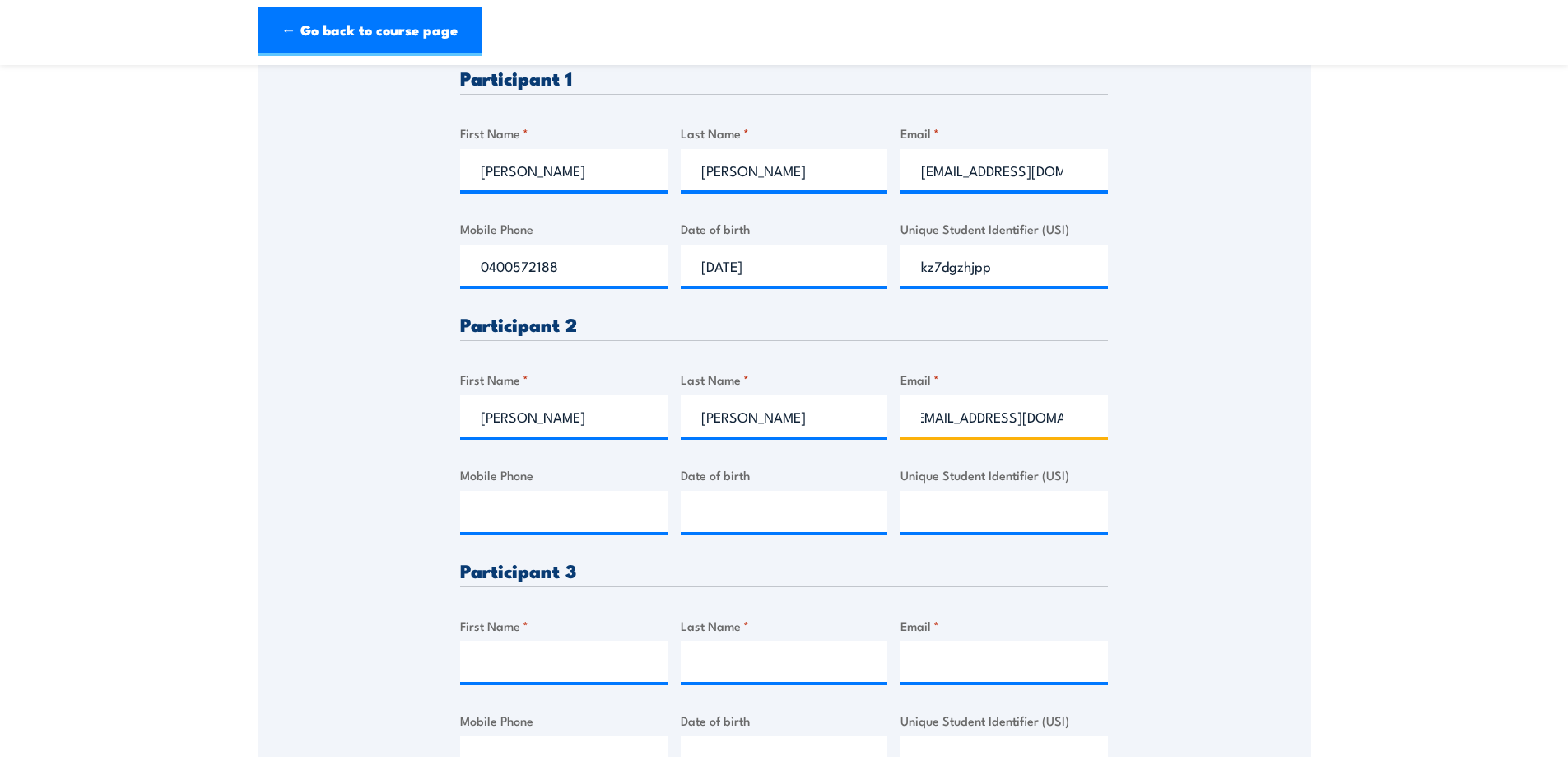
scroll to position [0, 19]
type input "adammalloy12@gmail.com"
drag, startPoint x: 1144, startPoint y: 411, endPoint x: 1197, endPoint y: 471, distance: 80.1
click at [1153, 413] on div "Please provide names and contact details for each of the participants below. No…" at bounding box center [784, 303] width 1054 height 1022
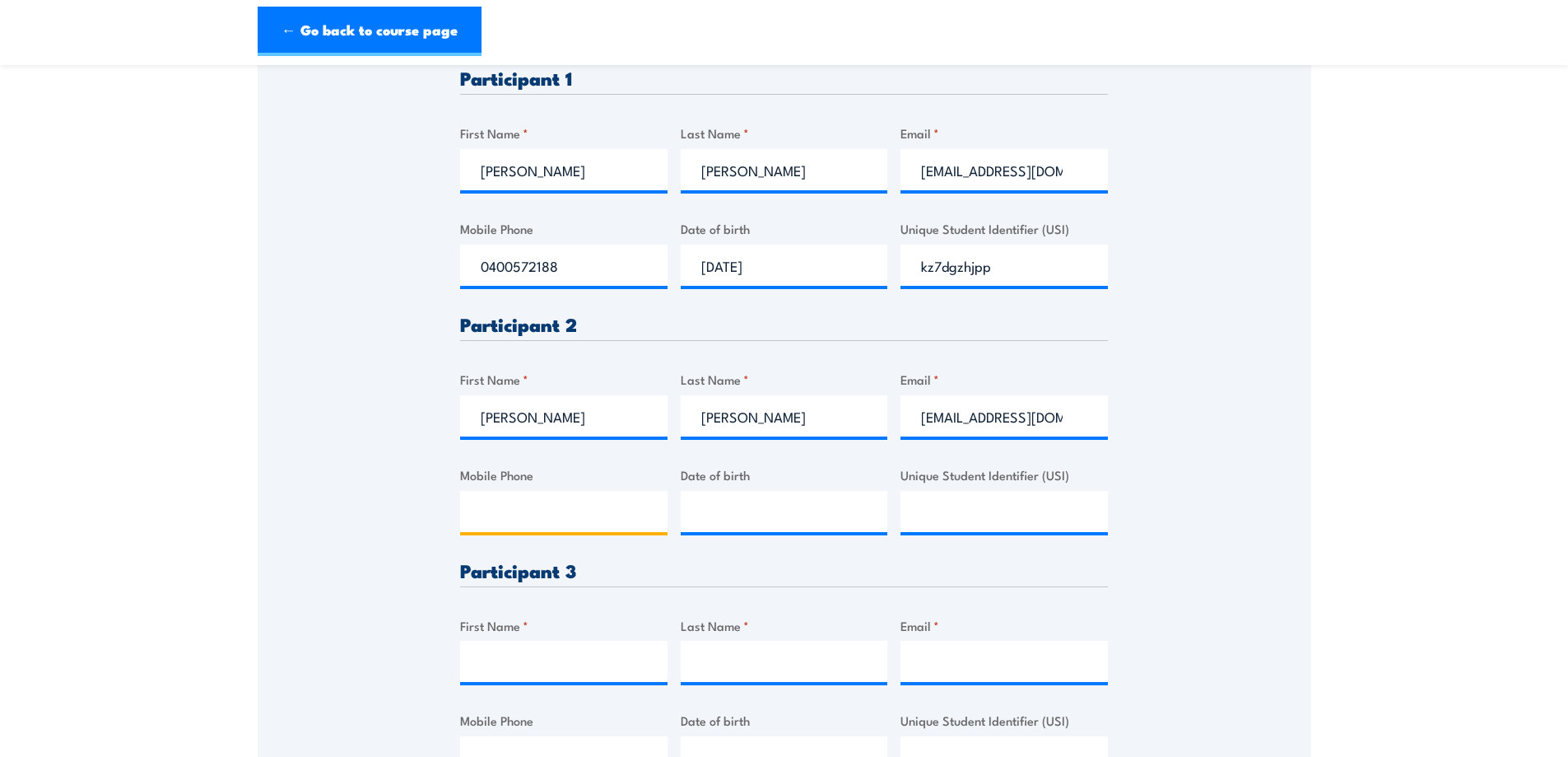
click at [498, 520] on input "Mobile Phone" at bounding box center [564, 511] width 207 height 41
type input "0418229533"
click at [730, 519] on input "__/__/____" at bounding box center [784, 511] width 207 height 41
type input "12/03/1976"
click at [955, 517] on input "Unique Student Identifier (USI)" at bounding box center [1004, 511] width 207 height 41
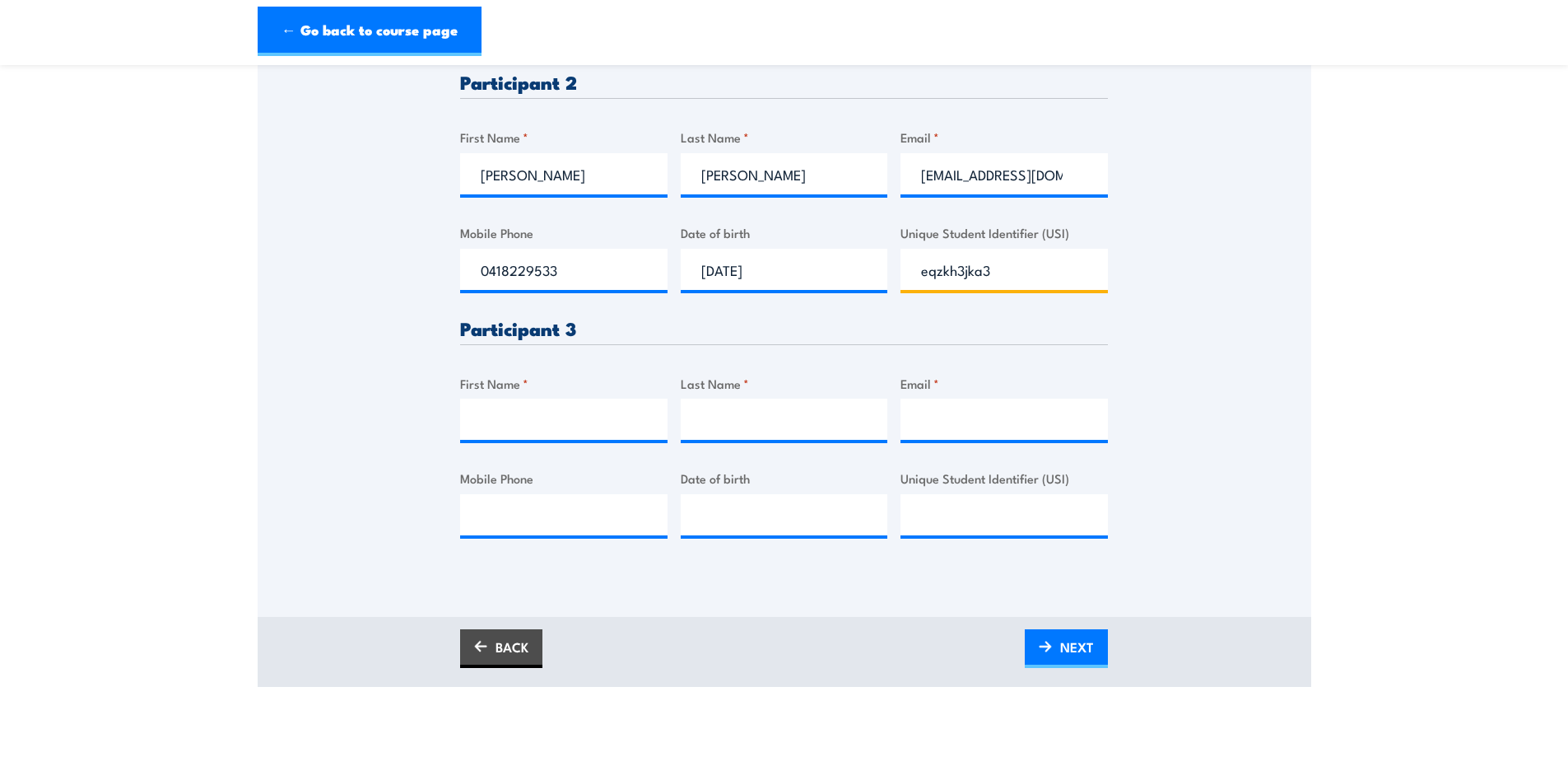
scroll to position [741, 0]
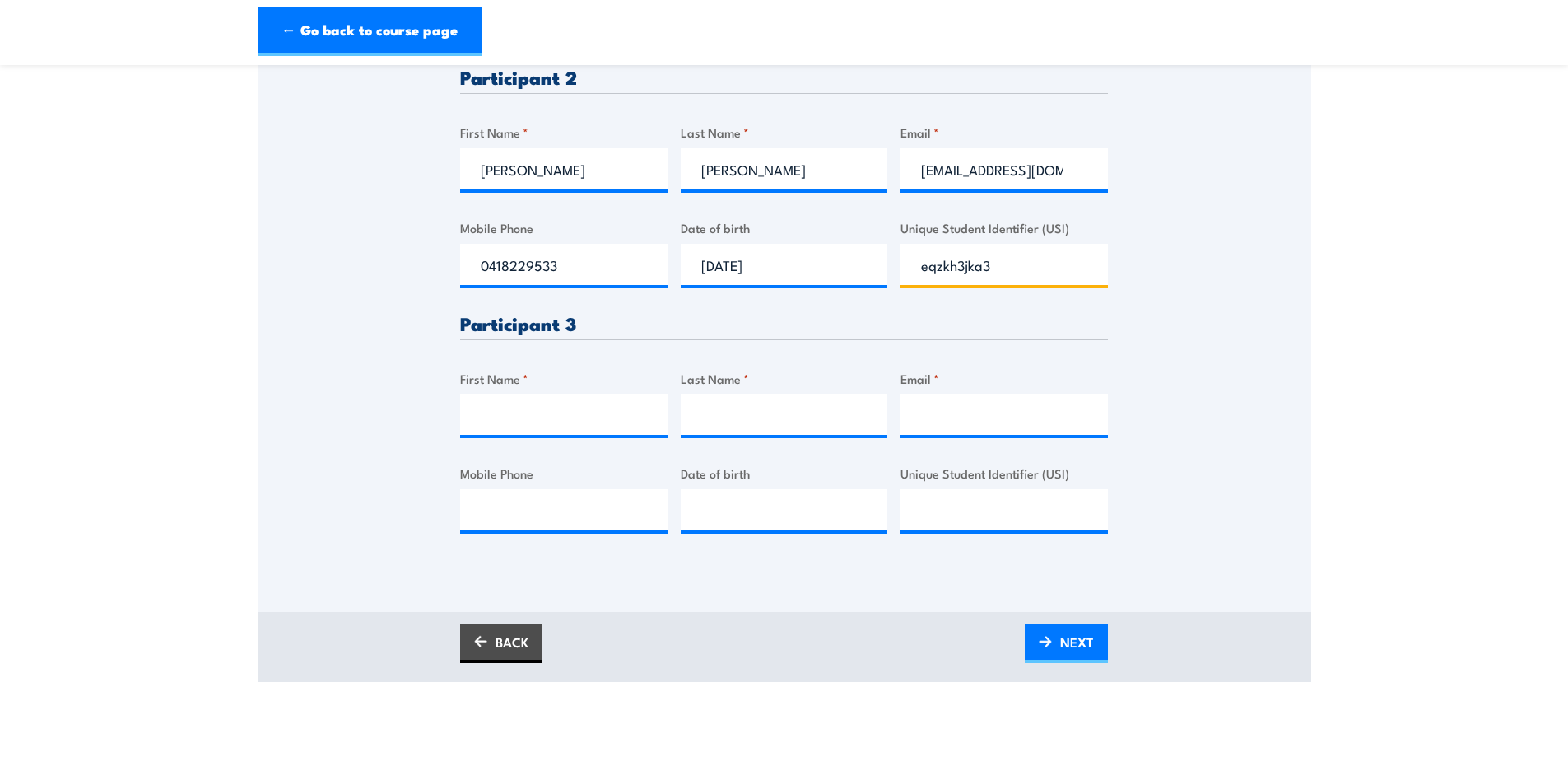
type input "eqzkh3jka3"
click at [515, 411] on input "First Name *" at bounding box center [564, 414] width 207 height 41
type input "Chris"
click at [727, 418] on input "Last Name *" at bounding box center [784, 414] width 207 height 41
type input "Rixon"
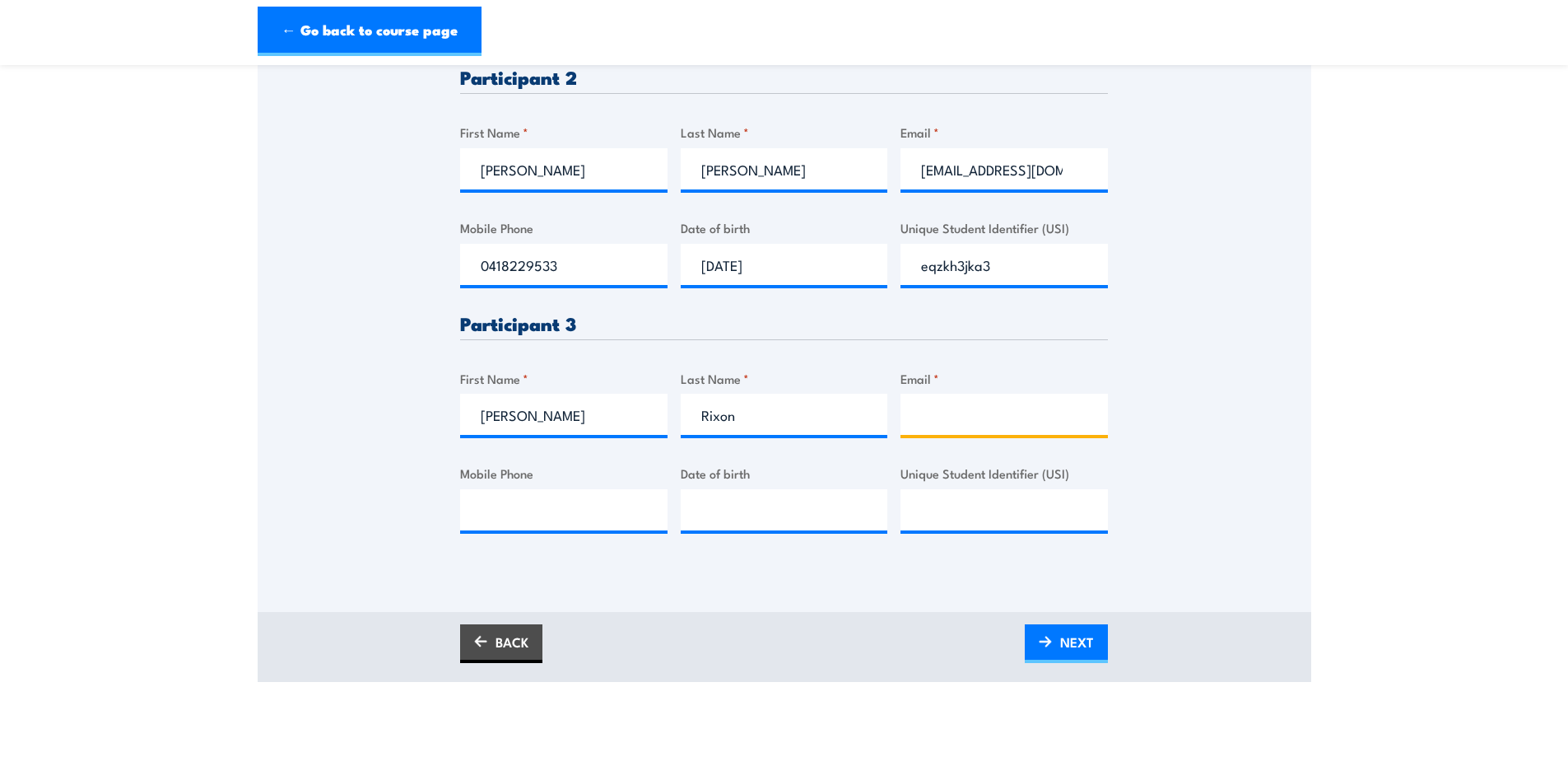
click at [918, 417] on input "Email *" at bounding box center [1004, 414] width 207 height 41
type input "crixon77@hotmail.com"
click at [522, 513] on input "Mobile Phone" at bounding box center [564, 509] width 207 height 41
type input "0401518822"
click at [741, 514] on input "__/__/____" at bounding box center [784, 509] width 207 height 41
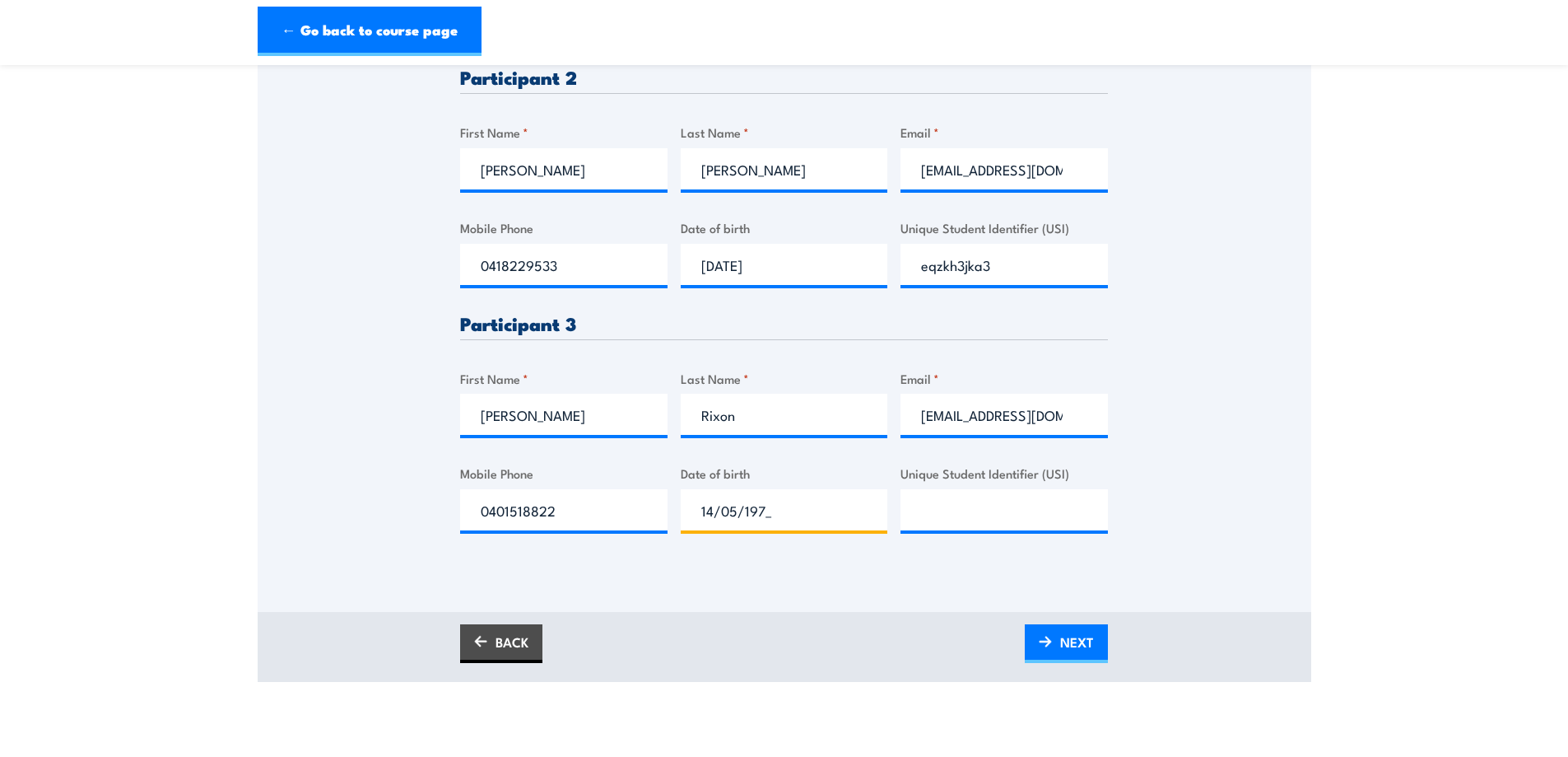
type input "14/05/1971"
click at [950, 509] on input "Unique Student Identifier (USI)" at bounding box center [1004, 509] width 207 height 41
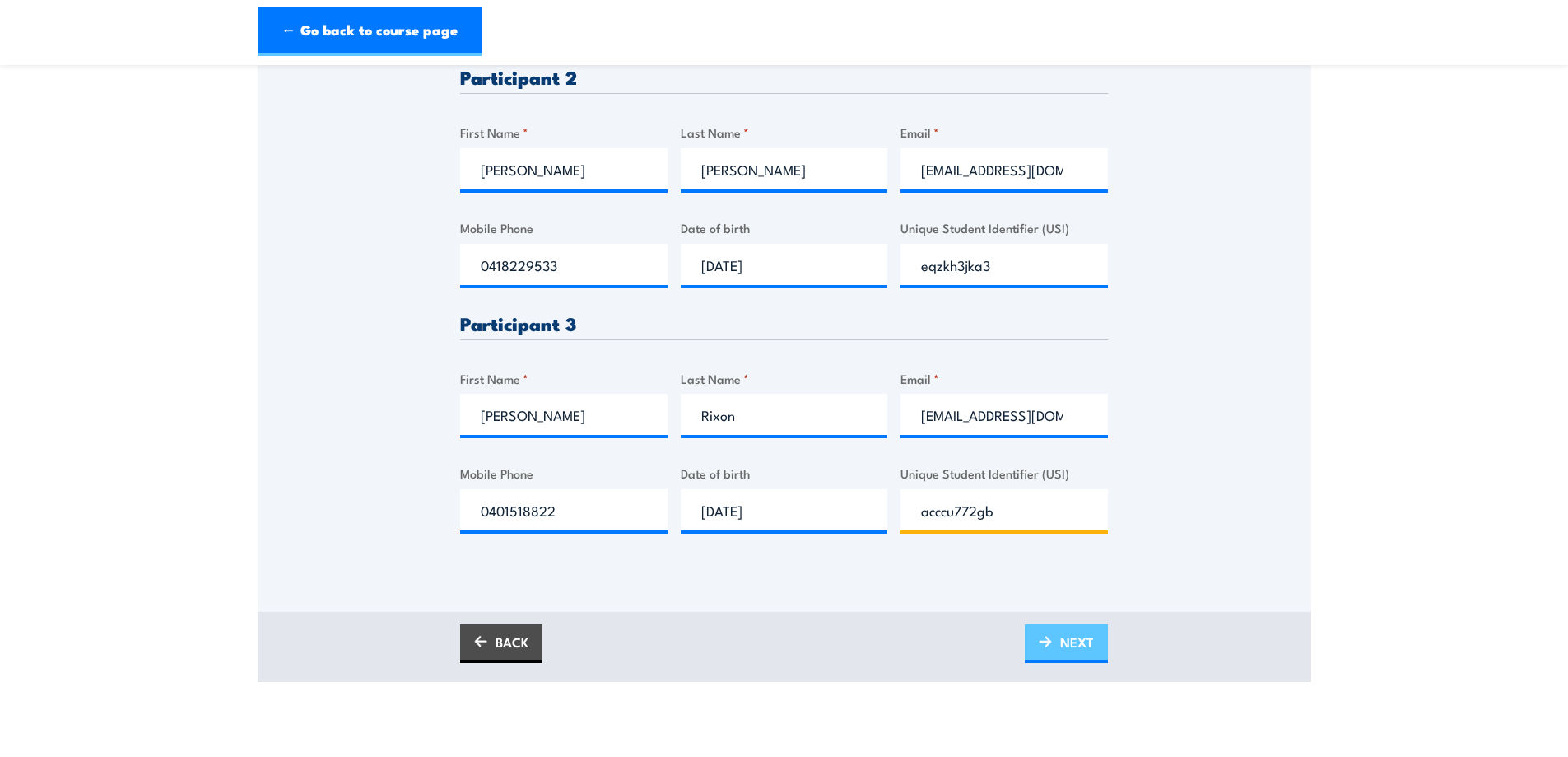
type input "acccu772gb"
click at [1074, 647] on span "NEXT" at bounding box center [1077, 642] width 34 height 44
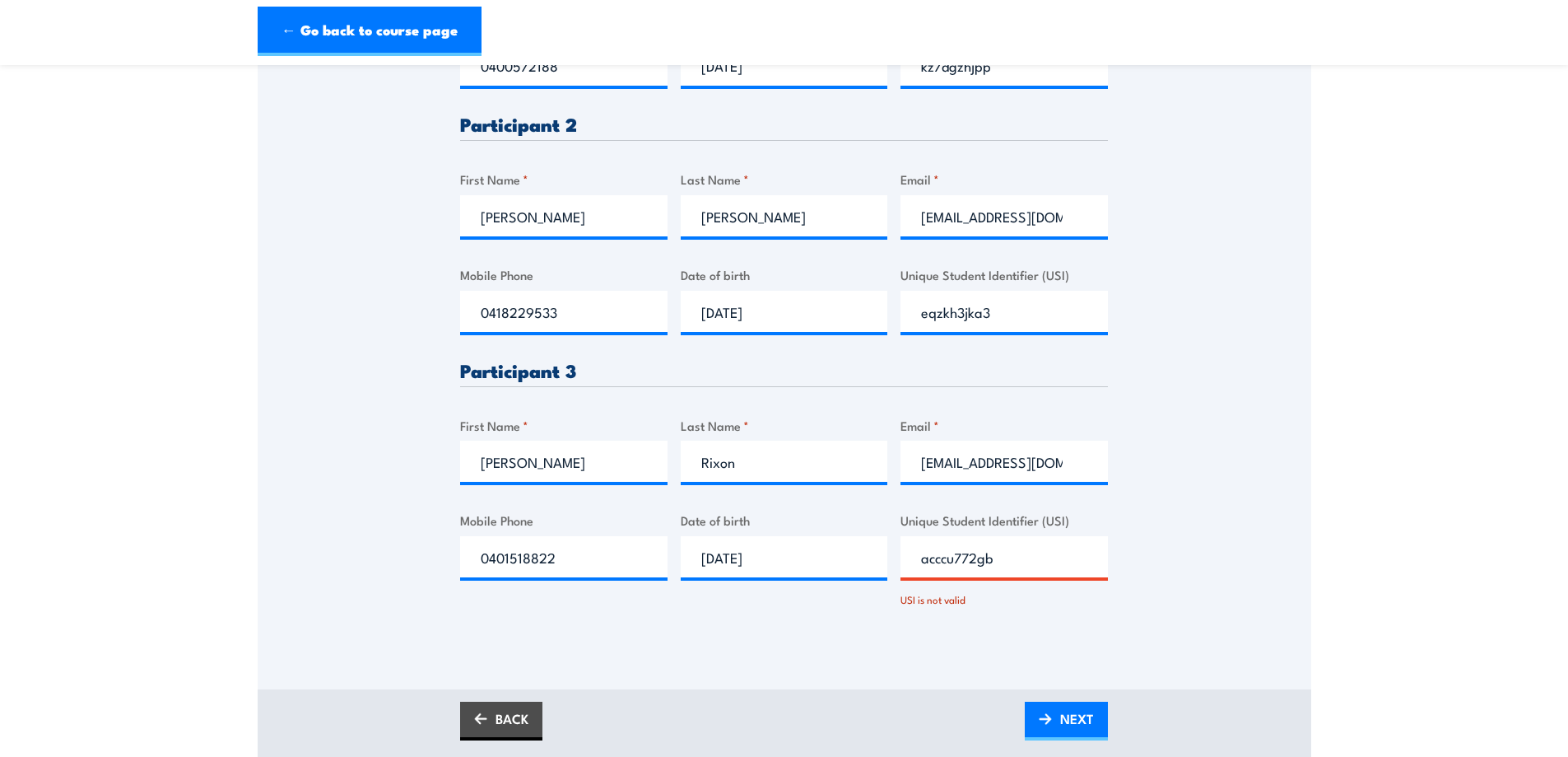
scroll to position [845, 0]
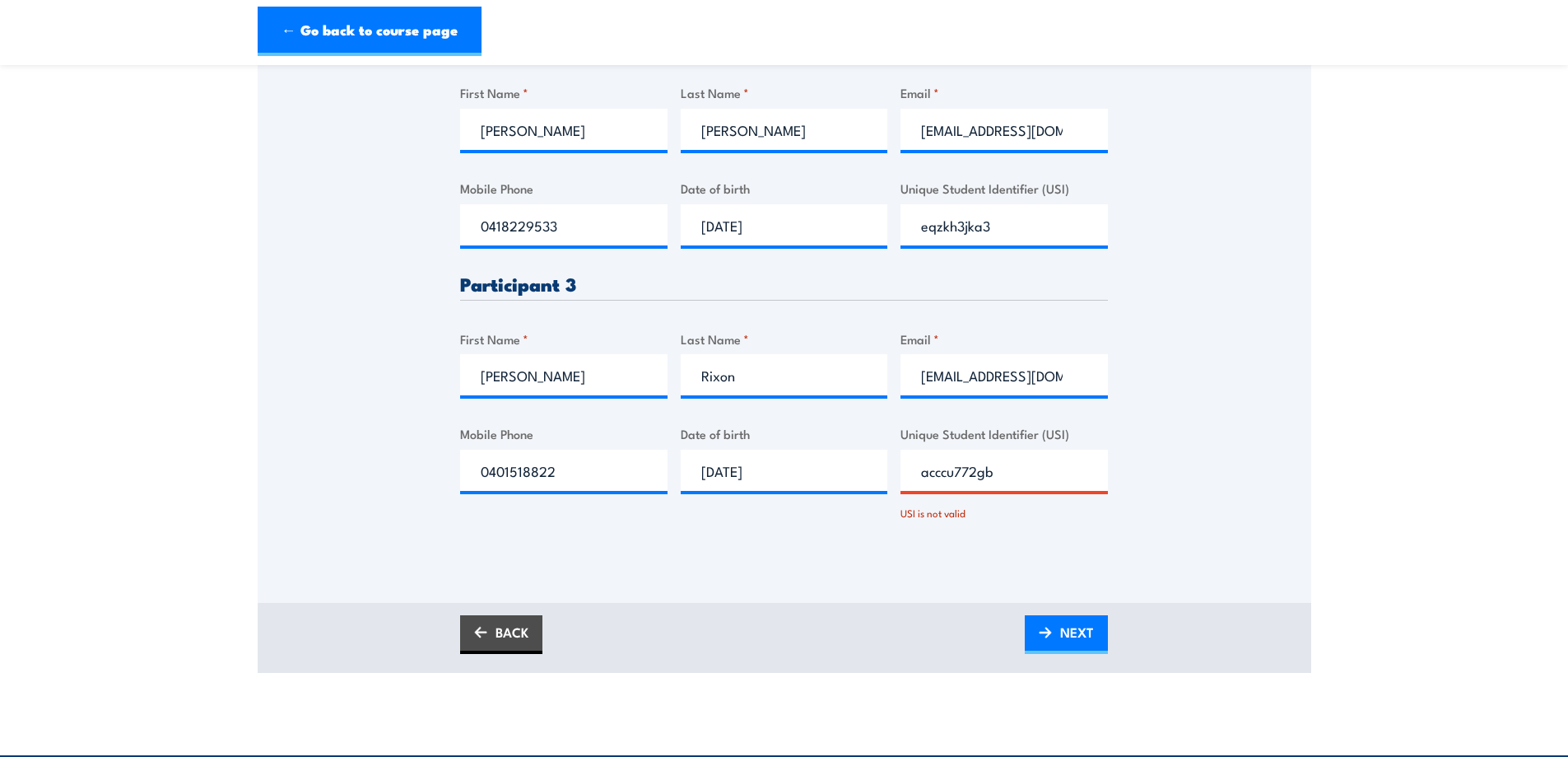
click at [997, 477] on input "acccu772gb" at bounding box center [1004, 470] width 207 height 41
click at [977, 475] on input "acccu772gb" at bounding box center [1004, 470] width 207 height 41
type input "acccu77zgb"
click at [1068, 633] on span "NEXT" at bounding box center [1077, 632] width 34 height 44
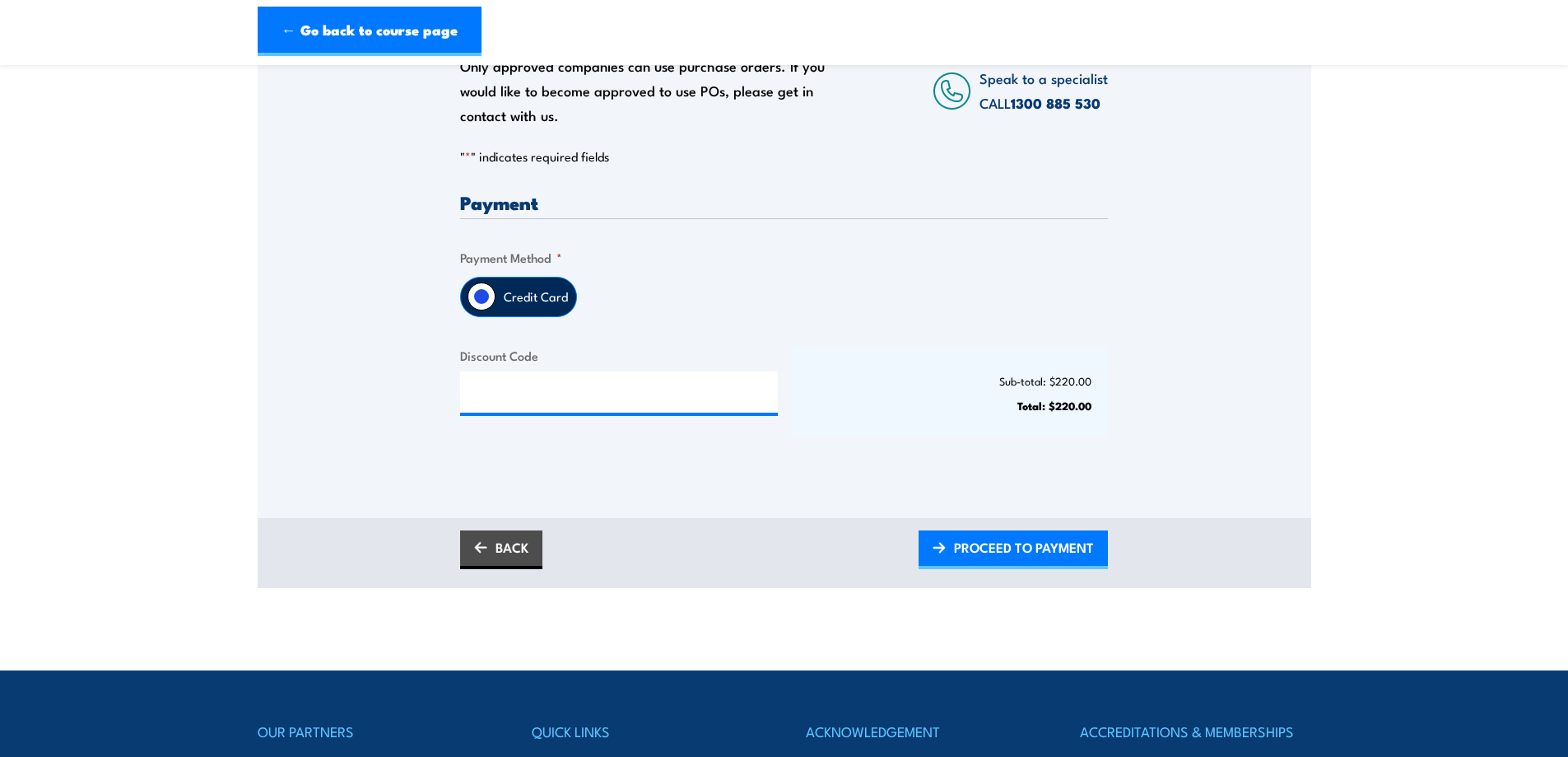
scroll to position [330, 0]
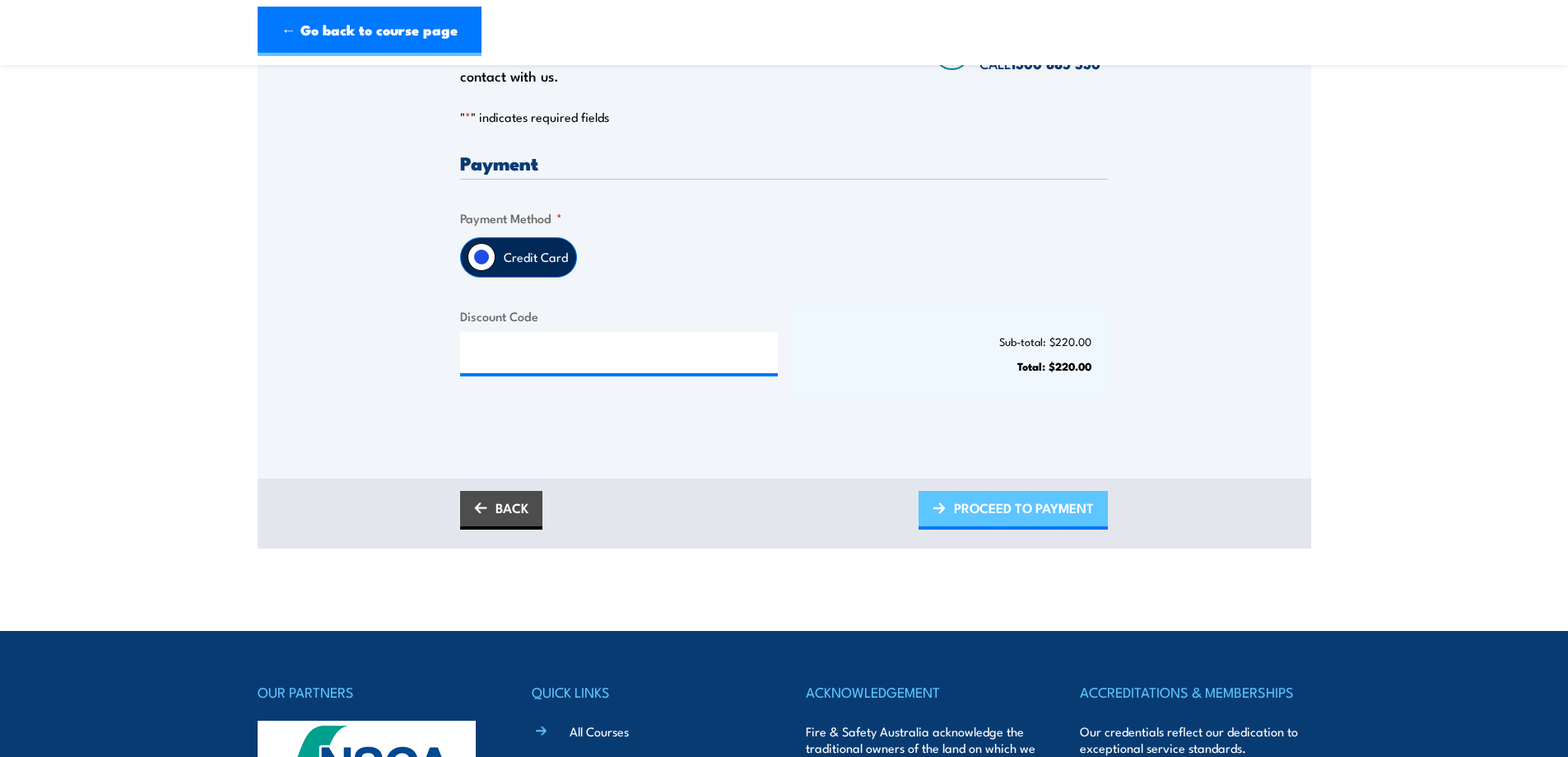
click at [1030, 511] on span "PROCEED TO PAYMENT" at bounding box center [1024, 507] width 140 height 44
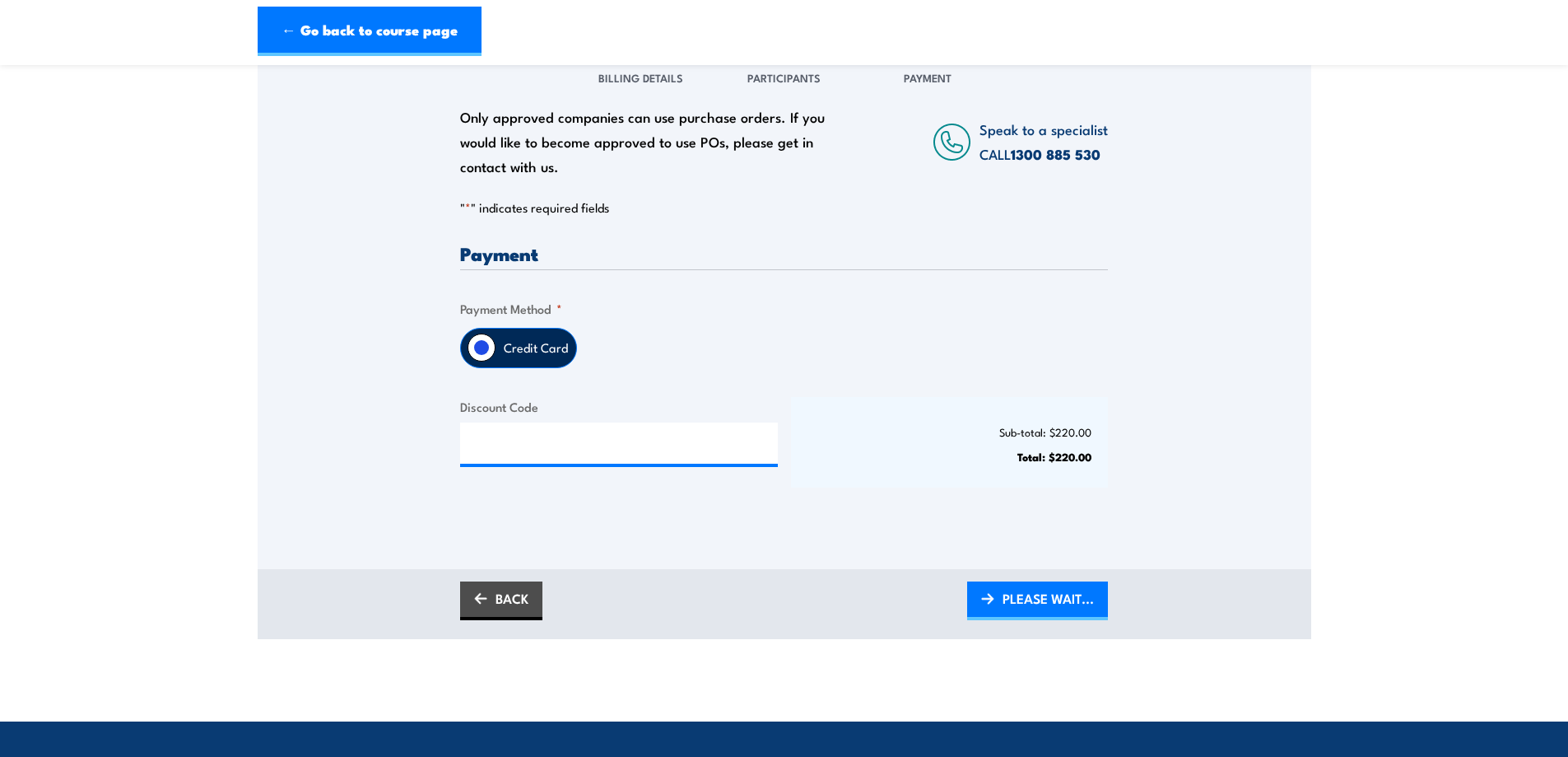
scroll to position [247, 0]
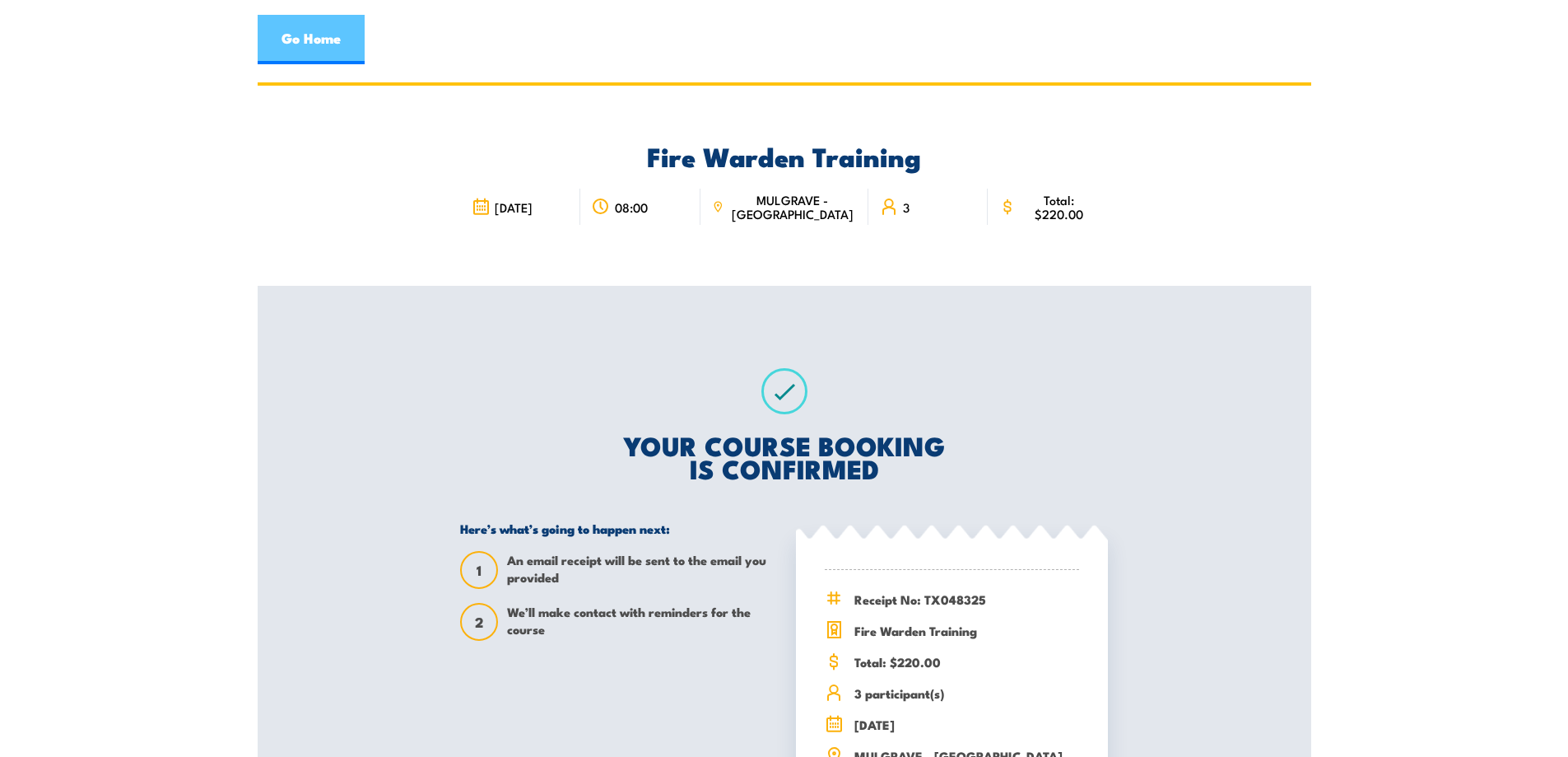
click at [331, 31] on link "Go Home" at bounding box center [311, 40] width 107 height 50
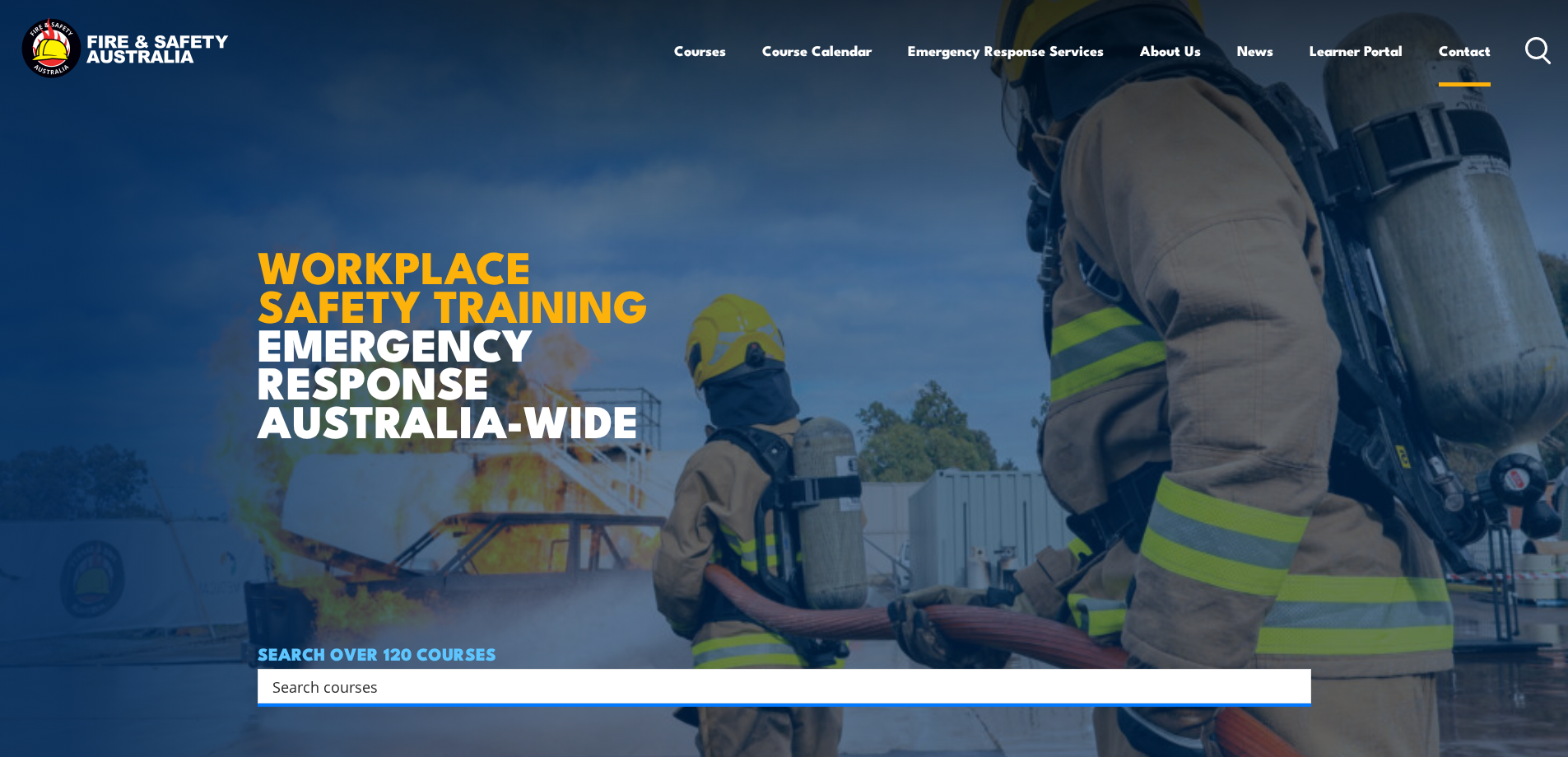
click at [1477, 52] on link "Contact" at bounding box center [1465, 51] width 52 height 44
